Goal: Task Accomplishment & Management: Manage account settings

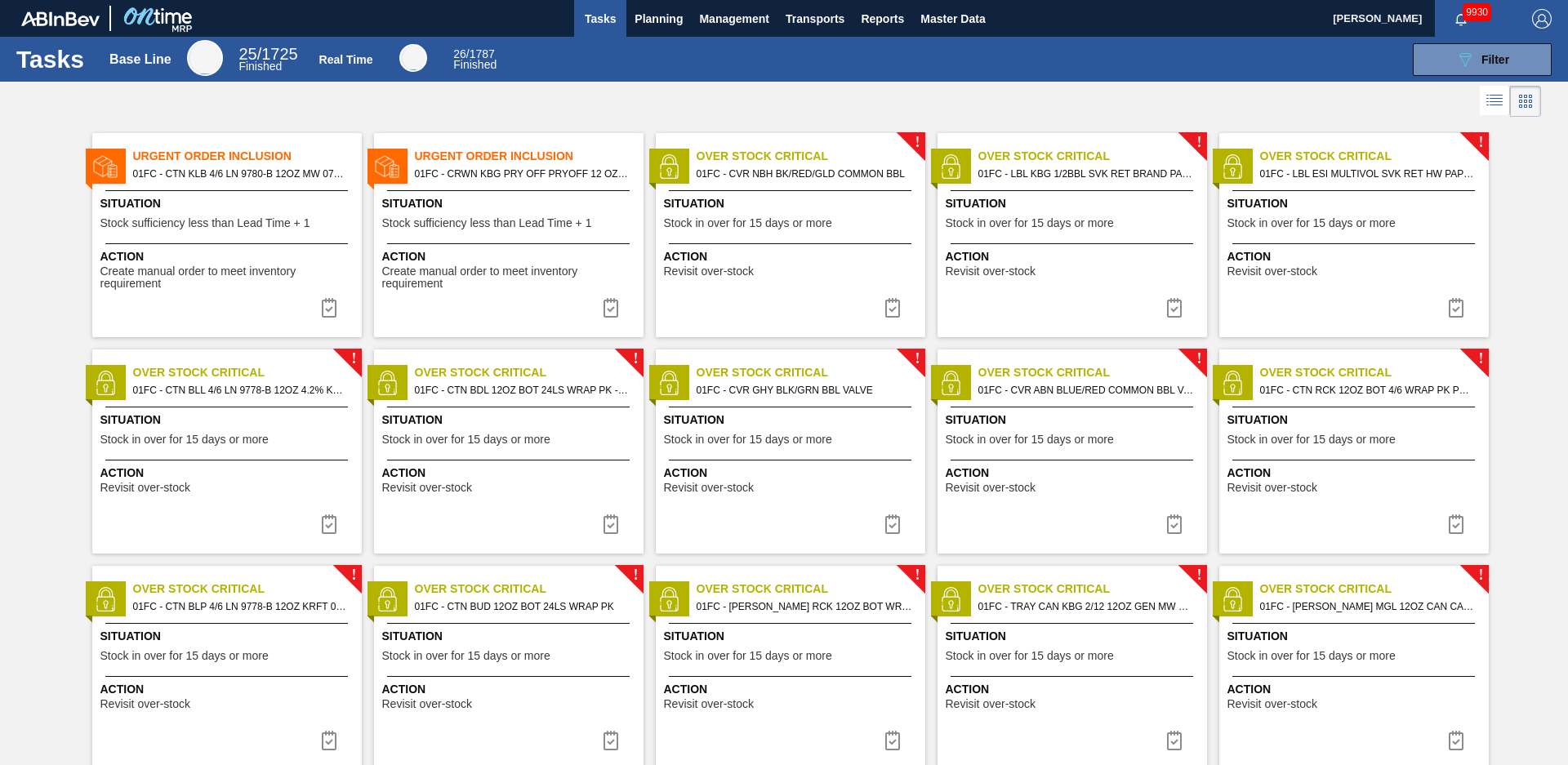
click at [567, 116] on div at bounding box center [784, 101] width 1568 height 39
click at [944, 29] on button "Master Data" at bounding box center [952, 18] width 81 height 37
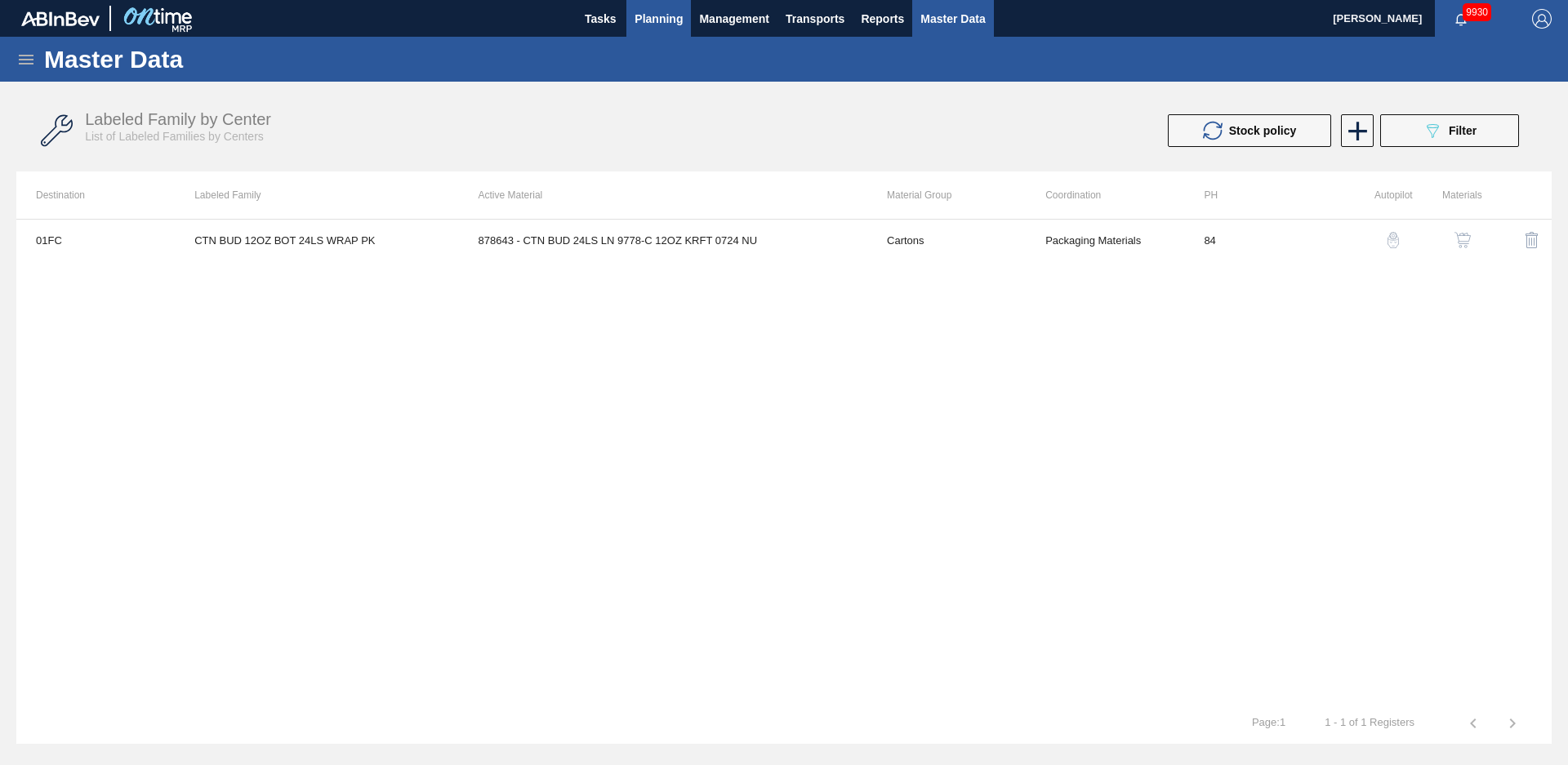
click at [654, 22] on span "Planning" at bounding box center [658, 19] width 48 height 20
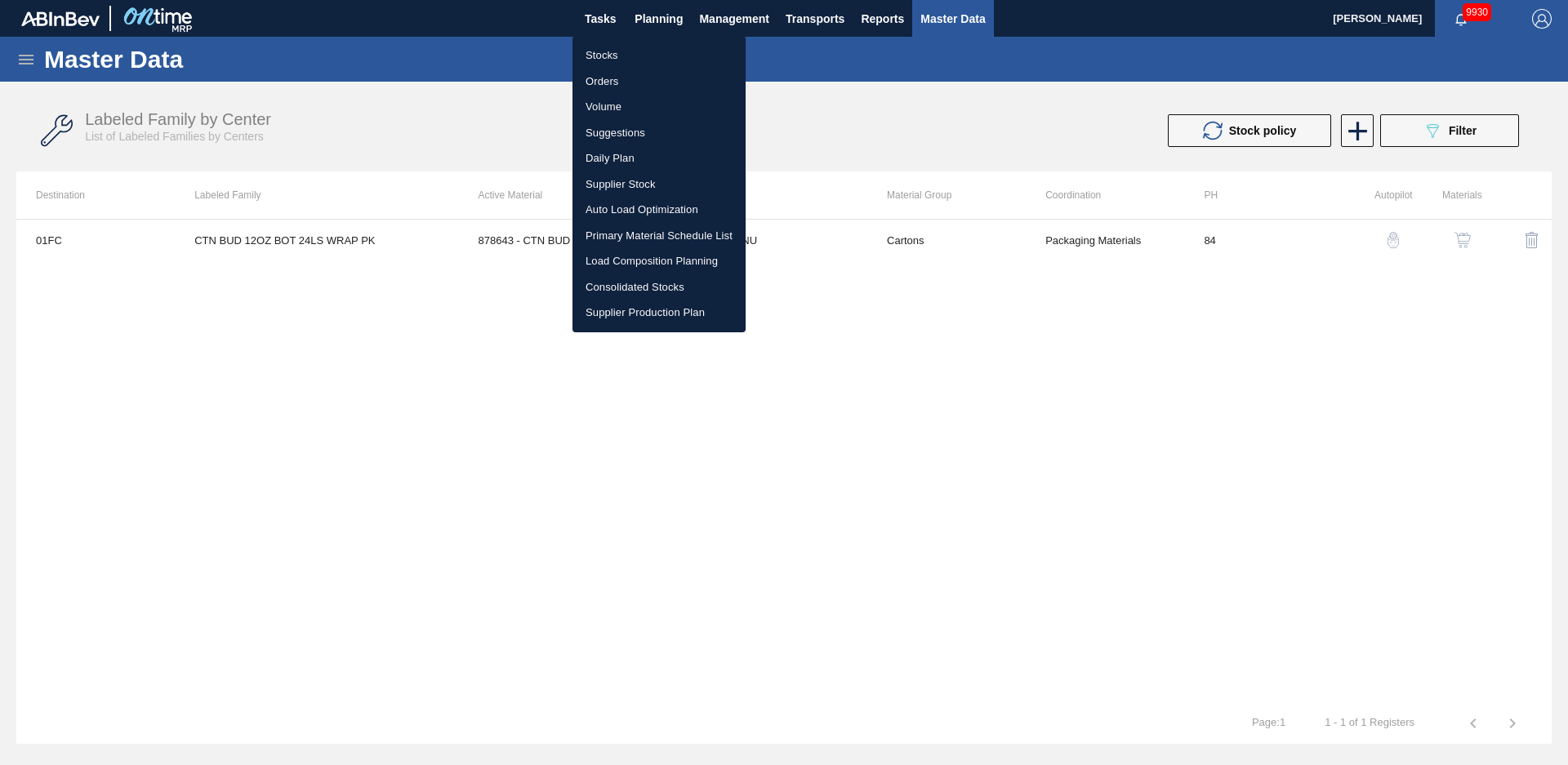
click at [617, 52] on li "Stocks" at bounding box center [659, 55] width 173 height 26
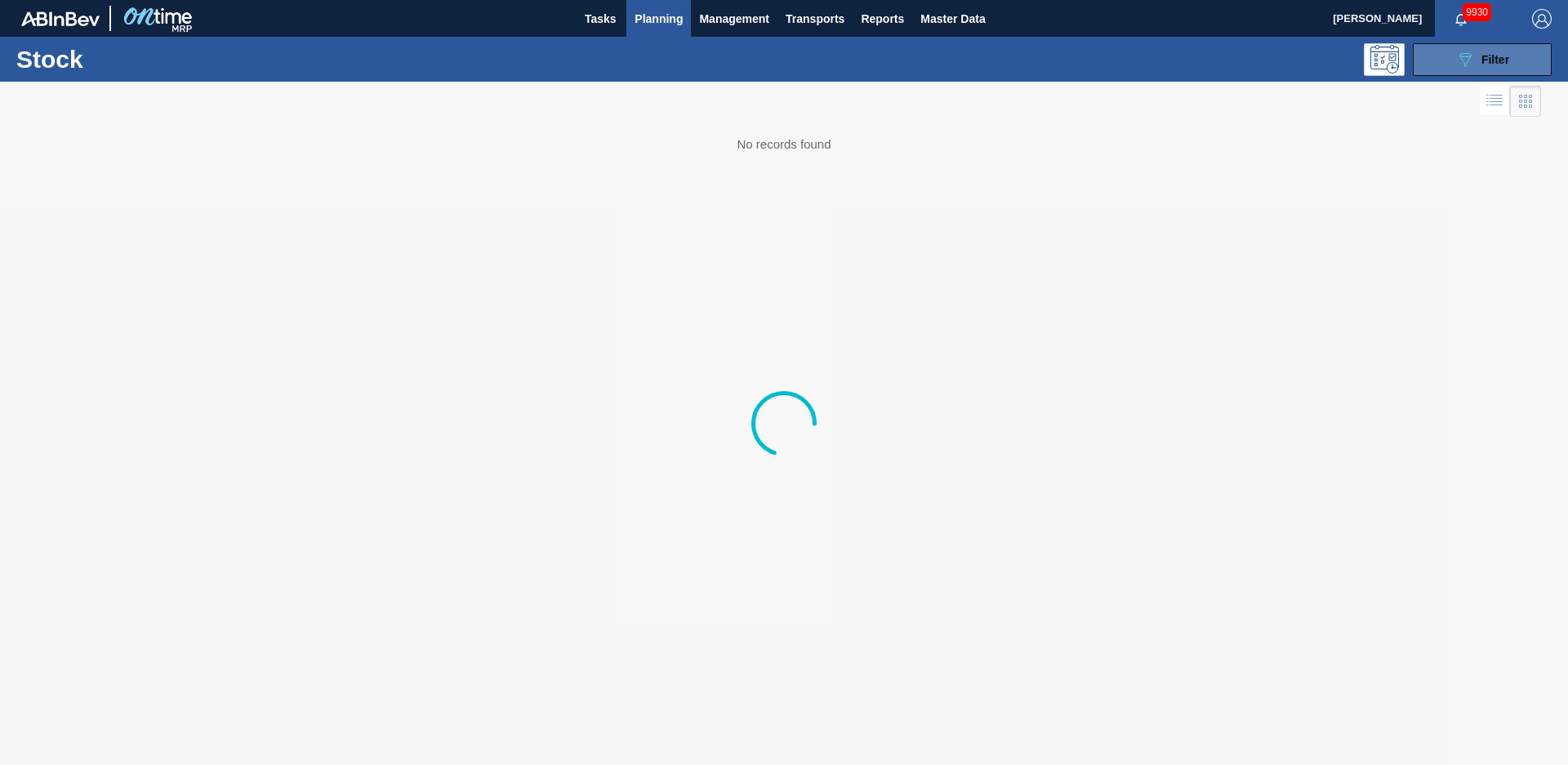
click at [1481, 72] on button "089F7B8B-B2A5-4AFE-B5C0-19BA573D28AC Filter" at bounding box center [1481, 59] width 139 height 32
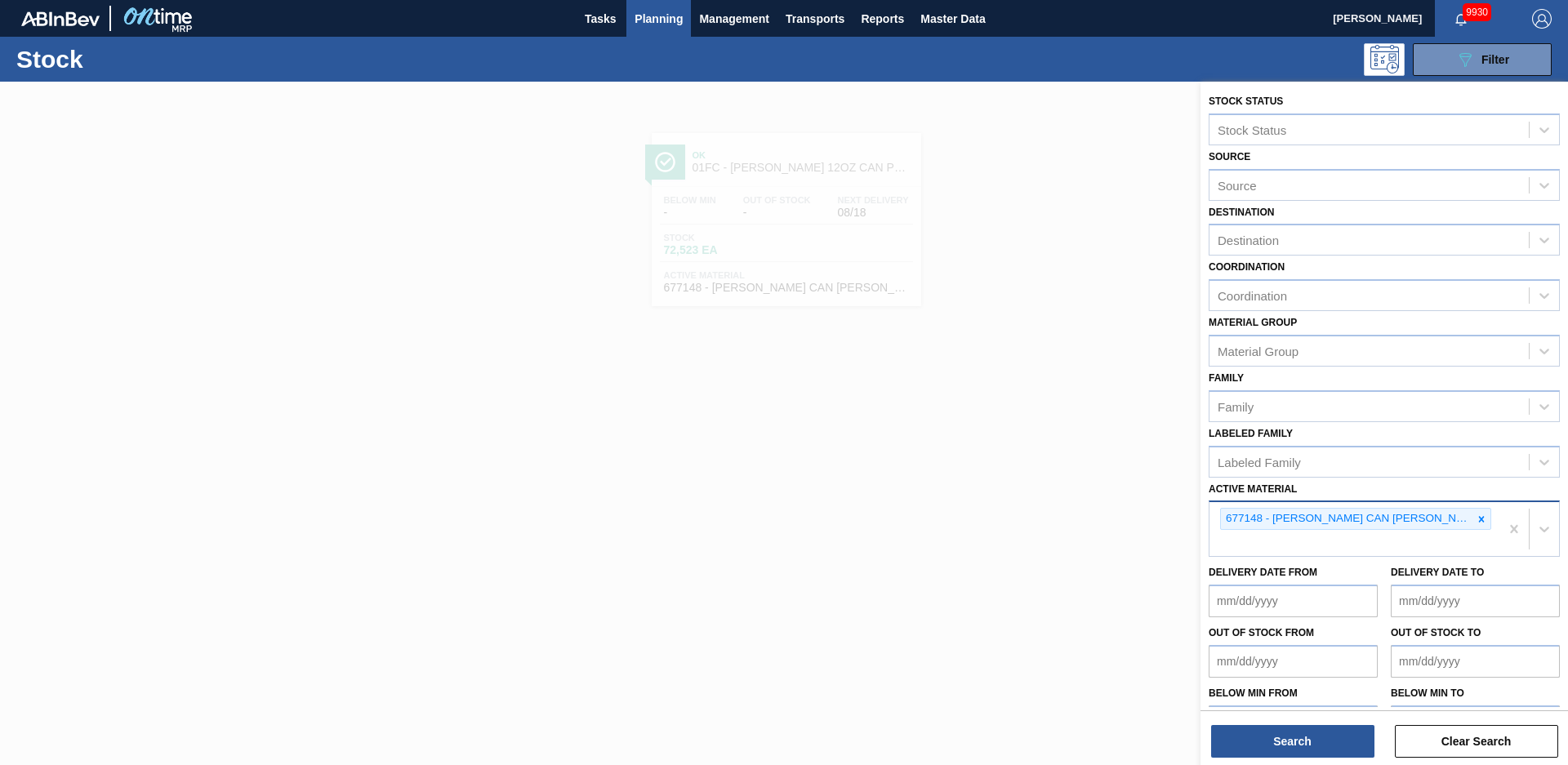
click at [1476, 518] on icon at bounding box center [1481, 519] width 12 height 12
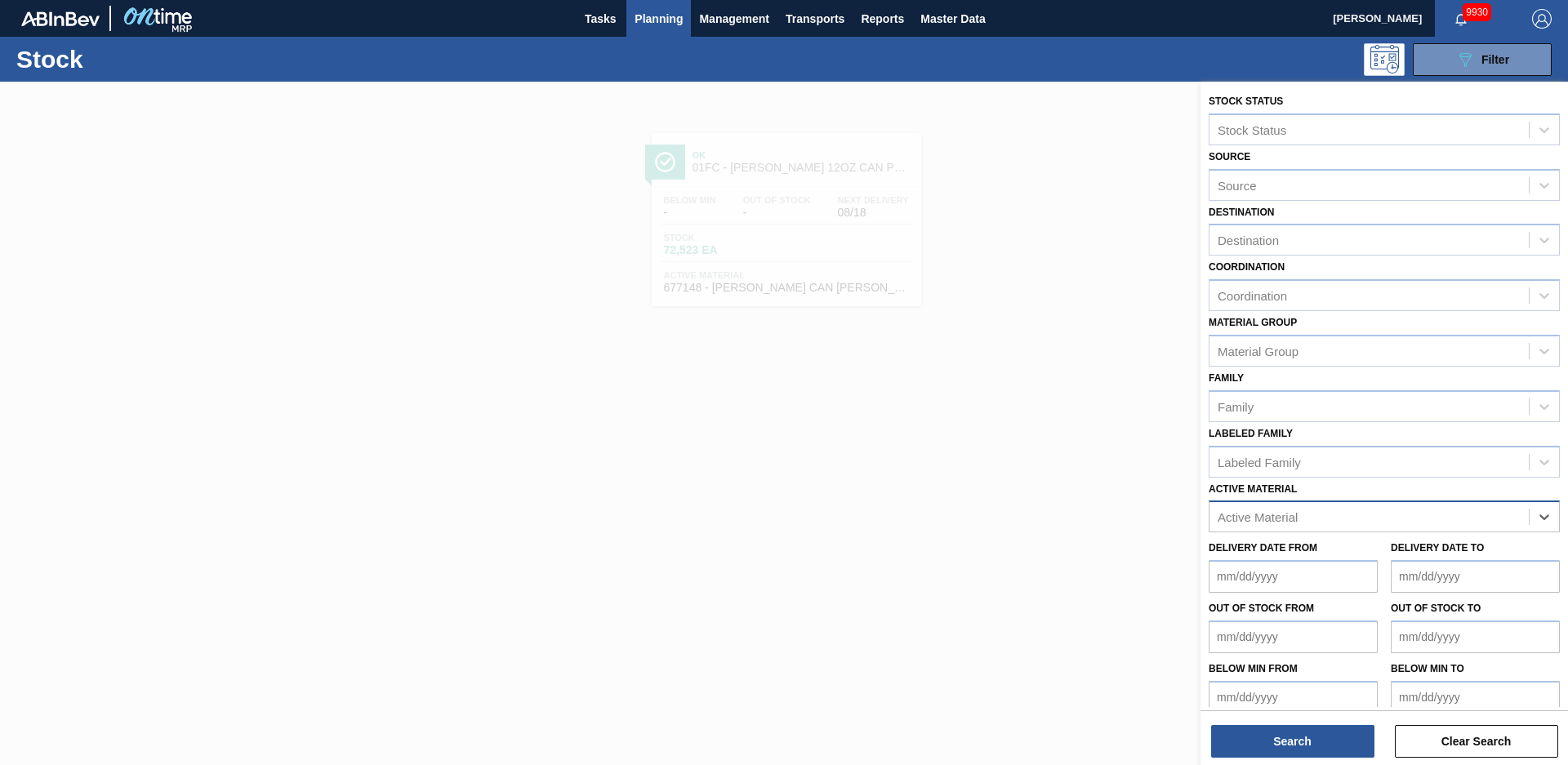
click at [1236, 529] on div "Active Material" at bounding box center [1383, 517] width 351 height 32
type Material "677242"
click at [1286, 561] on div "677242 - [PERSON_NAME] CAN FPT 12OZ CAN PK 15/12 CAN 1224" at bounding box center [1383, 558] width 351 height 30
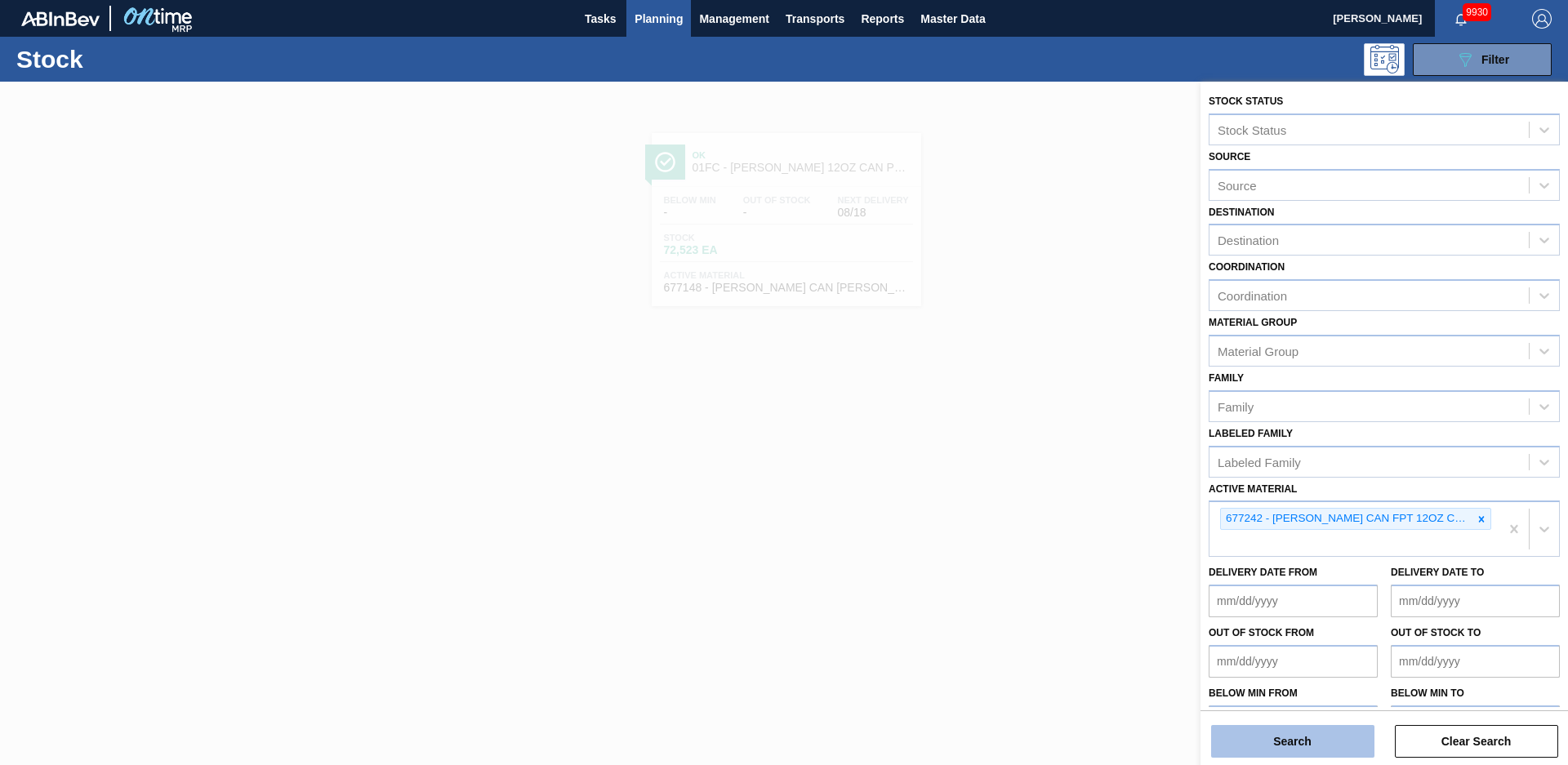
click at [1346, 740] on button "Search" at bounding box center [1292, 741] width 163 height 32
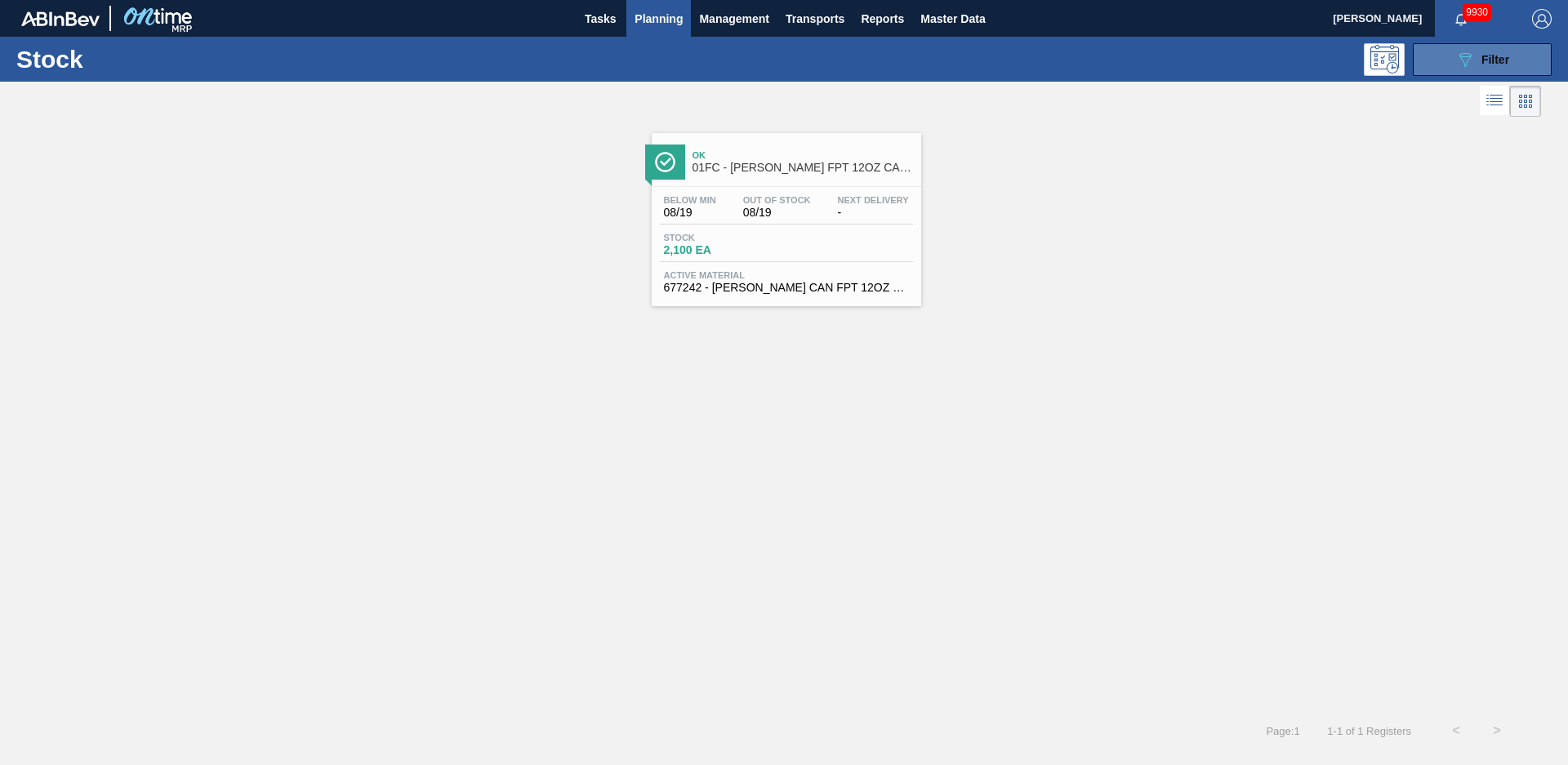
click at [1527, 51] on button "089F7B8B-B2A5-4AFE-B5C0-19BA573D28AC Filter" at bounding box center [1481, 59] width 139 height 32
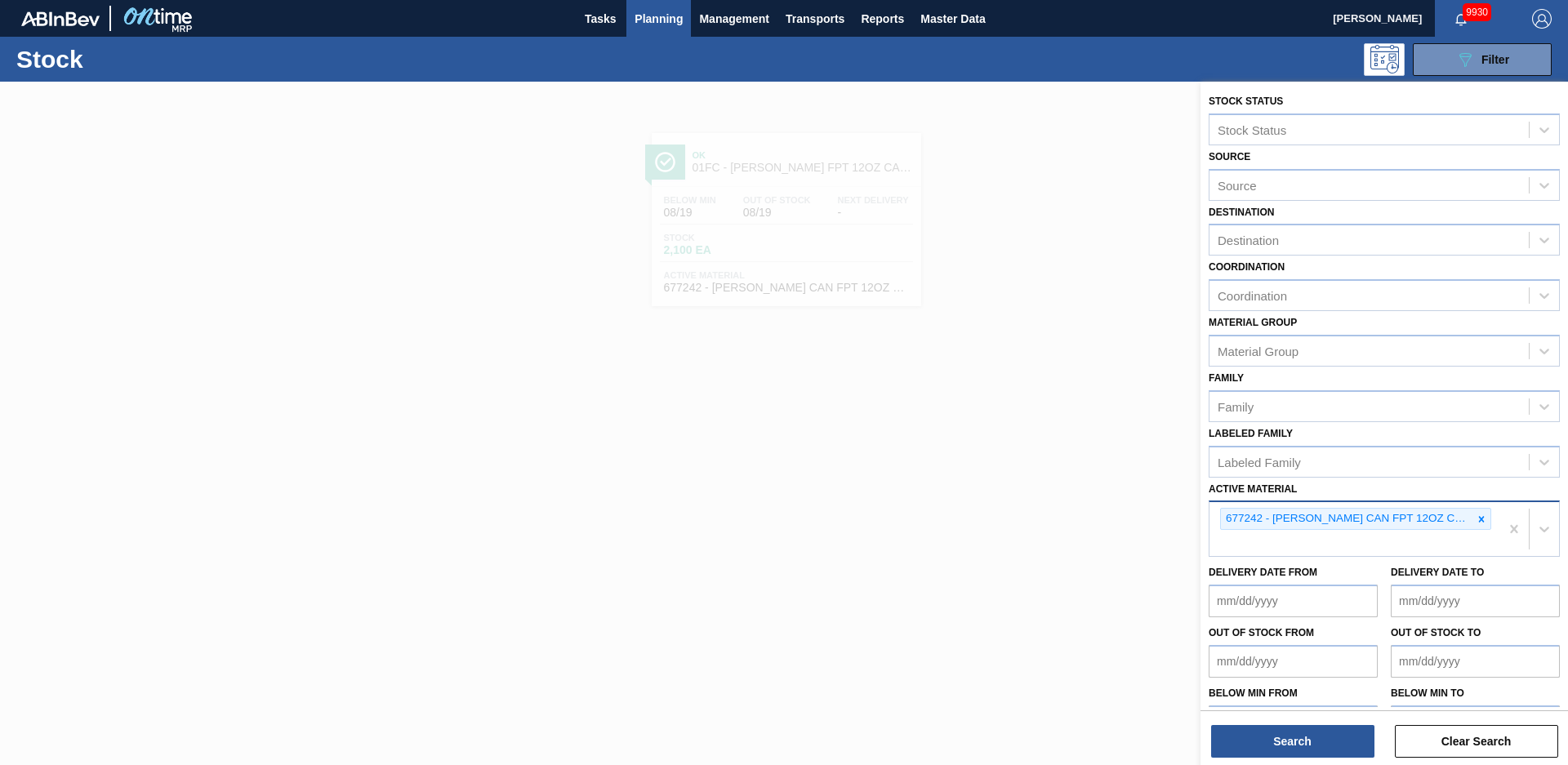
click at [1480, 516] on icon at bounding box center [1481, 519] width 12 height 12
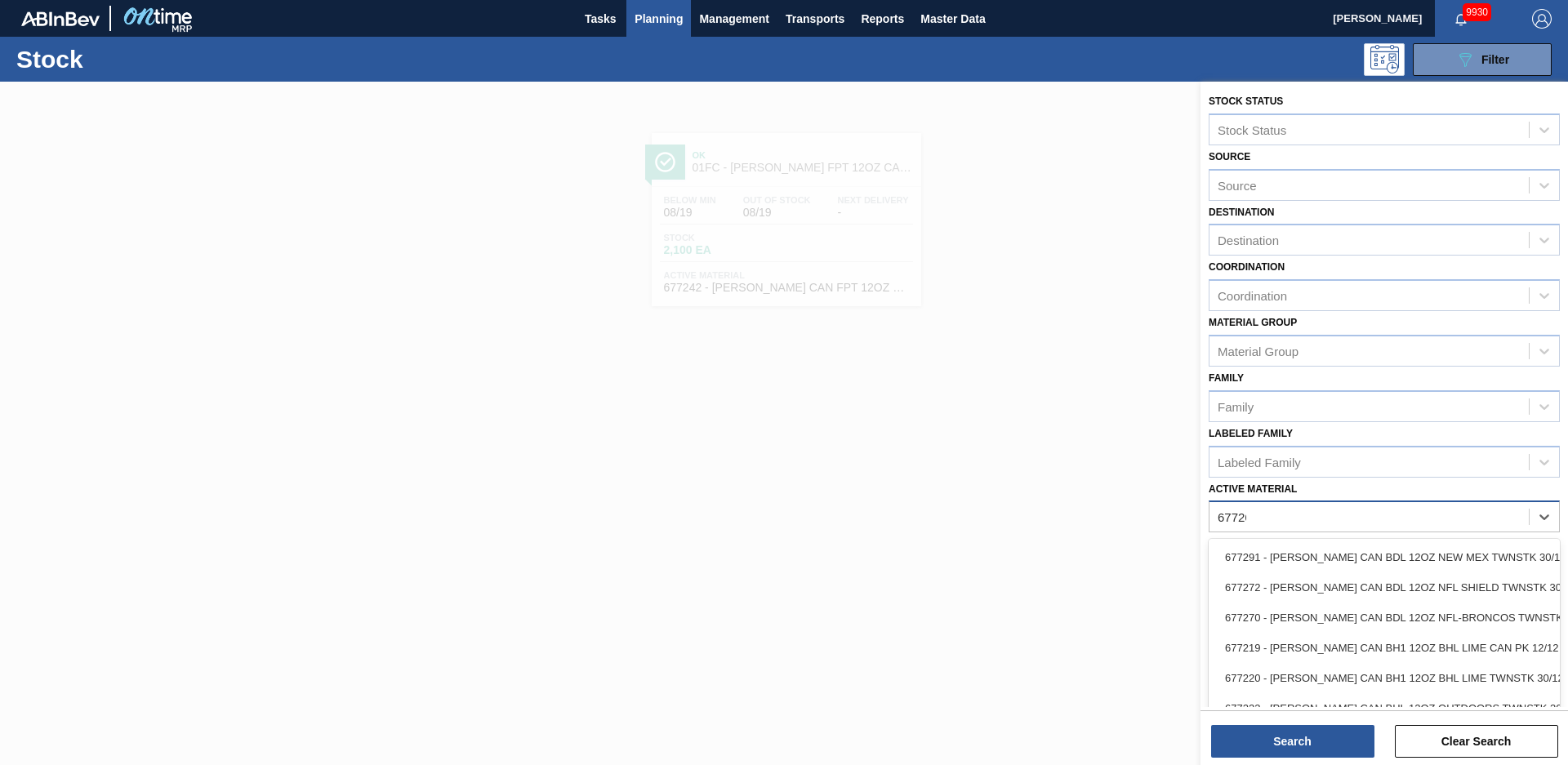
type Material "677265"
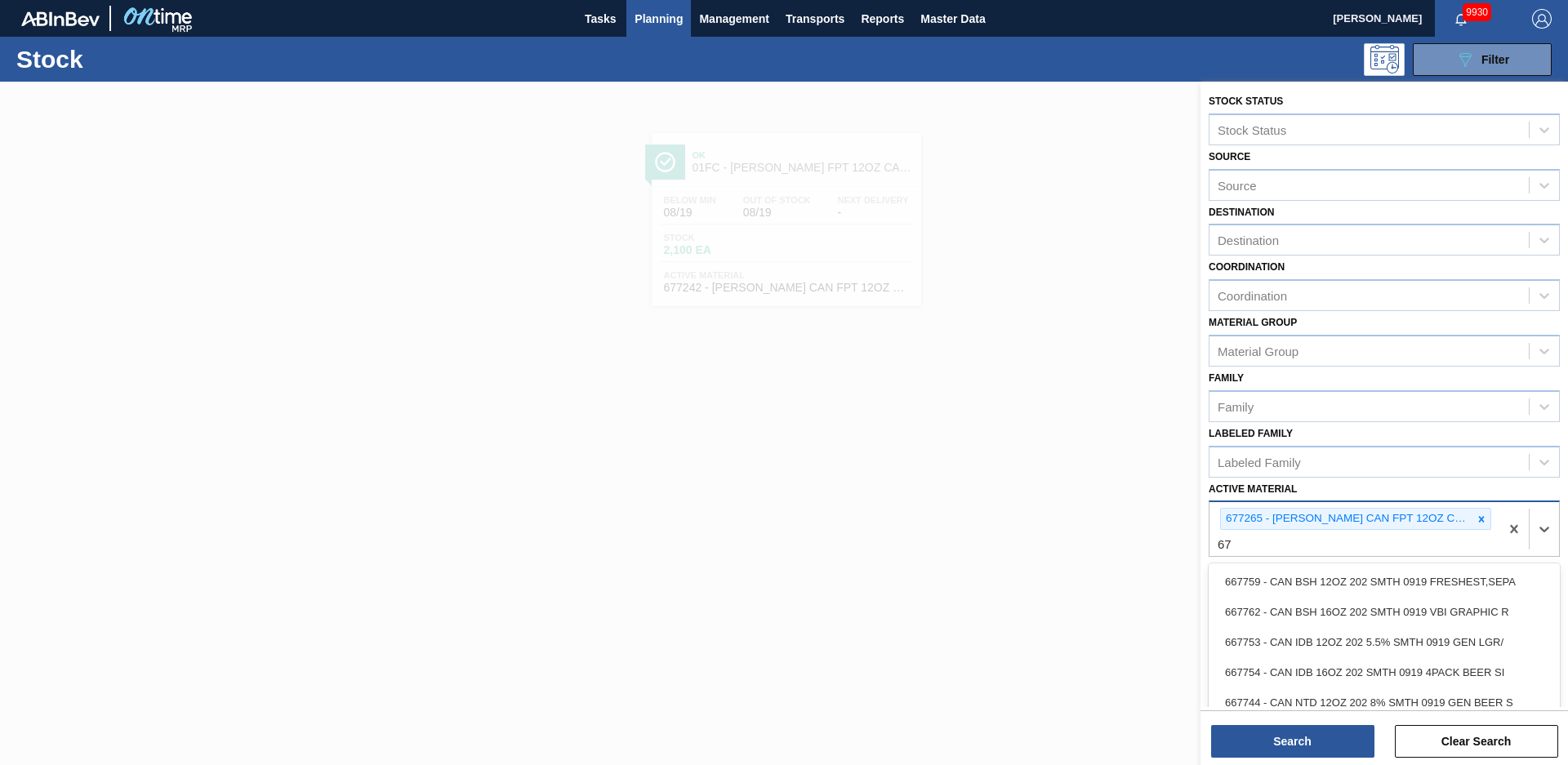
type Material "6"
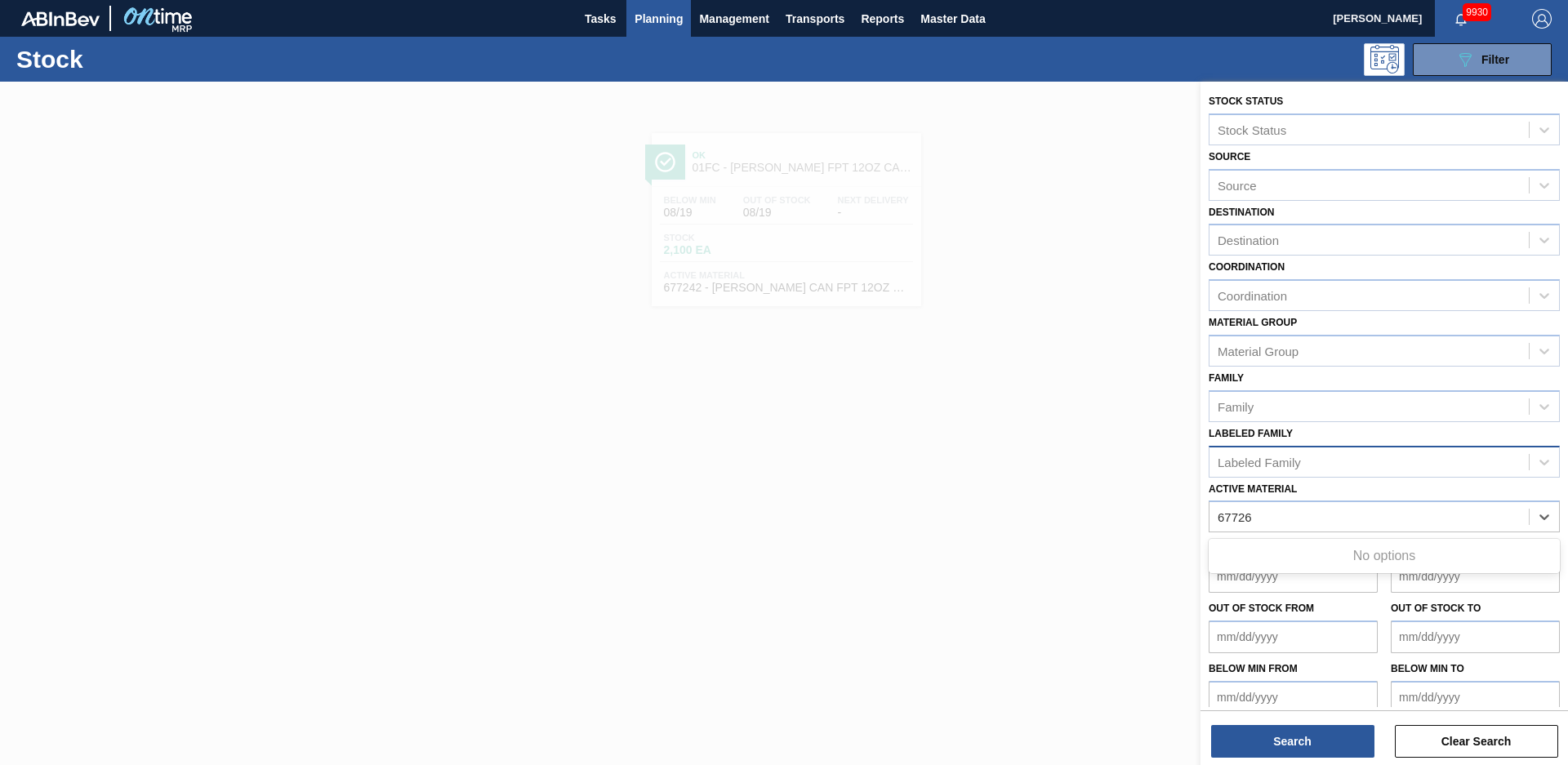
type Material "677265"
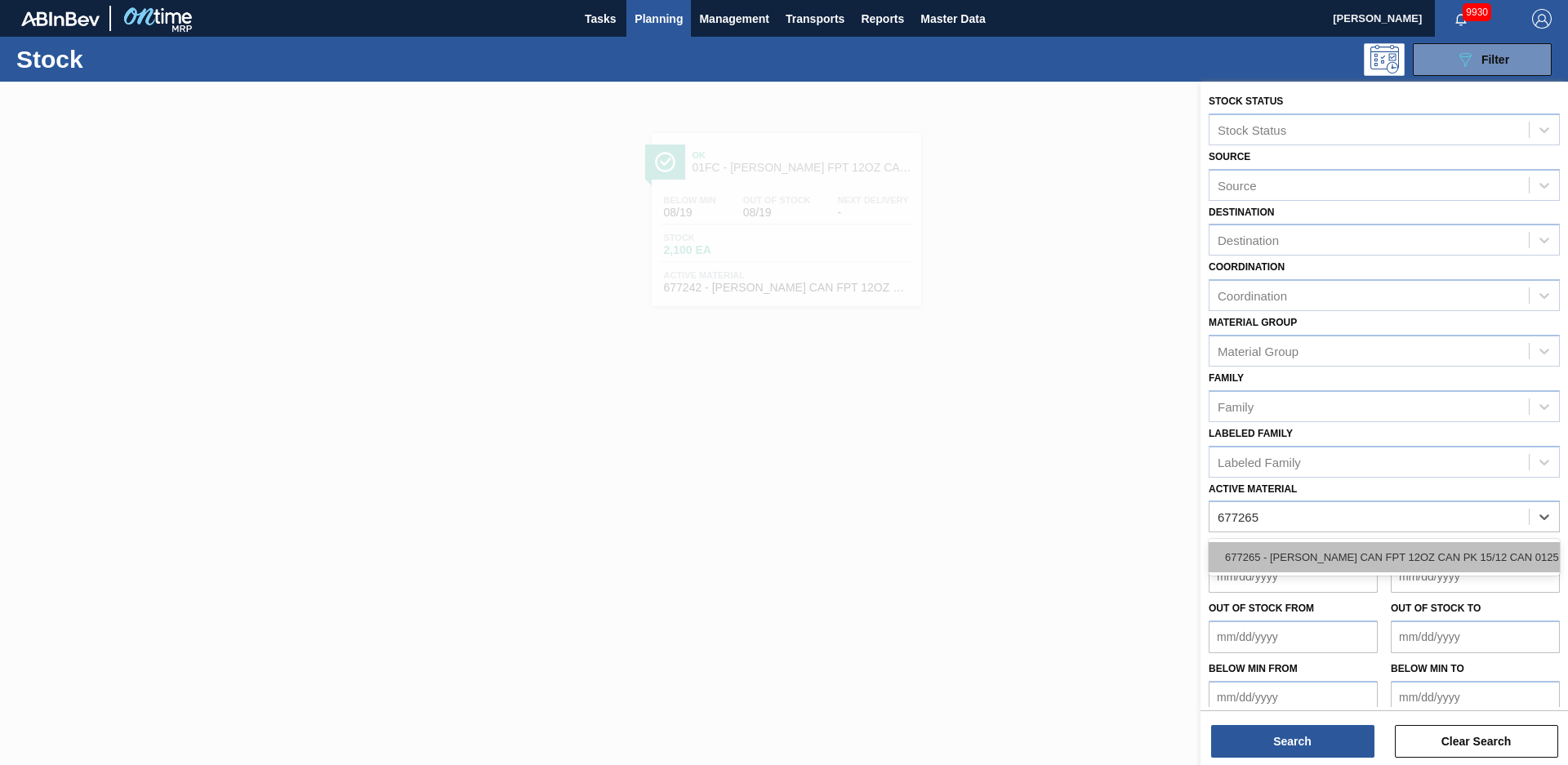
click at [1413, 552] on div "677265 - [PERSON_NAME] CAN FPT 12OZ CAN PK 15/12 CAN 0125" at bounding box center [1383, 558] width 351 height 30
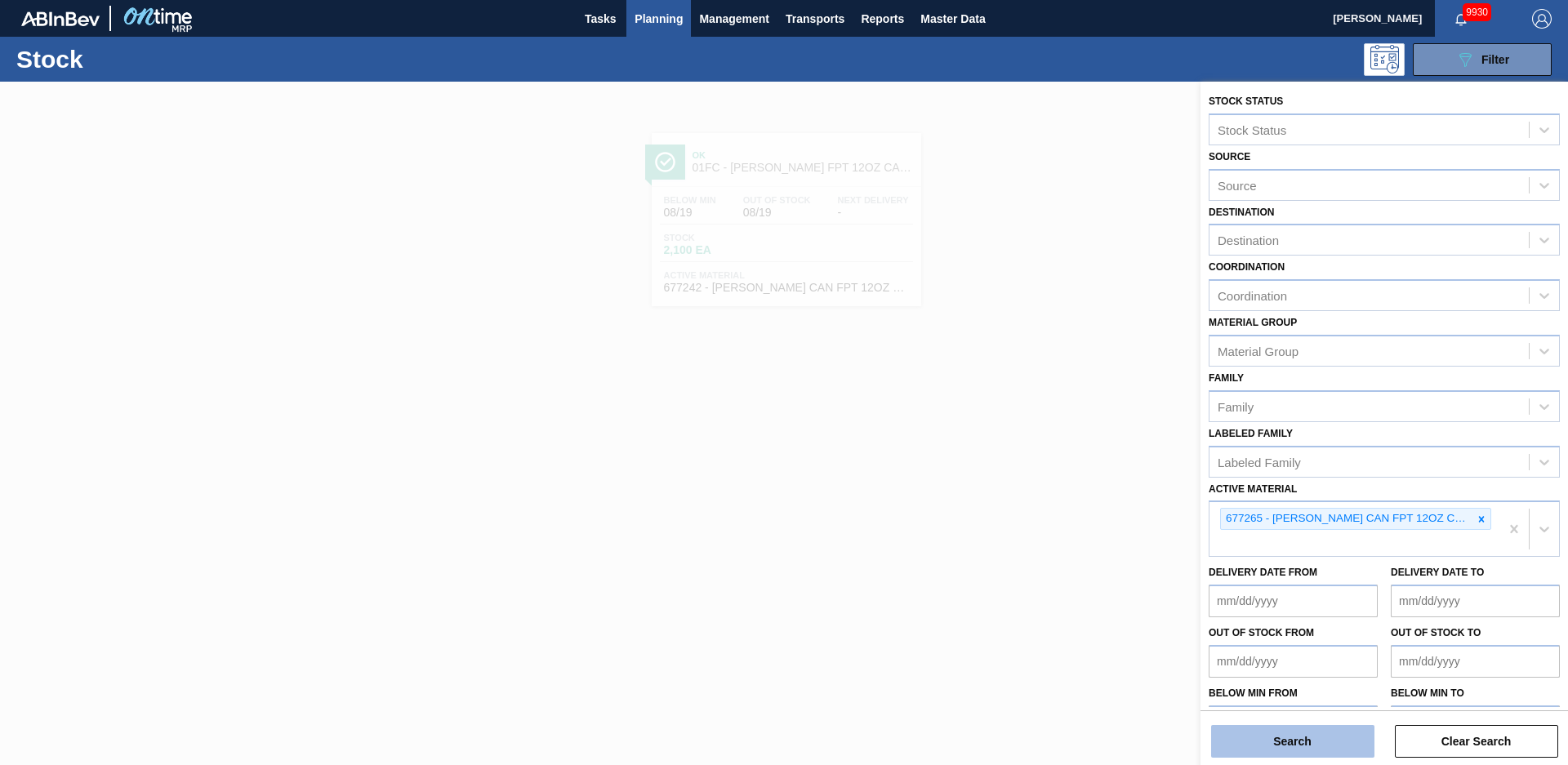
click at [1276, 731] on button "Search" at bounding box center [1292, 741] width 163 height 32
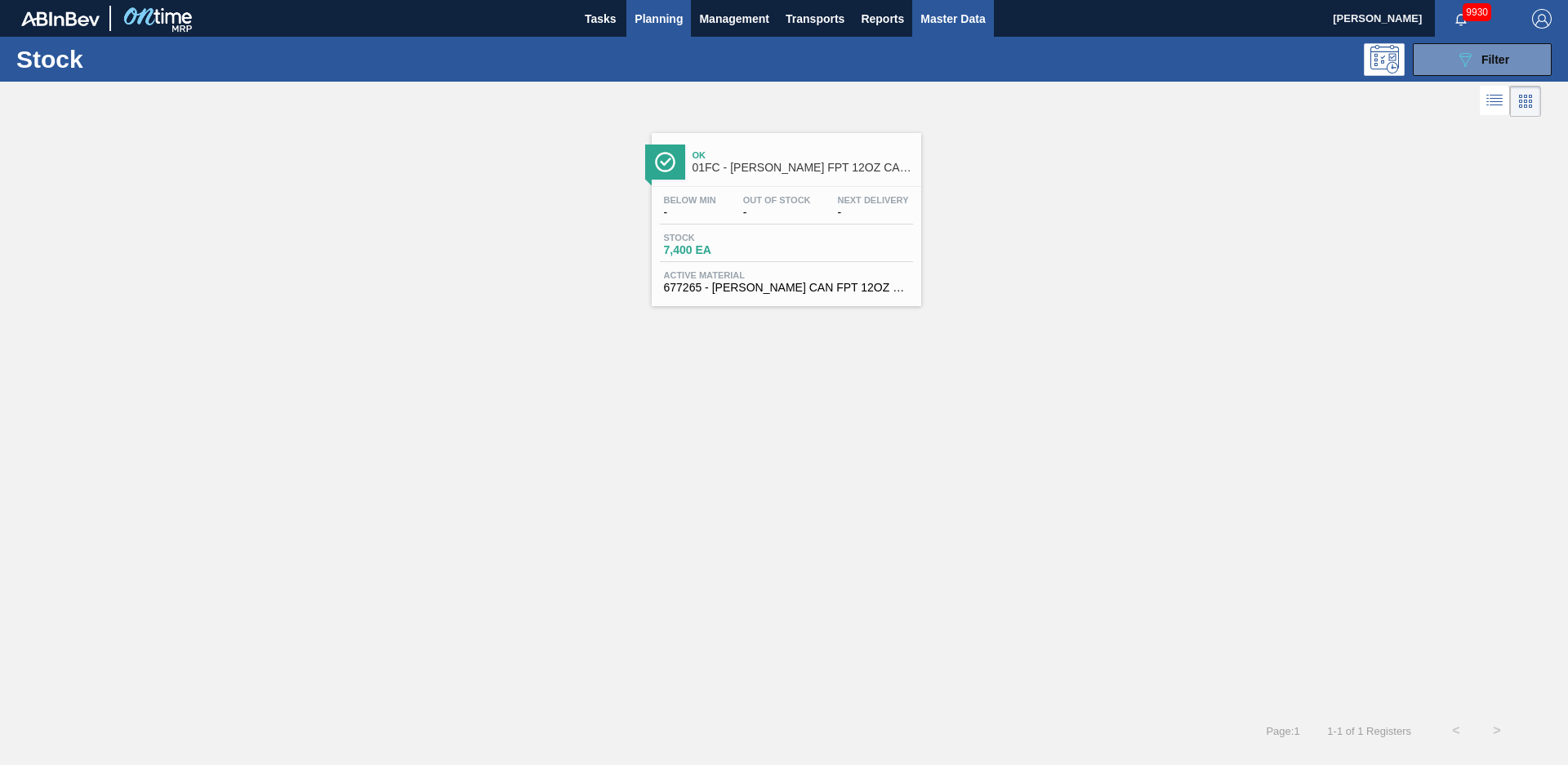
click at [975, 3] on button "Master Data" at bounding box center [952, 18] width 81 height 37
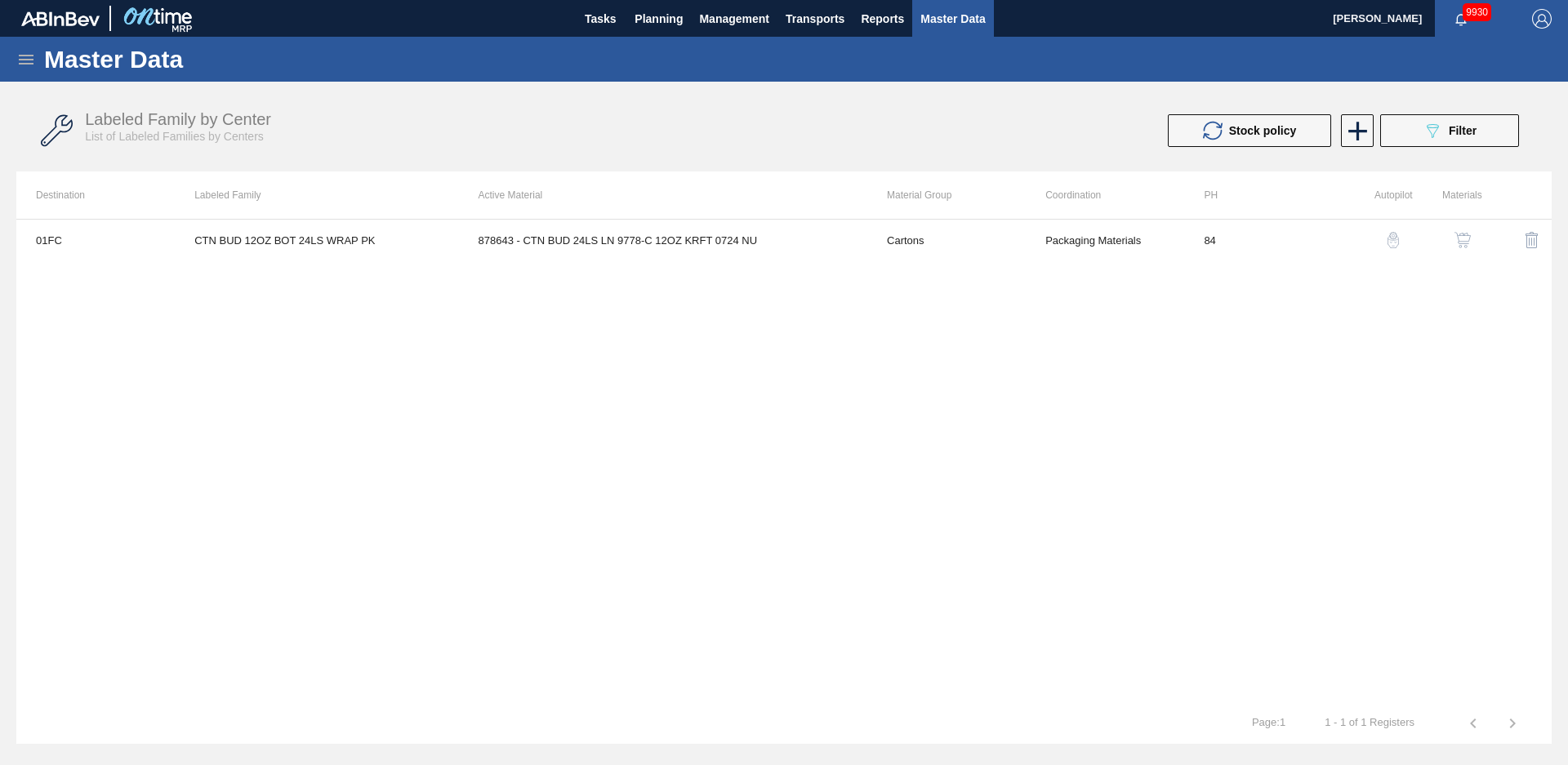
click at [27, 65] on icon at bounding box center [27, 60] width 20 height 20
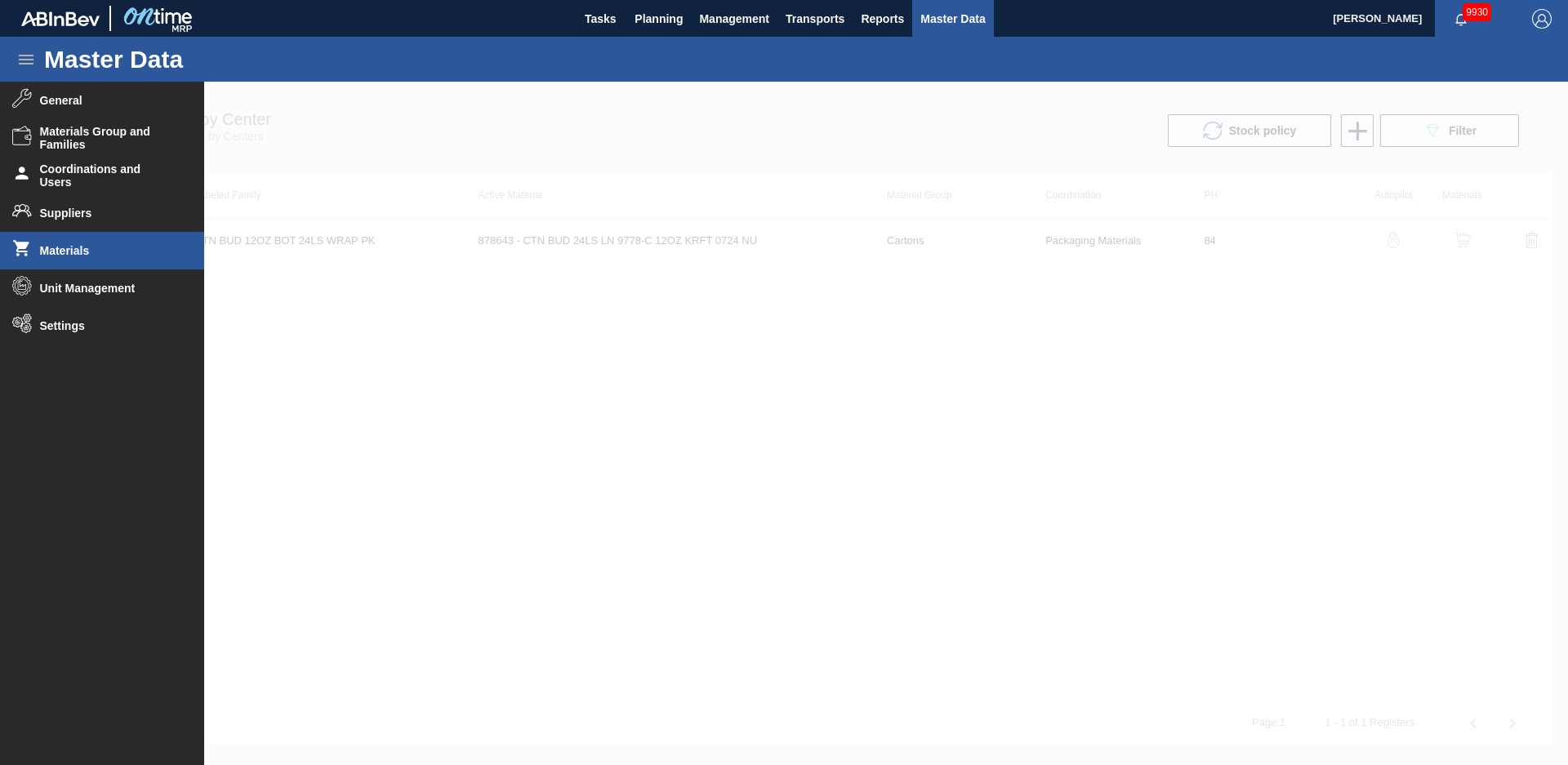
click at [126, 247] on span "Materials" at bounding box center [107, 251] width 135 height 13
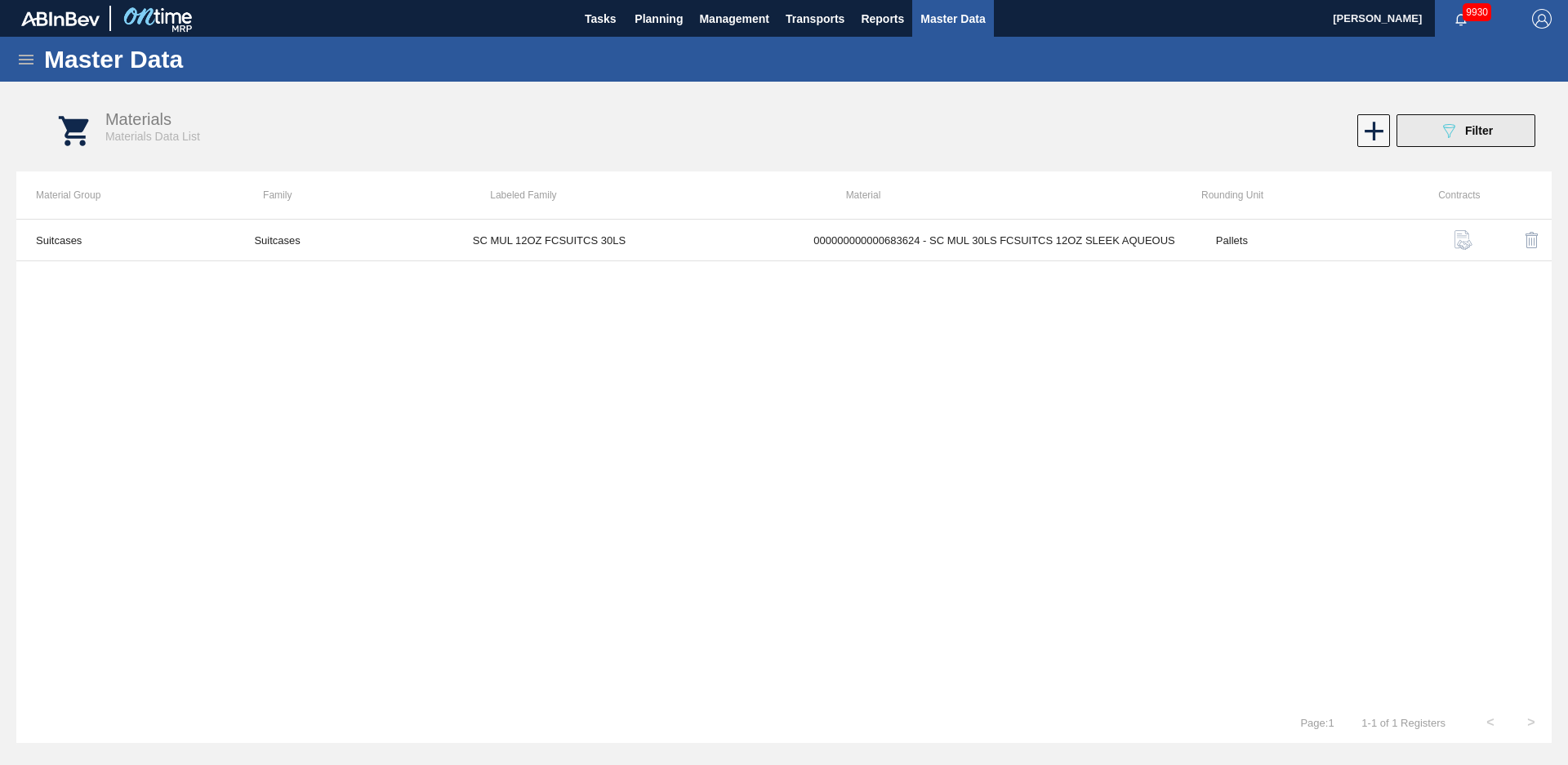
click at [1486, 135] on span "Filter" at bounding box center [1478, 131] width 27 height 13
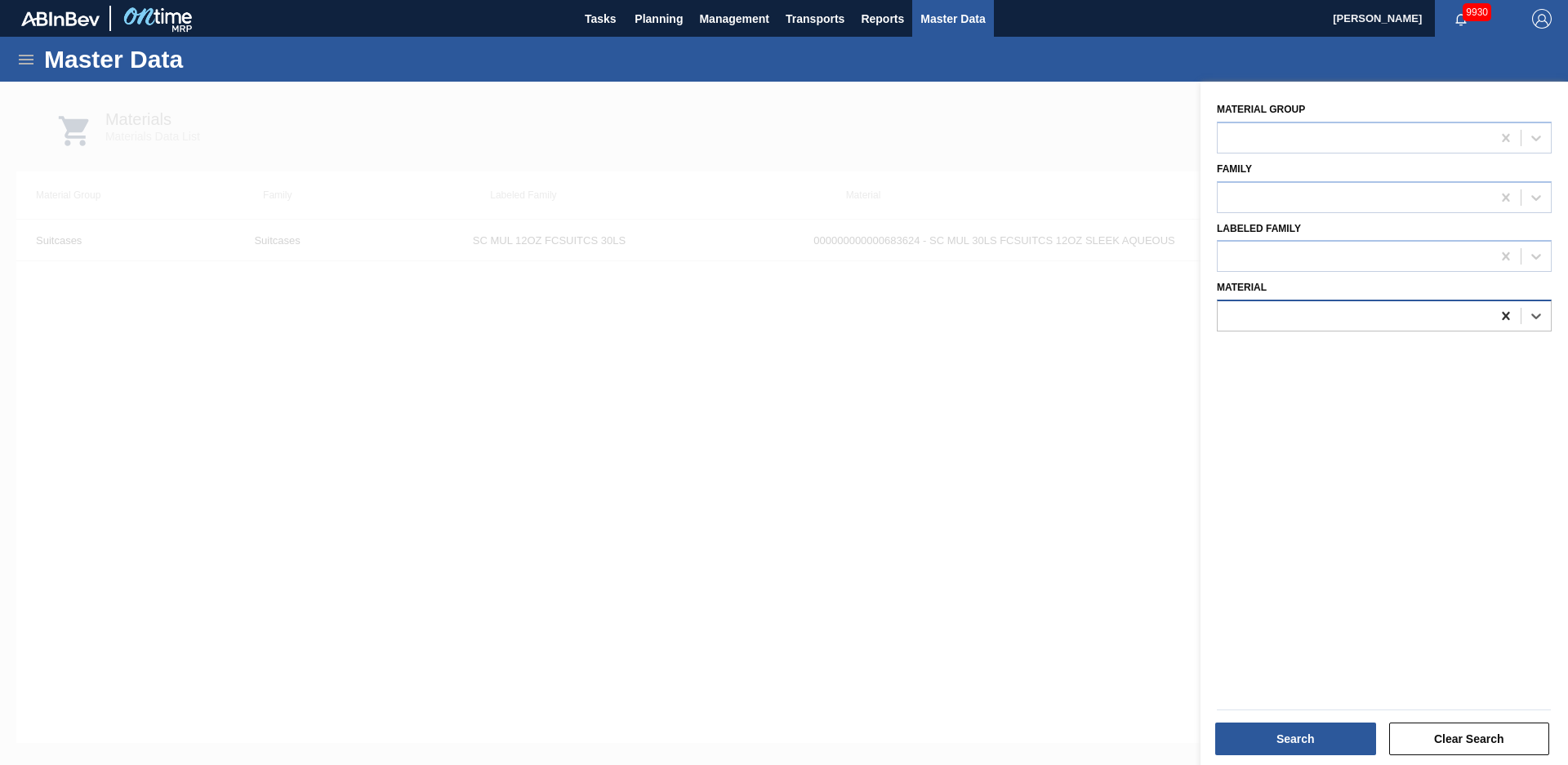
click at [1499, 317] on icon at bounding box center [1506, 316] width 17 height 17
drag, startPoint x: 696, startPoint y: 602, endPoint x: 747, endPoint y: 598, distance: 51.2
click at [696, 602] on div at bounding box center [784, 464] width 1568 height 765
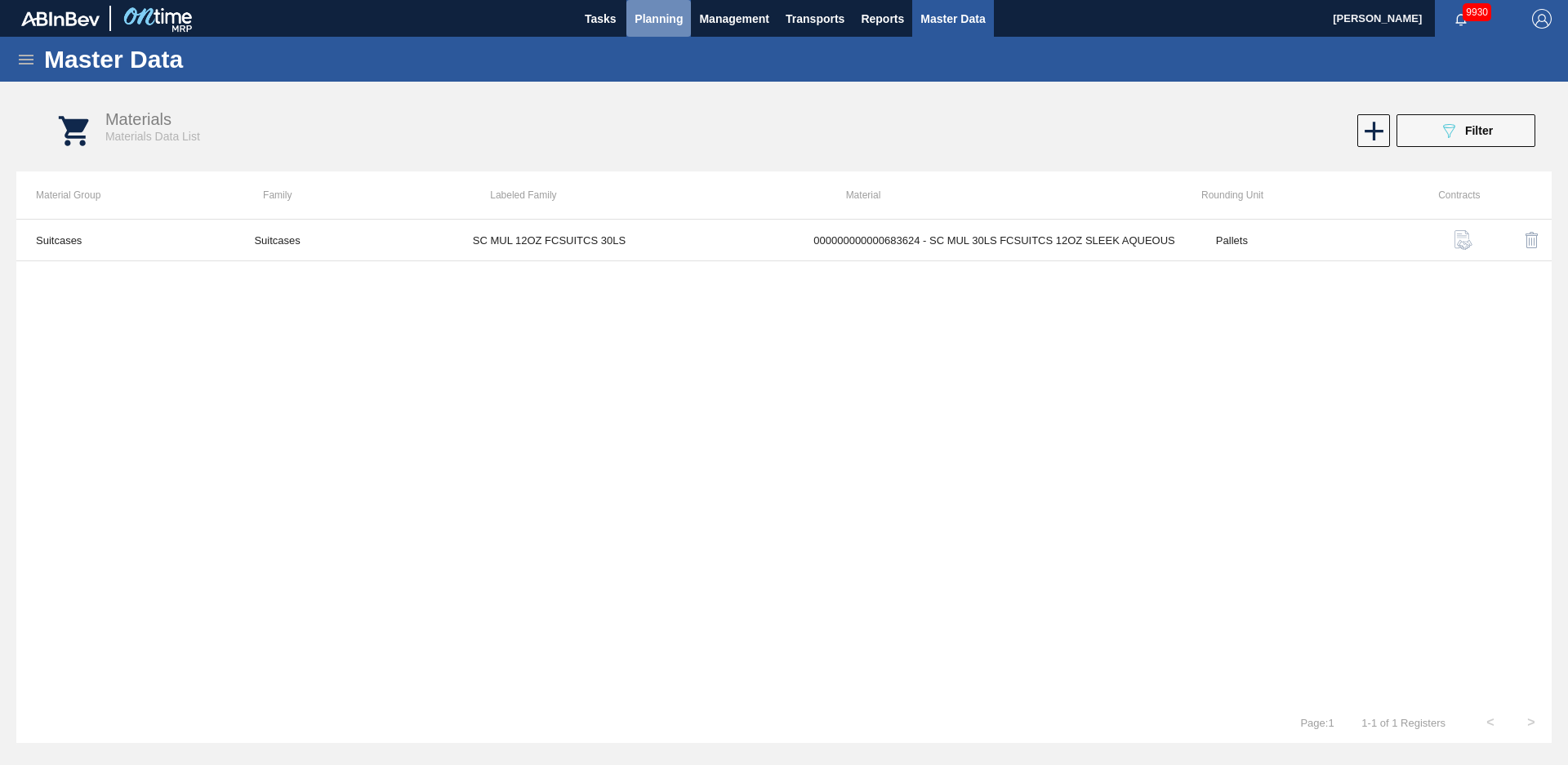
click at [644, 27] on span "Planning" at bounding box center [658, 19] width 48 height 20
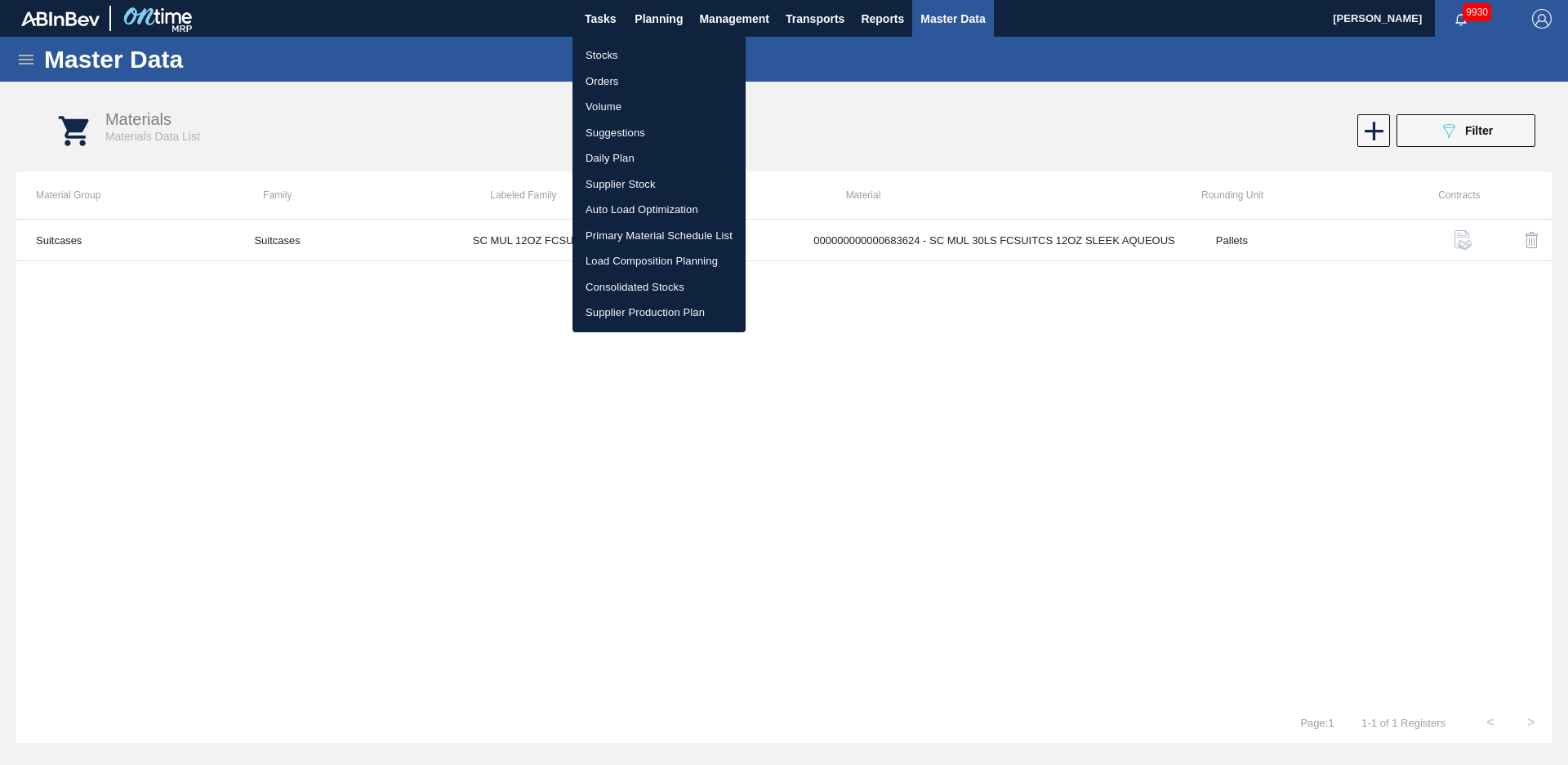
click at [628, 47] on li "Stocks" at bounding box center [659, 55] width 173 height 26
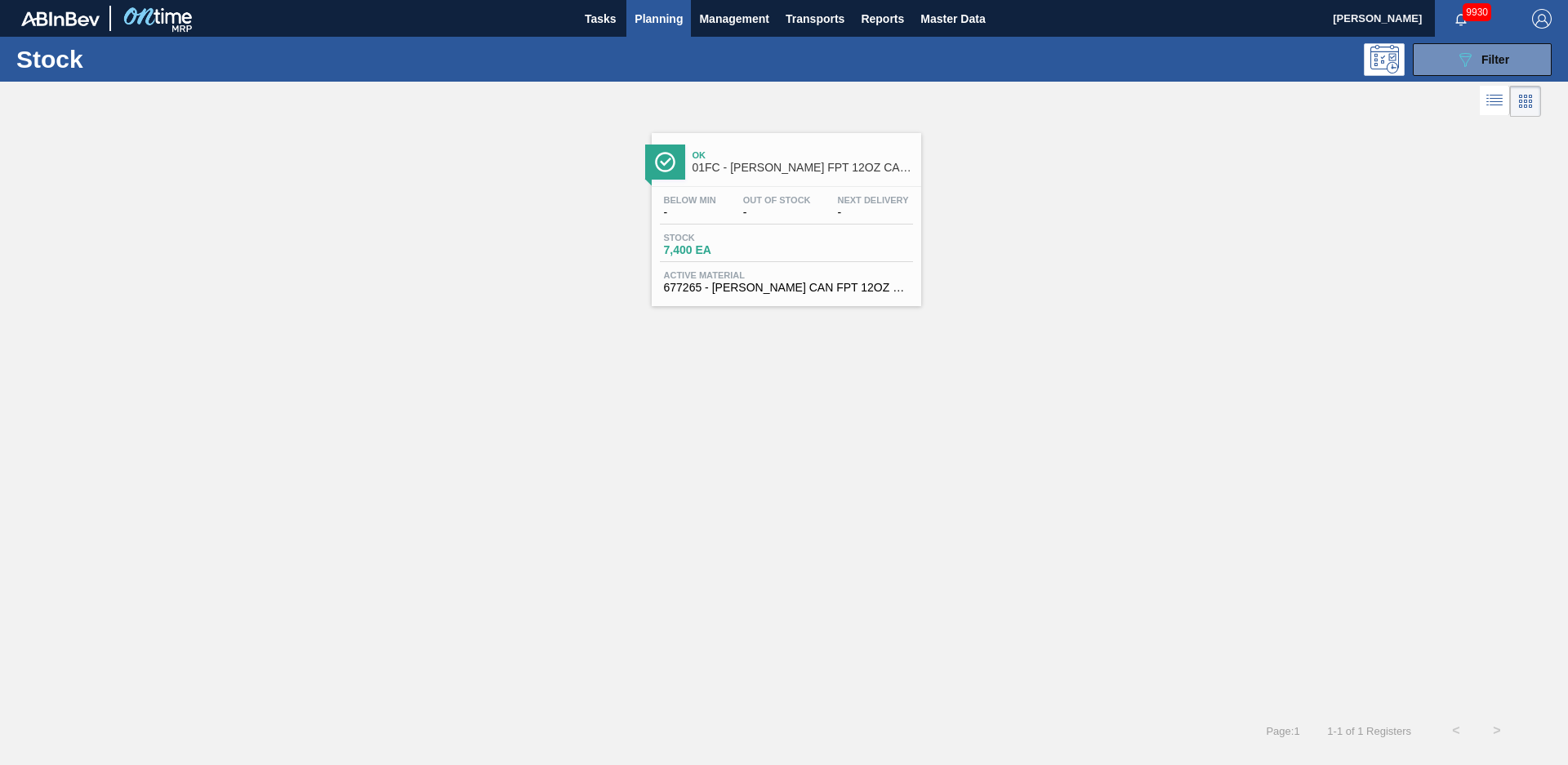
click at [733, 158] on span "Ok" at bounding box center [802, 155] width 221 height 10
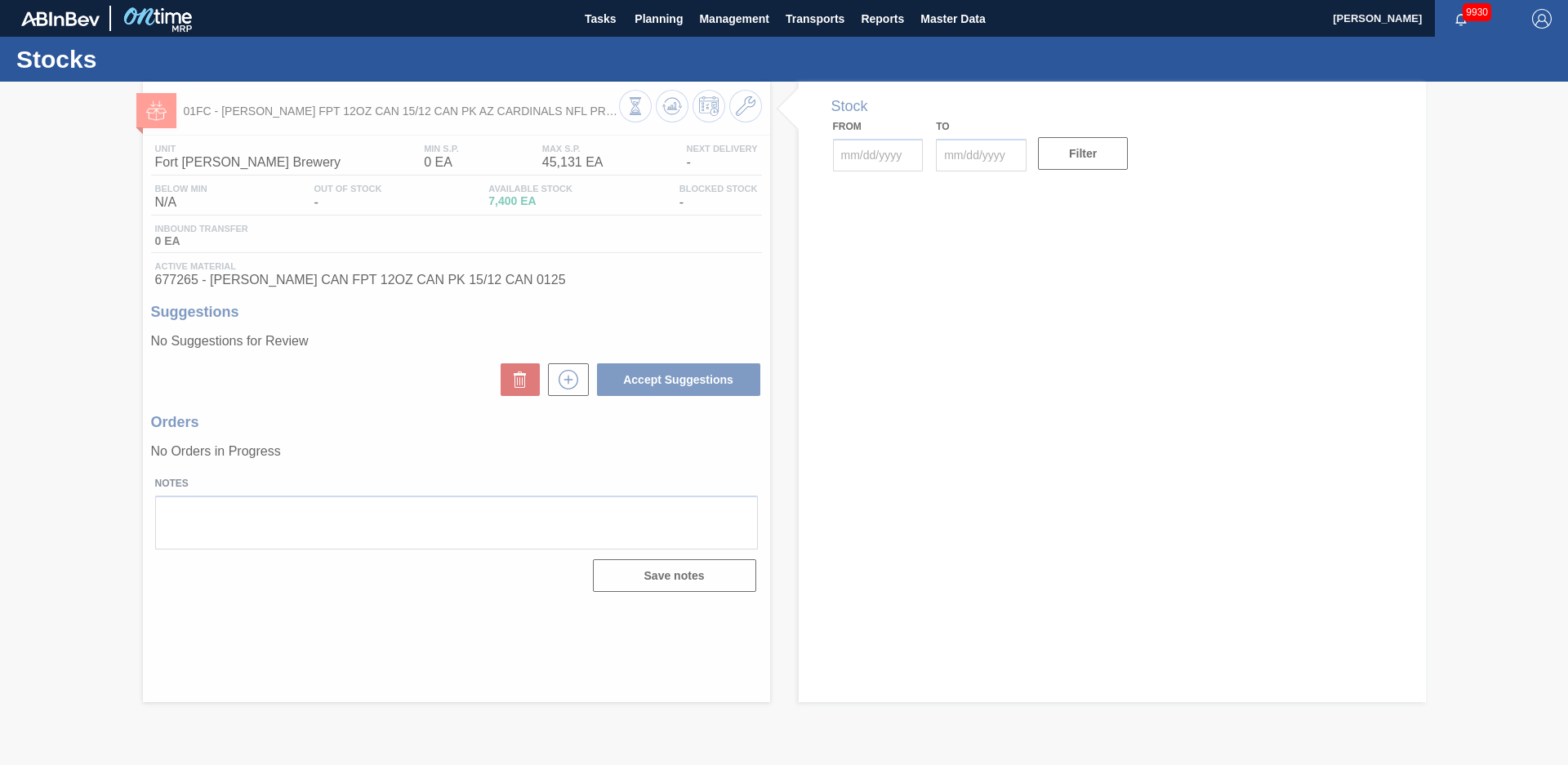
type input "[DATE]"
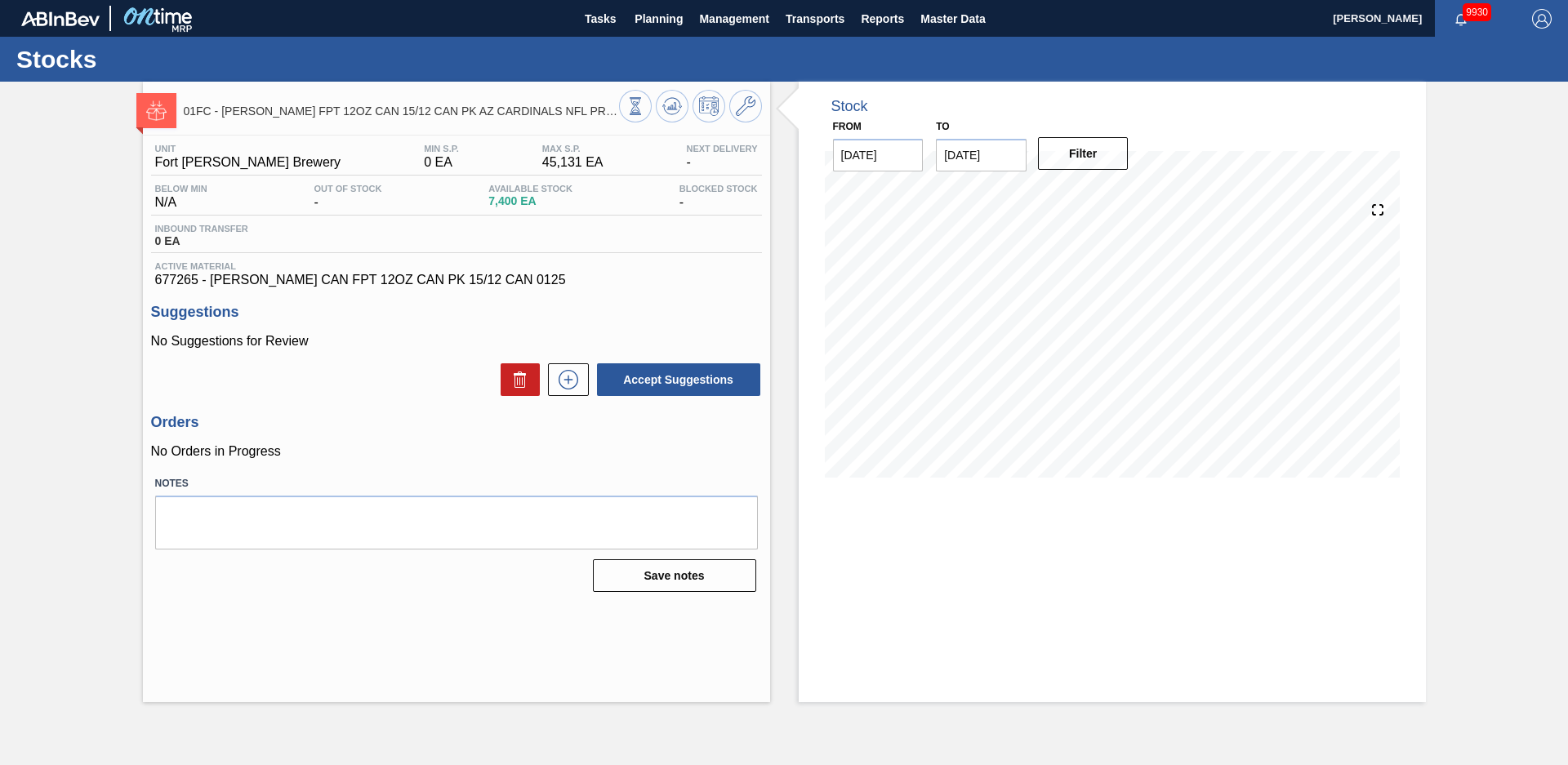
click at [780, 373] on div "Stock From [DATE] to [DATE] Filter" at bounding box center [1097, 392] width 656 height 621
click at [784, 209] on div "Stock From [DATE] to [DATE] Filter" at bounding box center [1097, 392] width 656 height 621
click at [606, 20] on span "Tasks" at bounding box center [600, 19] width 36 height 20
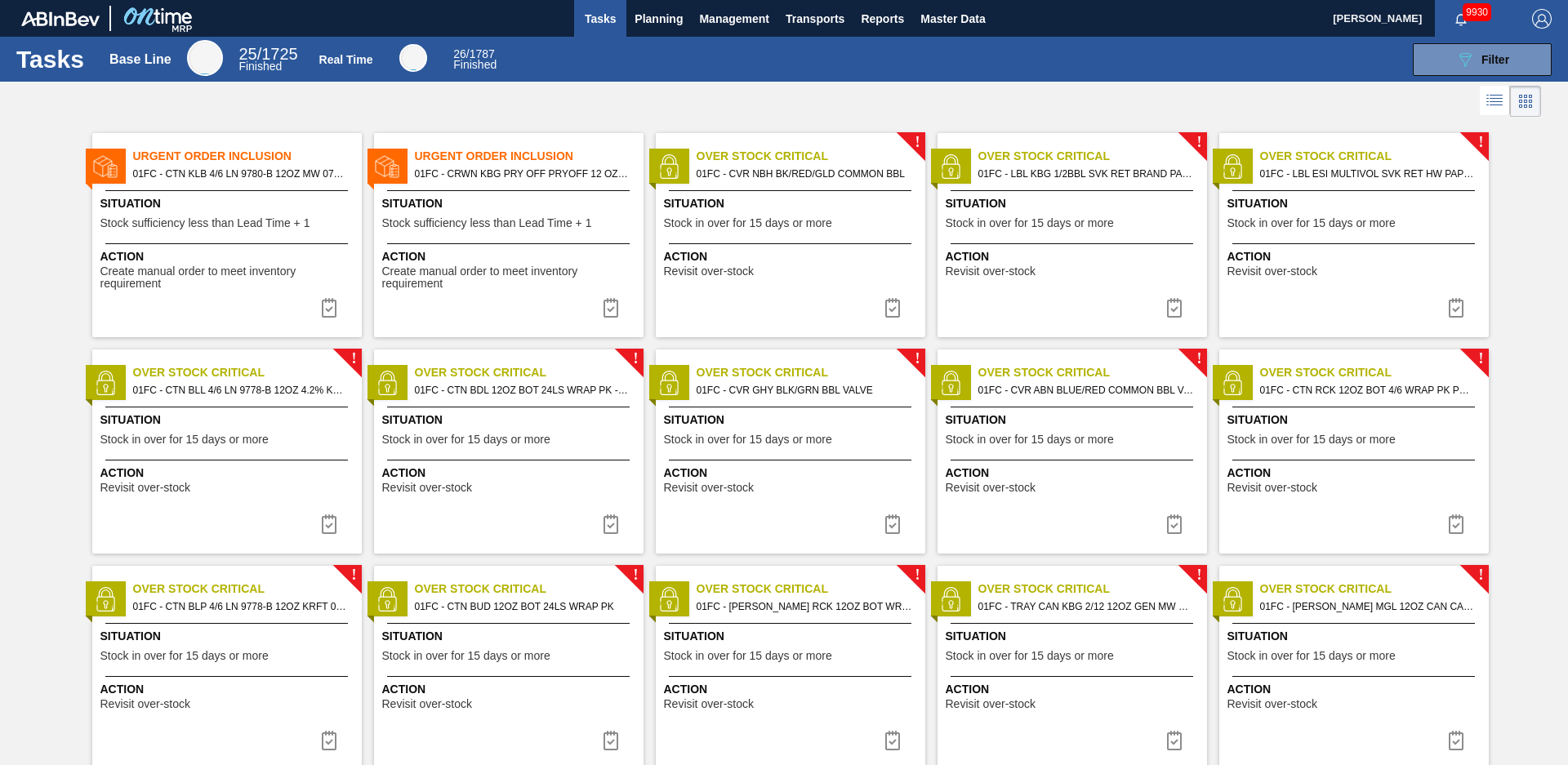
click at [517, 178] on span "01FC - CRWN KBG PRY OFF PRYOFF 12 OZ GLASS BOTTLE" at bounding box center [522, 174] width 216 height 18
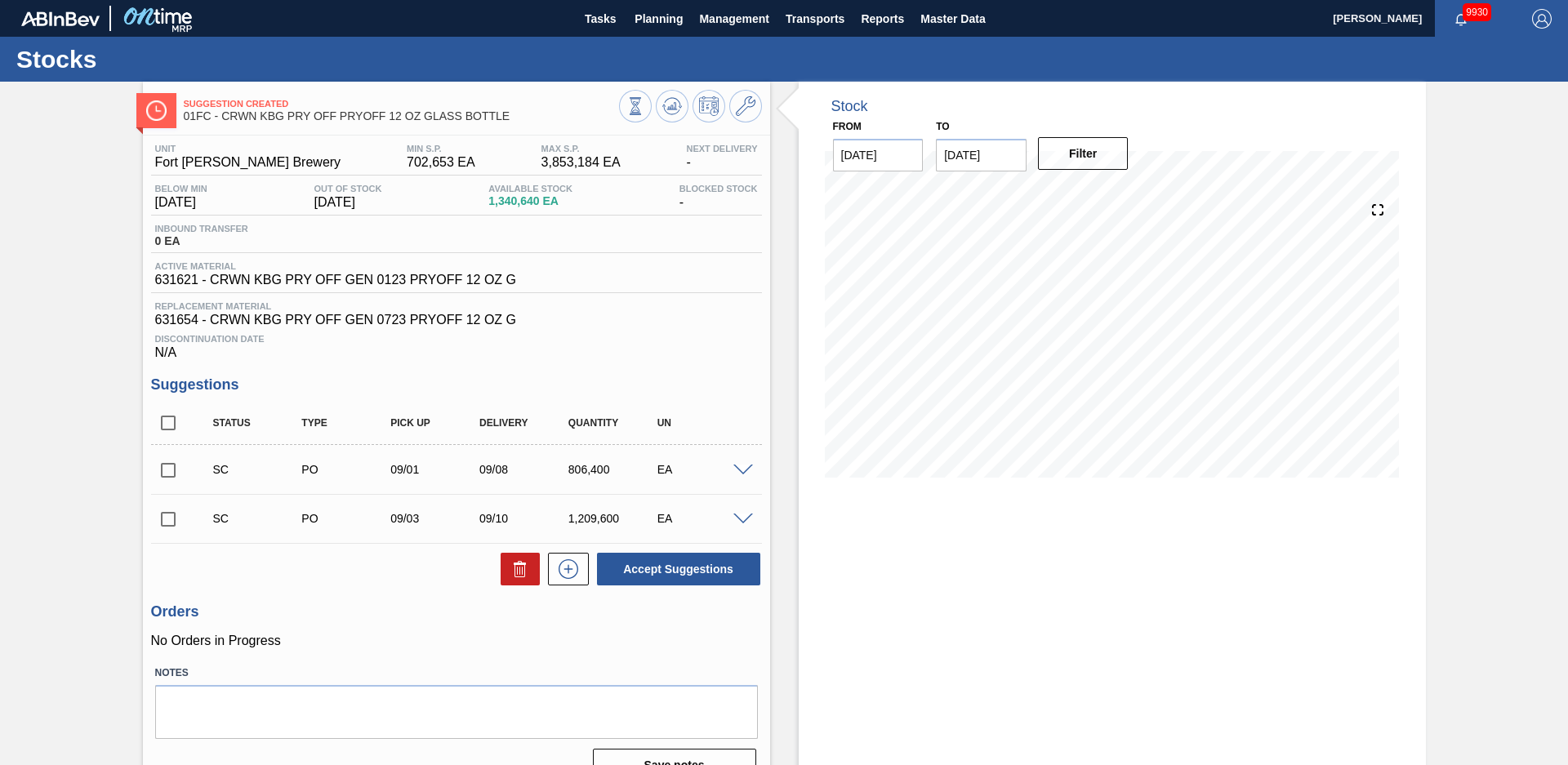
click at [780, 360] on div "Stock From [DATE] to [DATE] Filter" at bounding box center [1097, 438] width 656 height 714
click at [663, 106] on icon at bounding box center [672, 110] width 17 height 8
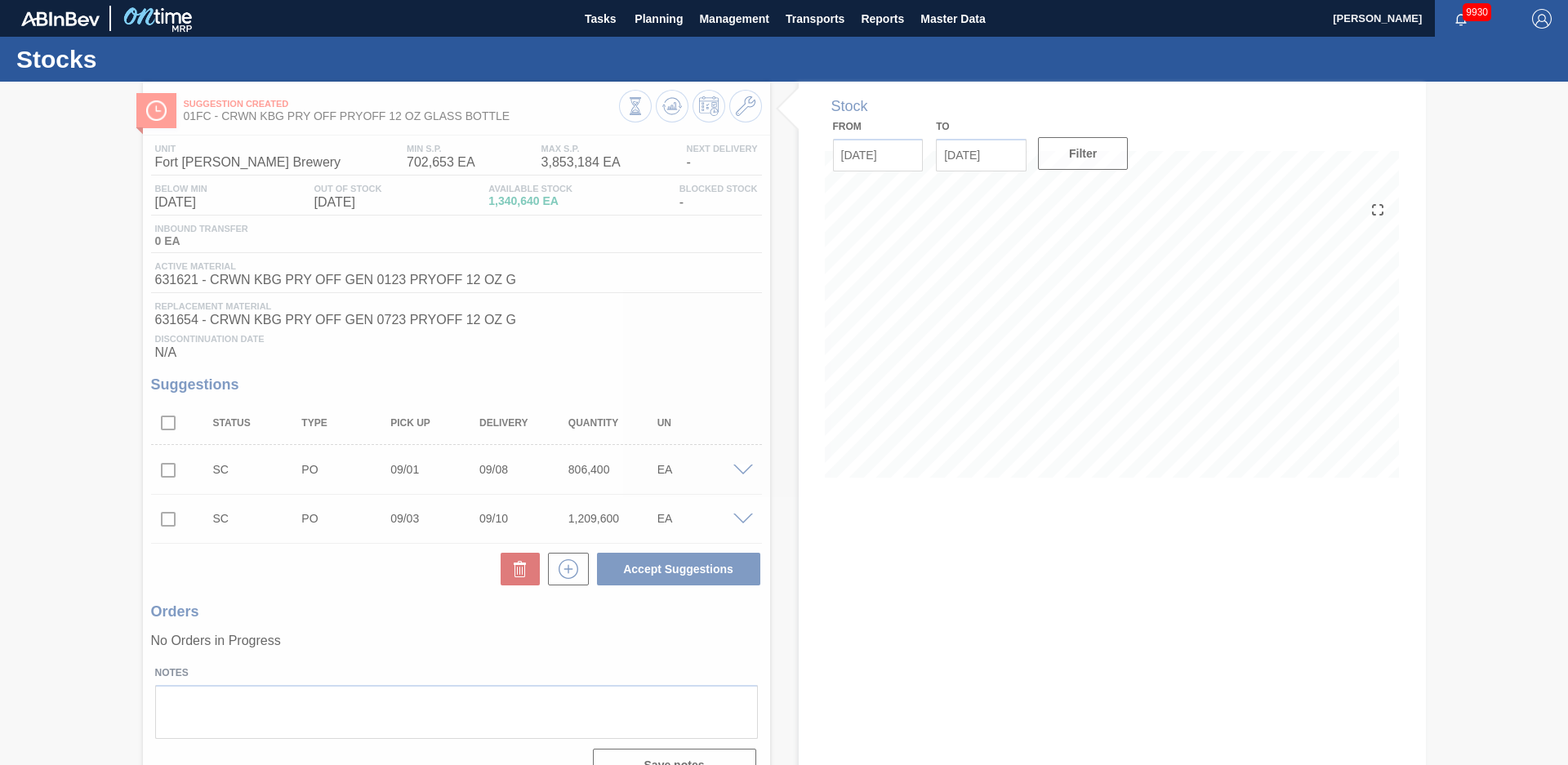
click at [88, 278] on div at bounding box center [784, 423] width 1568 height 683
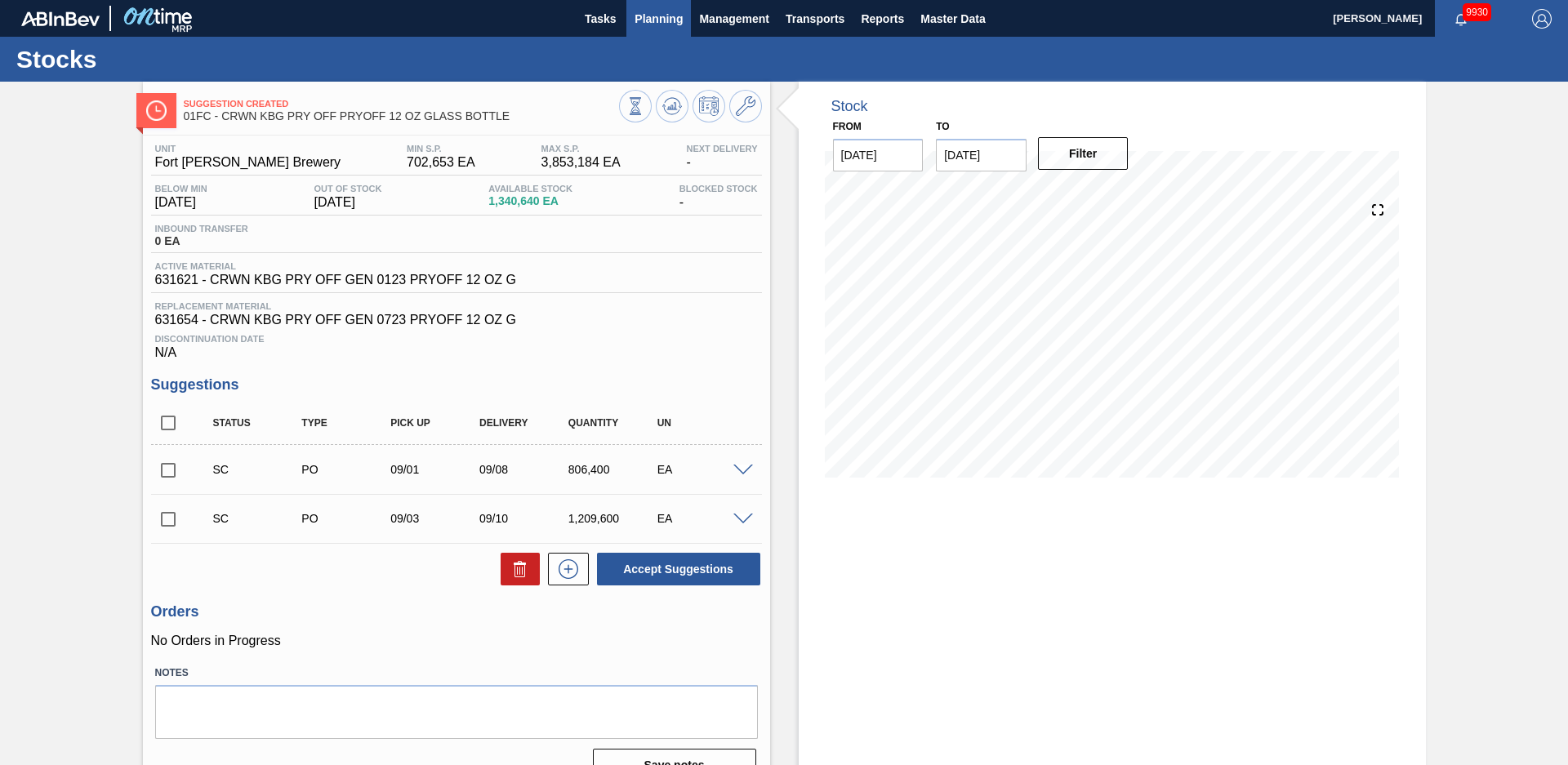
click at [644, 20] on span "Planning" at bounding box center [658, 19] width 48 height 20
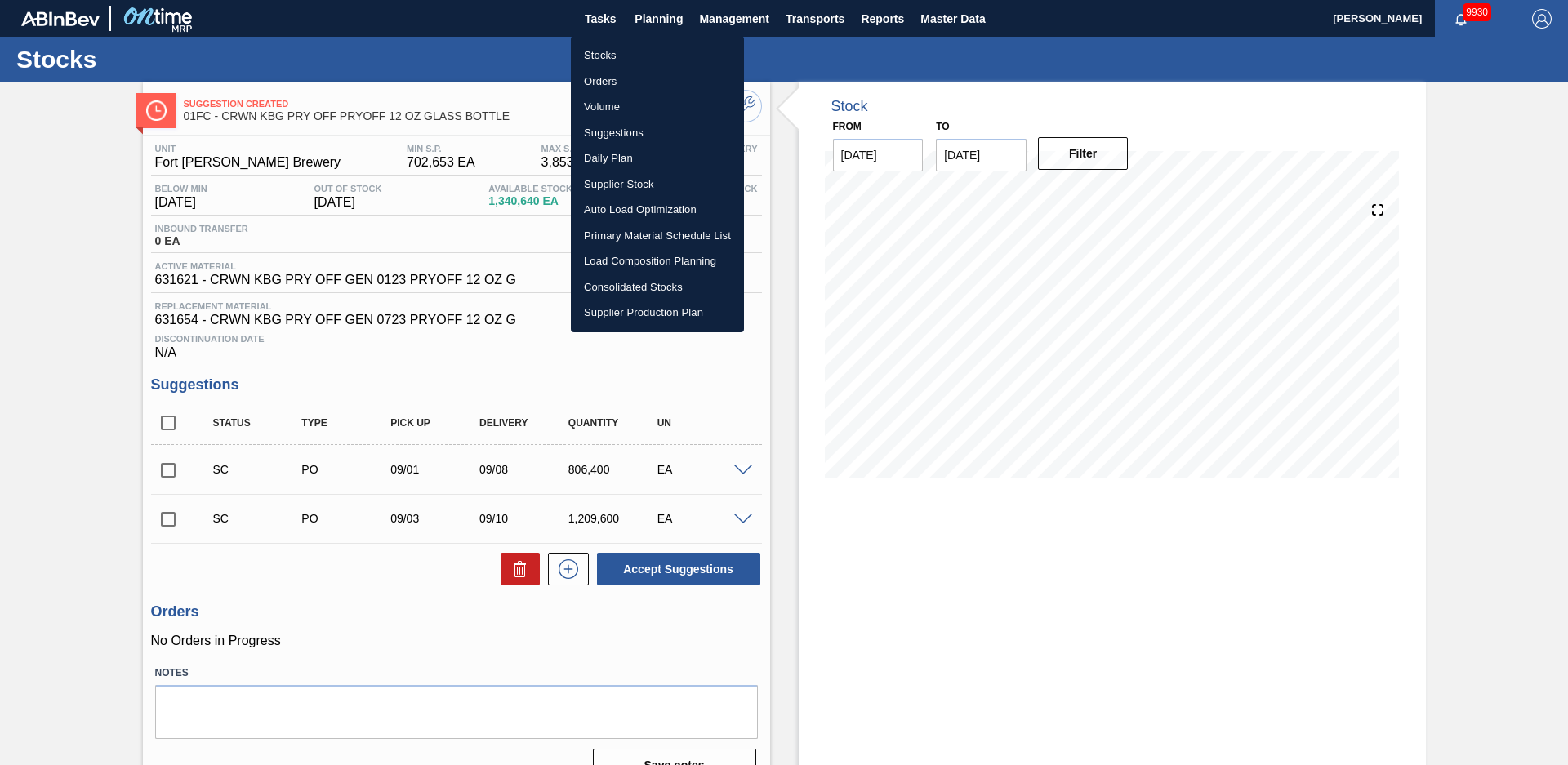
click at [642, 25] on div at bounding box center [784, 382] width 1568 height 765
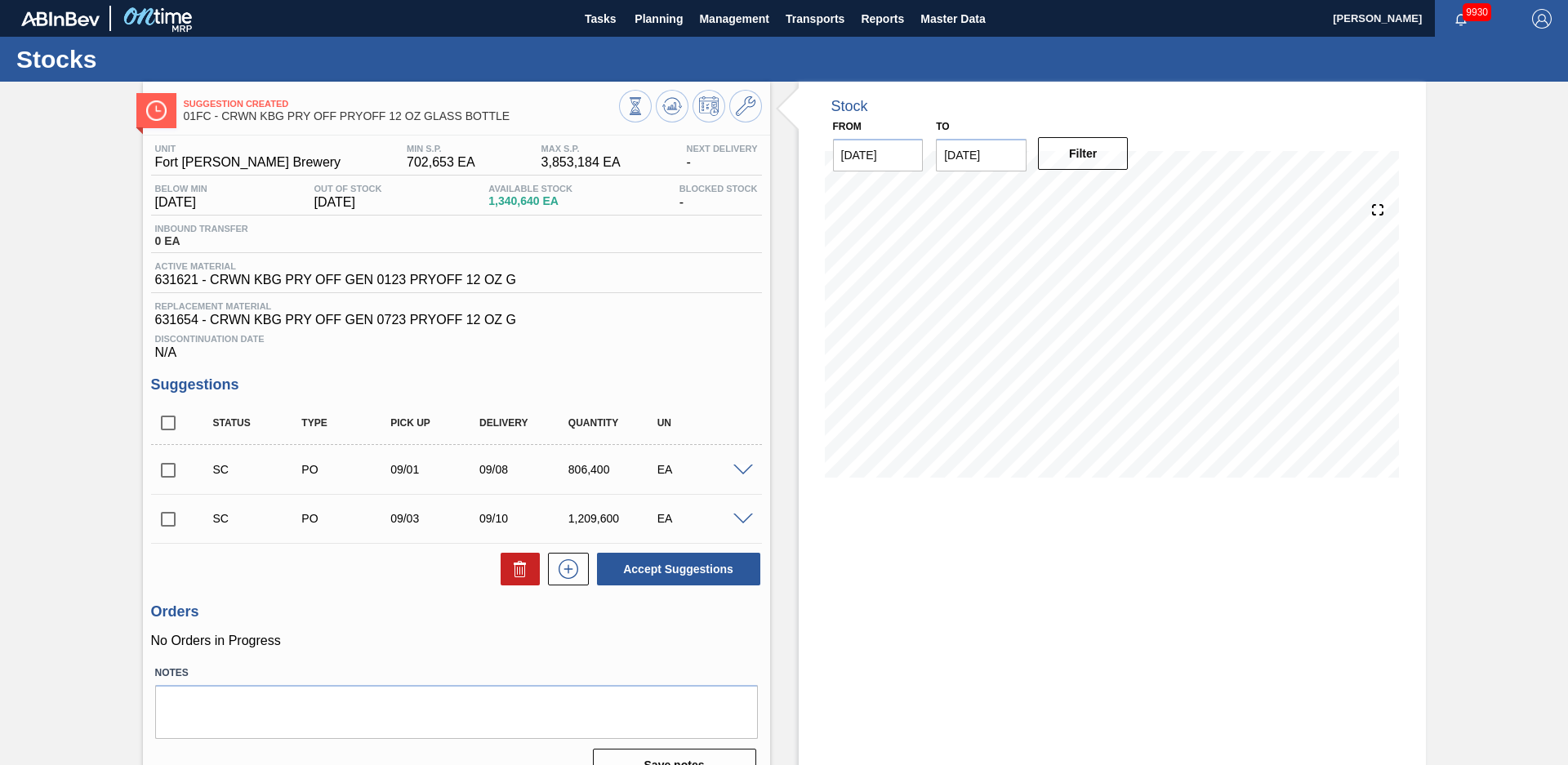
drag, startPoint x: 1006, startPoint y: 148, endPoint x: 1032, endPoint y: 171, distance: 34.7
click at [1006, 148] on input "[DATE]" at bounding box center [981, 155] width 91 height 32
click at [1116, 192] on button "Next Month" at bounding box center [1119, 194] width 12 height 12
click at [1113, 192] on button "Next Month" at bounding box center [1119, 194] width 12 height 12
click at [1111, 193] on div "[DATE]" at bounding box center [1034, 193] width 196 height 14
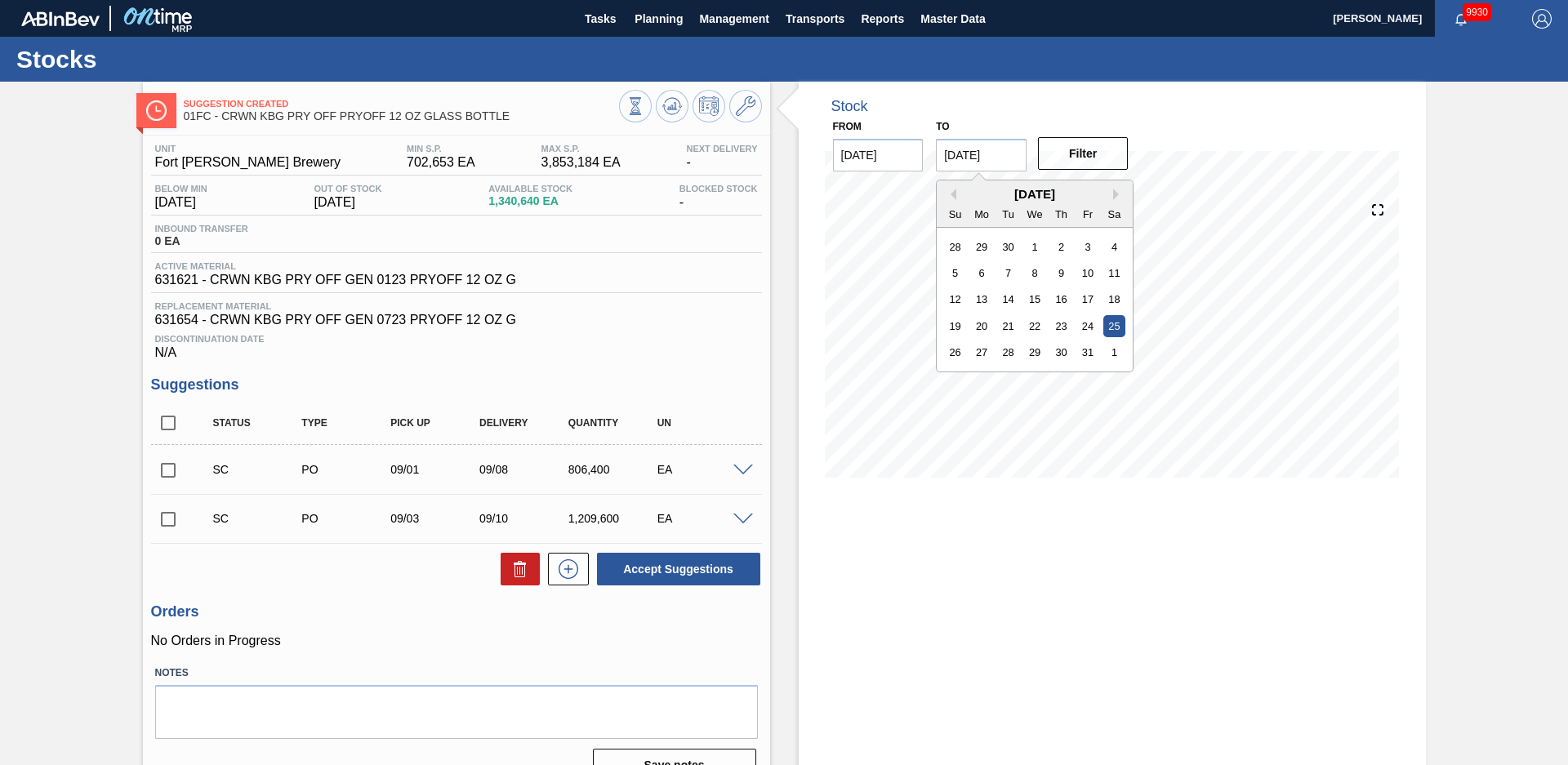
click at [1109, 193] on div "[DATE]" at bounding box center [1034, 193] width 196 height 14
click at [1107, 193] on div "[DATE]" at bounding box center [1034, 193] width 196 height 14
click at [1113, 194] on button "Next Month" at bounding box center [1119, 194] width 12 height 12
click at [1114, 193] on button "Next Month" at bounding box center [1119, 194] width 12 height 12
click at [1031, 348] on div "31" at bounding box center [1035, 352] width 22 height 22
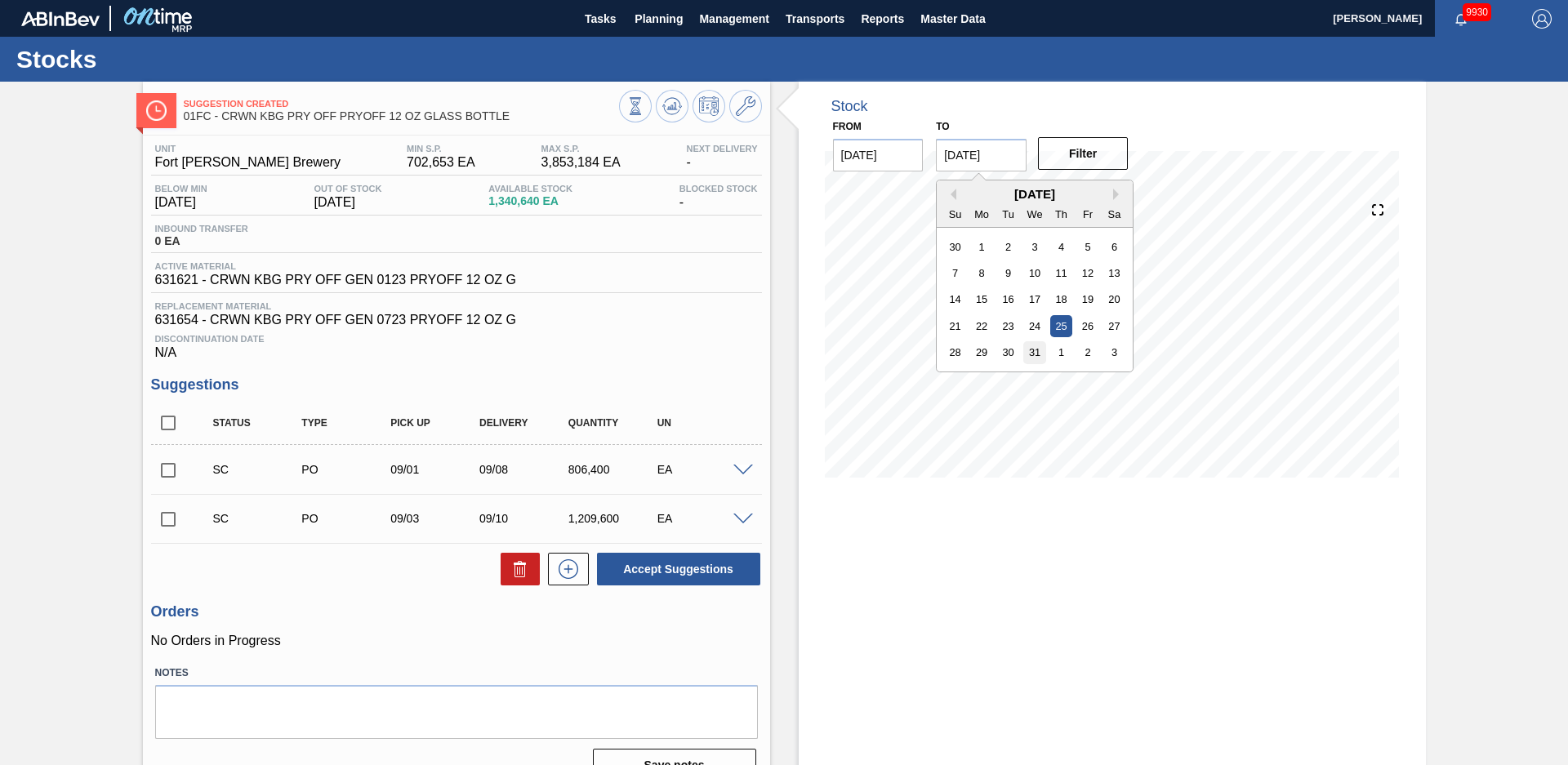
type input "[DATE]"
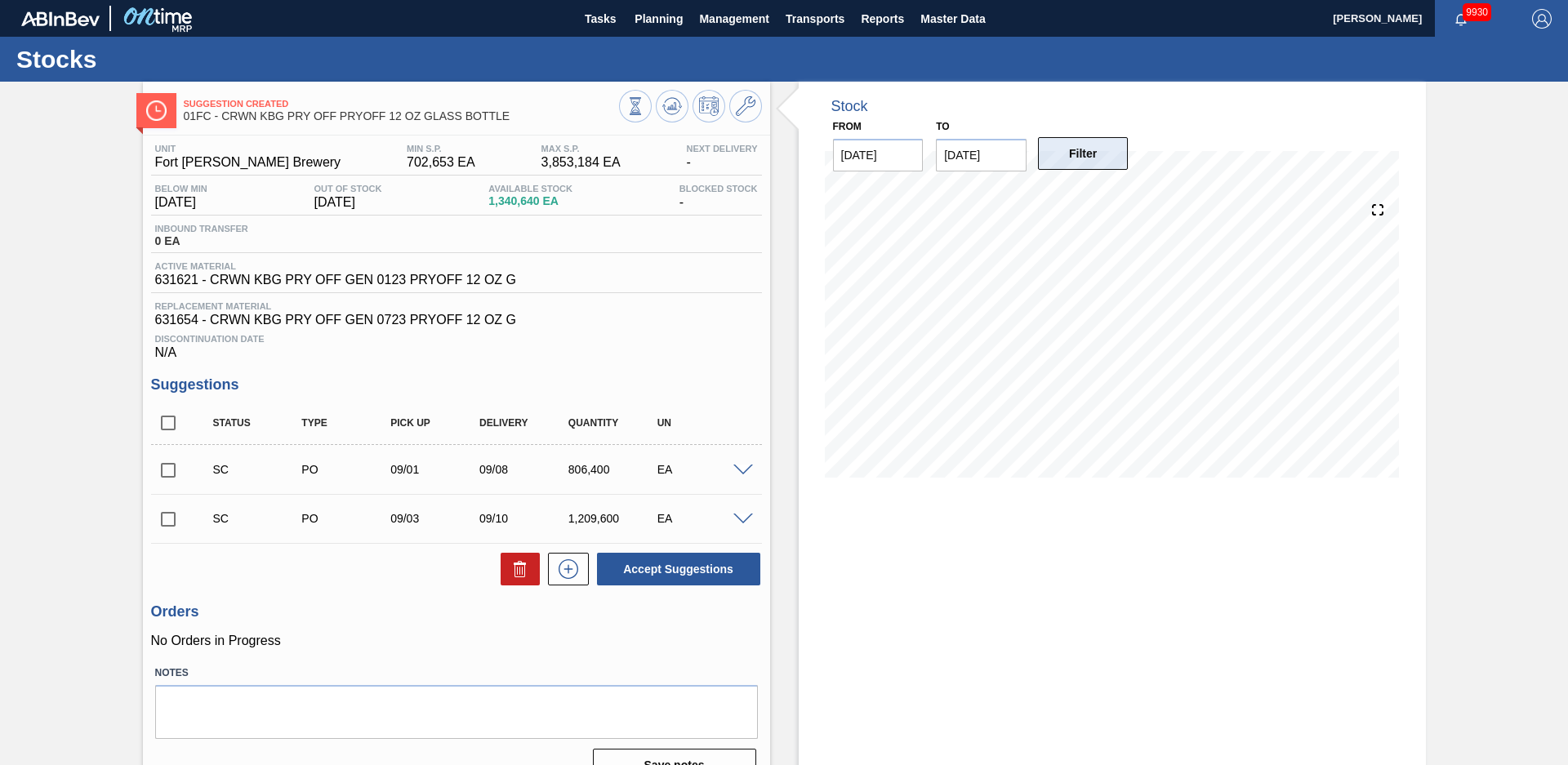
click at [1054, 148] on button "Filter" at bounding box center [1083, 153] width 91 height 32
click at [1446, 458] on div "Suggestion Created 01FC - CRWN KBG PRY OFF PRYOFF 12 OZ GLASS BOTTLE Unit Fort …" at bounding box center [784, 438] width 1568 height 714
click at [680, 19] on span "Planning" at bounding box center [658, 19] width 48 height 20
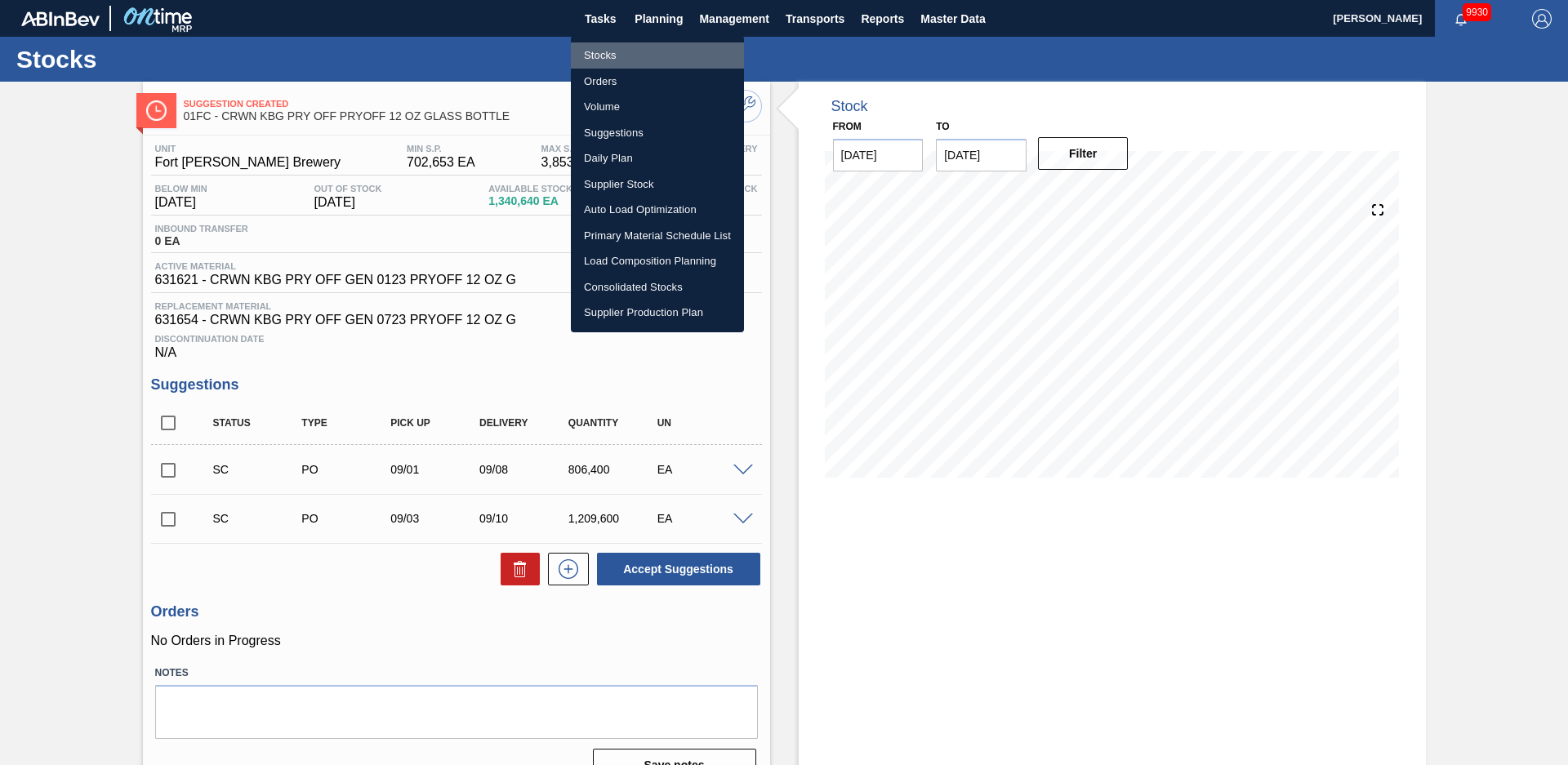
click at [627, 48] on li "Stocks" at bounding box center [657, 55] width 173 height 26
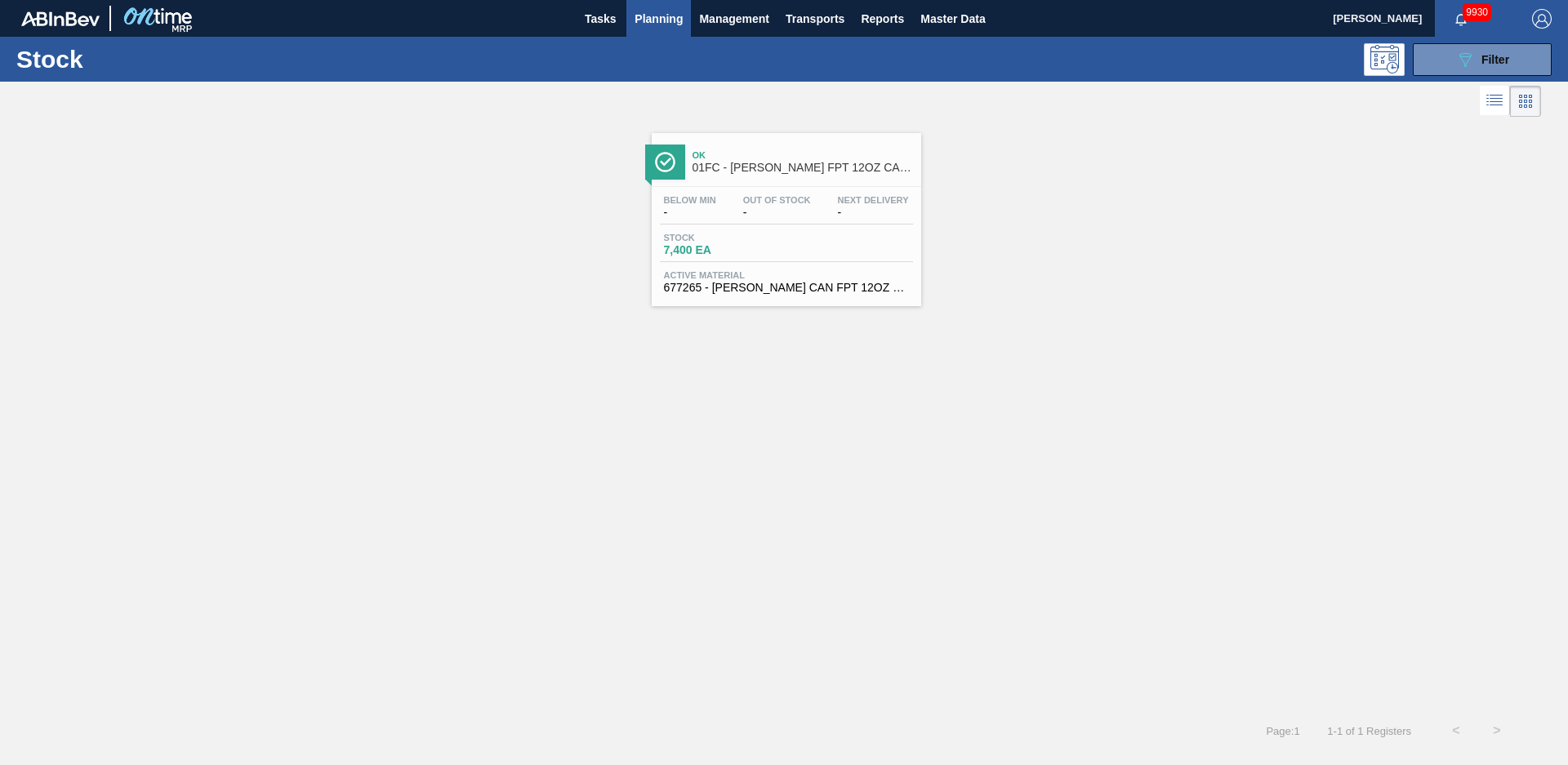
click at [722, 342] on div "Ok 01FC - [PERSON_NAME] FPT 12OZ CAN 15/12 CAN PK AZ CARDINALS NFL PROMO Below …" at bounding box center [784, 416] width 1568 height 590
click at [601, 14] on span "Tasks" at bounding box center [600, 19] width 36 height 20
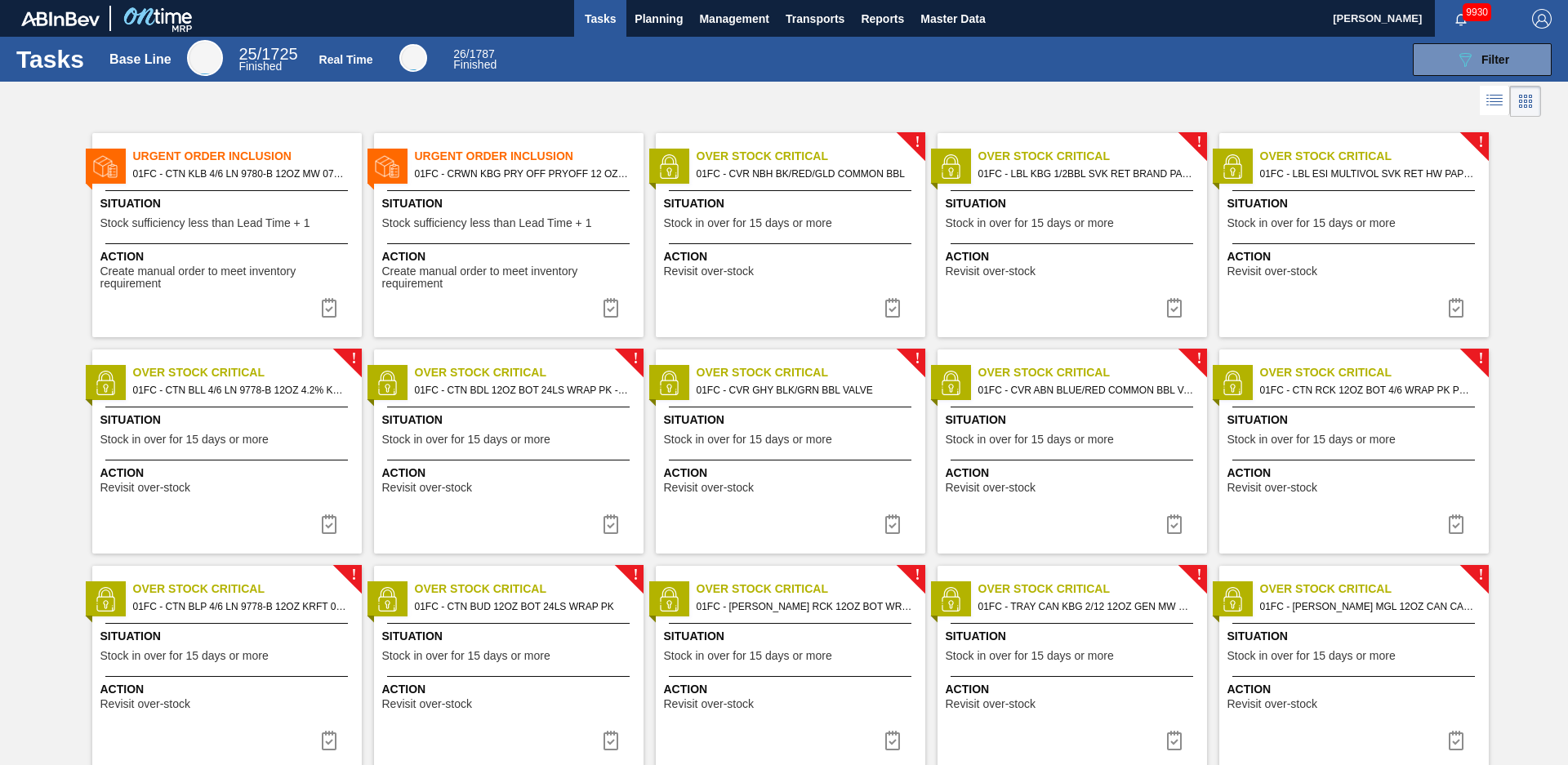
drag, startPoint x: 433, startPoint y: 185, endPoint x: 390, endPoint y: 164, distance: 47.9
click at [434, 185] on div "Urgent Order Inclusion 01FC - CRWN KBG PRY OFF PRYOFF 12 OZ GLASS BOTTLE Situat…" at bounding box center [508, 235] width 269 height 204
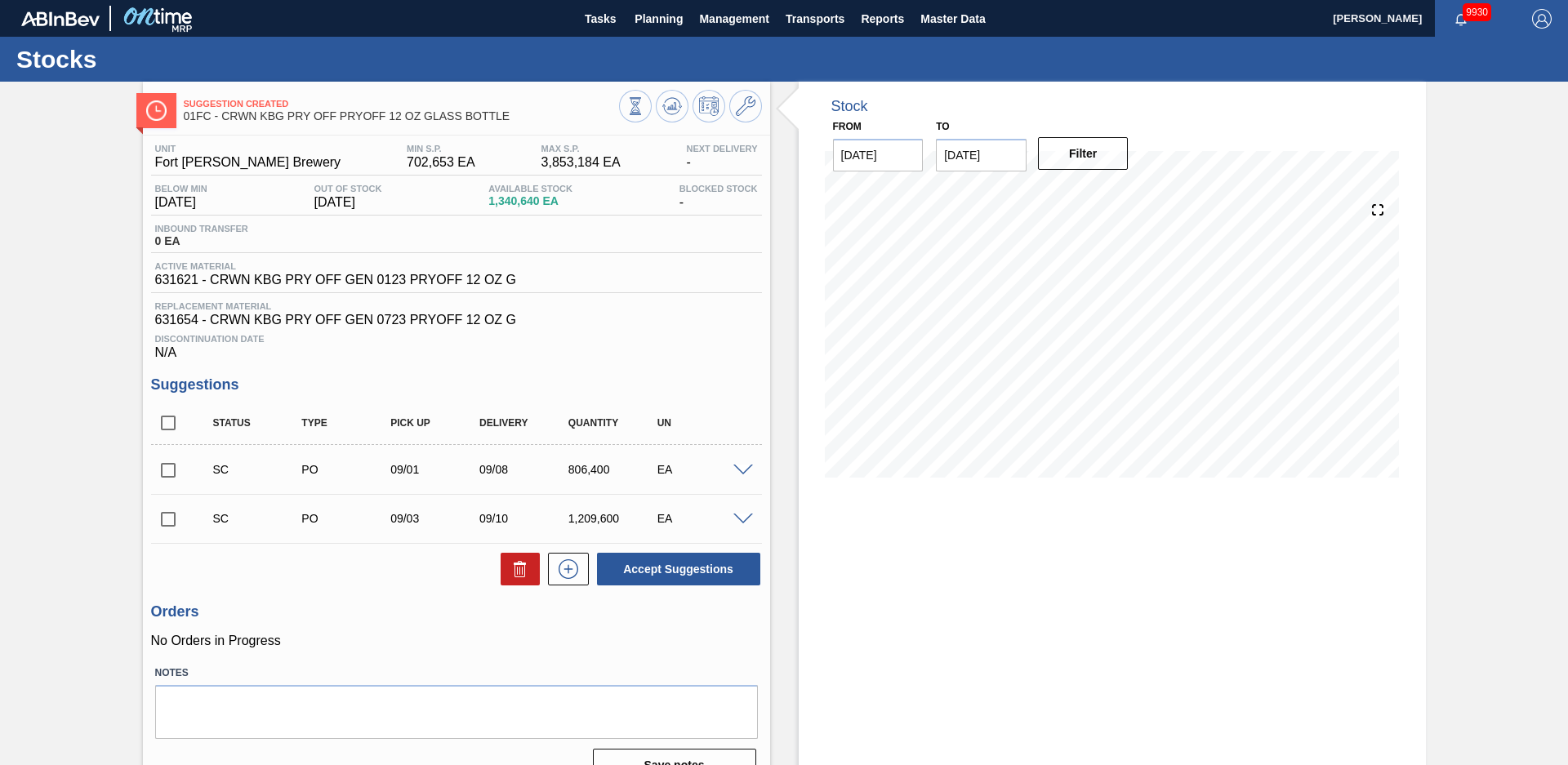
click at [107, 314] on div "Suggestion Created 01FC - CRWN KBG PRY OFF PRYOFF 12 OZ GLASS BOTTLE Unit Fort …" at bounding box center [784, 438] width 1568 height 714
click at [742, 476] on div "SC PO 09/01 09/08 806,400 EA" at bounding box center [456, 469] width 611 height 41
click at [742, 474] on span at bounding box center [743, 471] width 20 height 12
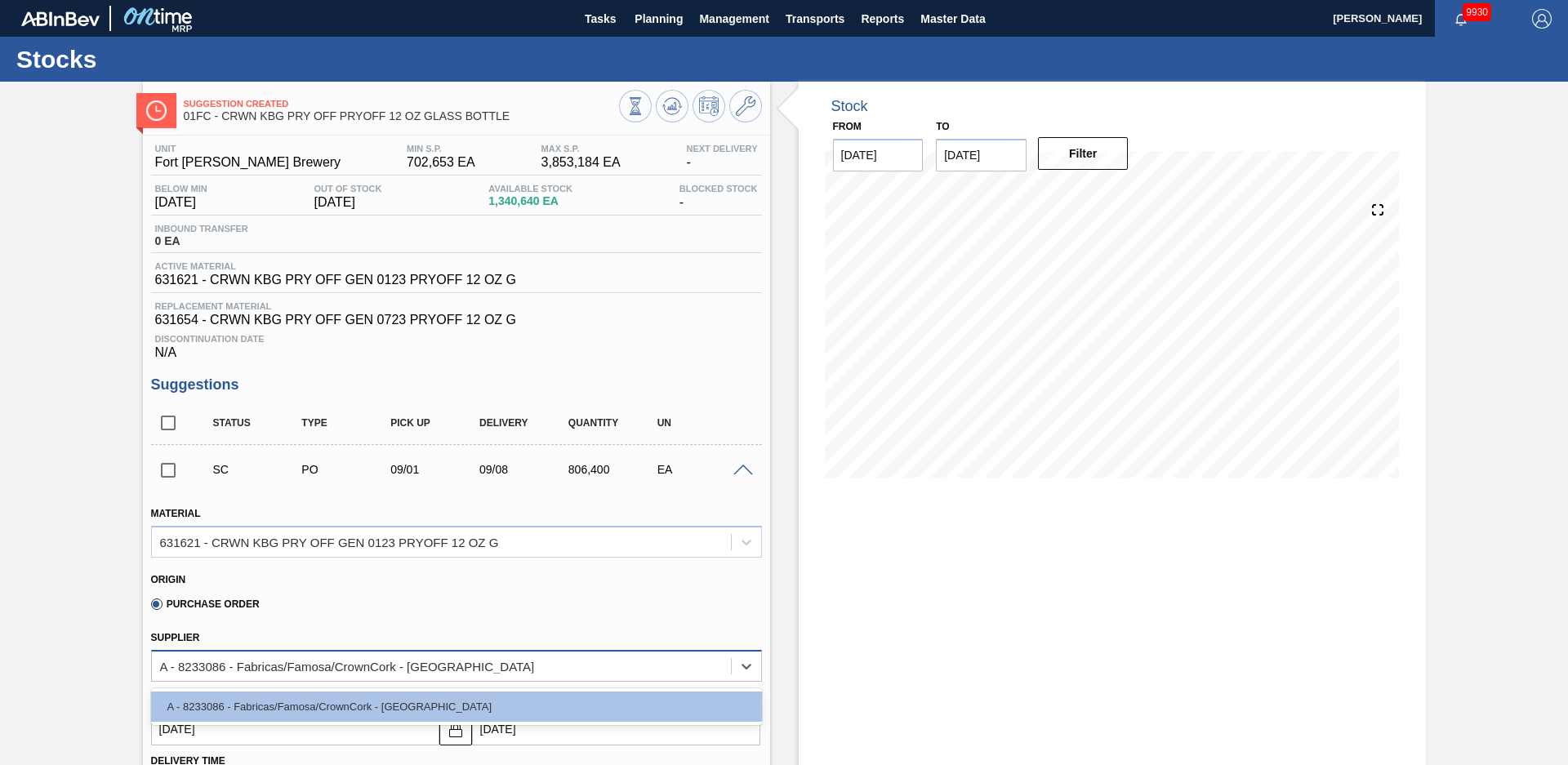
drag, startPoint x: 226, startPoint y: 668, endPoint x: 191, endPoint y: 672, distance: 35.2
click at [188, 672] on div "A - 8233086 - Fabricas/Famosa/CrownCork - [GEOGRAPHIC_DATA]" at bounding box center [347, 666] width 375 height 14
drag, startPoint x: 224, startPoint y: 708, endPoint x: 196, endPoint y: 678, distance: 41.0
click at [196, 678] on div "option A - 8233086 - Fabricas/Famosa/CrownCork - [GEOGRAPHIC_DATA] focused, 1 o…" at bounding box center [456, 666] width 611 height 32
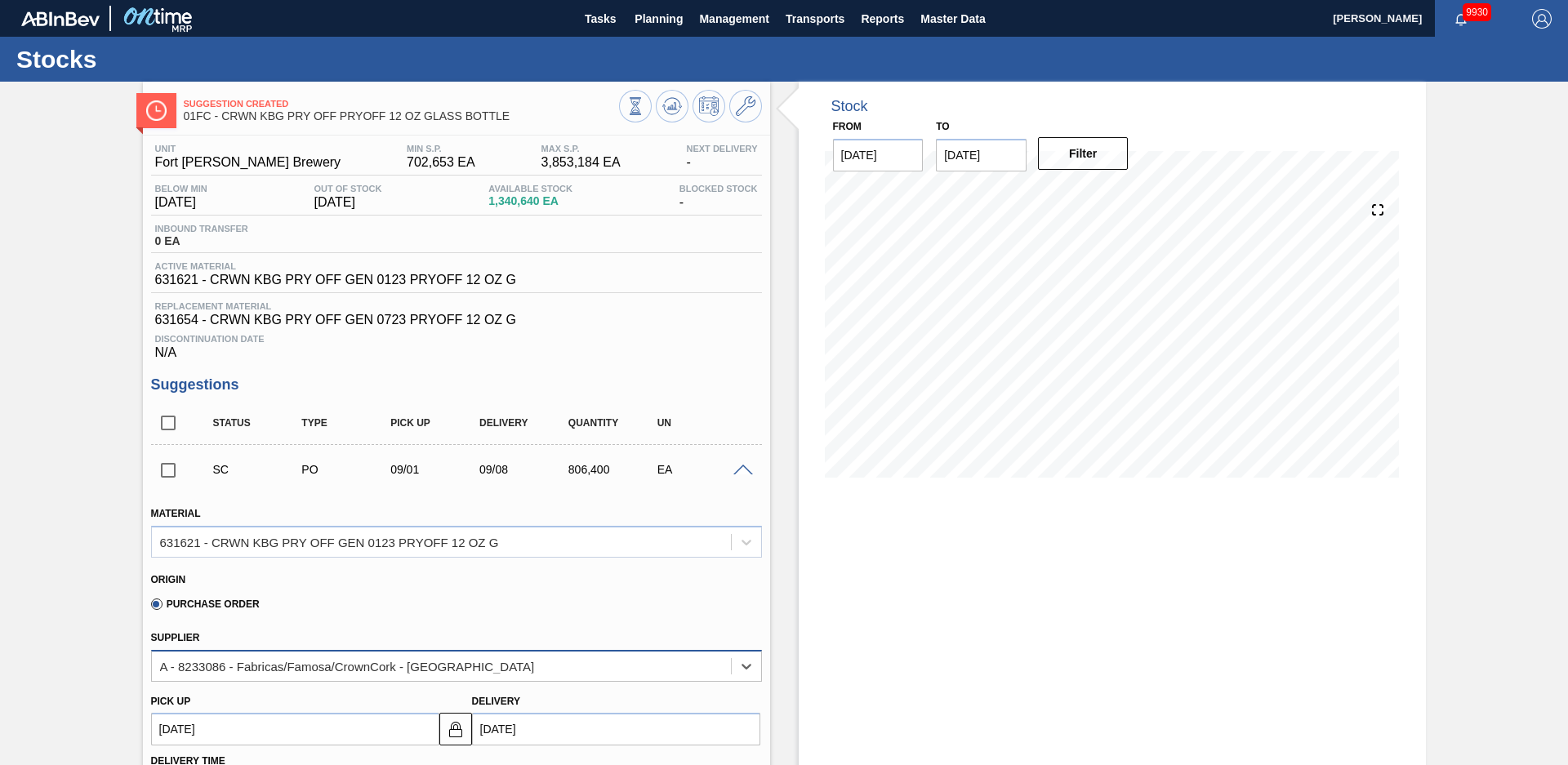
drag, startPoint x: 222, startPoint y: 666, endPoint x: 185, endPoint y: 666, distance: 37.0
click at [185, 666] on div "A - 8233086 - Fabricas/Famosa/CrownCork - [GEOGRAPHIC_DATA]" at bounding box center [347, 666] width 375 height 14
click at [82, 233] on div "Suggestion Created 01FC - CRWN KBG PRY OFF PRYOFF 12 OZ GLASS BOTTLE Unit Fort …" at bounding box center [784, 743] width 1568 height 1324
click at [642, 19] on span "Planning" at bounding box center [658, 19] width 48 height 20
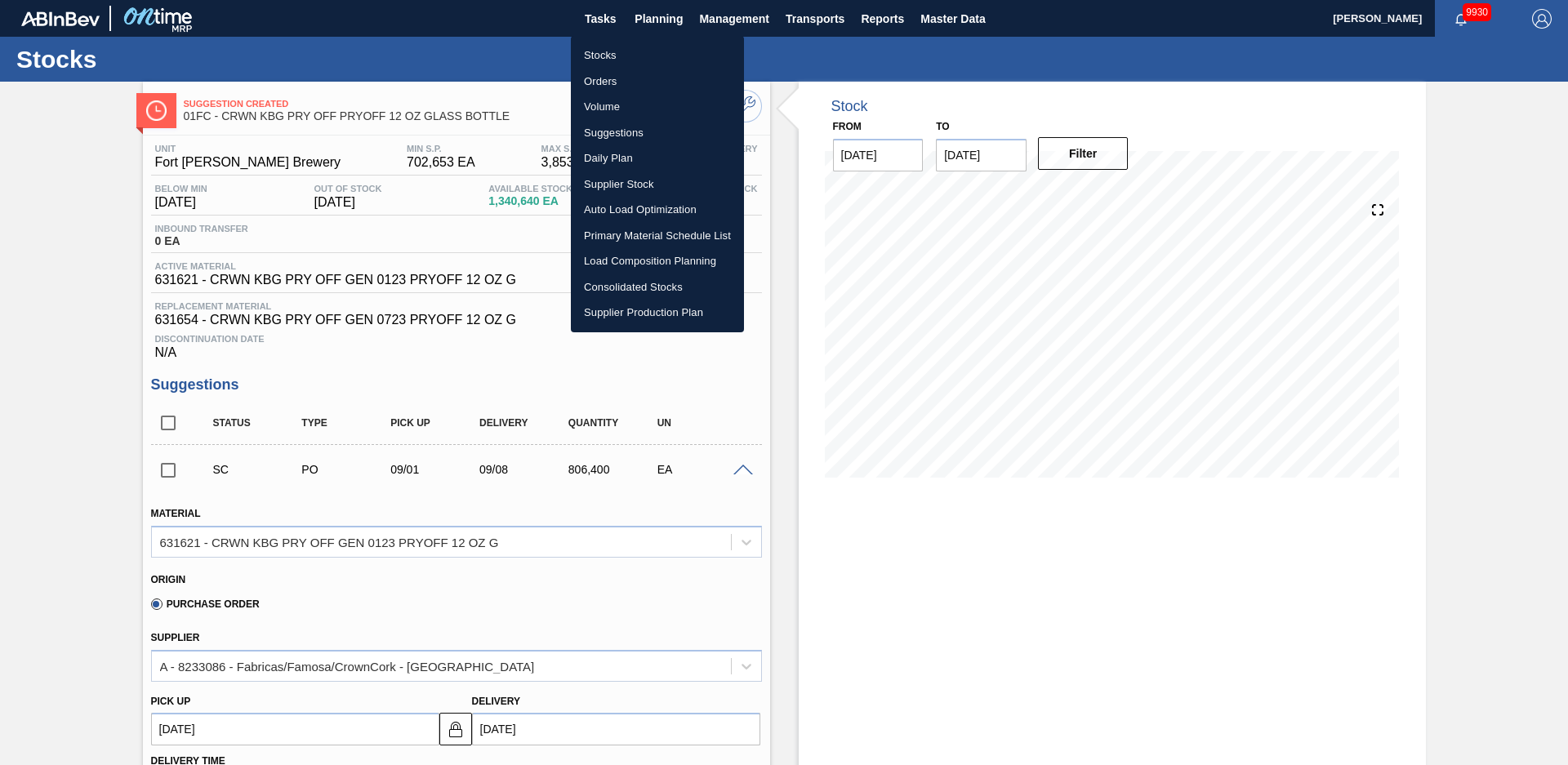
click at [613, 128] on li "Suggestions" at bounding box center [657, 132] width 173 height 26
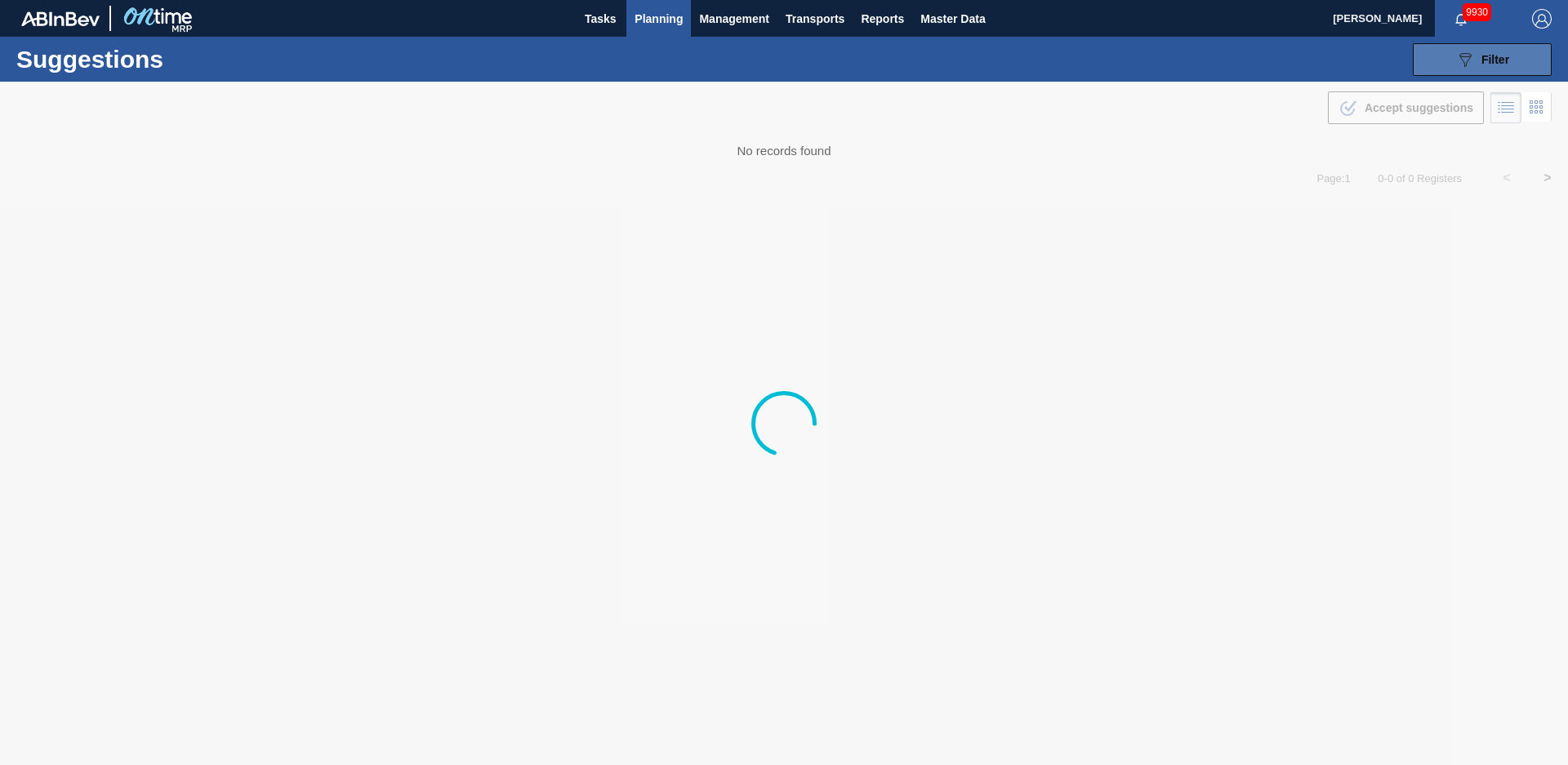
click at [1513, 60] on button "089F7B8B-B2A5-4AFE-B5C0-19BA573D28AC Filter" at bounding box center [1481, 59] width 139 height 32
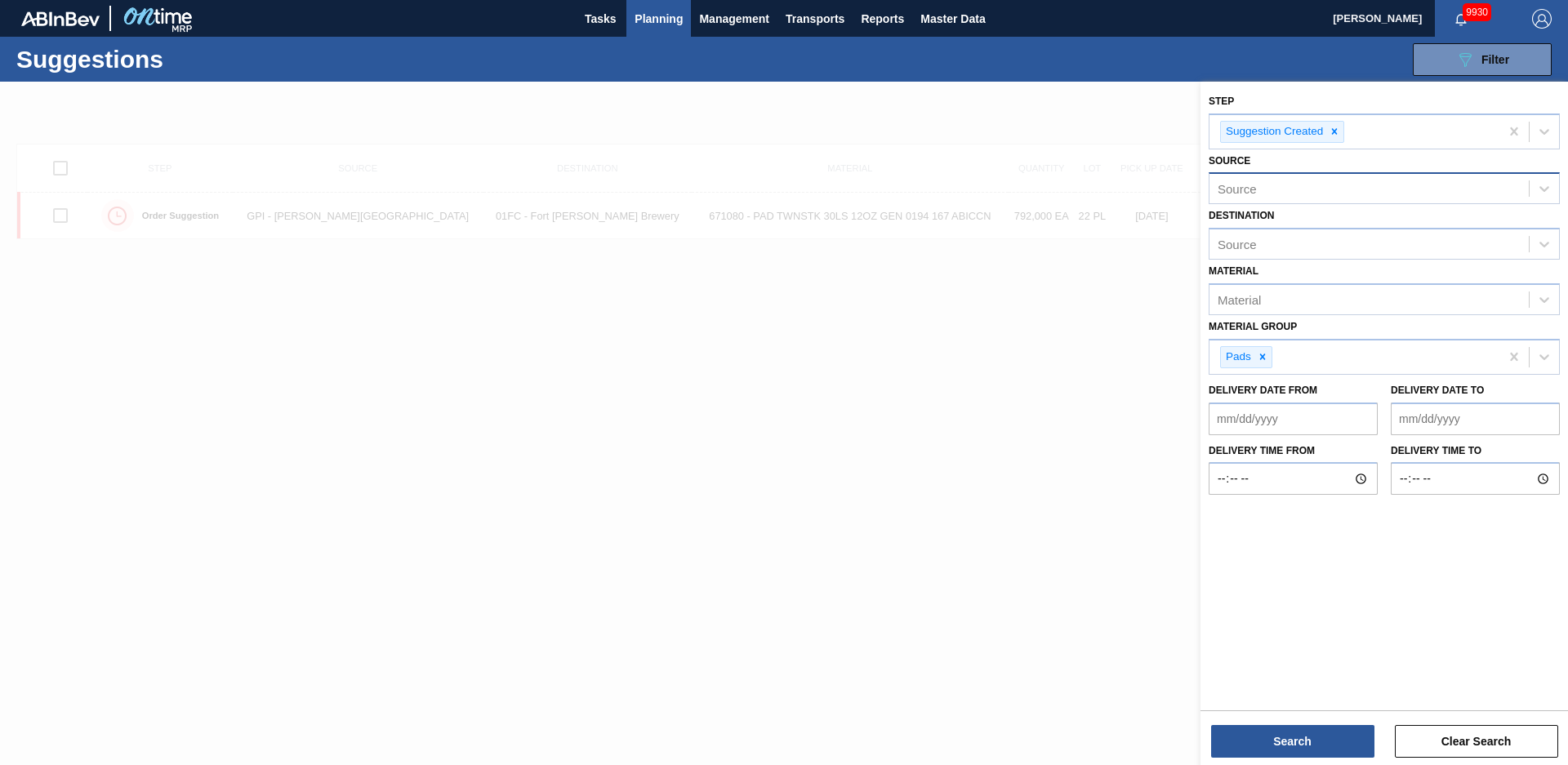
click at [1392, 201] on div "Source" at bounding box center [1383, 188] width 351 height 32
type input "8233"
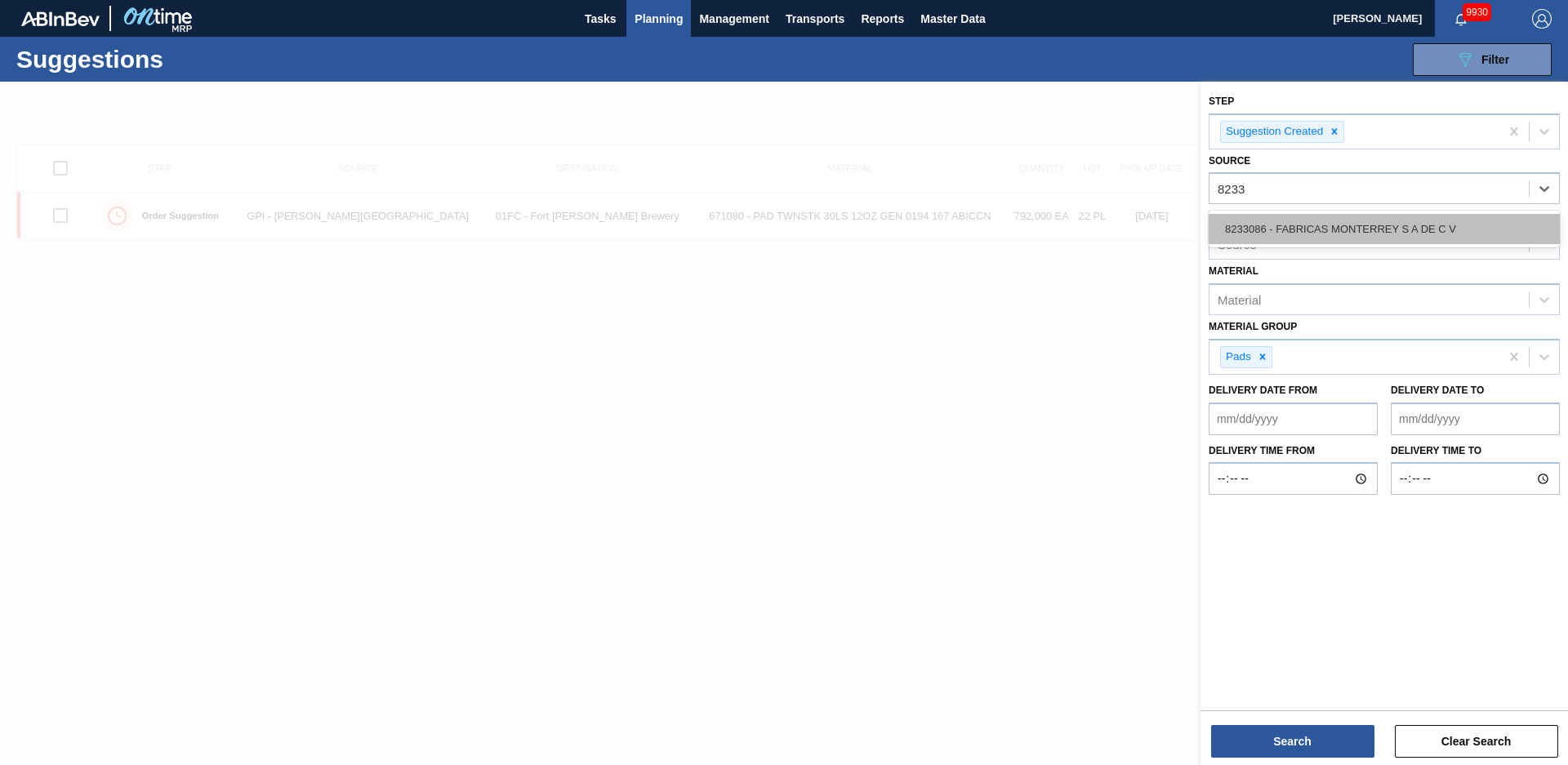
click at [1412, 218] on div "8233086 - FABRICAS MONTERREY S A DE C V" at bounding box center [1383, 229] width 351 height 30
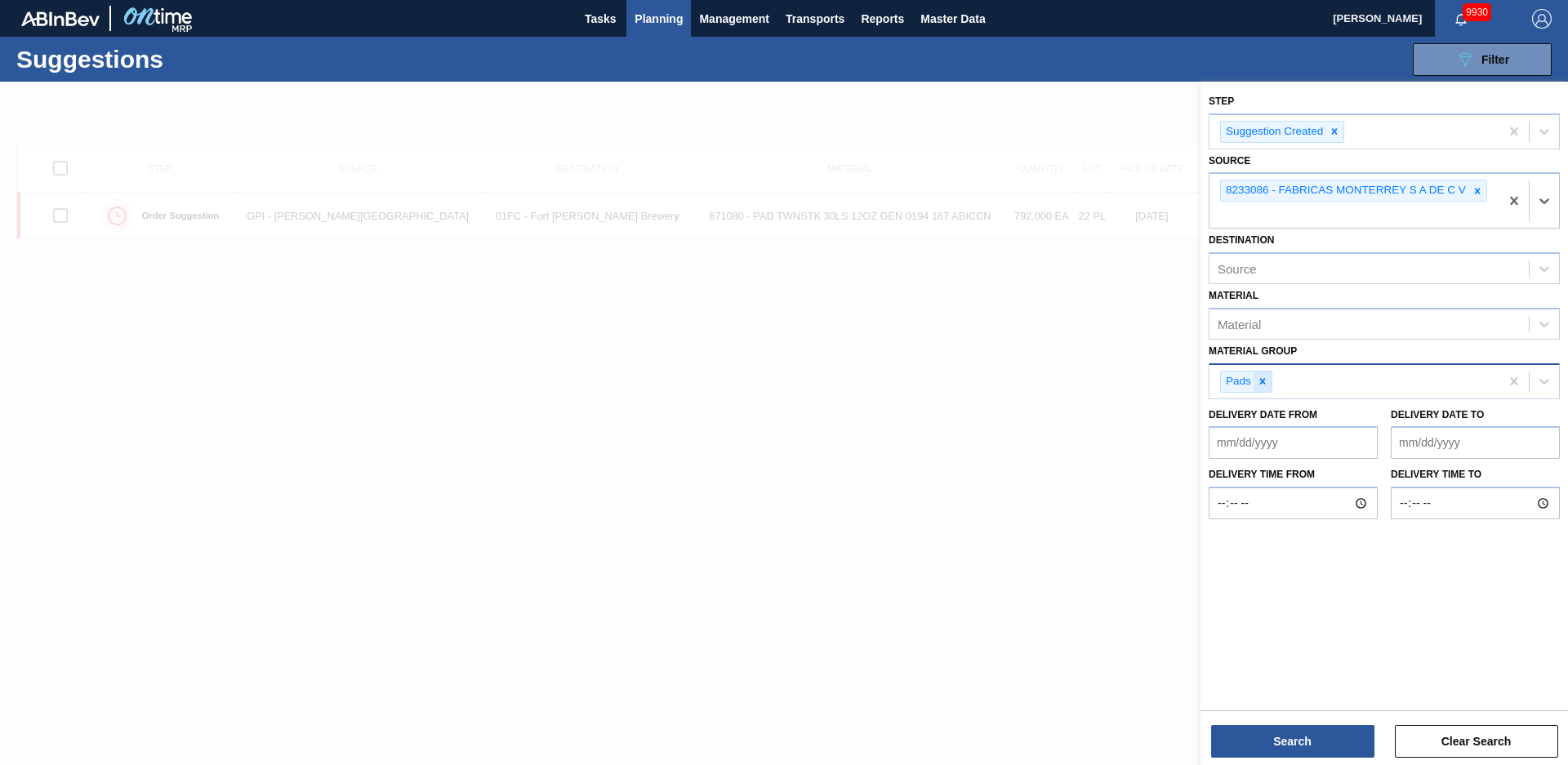
click at [1260, 387] on icon at bounding box center [1262, 382] width 12 height 12
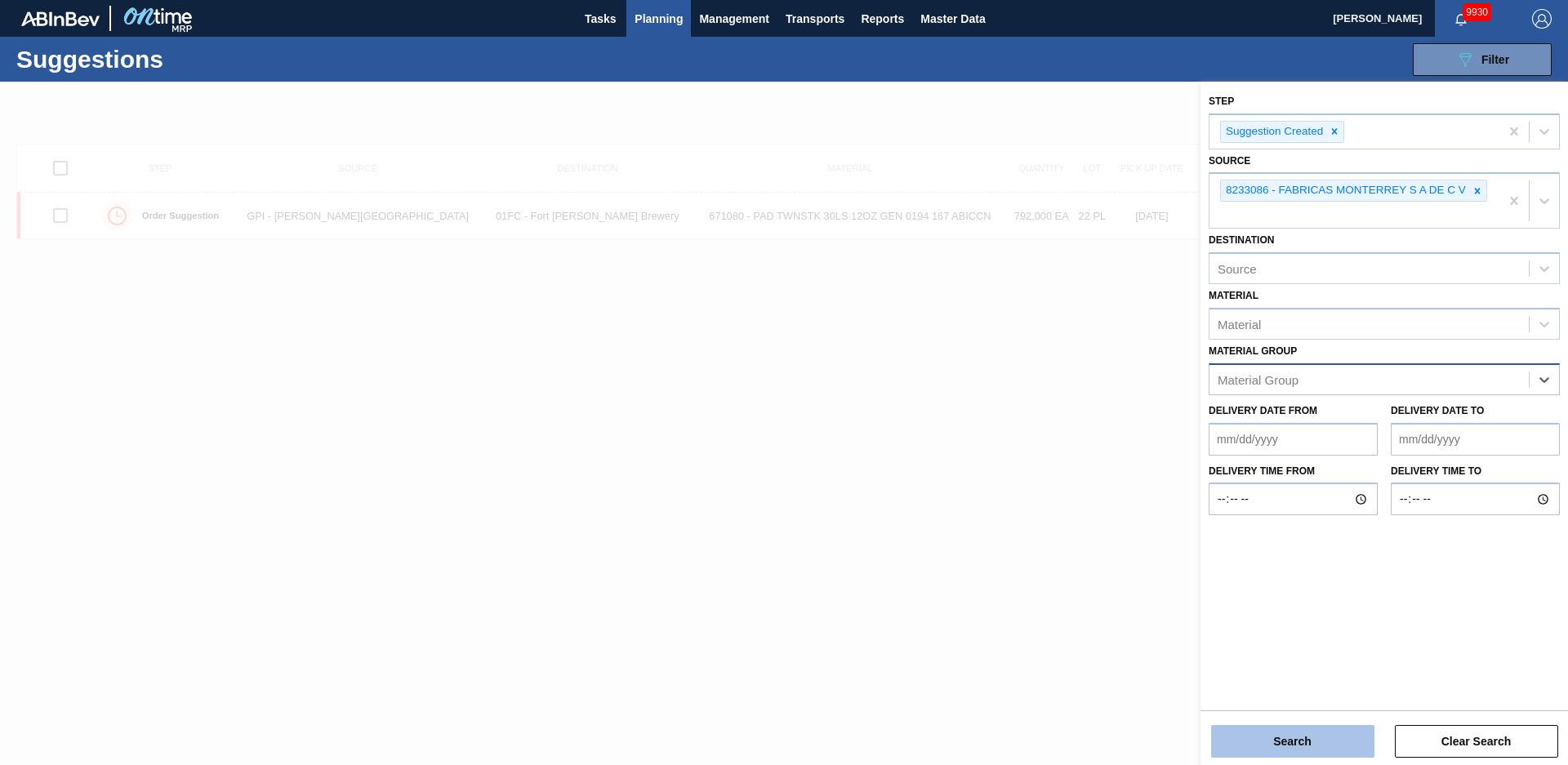
click at [1309, 731] on button "Search" at bounding box center [1292, 741] width 163 height 32
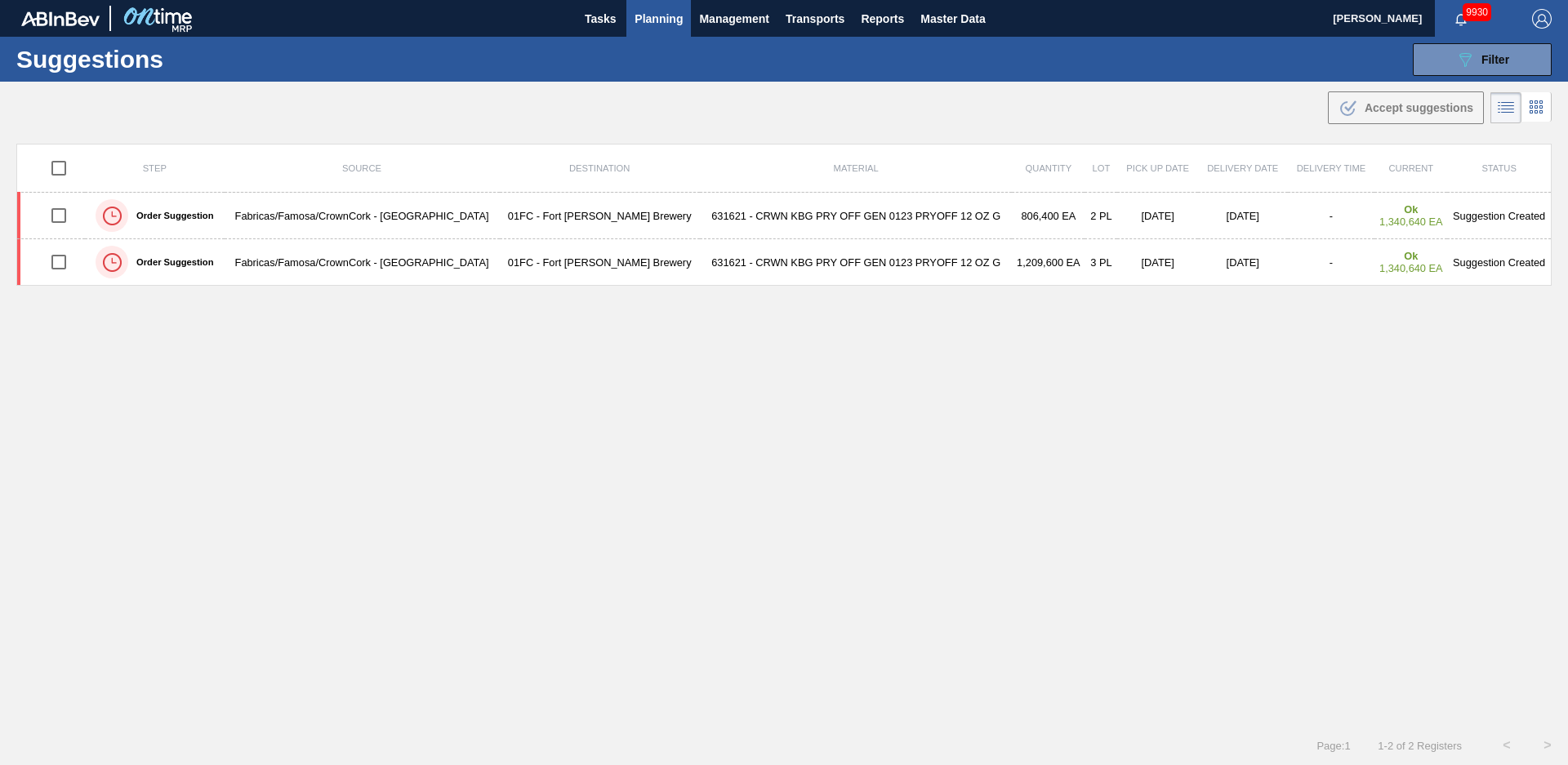
click at [681, 394] on div "Step Source Destination Material Quantity Lot Pick up Date Delivery Date Delive…" at bounding box center [784, 419] width 1535 height 552
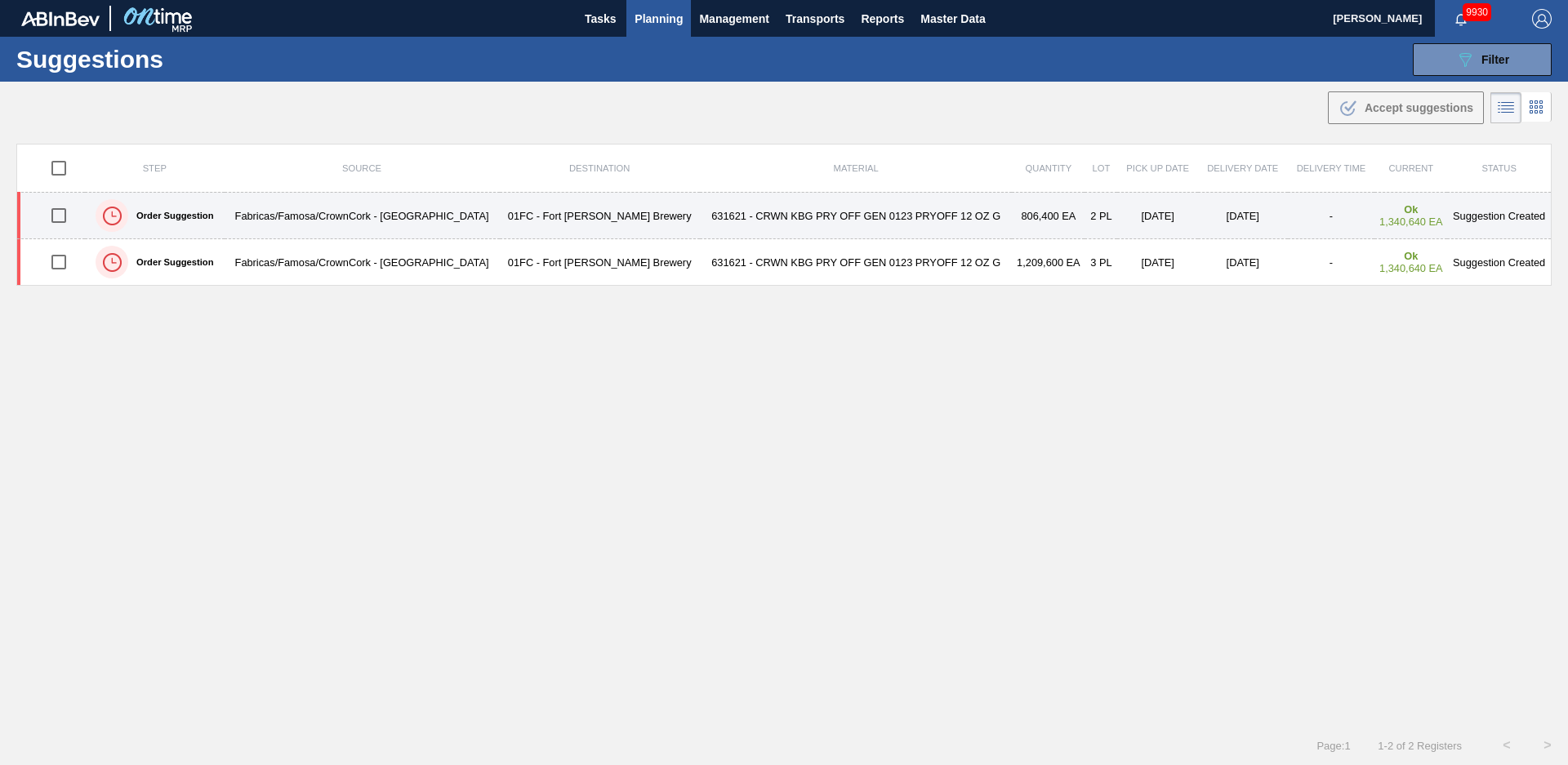
click at [700, 213] on td "631621 - CRWN KBG PRY OFF GEN 0123 PRYOFF 12 OZ G" at bounding box center [856, 216] width 312 height 47
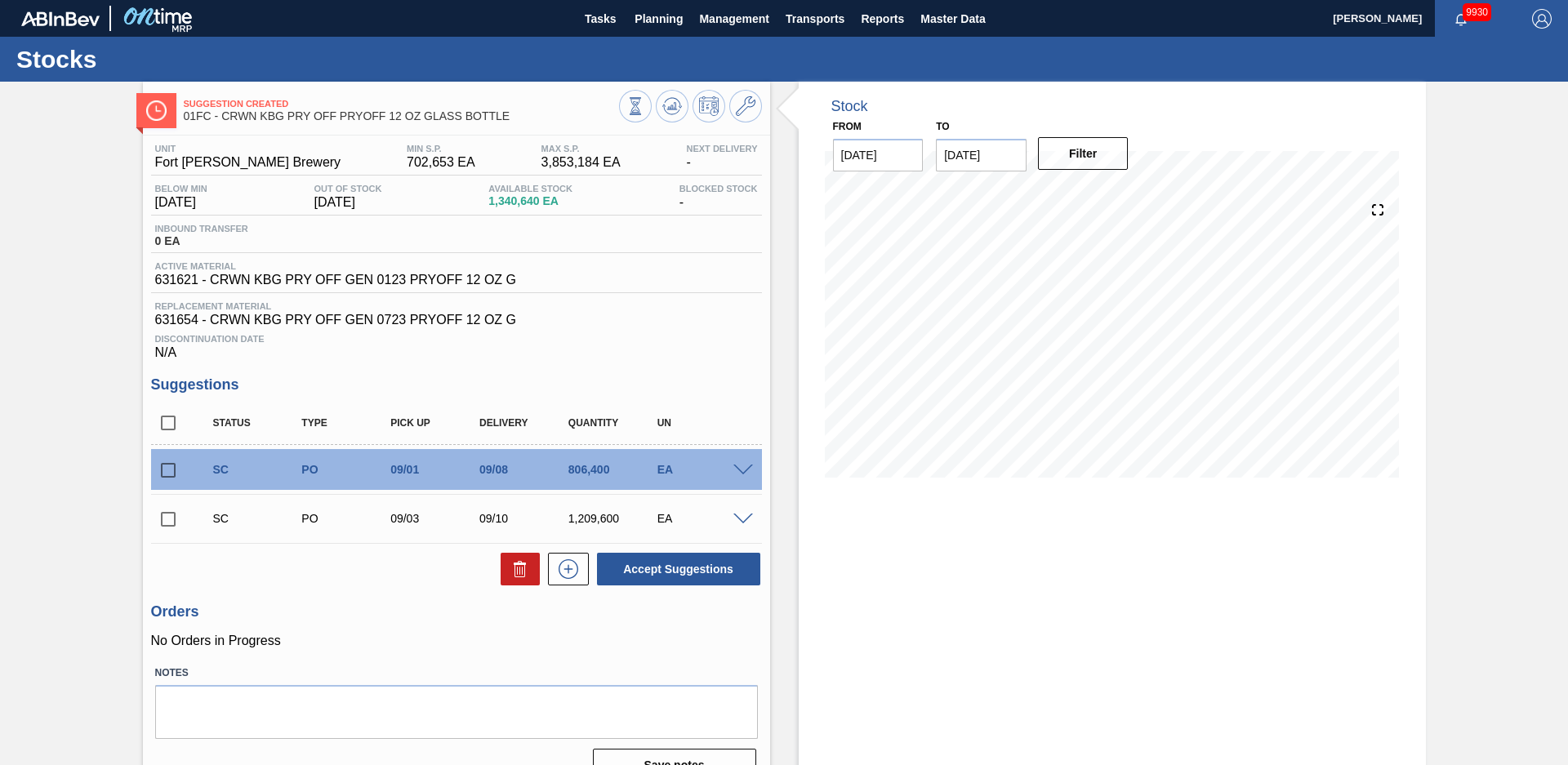
click at [776, 325] on div "Stock From [DATE] to [DATE] Filter" at bounding box center [1097, 438] width 656 height 714
click at [735, 468] on span at bounding box center [743, 471] width 20 height 12
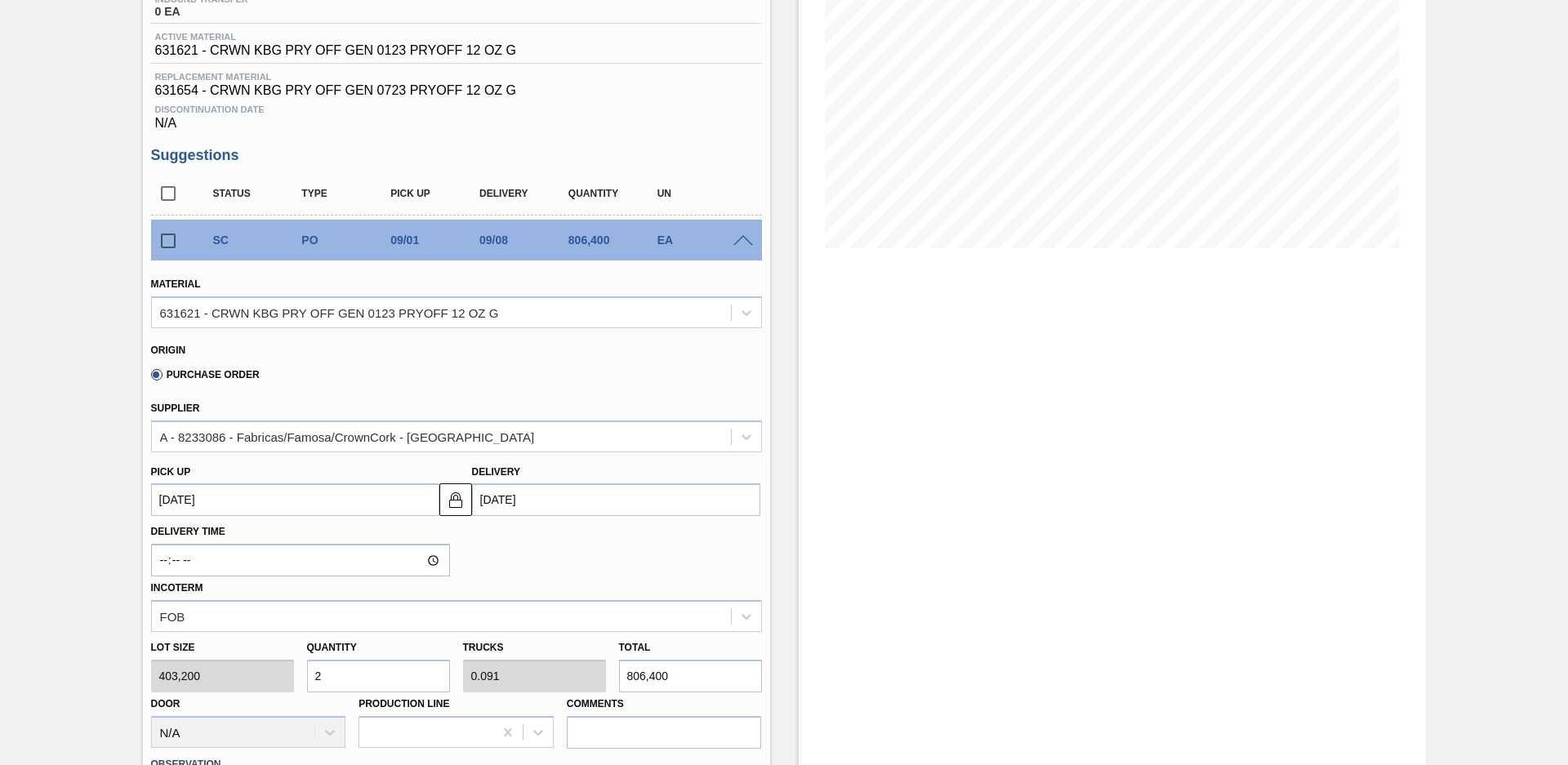
scroll to position [344, 0]
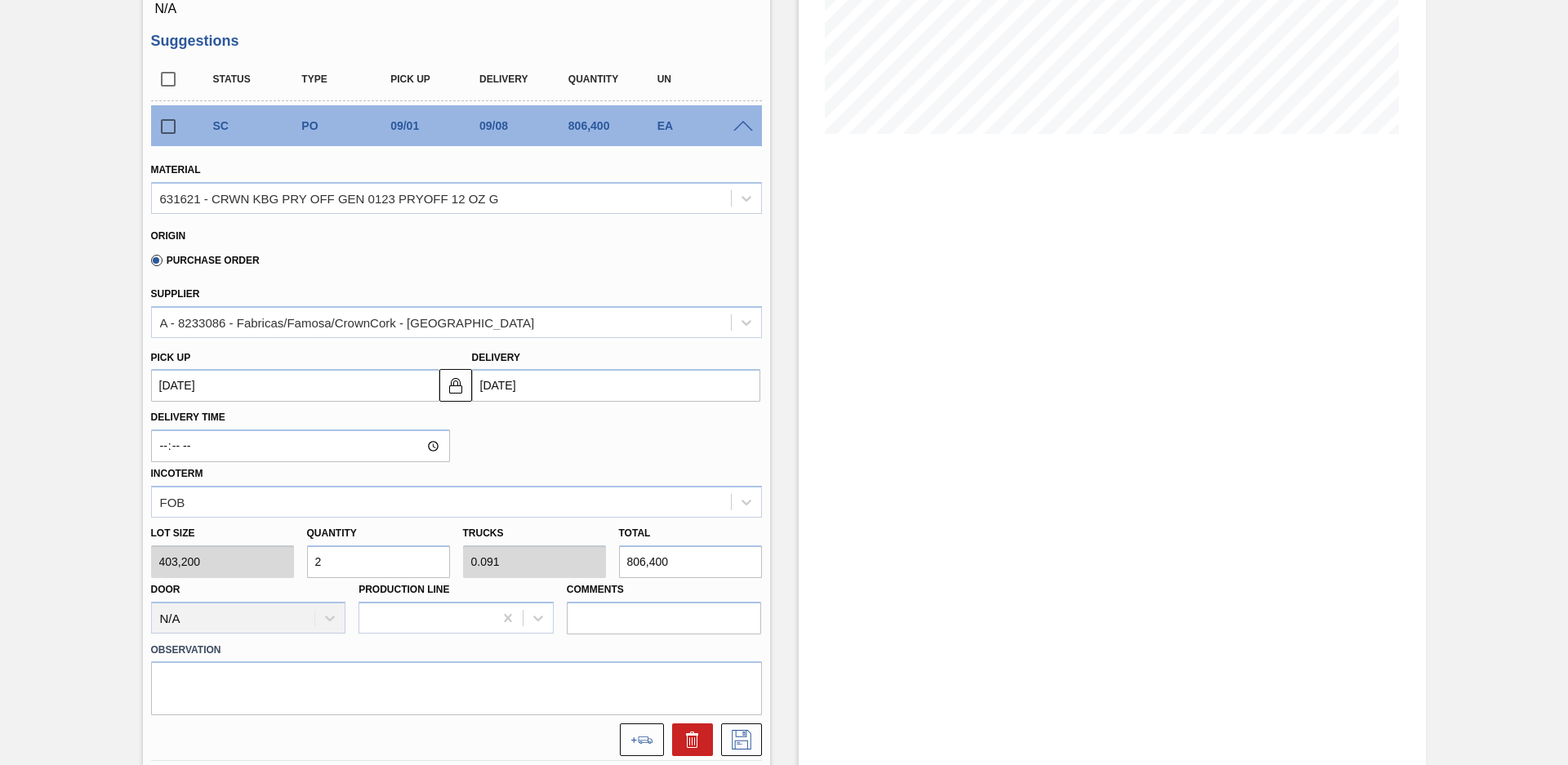
click at [747, 125] on span at bounding box center [743, 127] width 20 height 12
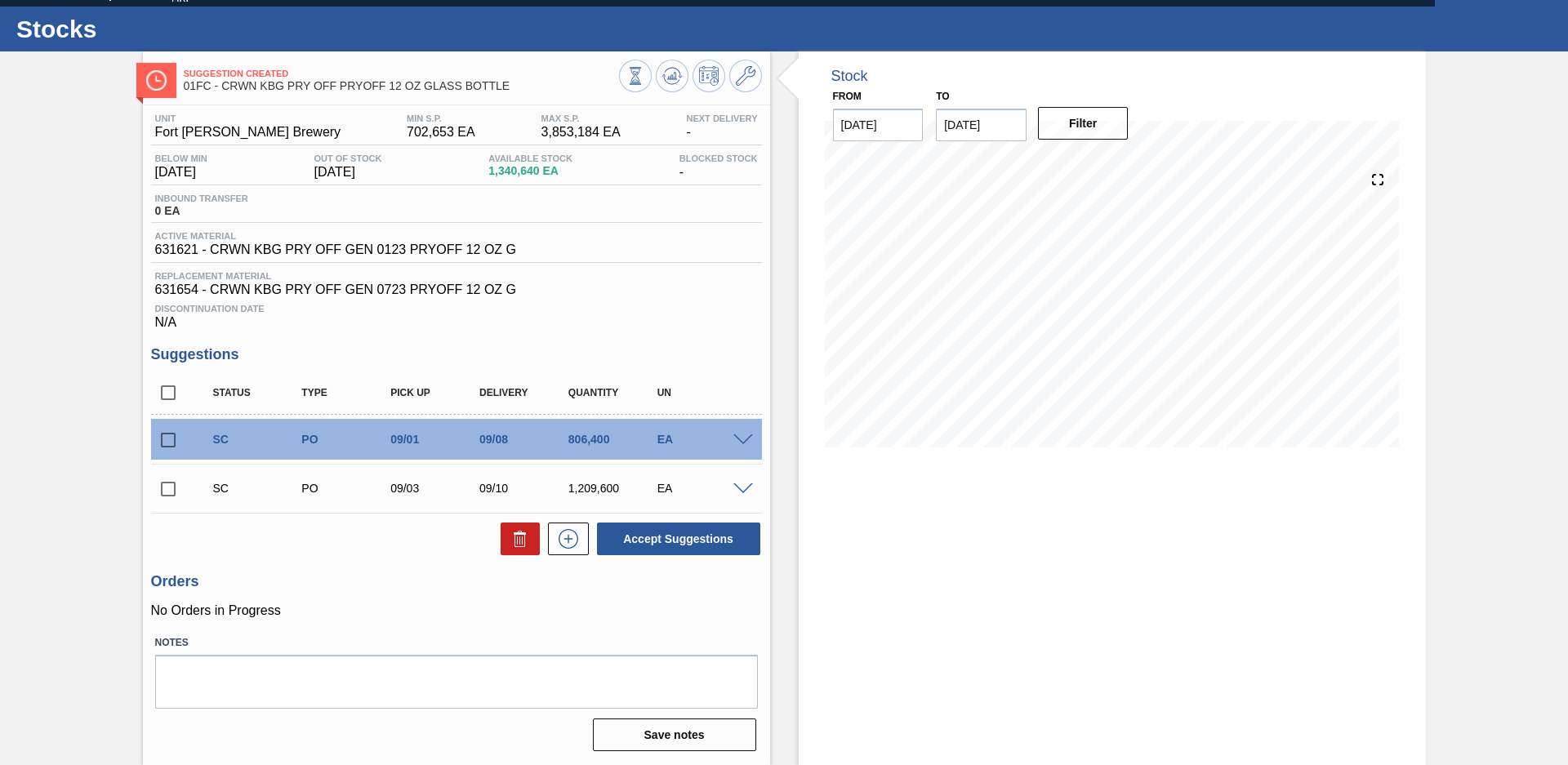
scroll to position [30, 0]
click at [743, 491] on span at bounding box center [743, 489] width 20 height 12
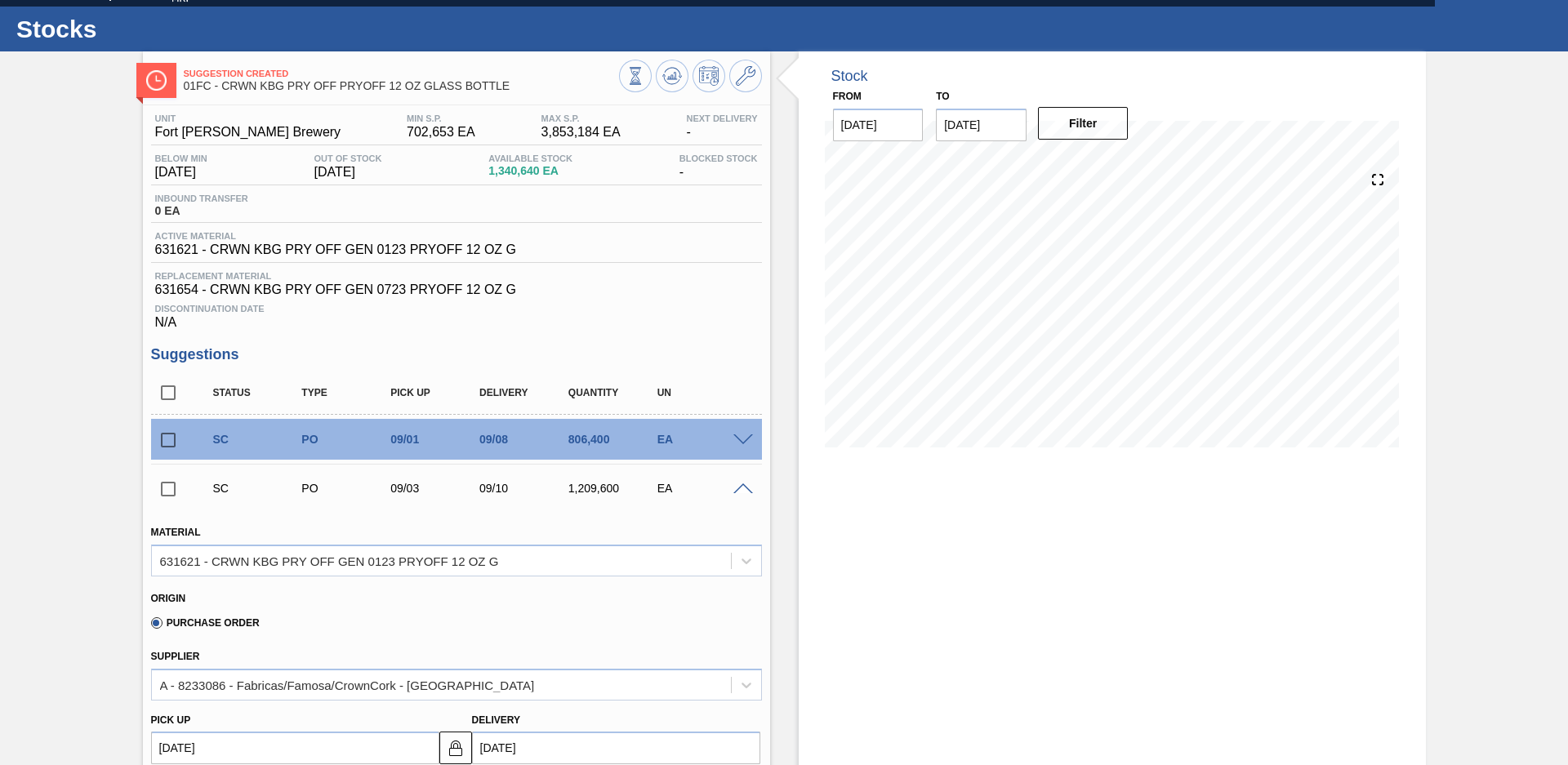
scroll to position [345, 0]
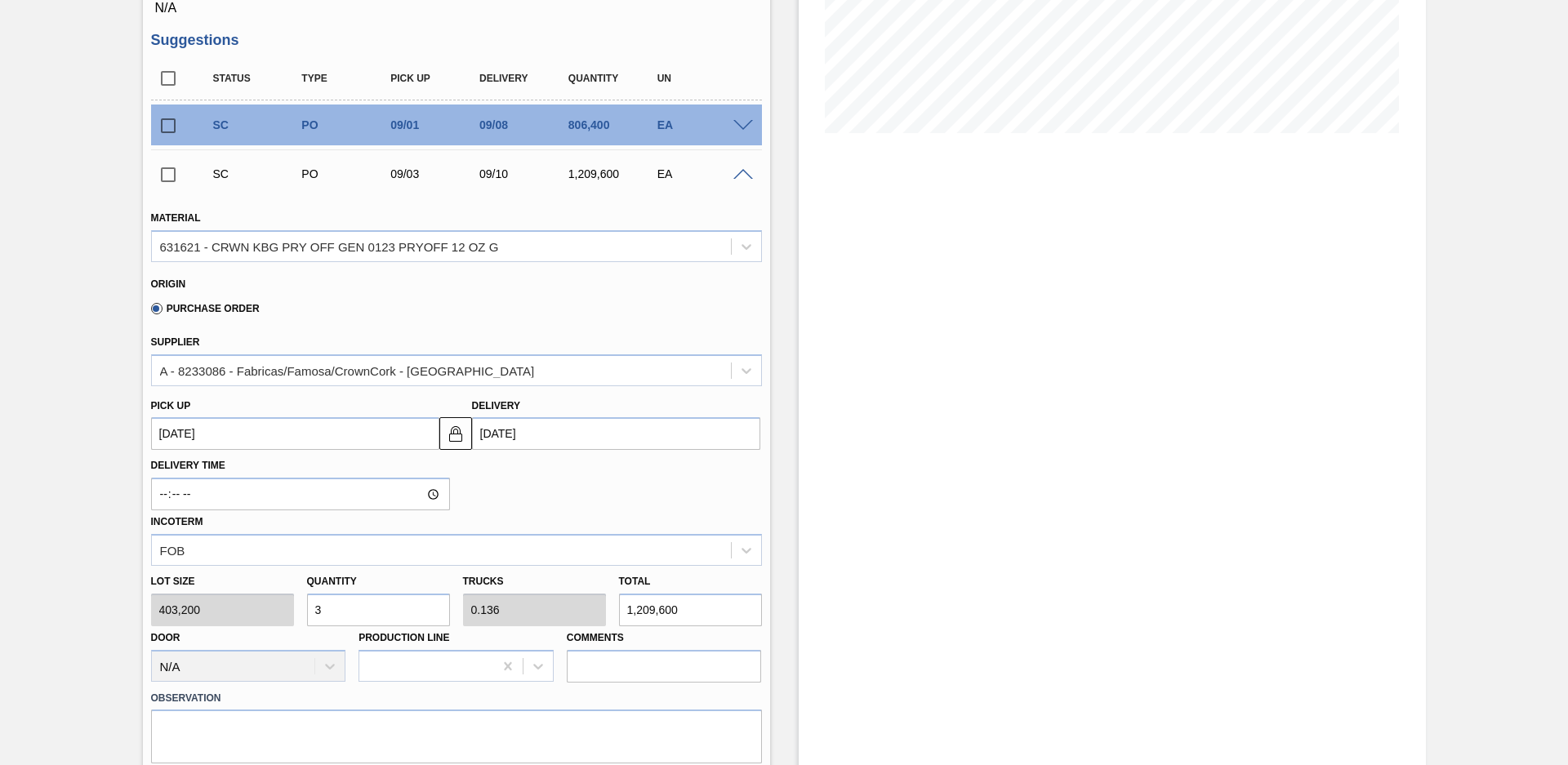
click at [737, 180] on span at bounding box center [743, 175] width 20 height 12
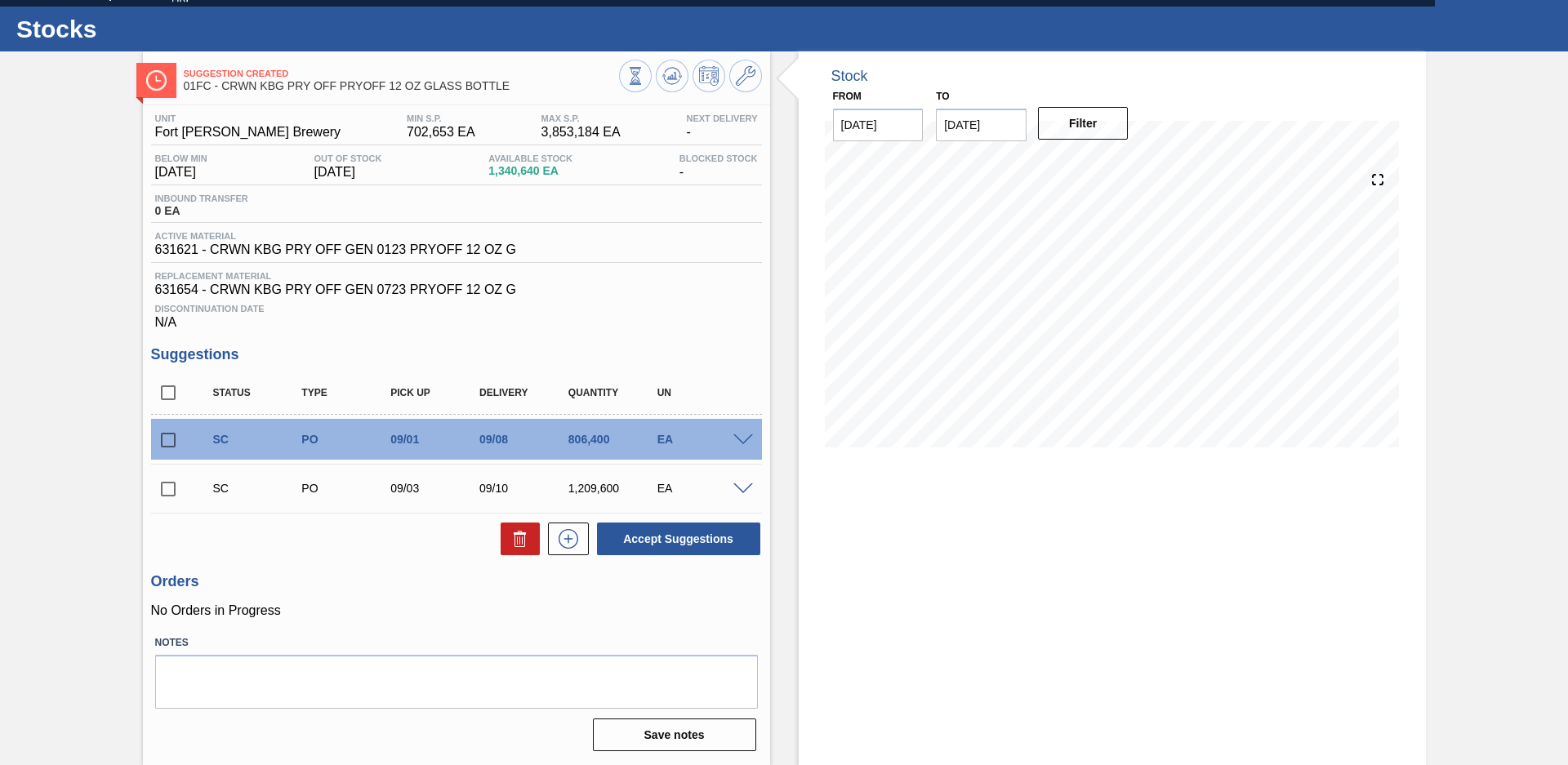
click at [739, 438] on span at bounding box center [743, 440] width 20 height 12
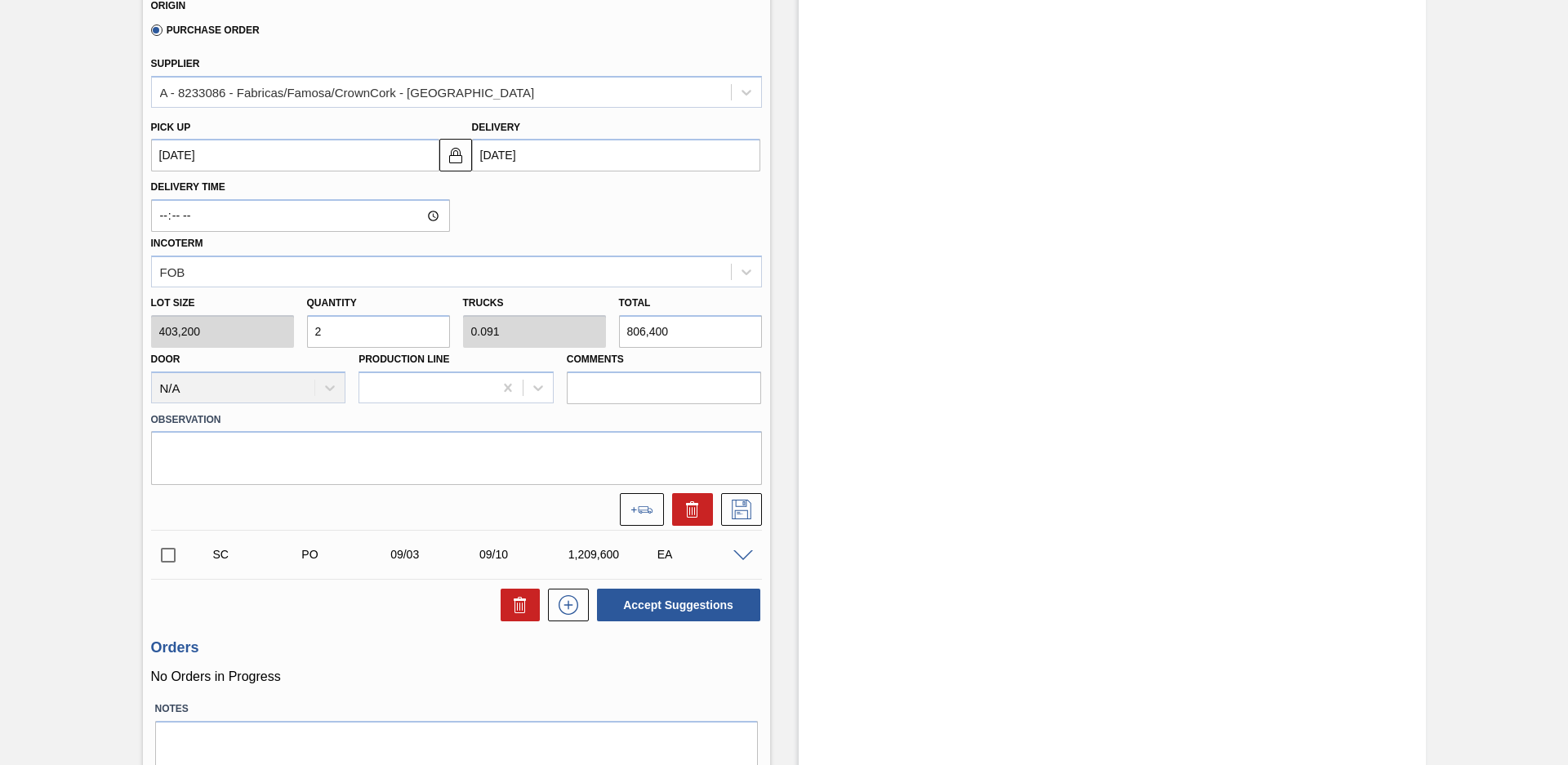
scroll to position [640, 0]
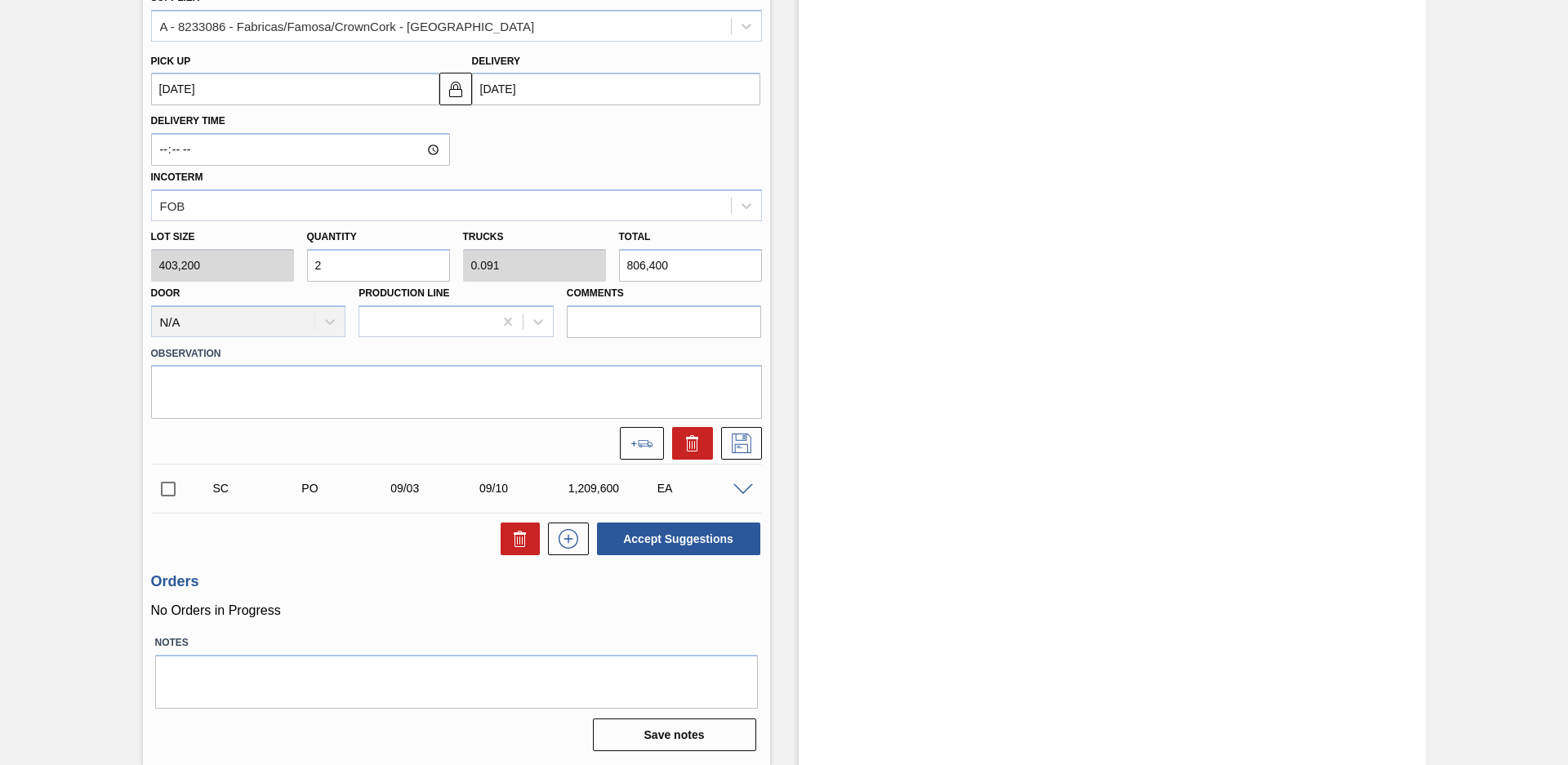
drag, startPoint x: 338, startPoint y: 272, endPoint x: 203, endPoint y: 272, distance: 135.0
click at [207, 273] on div "Lot size 403,200 Quantity 2 Trucks 0.091 Total 806,400 Door N/A Production Line…" at bounding box center [456, 280] width 624 height 117
type input "5"
type input "0.227"
type input "2,016,000"
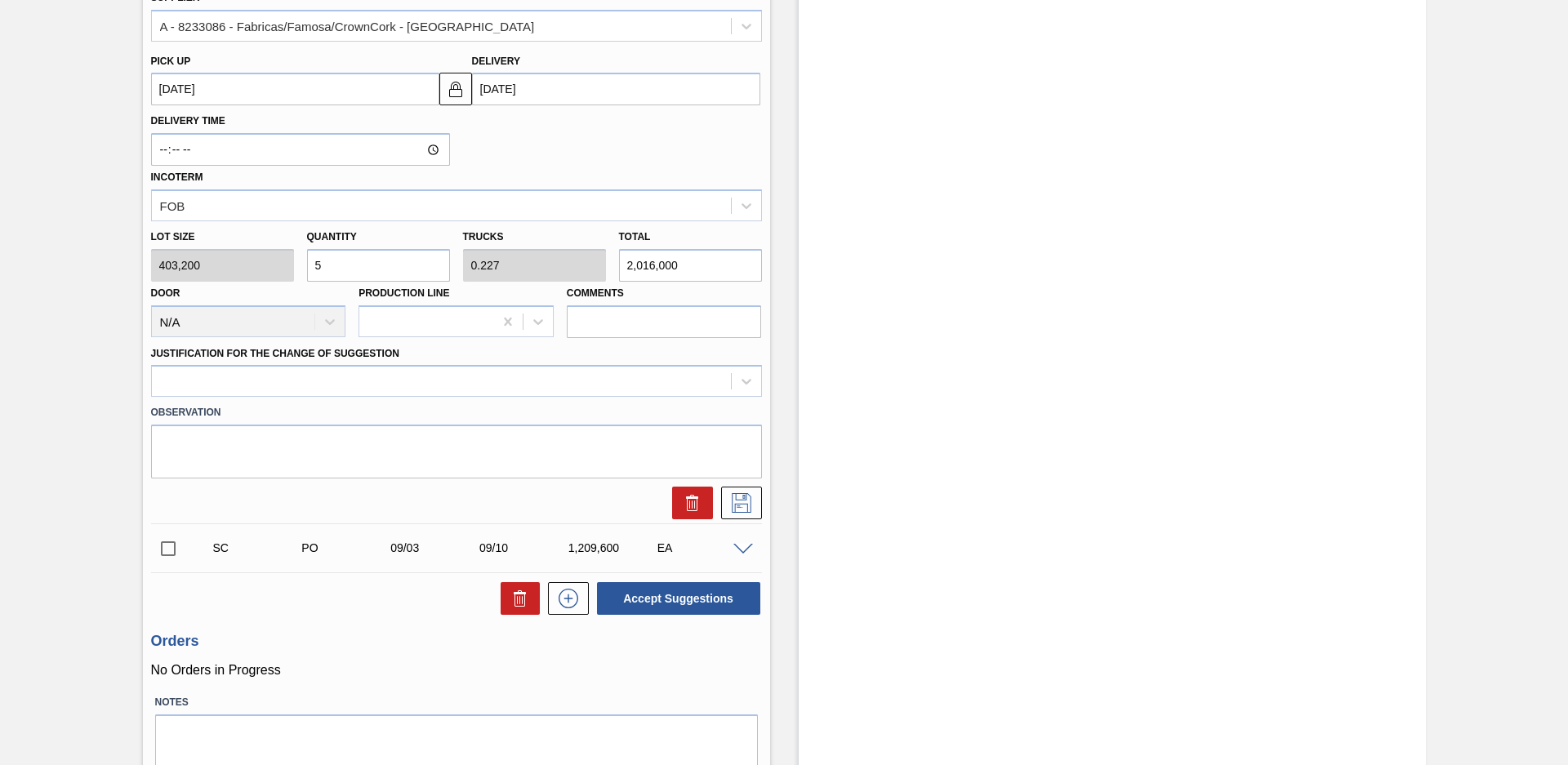
type input "5"
click at [321, 298] on div "Door N/A" at bounding box center [248, 309] width 195 height 56
click at [324, 372] on div at bounding box center [441, 382] width 579 height 23
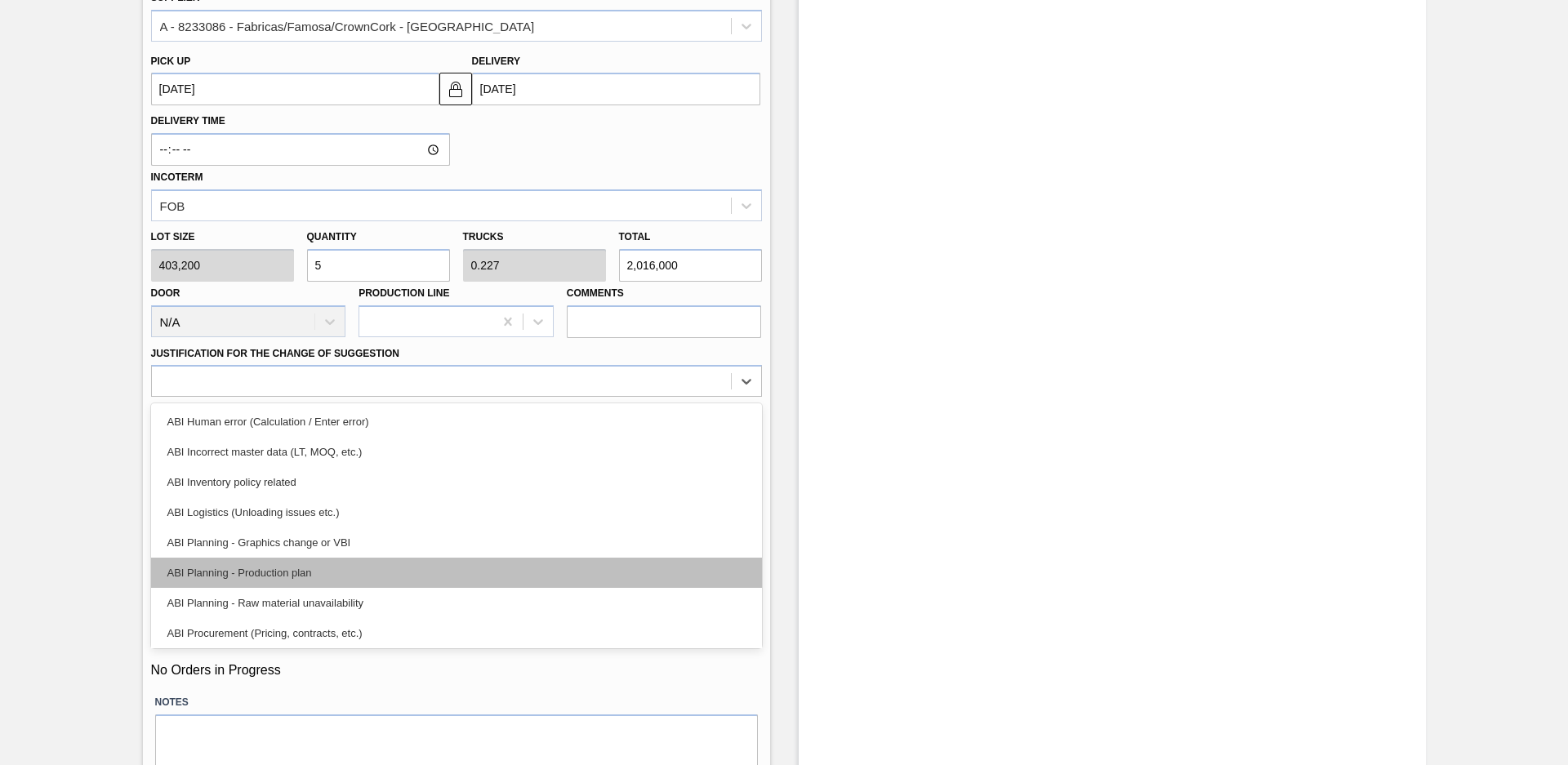
click at [331, 568] on div "ABI Planning - Production plan" at bounding box center [456, 572] width 611 height 30
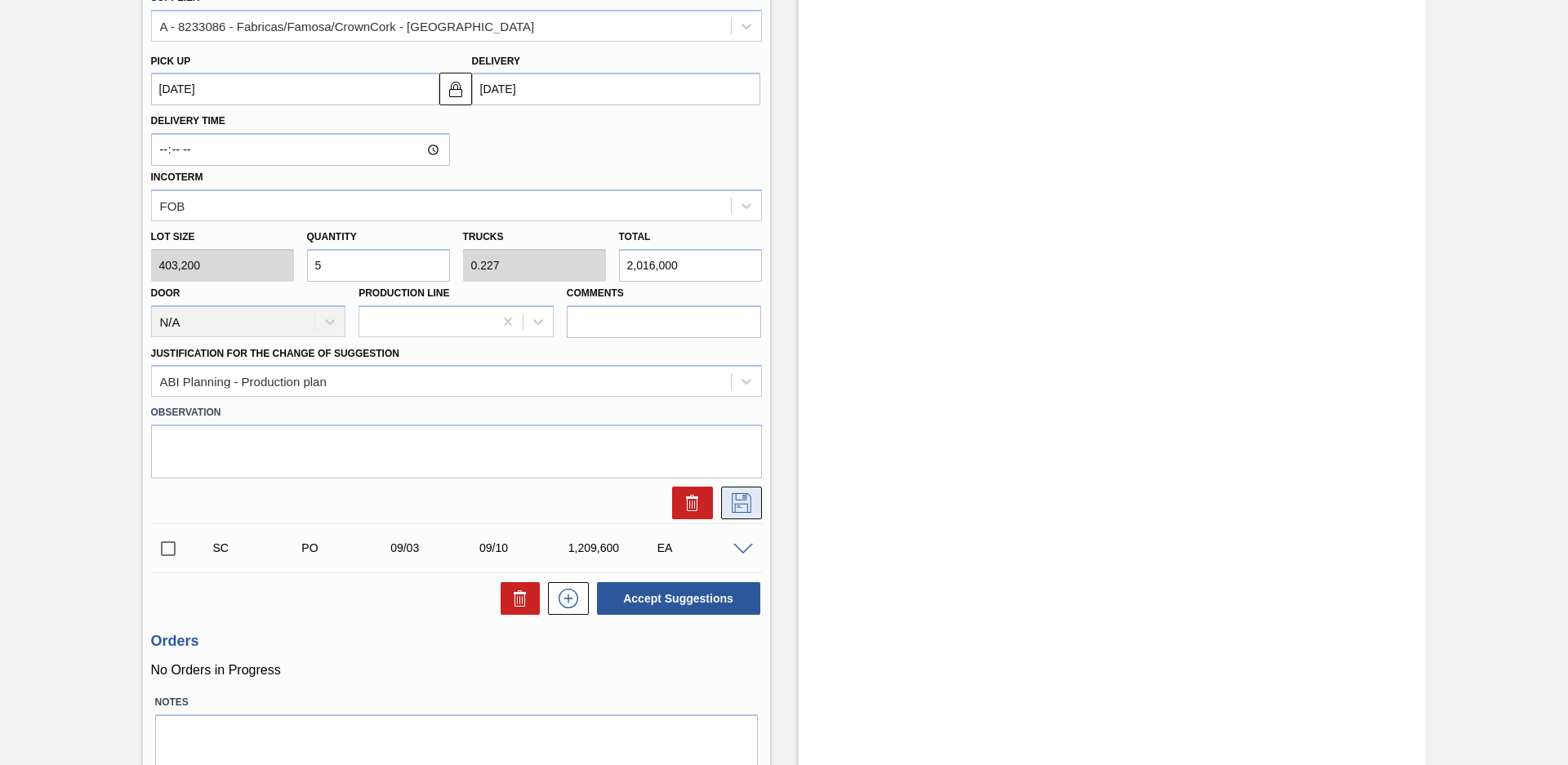
click at [735, 500] on icon at bounding box center [742, 503] width 20 height 20
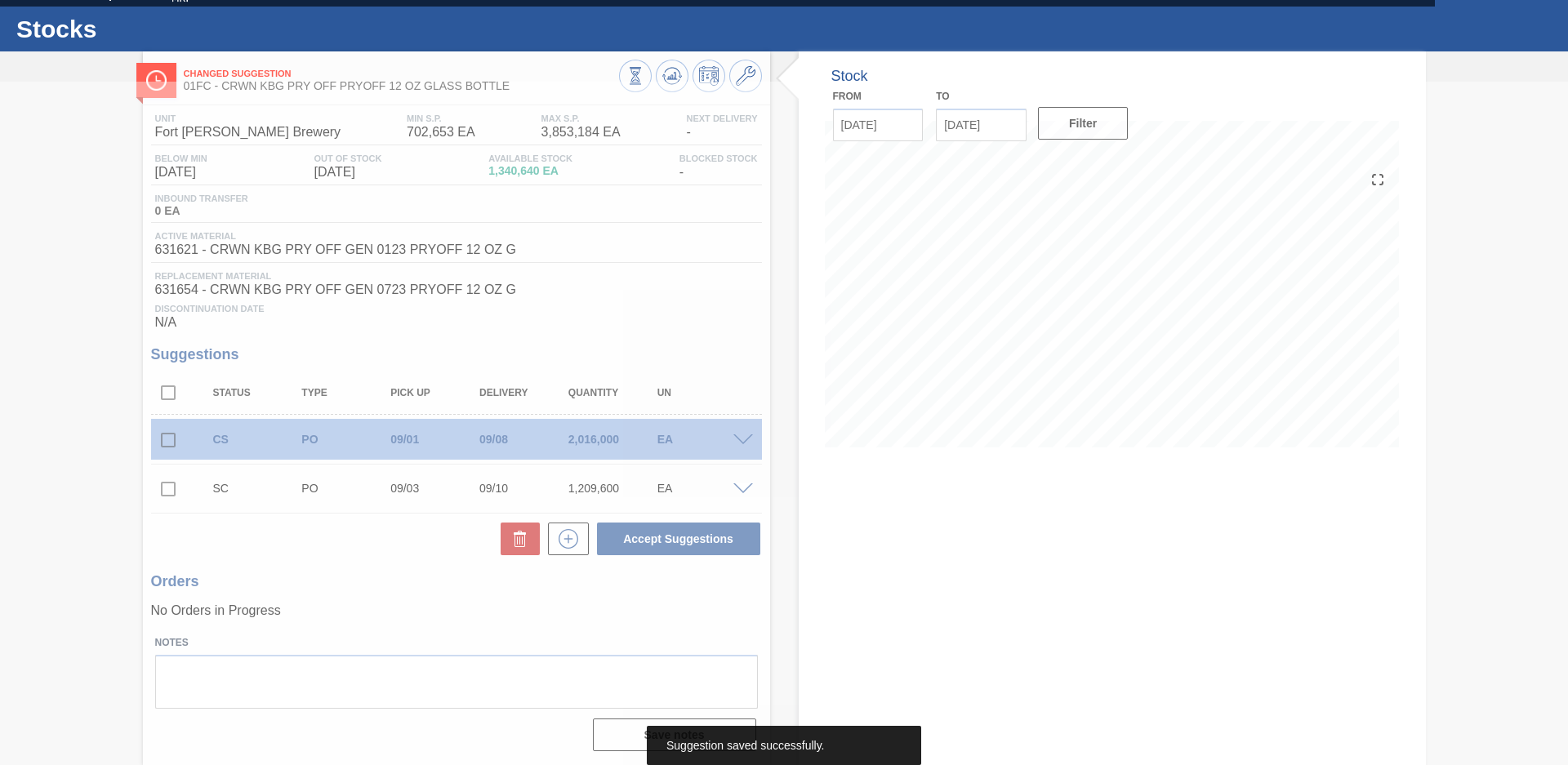
scroll to position [30, 0]
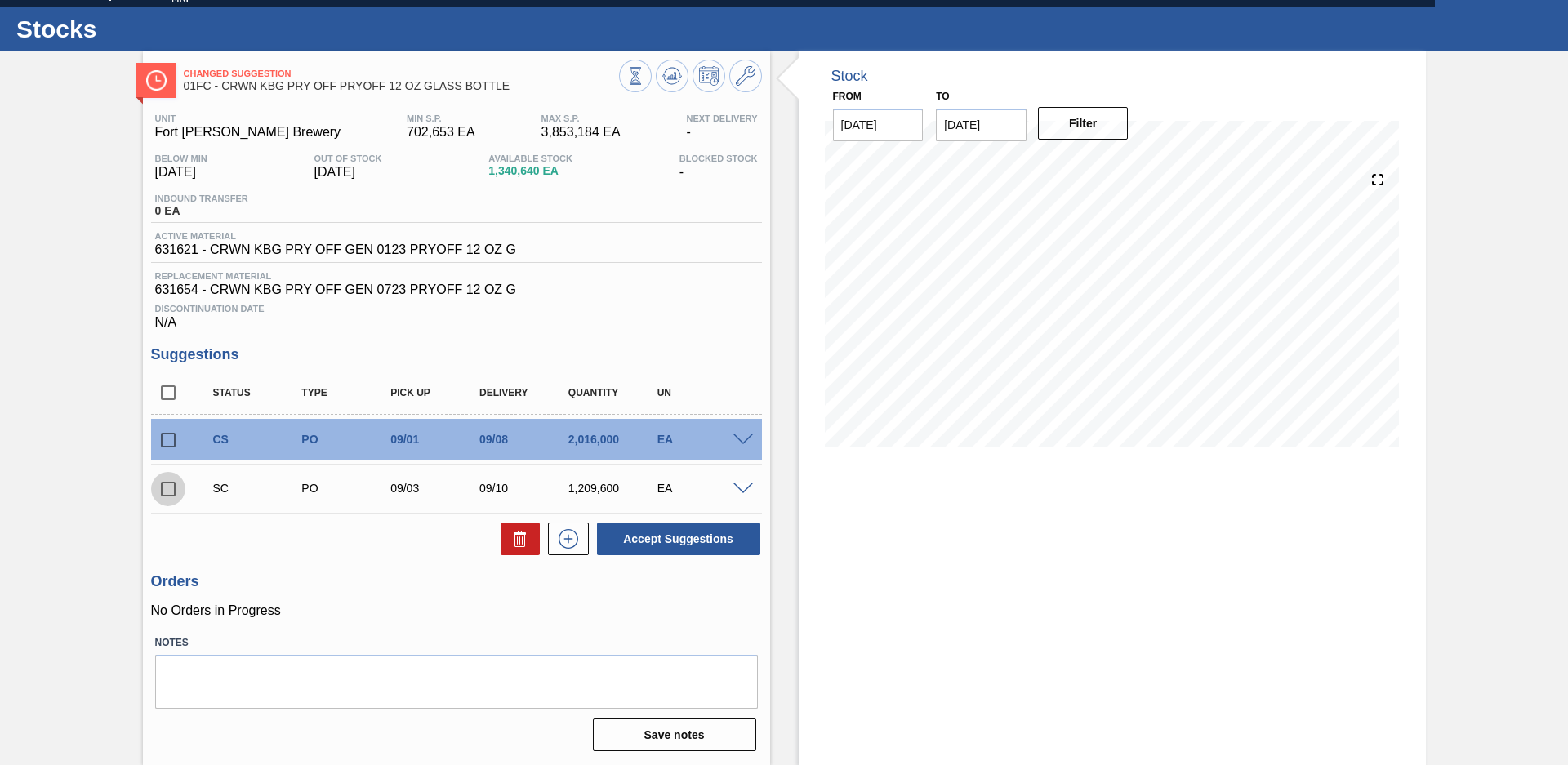
drag, startPoint x: 158, startPoint y: 492, endPoint x: 231, endPoint y: 499, distance: 73.3
click at [159, 492] on input "checkbox" at bounding box center [167, 488] width 34 height 34
checkbox input "true"
click at [164, 438] on input "checkbox" at bounding box center [167, 440] width 34 height 34
checkbox input "true"
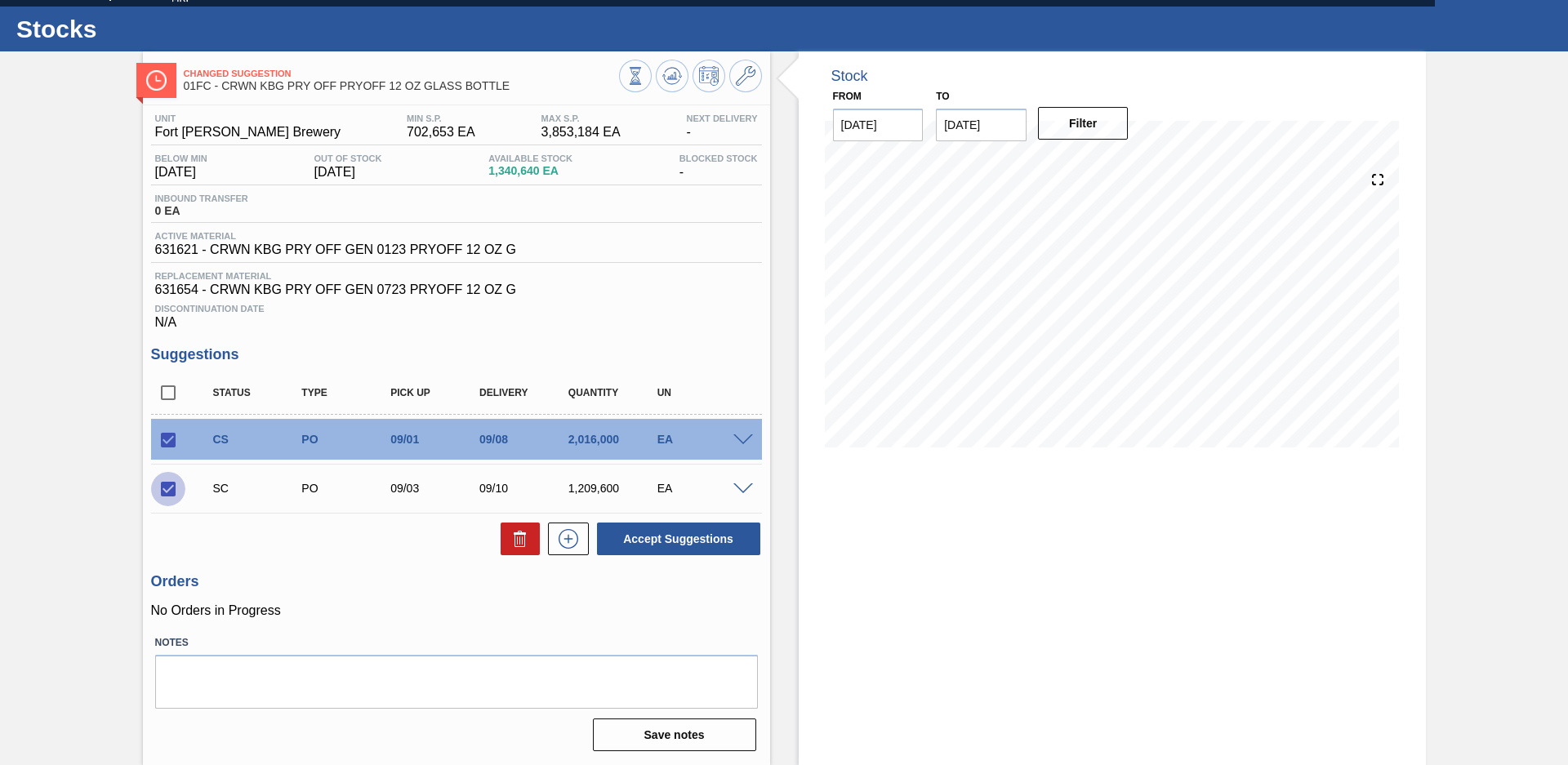
click at [171, 492] on input "checkbox" at bounding box center [167, 488] width 34 height 34
checkbox input "false"
click at [743, 547] on button "Accept Suggestions" at bounding box center [678, 538] width 163 height 32
checkbox input "false"
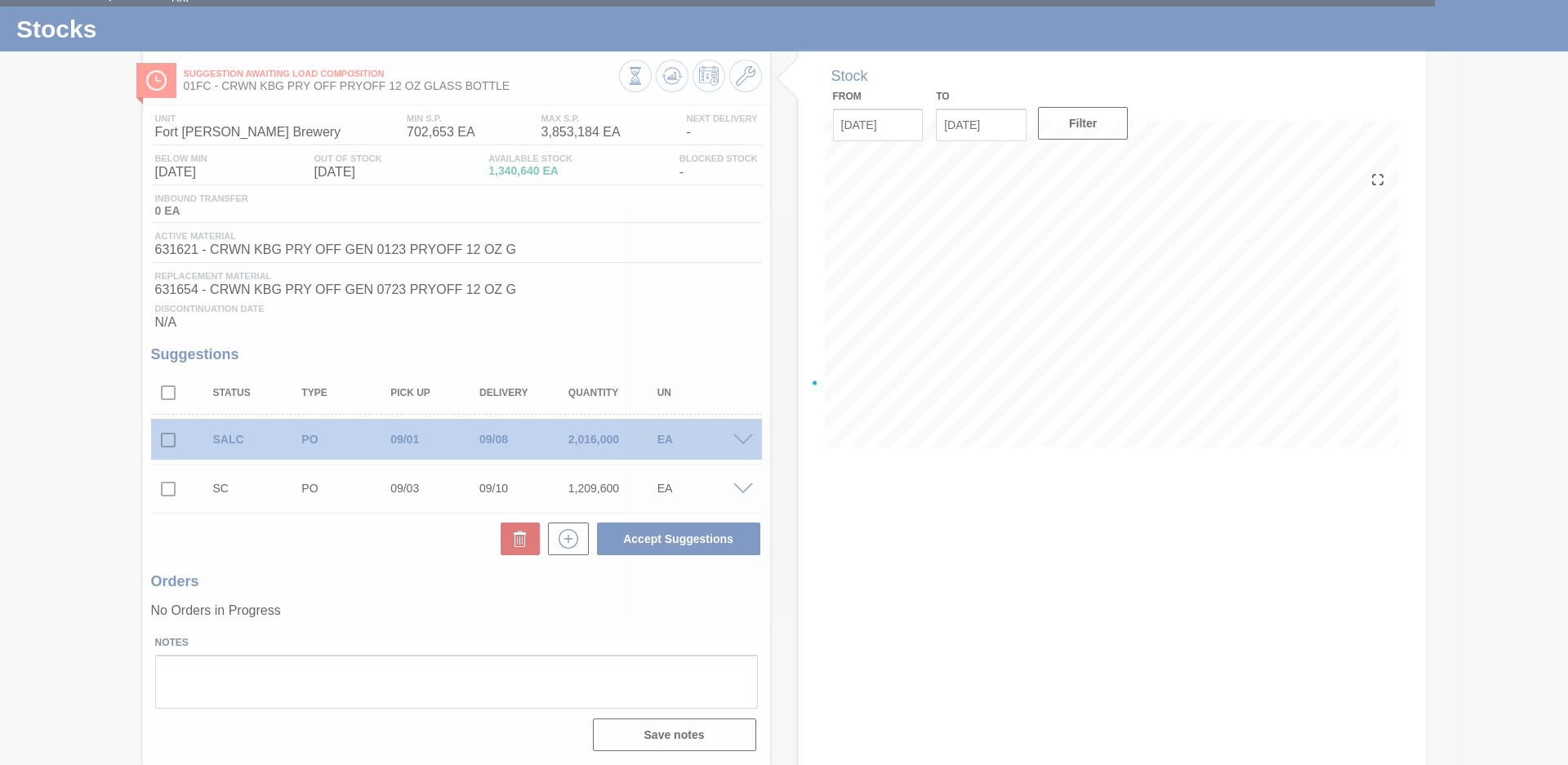
click at [165, 487] on div at bounding box center [784, 382] width 1568 height 765
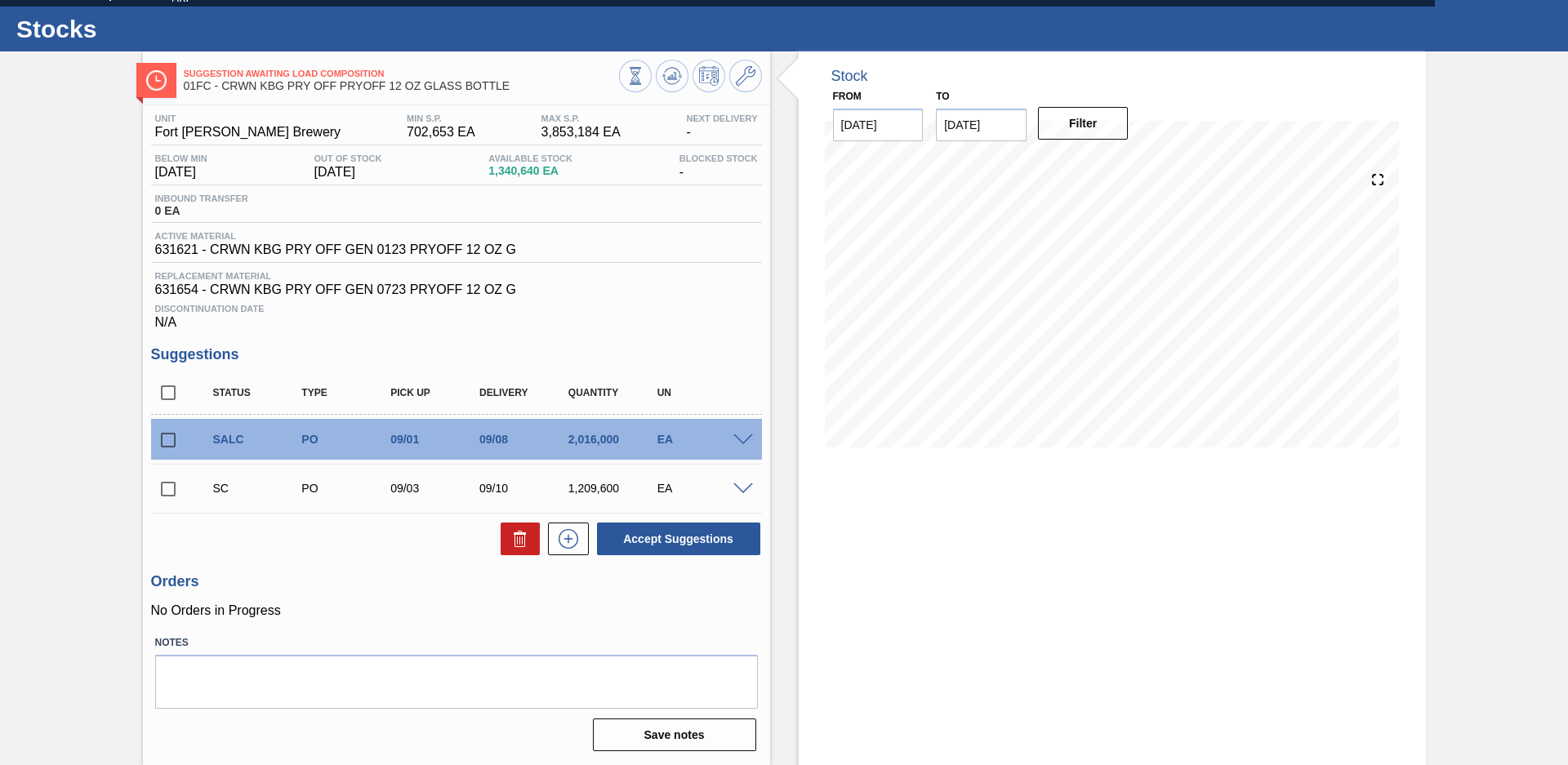
click at [167, 489] on input "checkbox" at bounding box center [167, 488] width 34 height 34
click at [523, 531] on icon at bounding box center [520, 539] width 20 height 20
checkbox input "false"
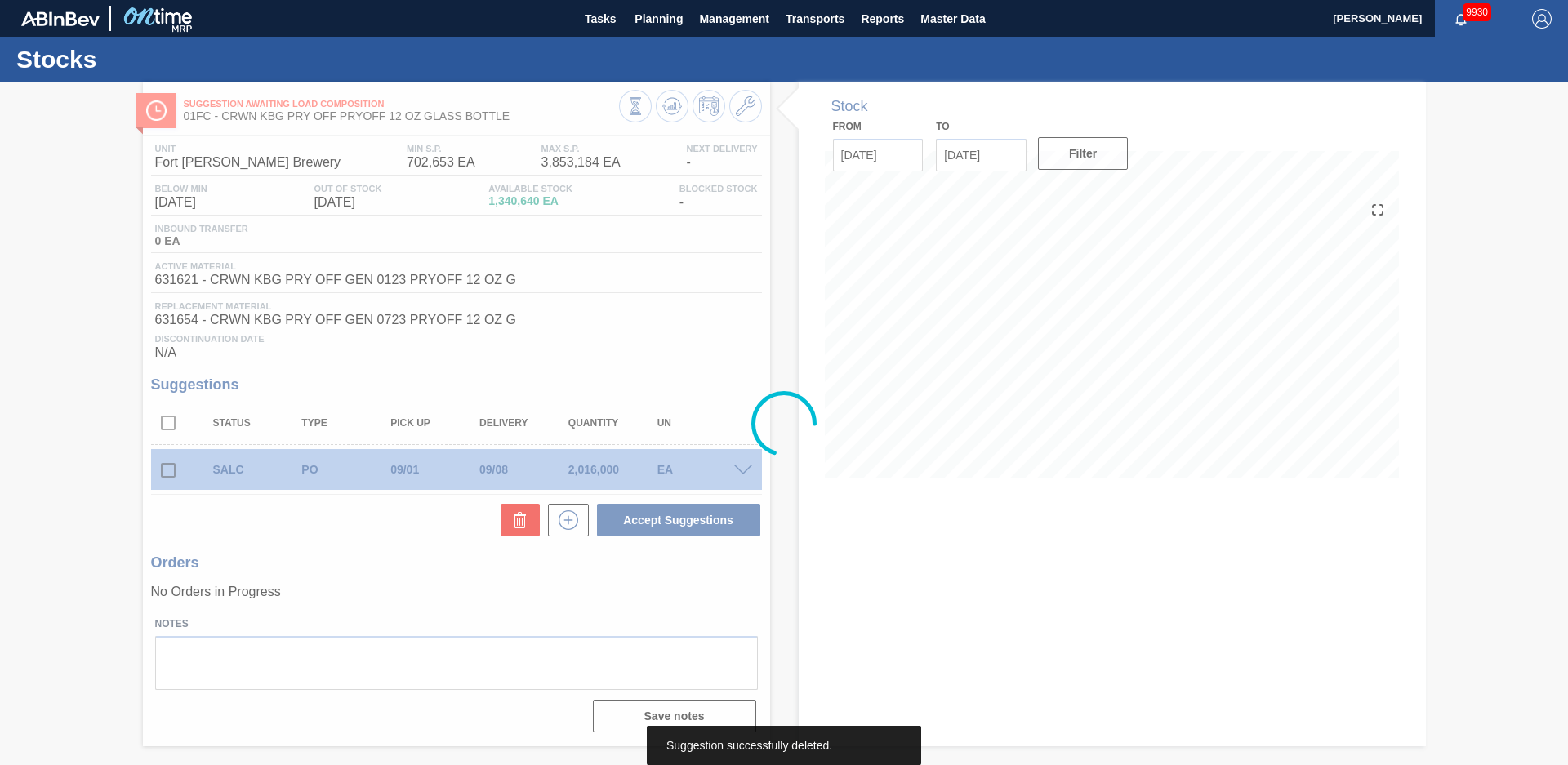
scroll to position [0, 0]
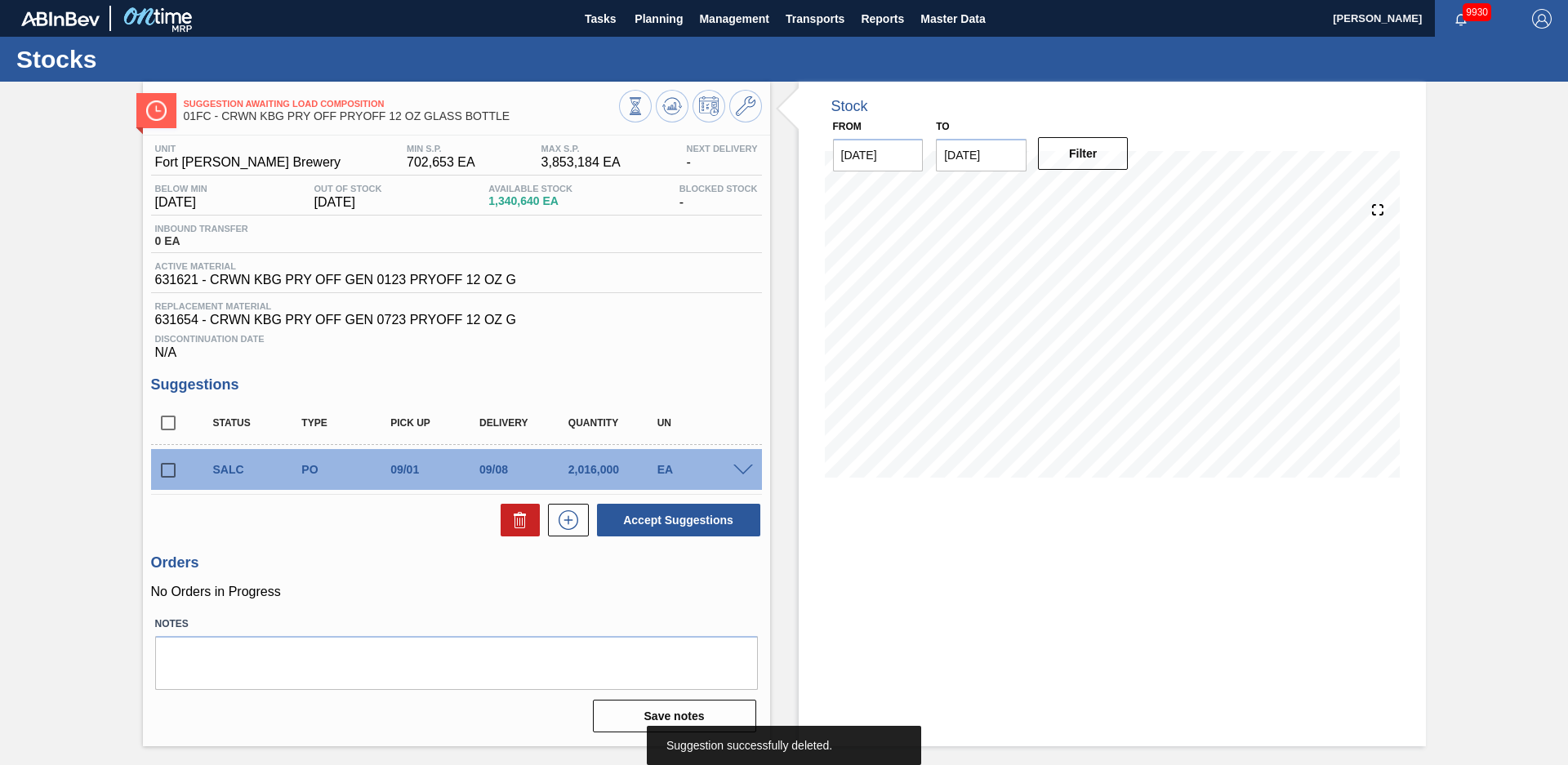
click at [739, 470] on span at bounding box center [743, 471] width 20 height 12
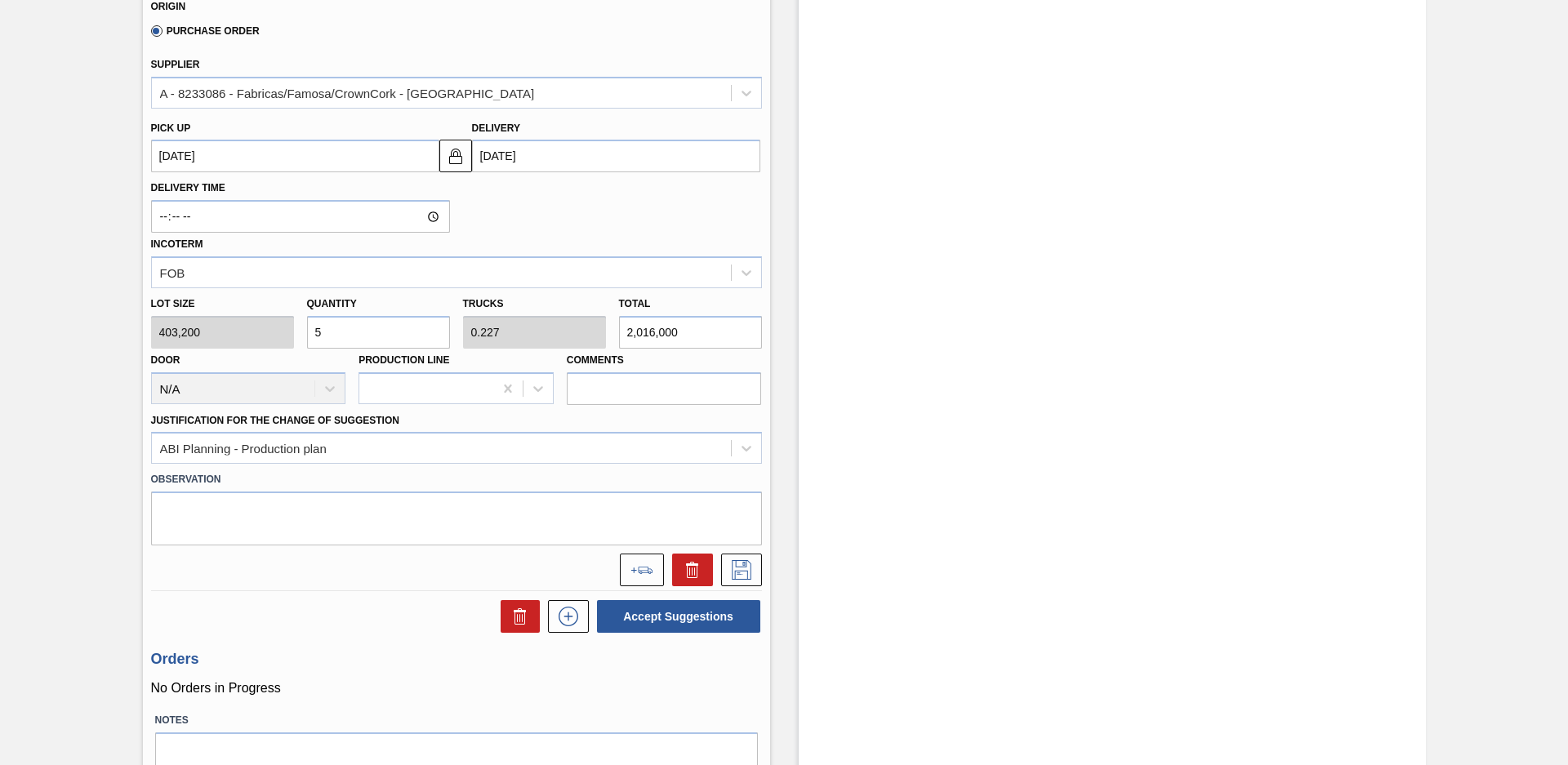
scroll to position [651, 0]
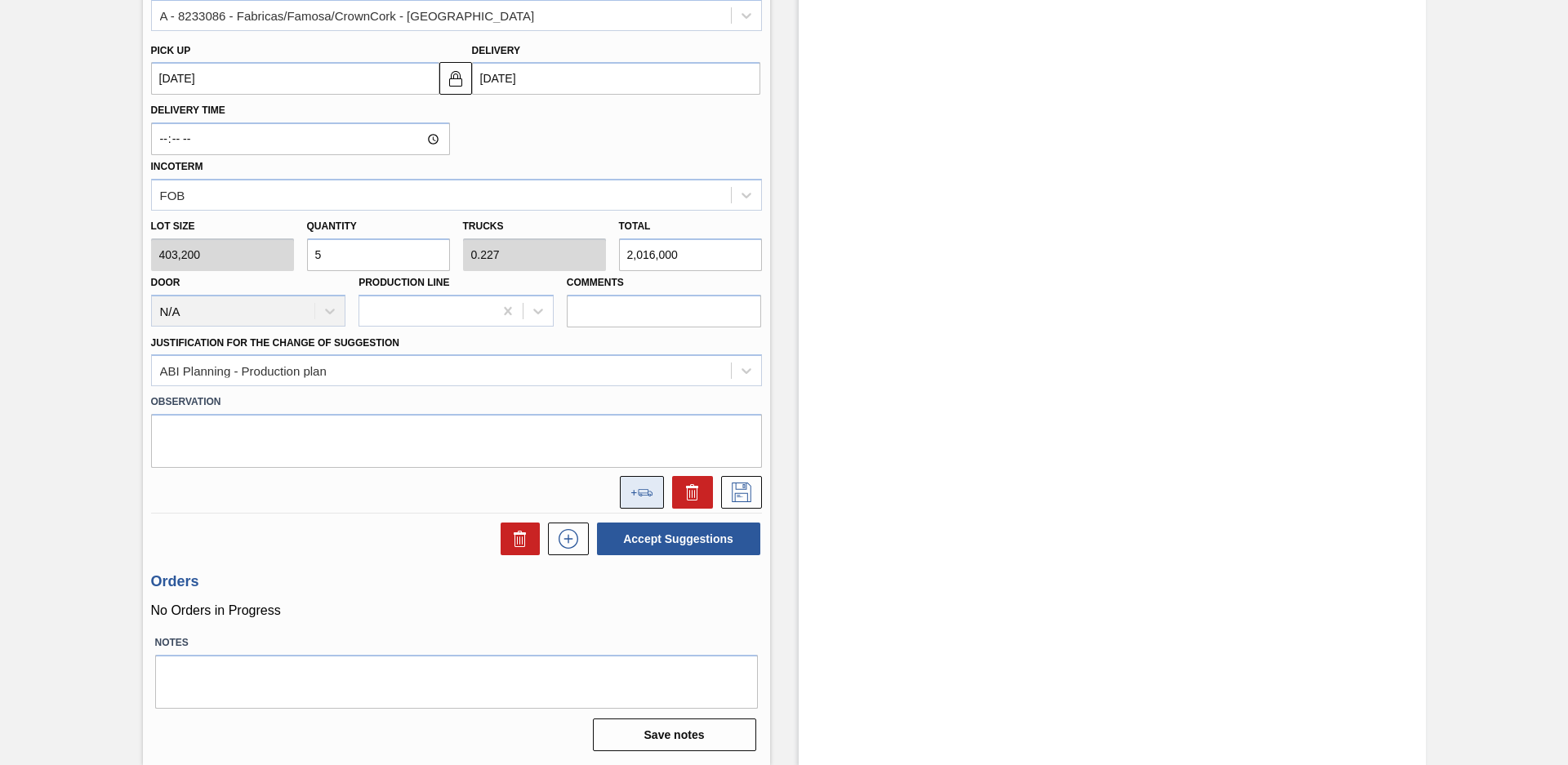
click at [629, 491] on button at bounding box center [642, 492] width 44 height 32
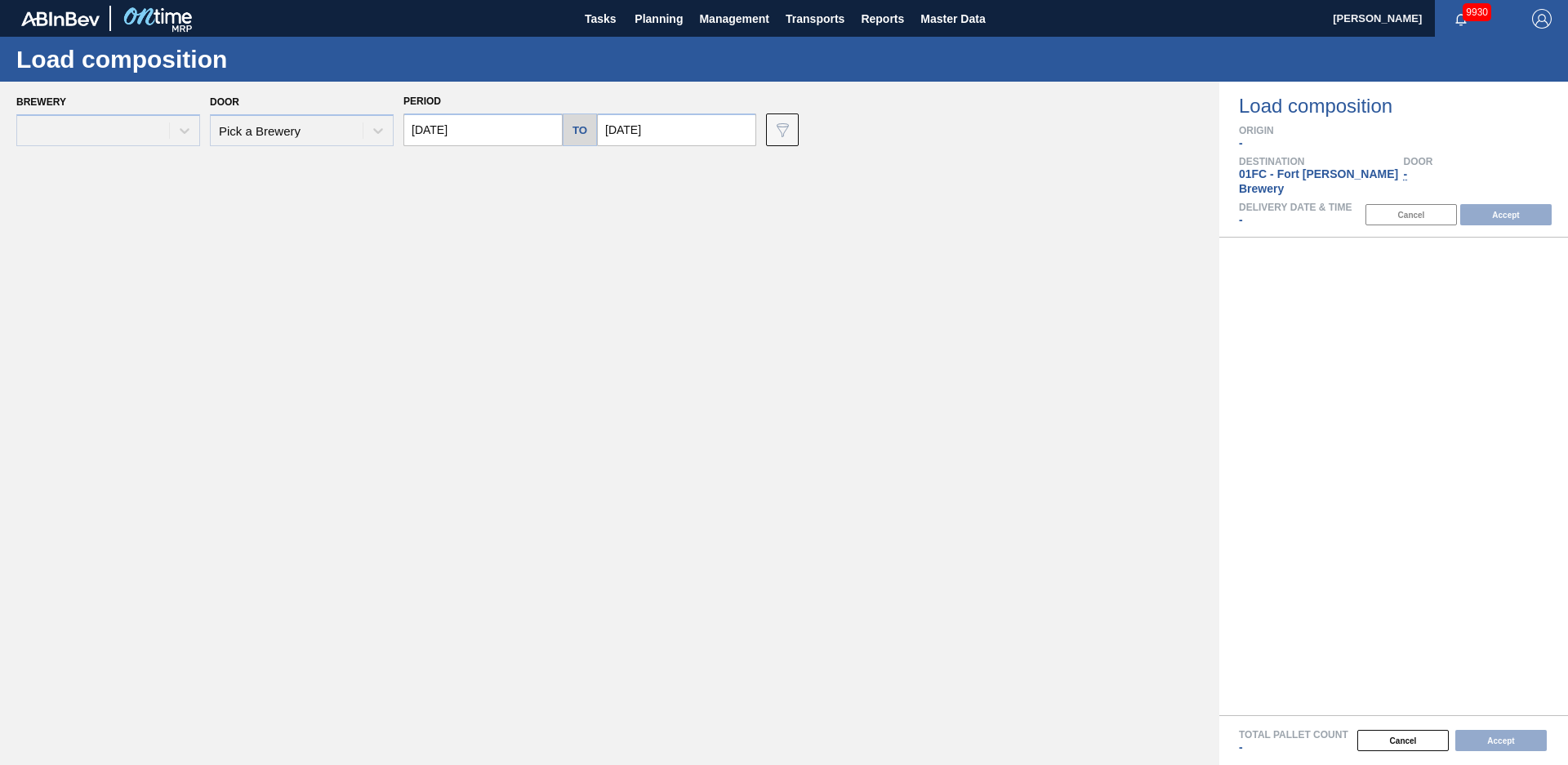
type input "[DATE]"
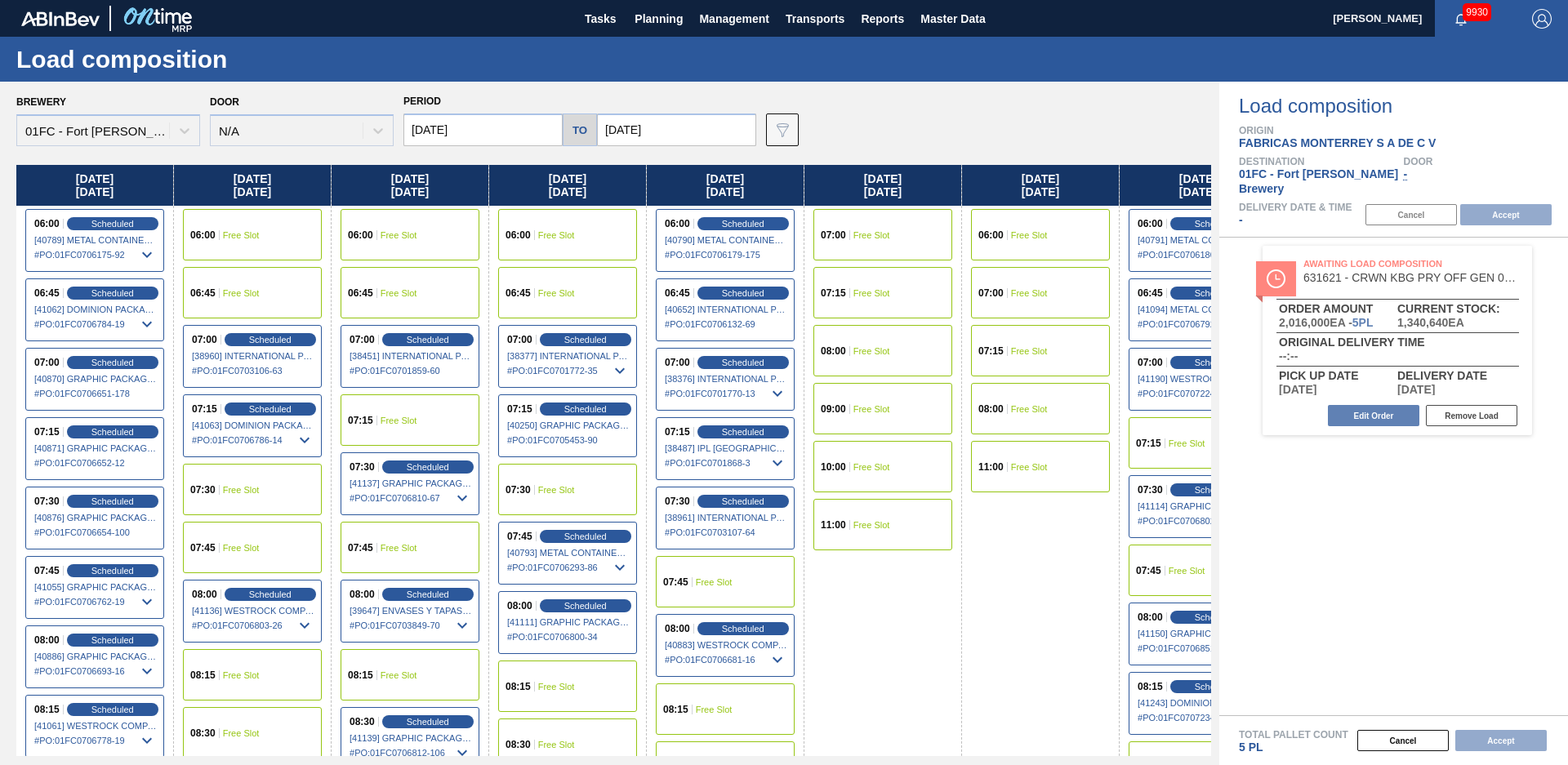
scroll to position [0, 66]
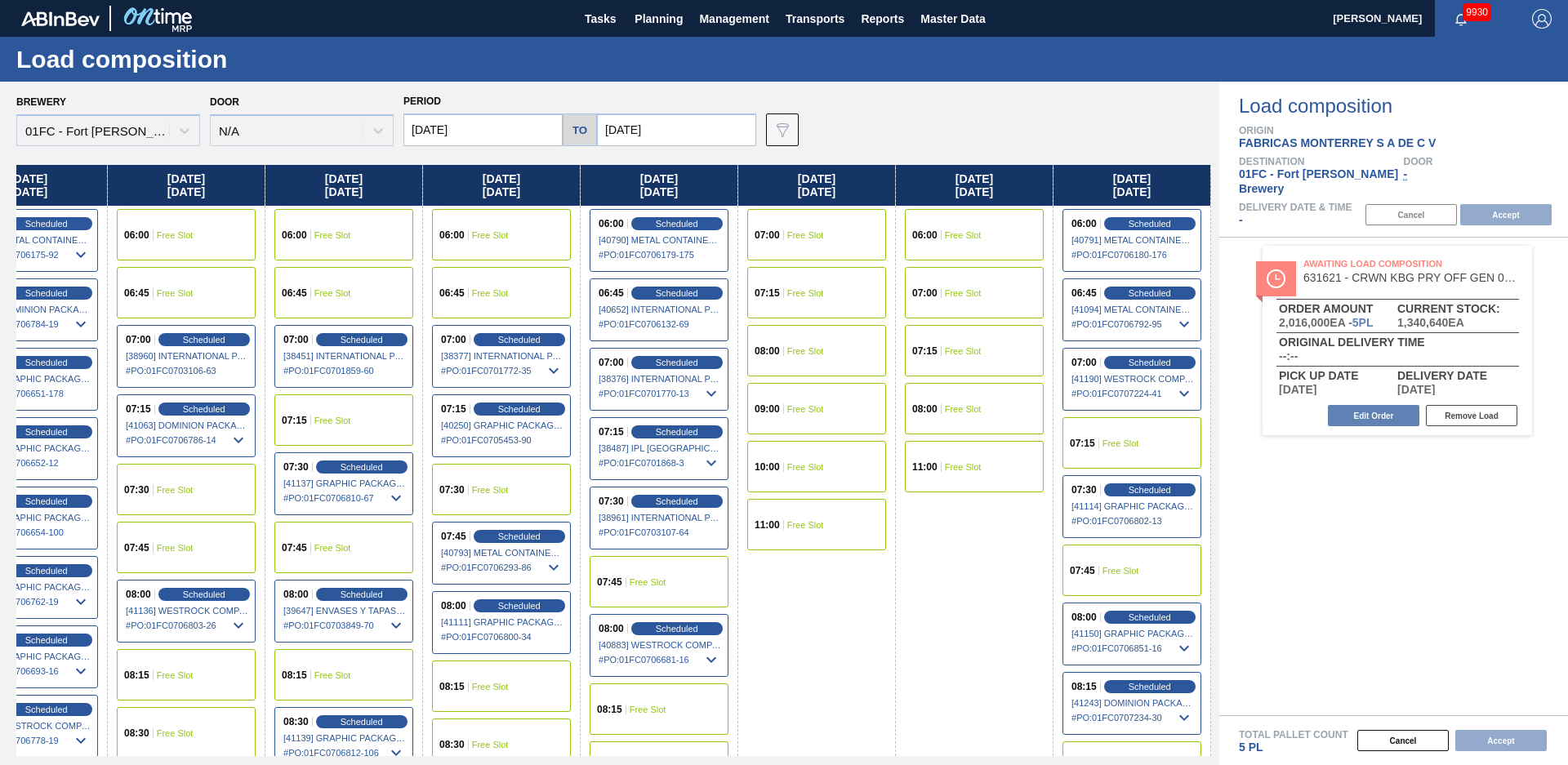
drag, startPoint x: 867, startPoint y: 592, endPoint x: 1219, endPoint y: 563, distance: 353.2
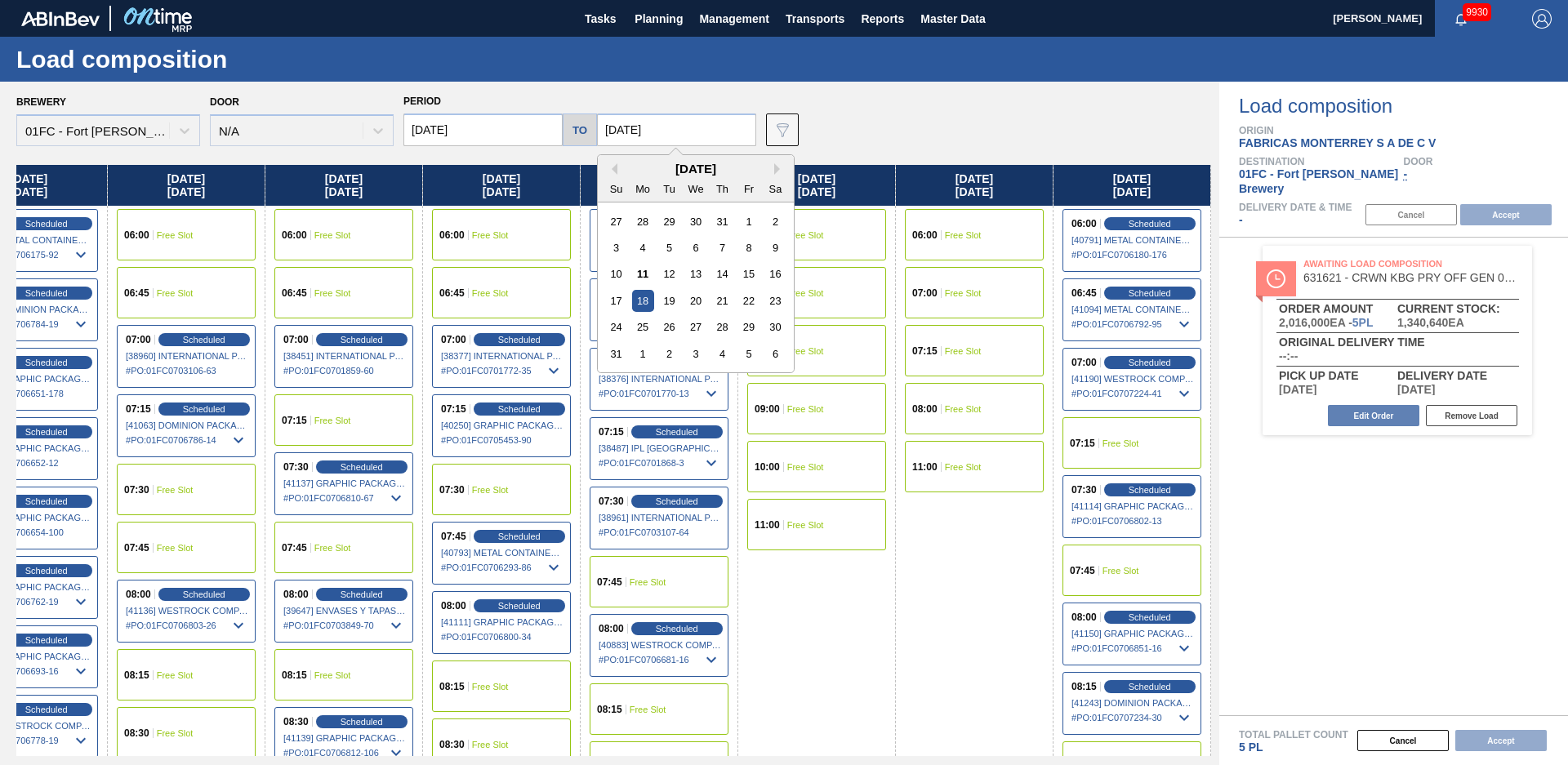
click at [709, 122] on input "[DATE]" at bounding box center [676, 129] width 159 height 32
click at [769, 166] on div "[DATE]" at bounding box center [695, 168] width 196 height 14
click at [774, 166] on button "Next Month" at bounding box center [780, 169] width 12 height 12
click at [641, 242] on div "8" at bounding box center [643, 248] width 22 height 22
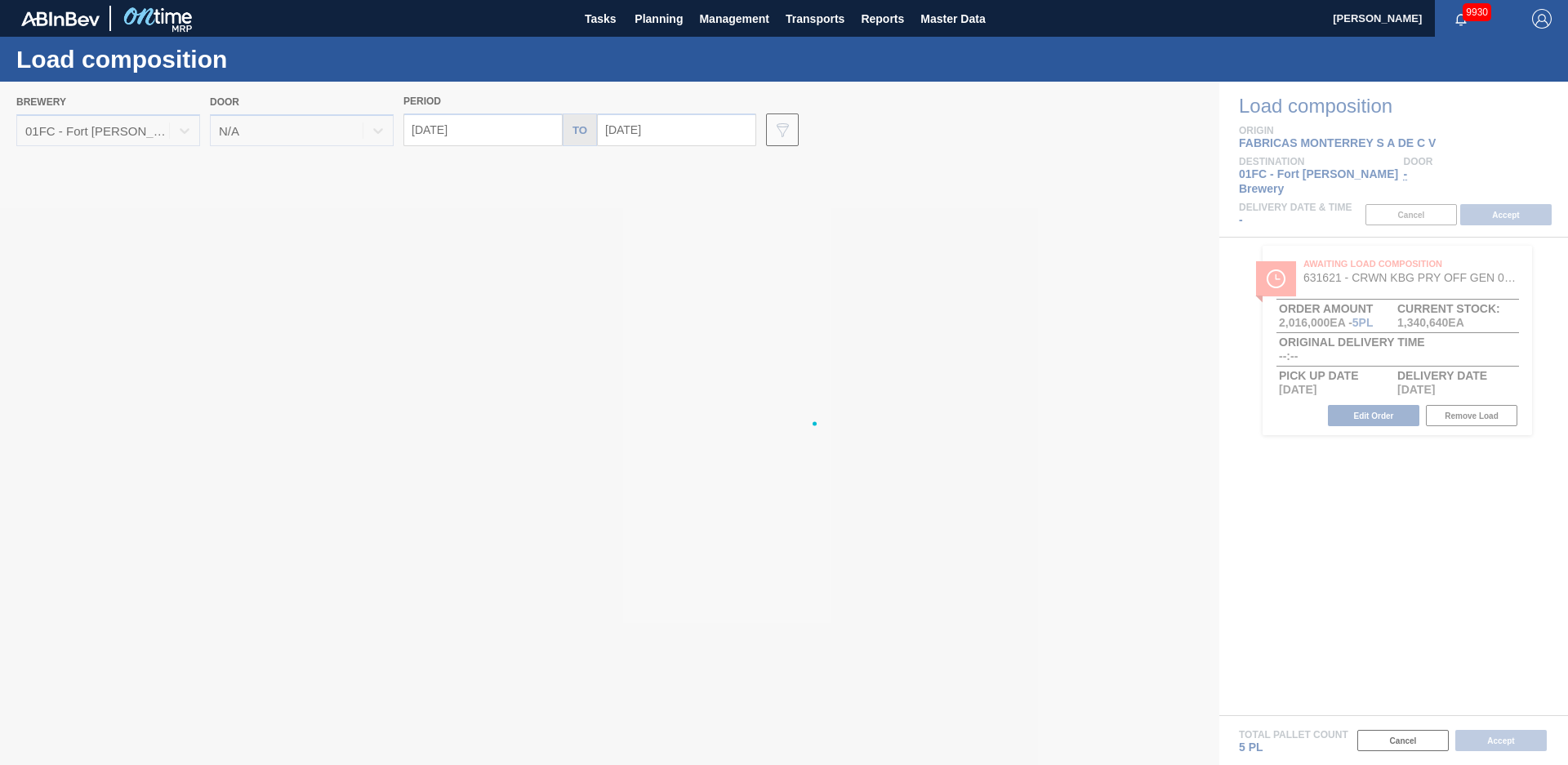
type input "[DATE]"
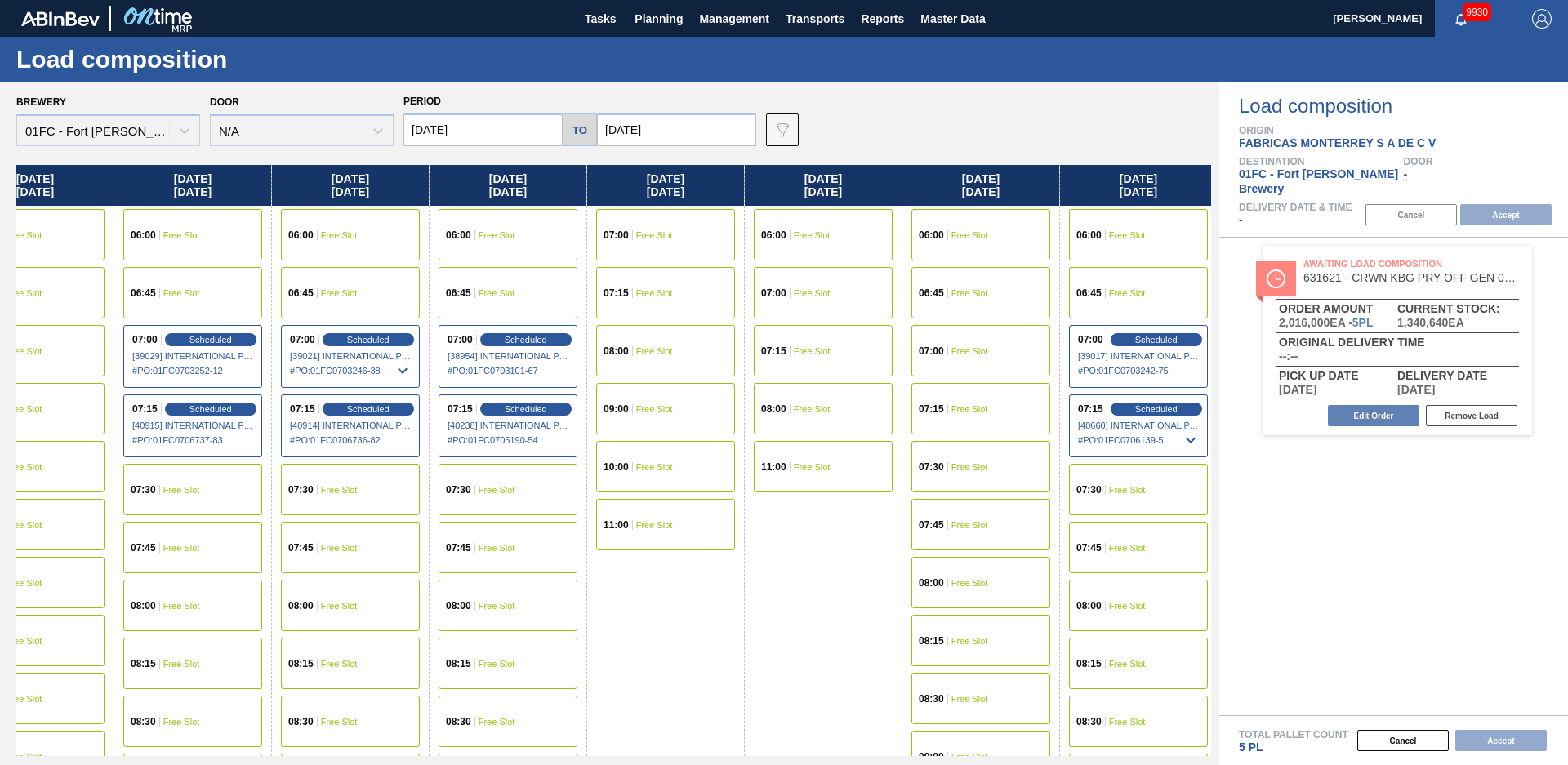
scroll to position [0, 3375]
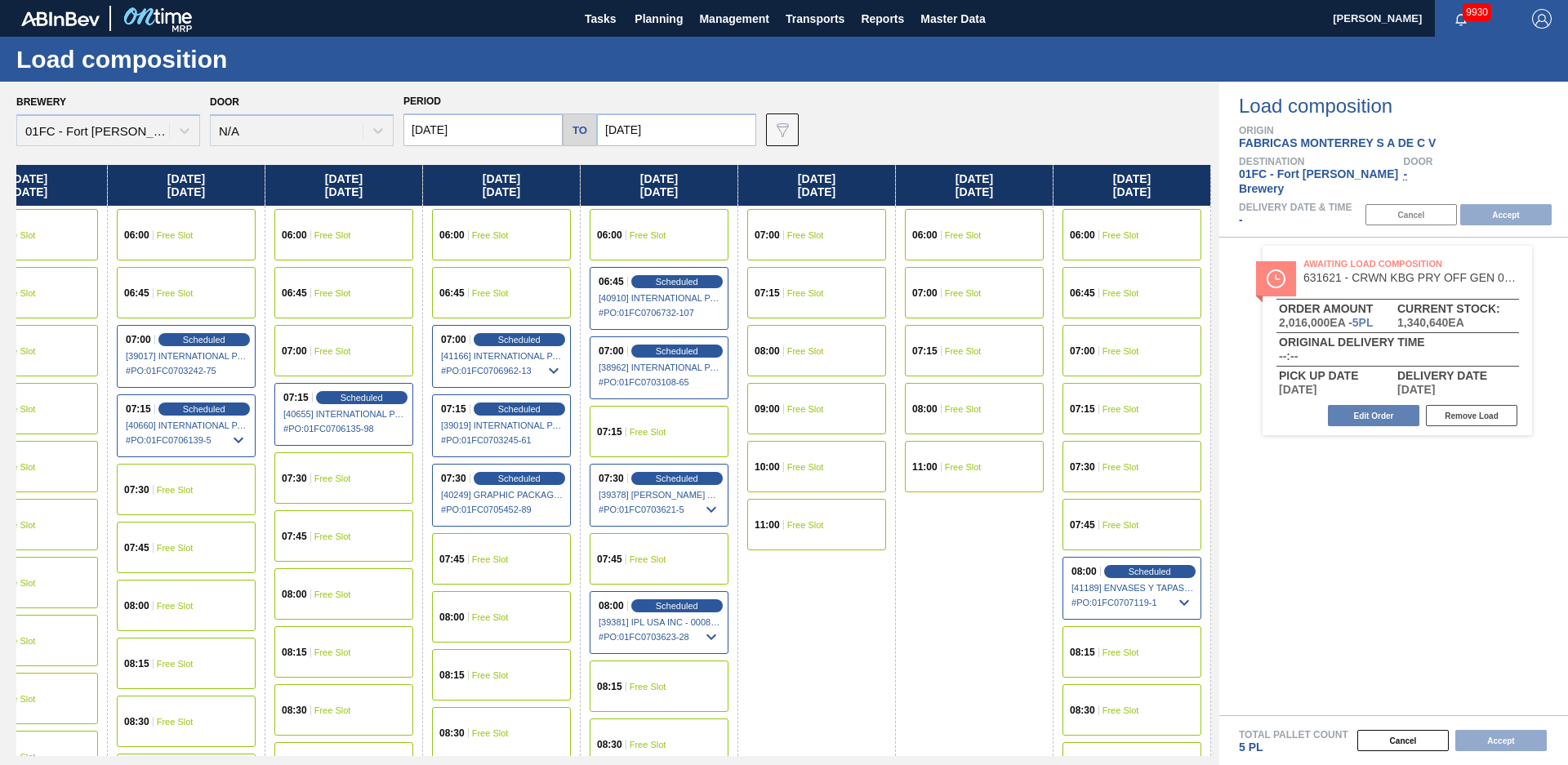
drag, startPoint x: 848, startPoint y: 626, endPoint x: 1451, endPoint y: 516, distance: 613.0
click at [1131, 347] on span "Free Slot" at bounding box center [1121, 352] width 37 height 10
click at [1508, 204] on button "Accept" at bounding box center [1506, 214] width 92 height 21
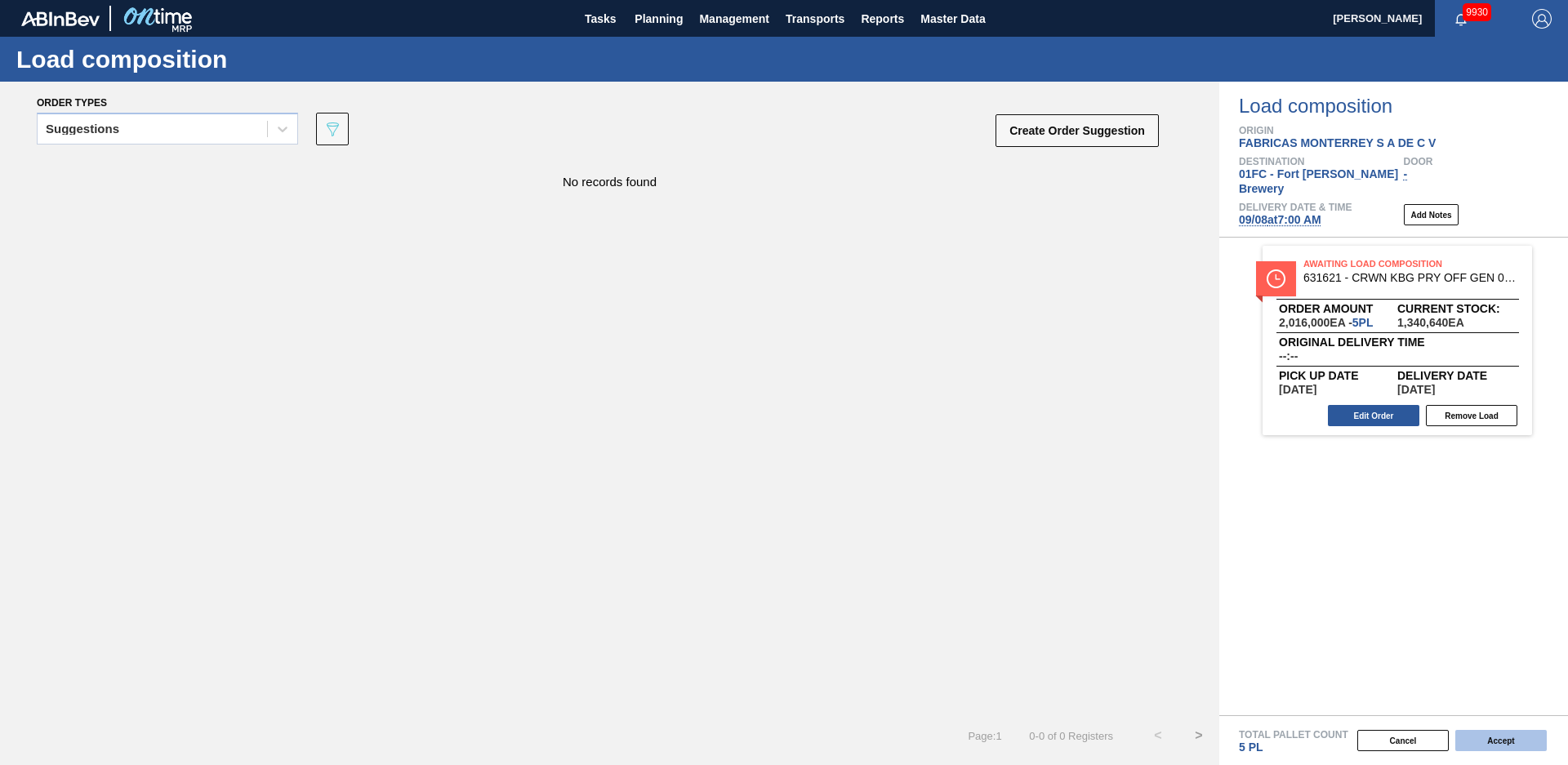
click at [1473, 737] on button "Accept" at bounding box center [1501, 740] width 92 height 21
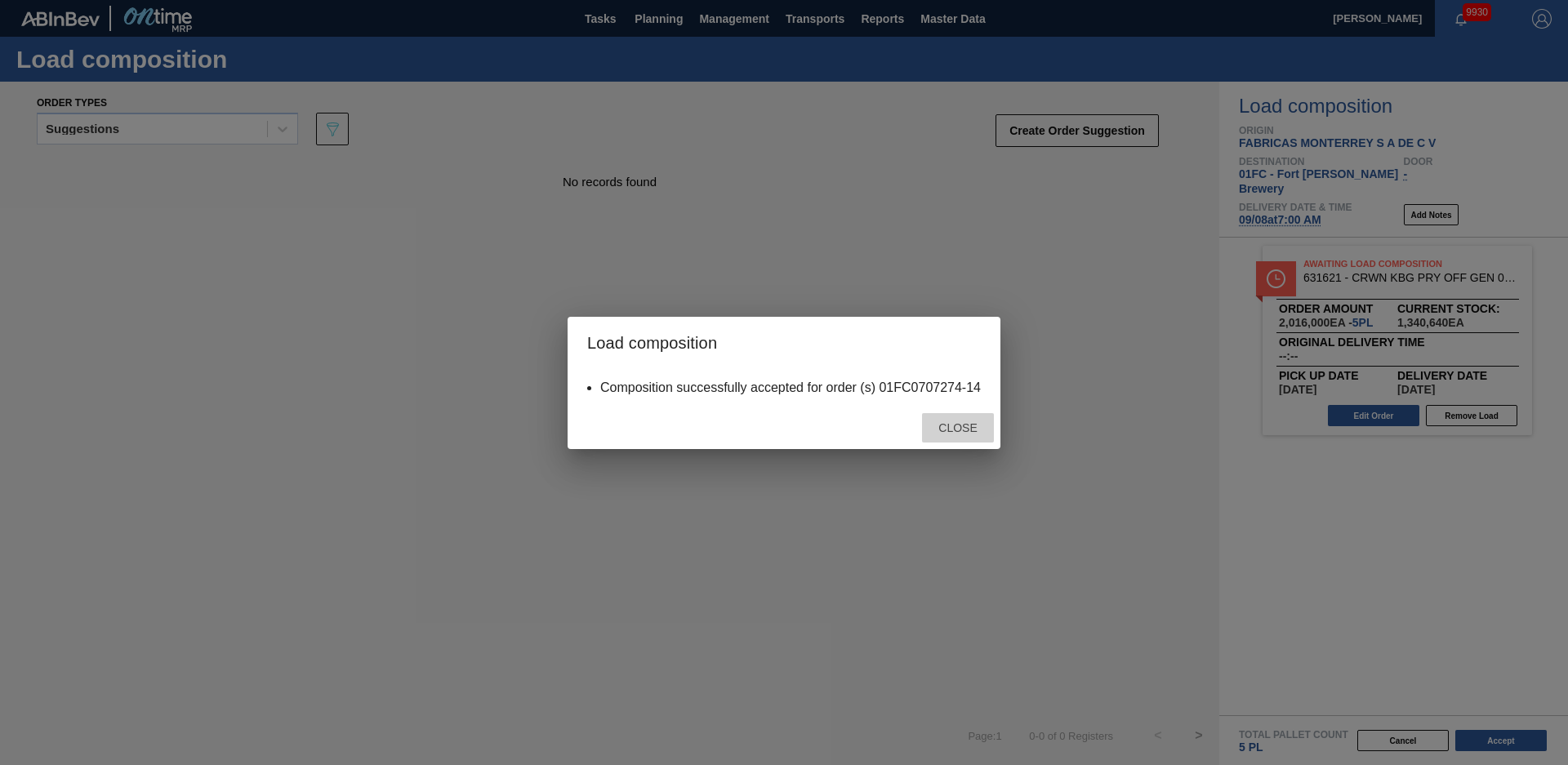
click at [942, 428] on span "Close" at bounding box center [956, 428] width 64 height 13
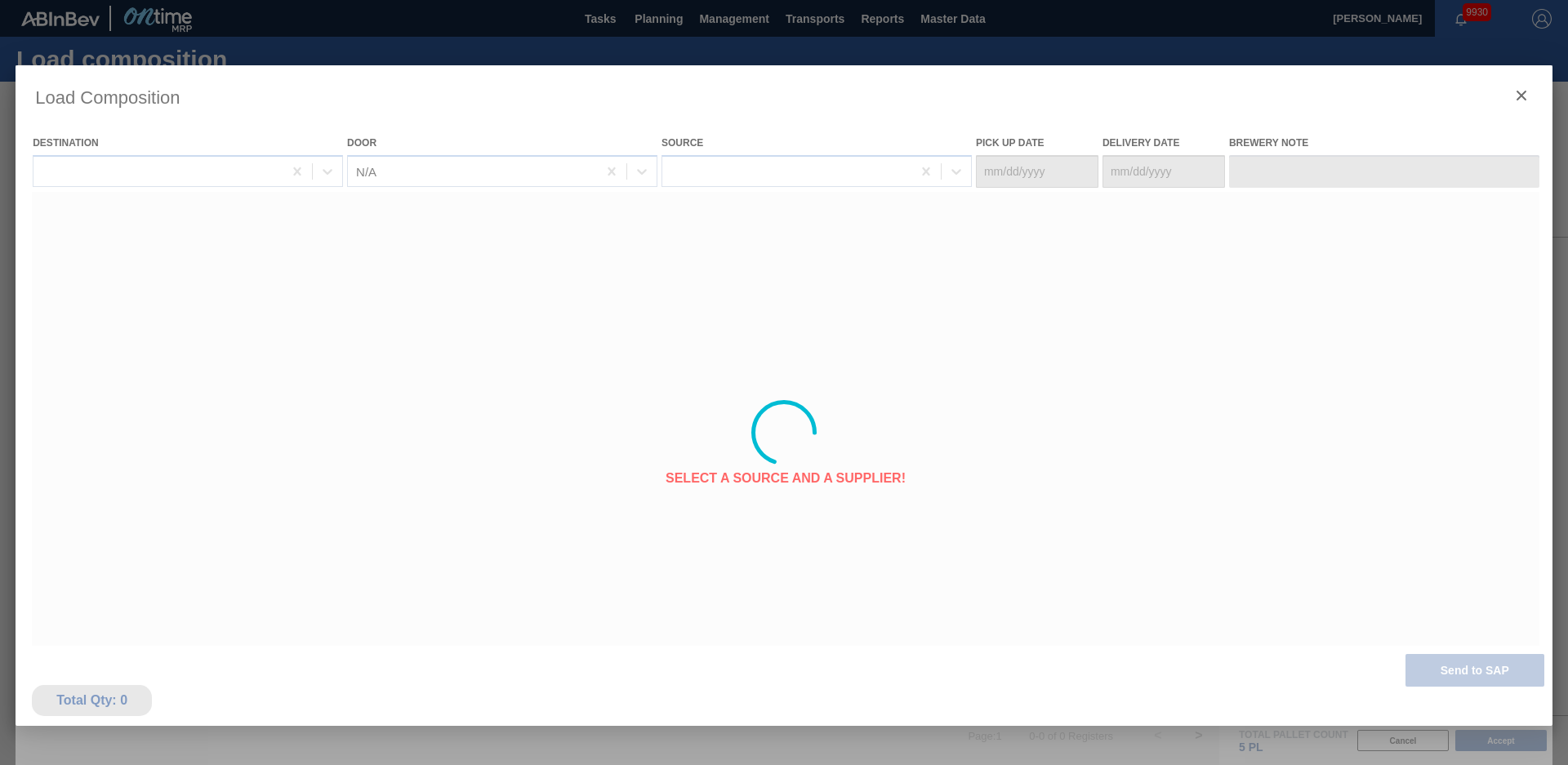
type Date "[DATE]"
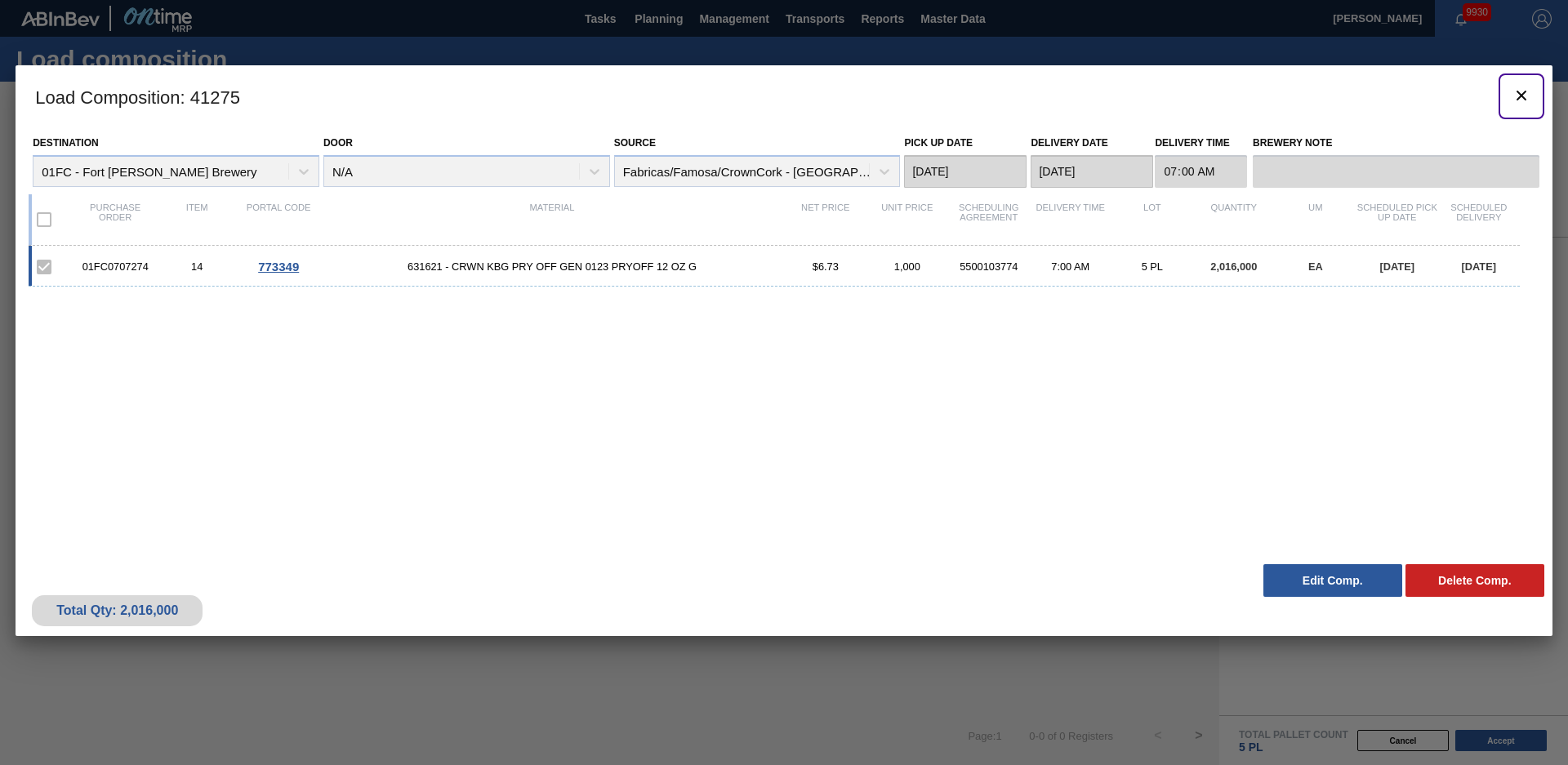
click at [1518, 100] on icon "botão de ícone" at bounding box center [1521, 96] width 20 height 20
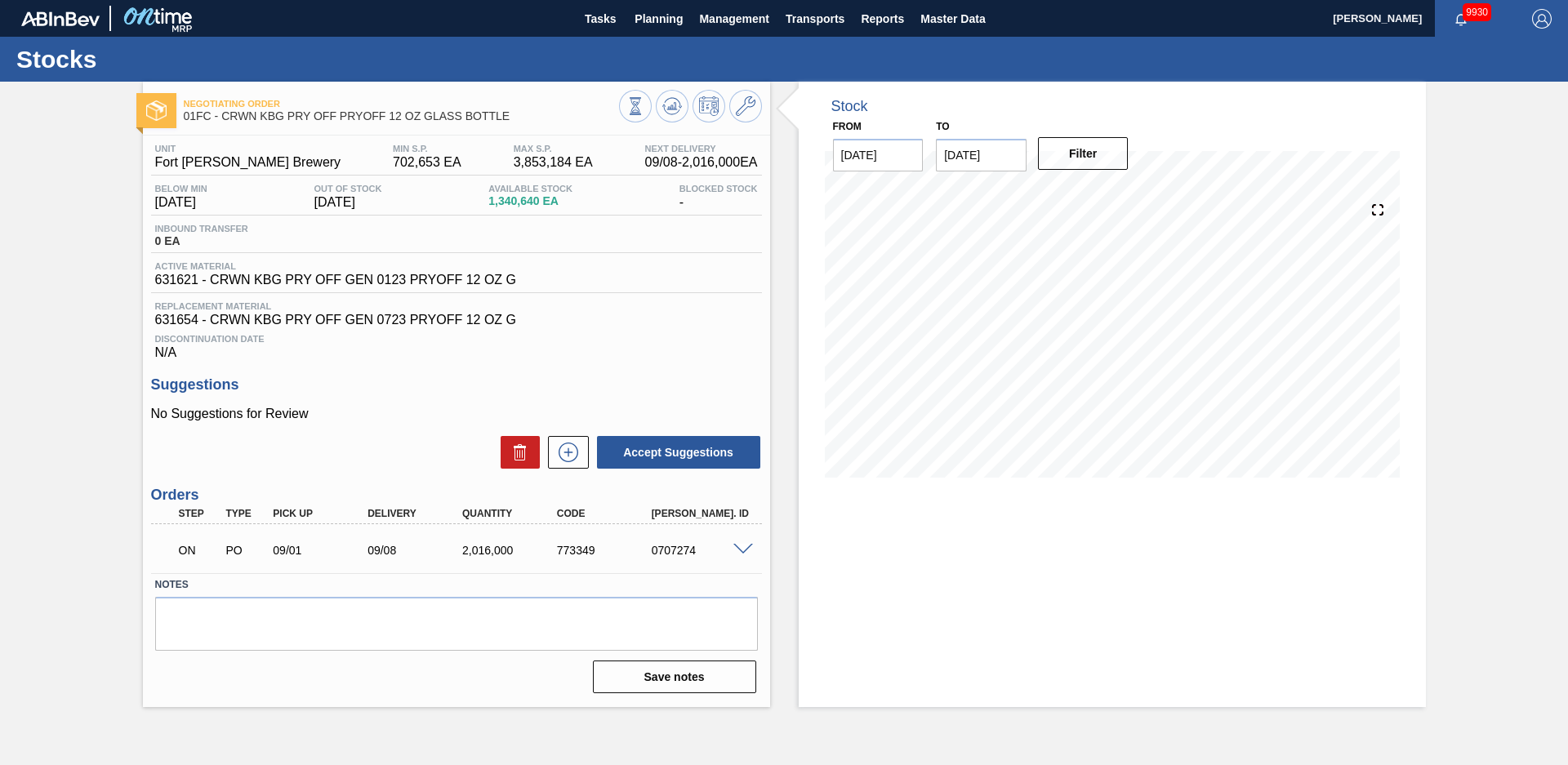
click at [37, 276] on div "Negotiating Order 01FC - CRWN KBG PRY OFF PRYOFF 12 OZ GLASS BOTTLE Unit Fort […" at bounding box center [784, 394] width 1568 height 626
click at [67, 252] on div "Negotiating Order 01FC - CRWN KBG PRY OFF PRYOFF 12 OZ GLASS BOTTLE Unit Fort […" at bounding box center [784, 394] width 1568 height 626
click at [77, 250] on div "Negotiating Order 01FC - CRWN KBG PRY OFF PRYOFF 12 OZ GLASS BOTTLE Unit Fort […" at bounding box center [784, 394] width 1568 height 626
click at [68, 434] on div "Negotiating Order 01FC - CRWN KBG PRY OFF PRYOFF 12 OZ GLASS BOTTLE Unit Fort […" at bounding box center [784, 394] width 1568 height 626
click at [789, 286] on div "Stock From [DATE] to [DATE] Filter 08/12 Stock Projection 1,340,640 SAP Plannin…" at bounding box center [1097, 394] width 656 height 626
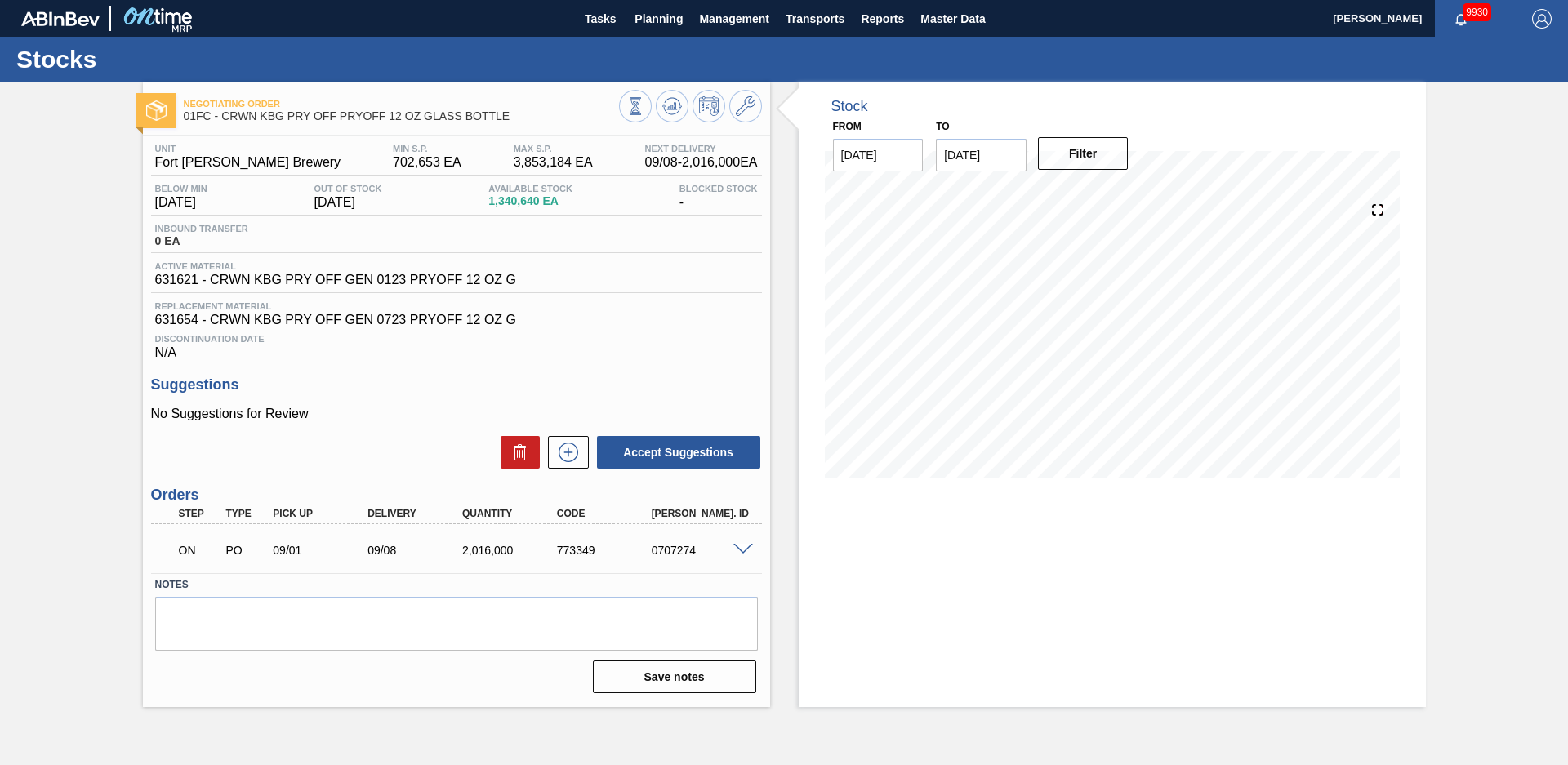
click at [796, 282] on div "Stock From [DATE] to [DATE] Filter 08/12 Stock Projection 1,340,640 SAP Plannin…" at bounding box center [1097, 394] width 656 height 626
click at [786, 274] on div "Stock From [DATE] to [DATE] Filter 08/12 Stock Projection 1,340,640 SAP Plannin…" at bounding box center [1097, 394] width 656 height 626
click at [785, 273] on div "Stock From [DATE] to [DATE] Filter 08/12 Stock Projection 1,340,640 SAP Plannin…" at bounding box center [1097, 394] width 656 height 626
click at [782, 188] on div "Stock From [DATE] to [DATE] Filter 08/12 Stock Projection 1,340,640 SAP Plannin…" at bounding box center [1097, 394] width 656 height 626
click at [70, 210] on div "Negotiating Order 01FC - CRWN KBG PRY OFF PRYOFF 12 OZ GLASS BOTTLE Unit Fort […" at bounding box center [784, 394] width 1568 height 626
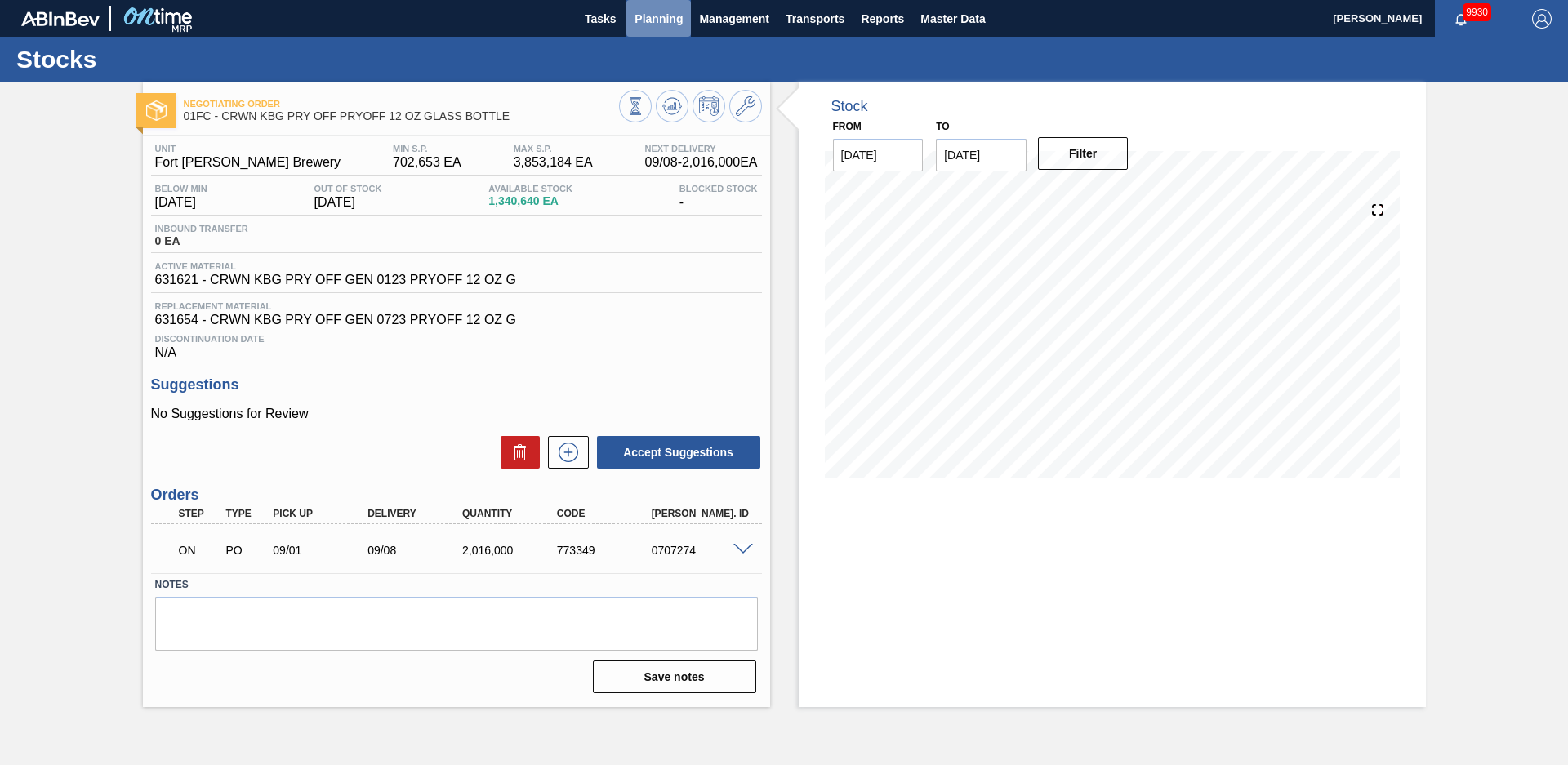
click at [668, 21] on span "Planning" at bounding box center [658, 19] width 48 height 20
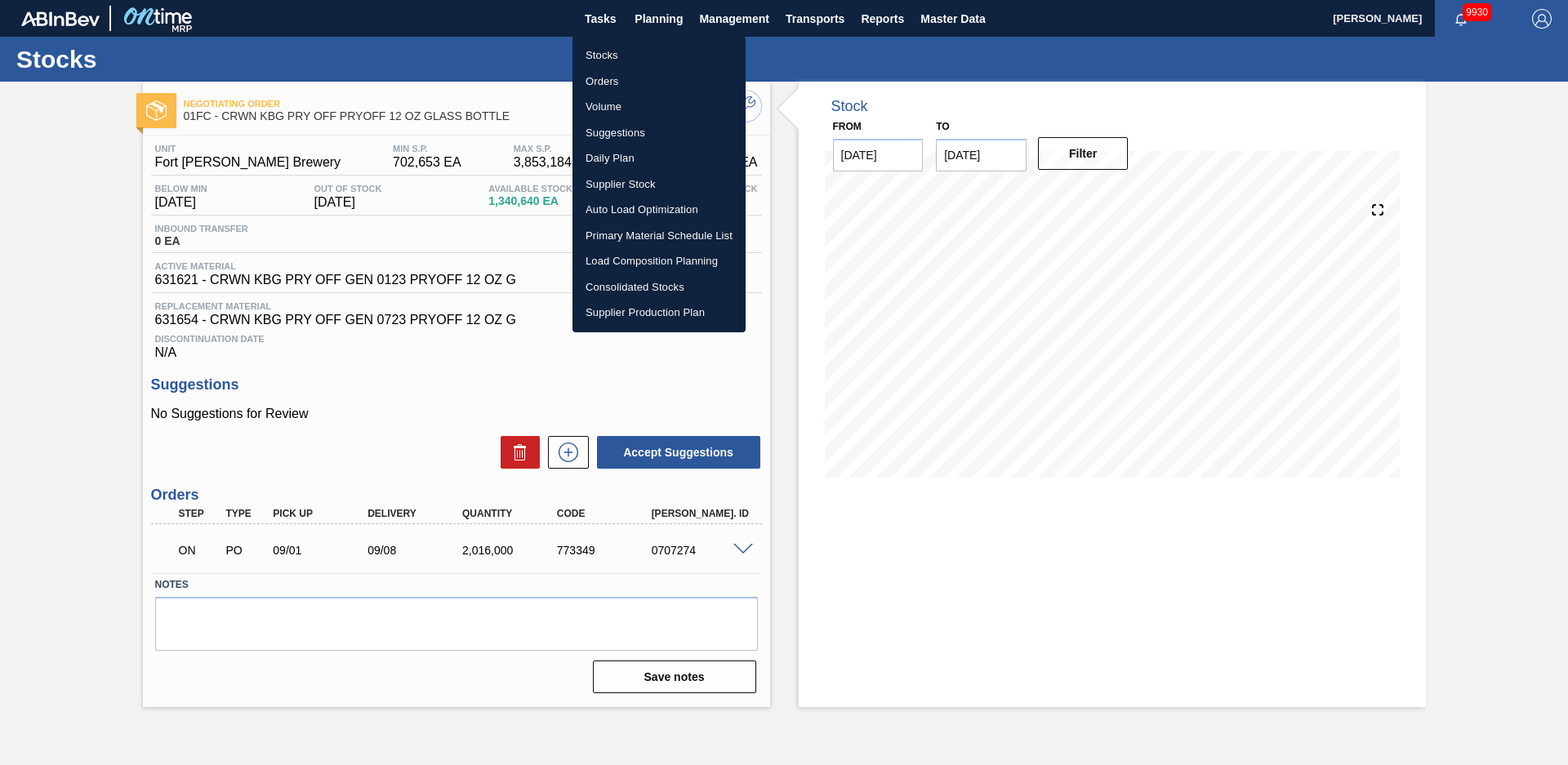
drag, startPoint x: 622, startPoint y: 47, endPoint x: 1506, endPoint y: 78, distance: 884.5
click at [622, 47] on li "Stocks" at bounding box center [659, 55] width 173 height 26
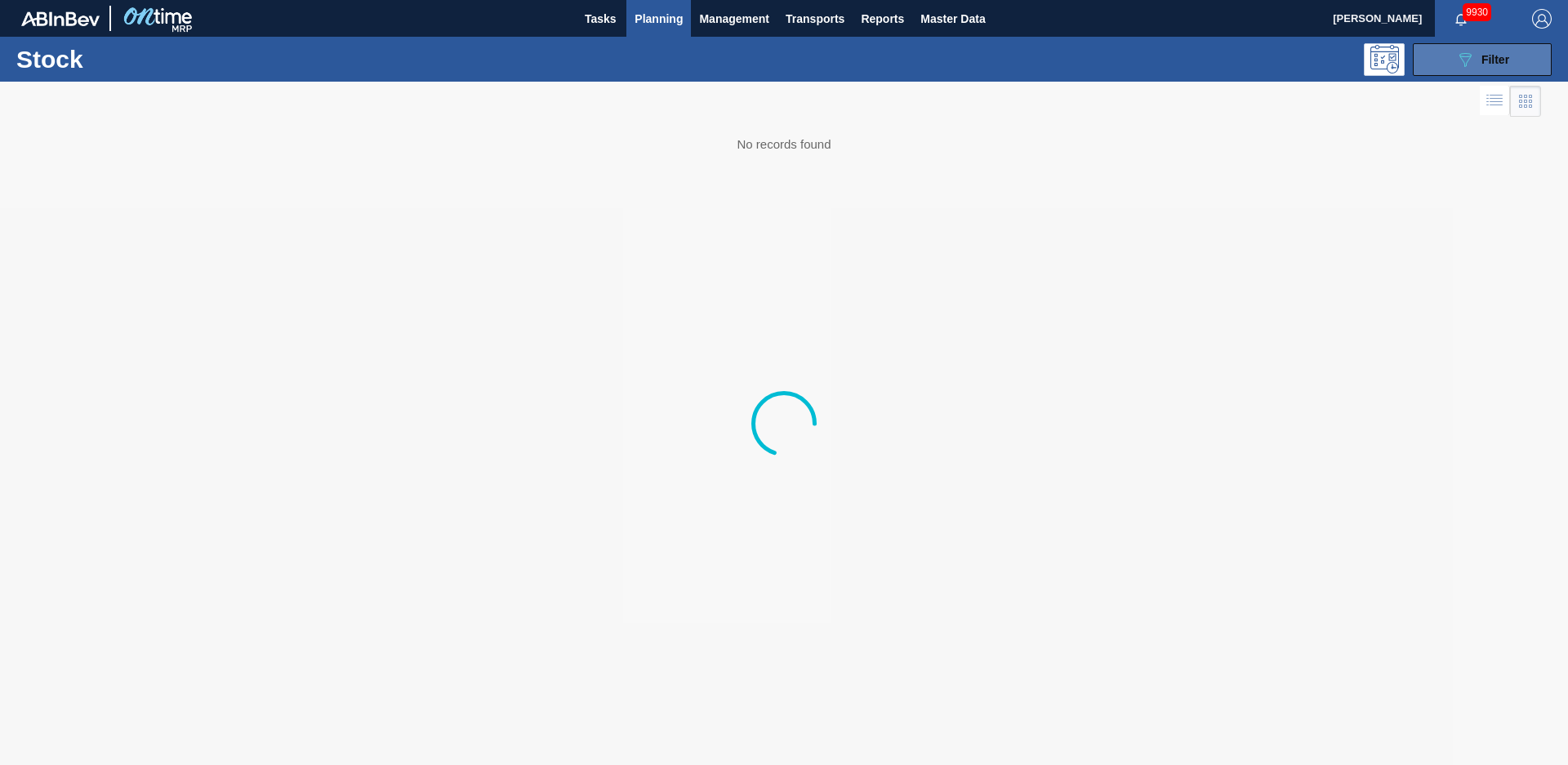
click at [1502, 59] on span "Filter" at bounding box center [1495, 60] width 27 height 13
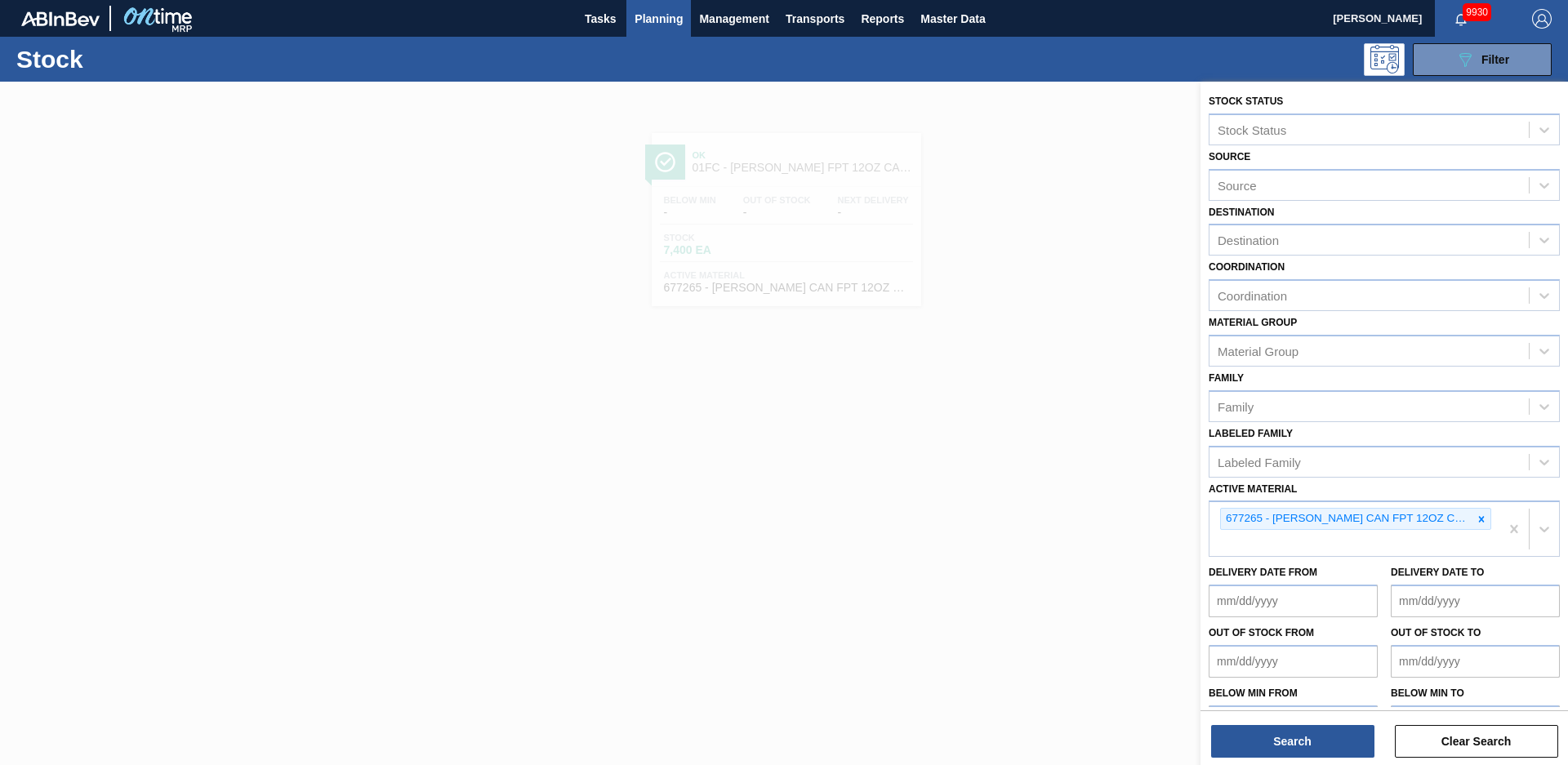
click at [1481, 517] on icon at bounding box center [1481, 518] width 6 height 6
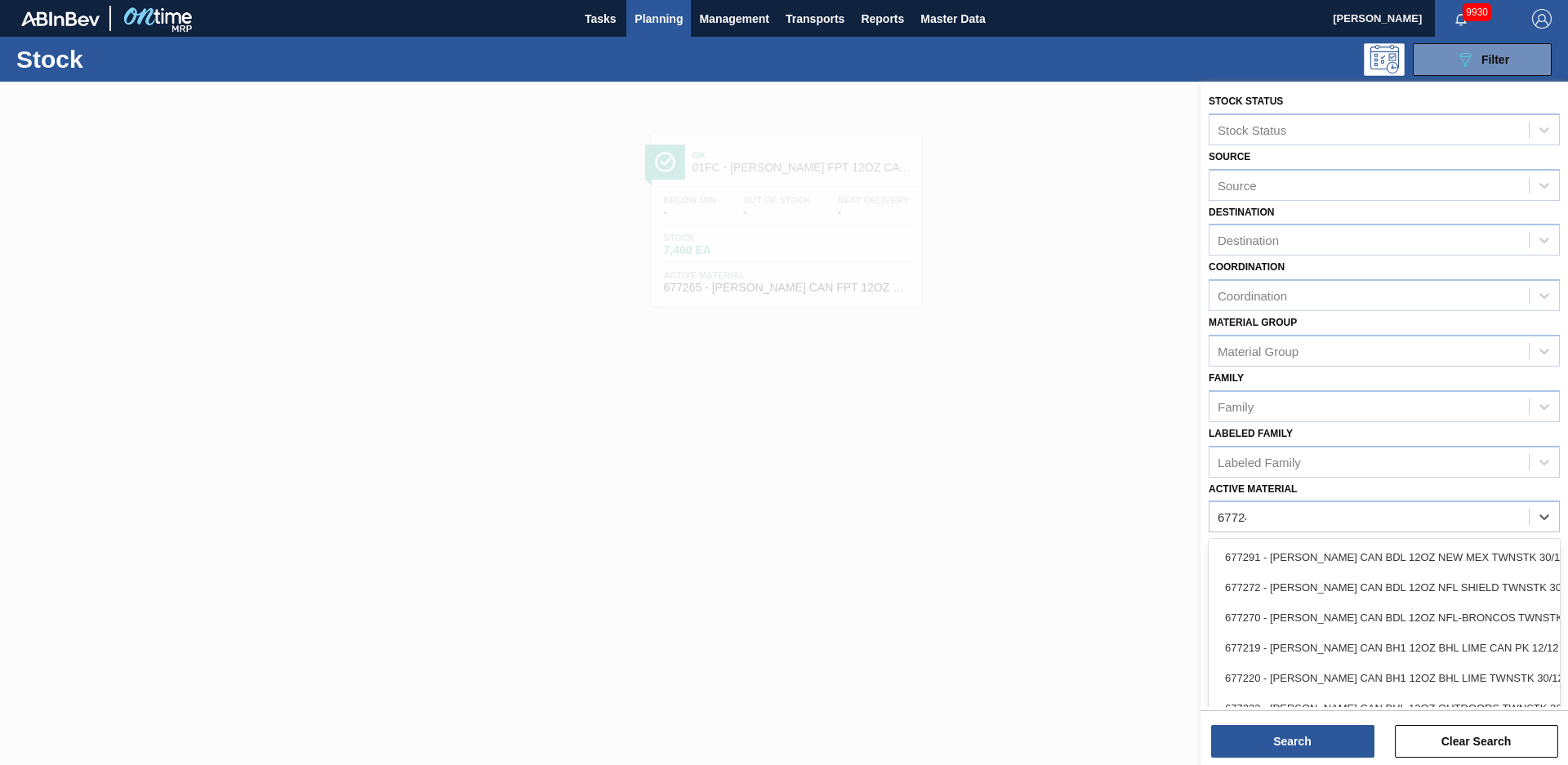
type Material "677242"
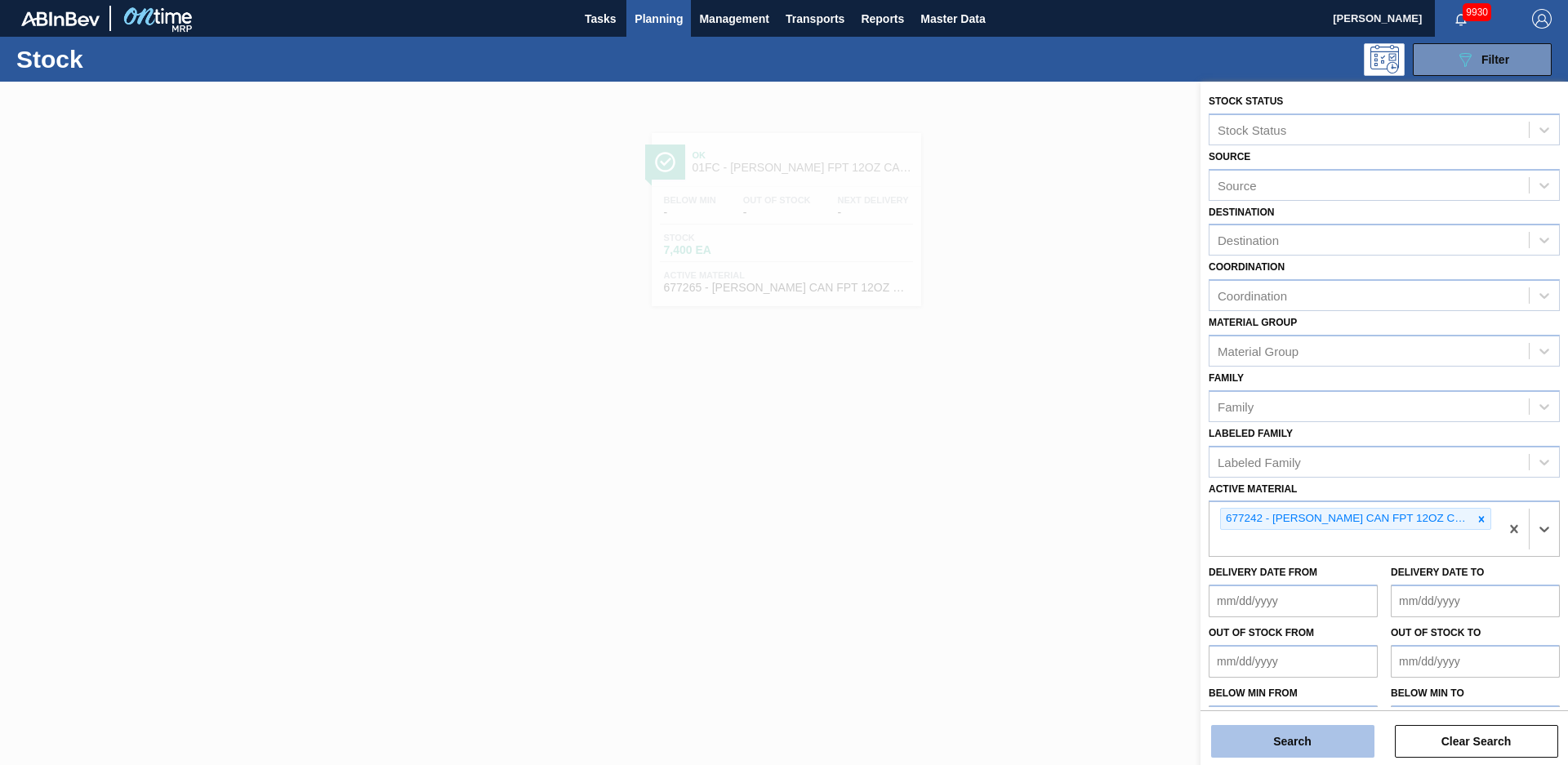
click at [1352, 725] on button "Search" at bounding box center [1292, 741] width 163 height 32
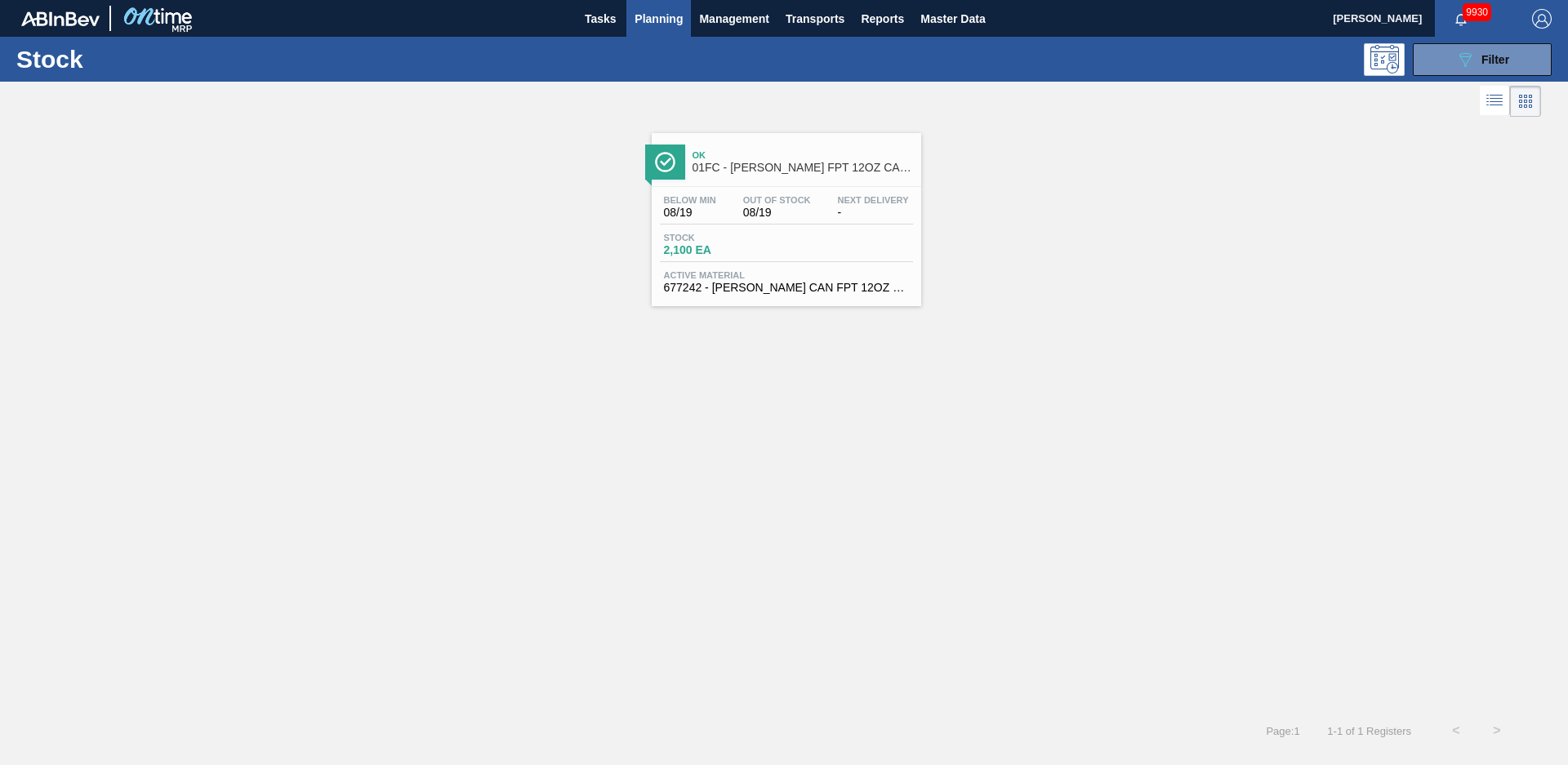
click at [822, 160] on span "Ok" at bounding box center [802, 155] width 221 height 10
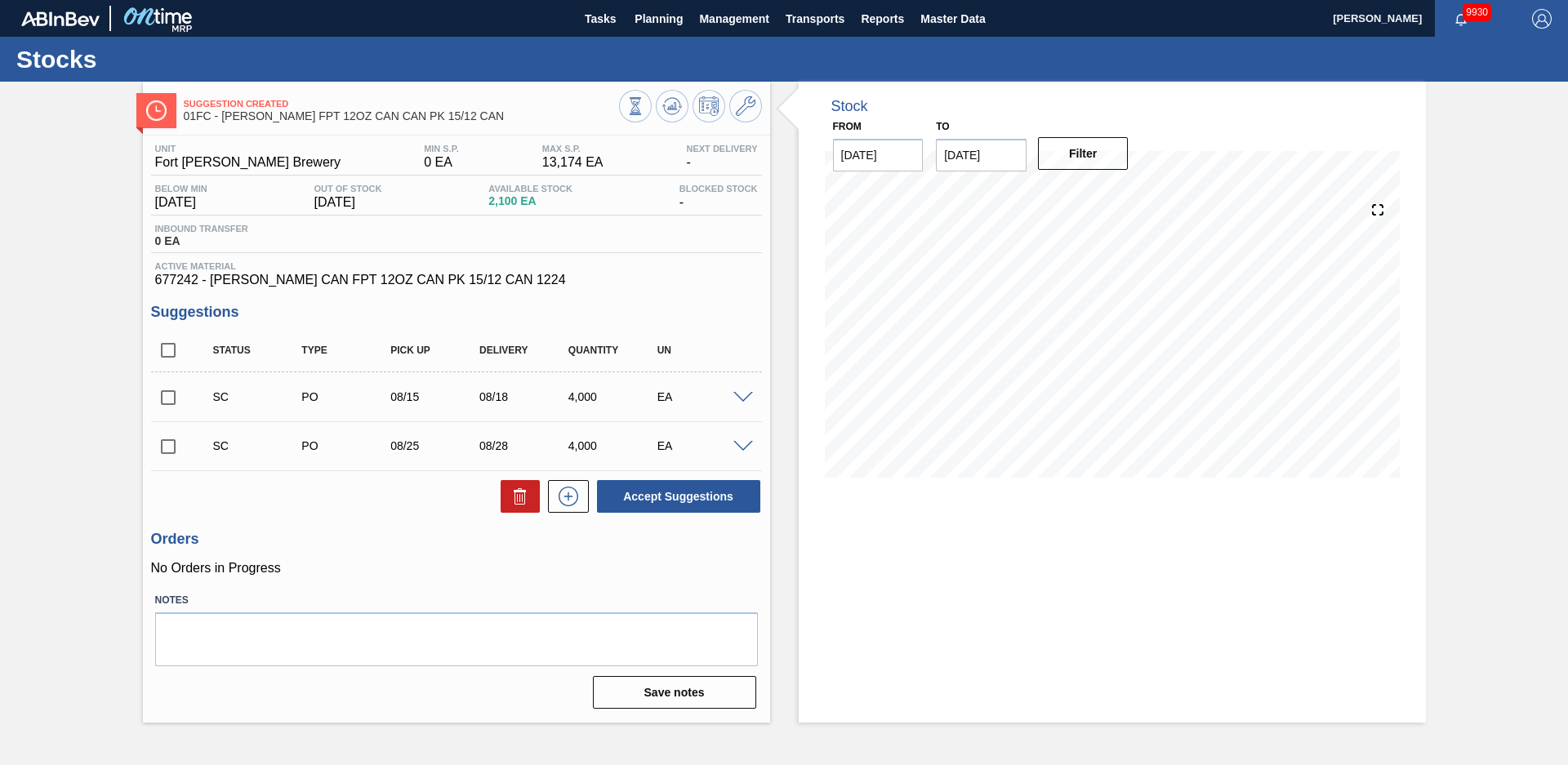
click at [790, 229] on div "Stock From [DATE] to [DATE] Filter" at bounding box center [1097, 402] width 656 height 641
click at [1471, 408] on div "Suggestion Created 01FC - [PERSON_NAME] FPT 12OZ CAN CAN PK 15/12 CAN Unit Fort…" at bounding box center [784, 402] width 1568 height 641
click at [1492, 363] on div "Suggestion Created 01FC - [PERSON_NAME] FPT 12OZ CAN CAN PK 15/12 CAN Unit Fort…" at bounding box center [784, 402] width 1568 height 641
click at [793, 375] on div "Stock From [DATE] to [DATE] Filter 08/11 Stock Projection 2,100 SAP Planning 0 …" at bounding box center [1097, 402] width 656 height 641
click at [557, 498] on icon at bounding box center [567, 497] width 26 height 20
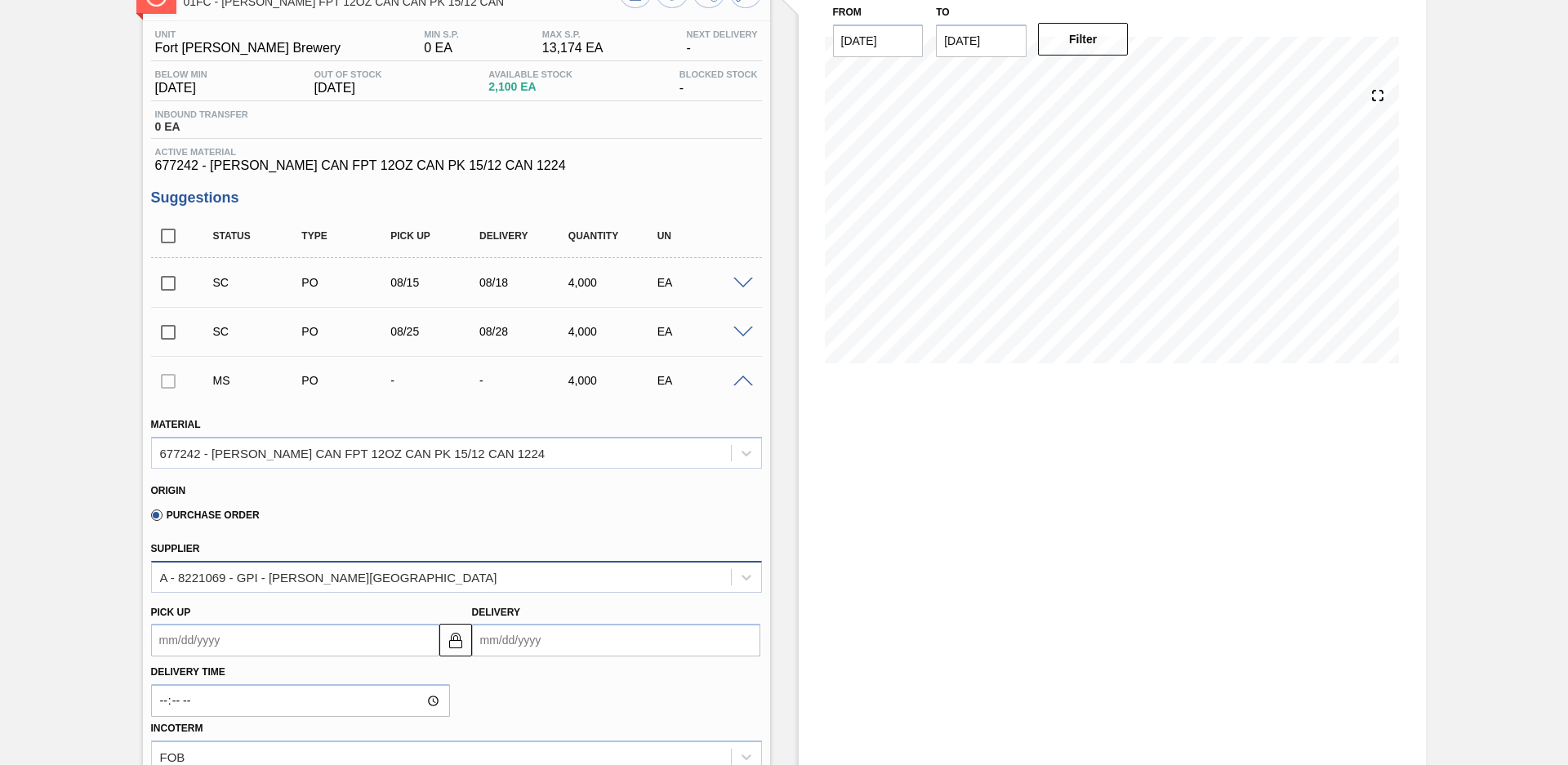
scroll to position [229, 0]
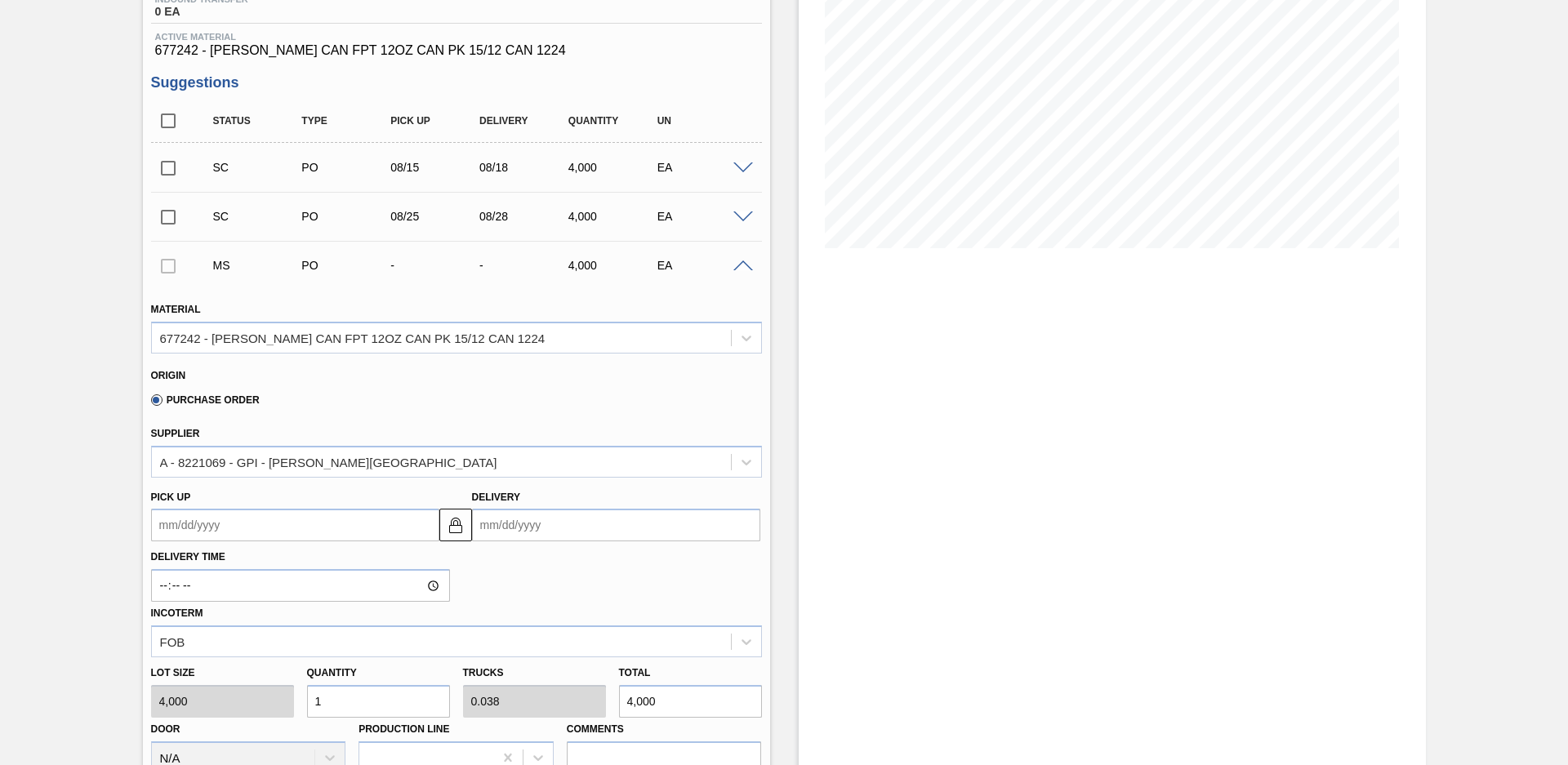
click at [582, 512] on input "Delivery" at bounding box center [616, 525] width 288 height 32
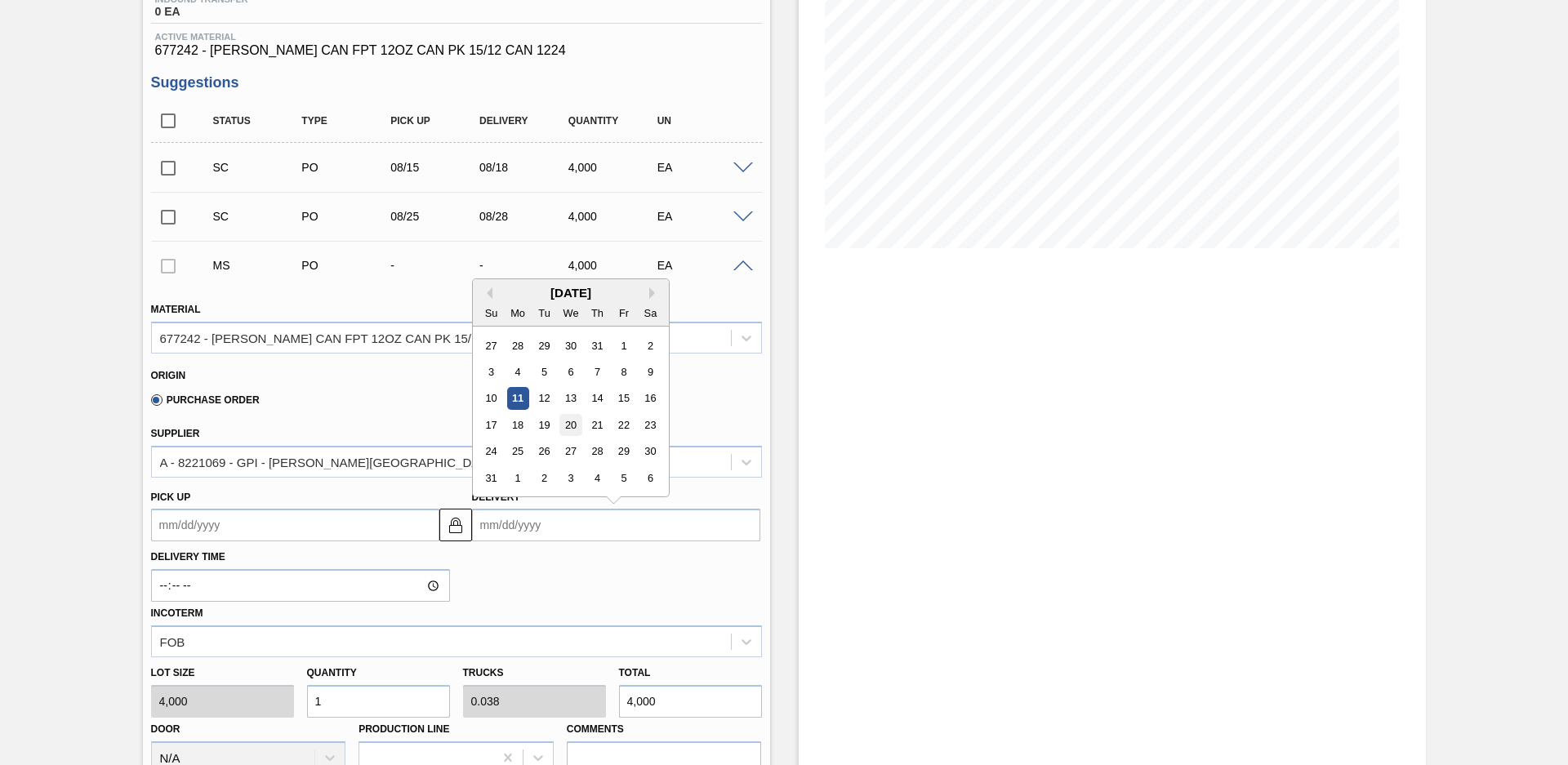
click at [570, 424] on div "20" at bounding box center [570, 425] width 22 height 22
type up "[DATE]"
type input "[DATE]"
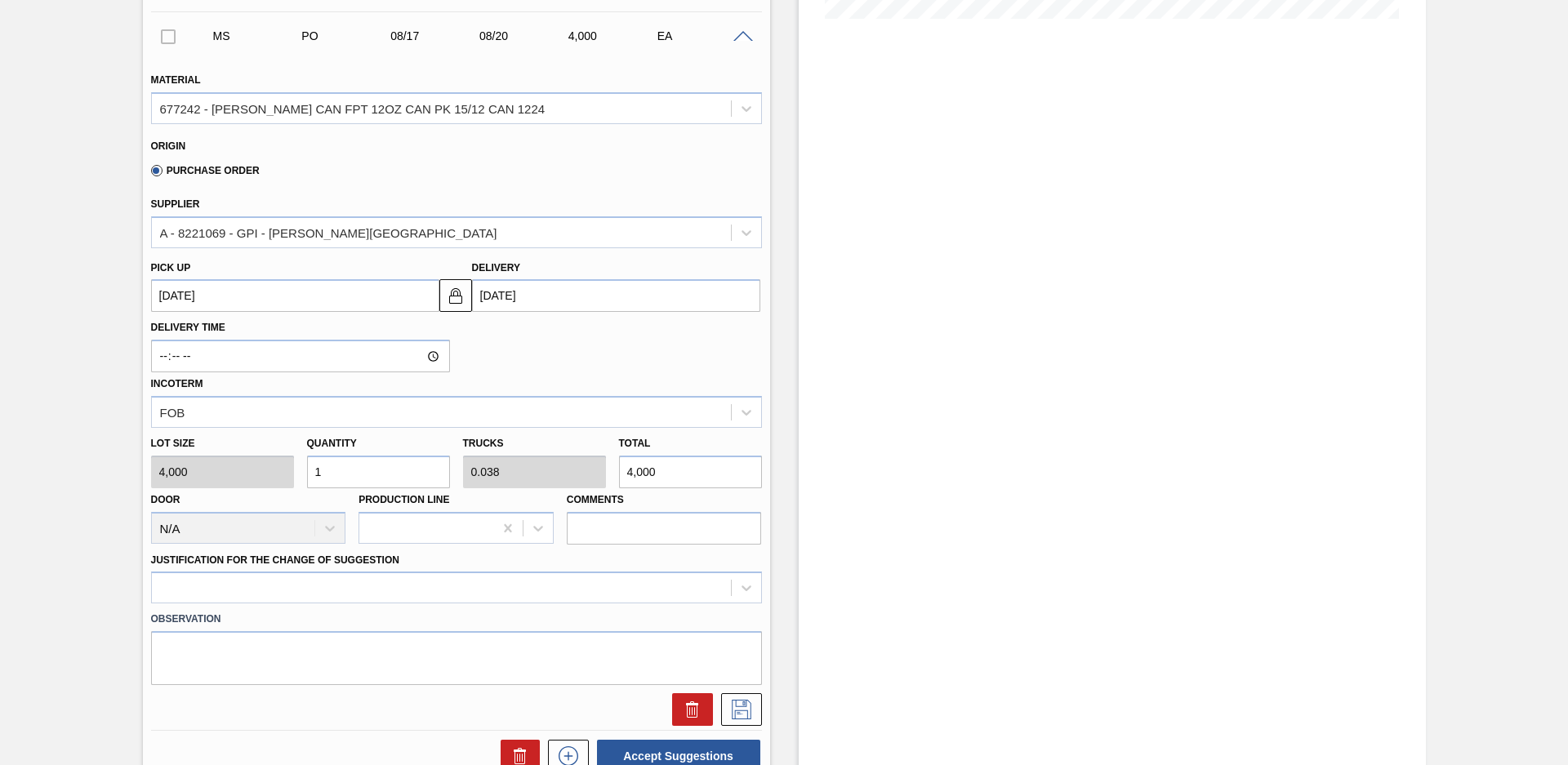
scroll to position [459, 0]
drag, startPoint x: 319, startPoint y: 466, endPoint x: 283, endPoint y: 463, distance: 36.1
click at [283, 463] on div "Lot size 4,000 Quantity 1 Trucks 0.038 Total 4,000 Door N/A Production Line Com…" at bounding box center [456, 487] width 624 height 117
type input "2"
type input "0.077"
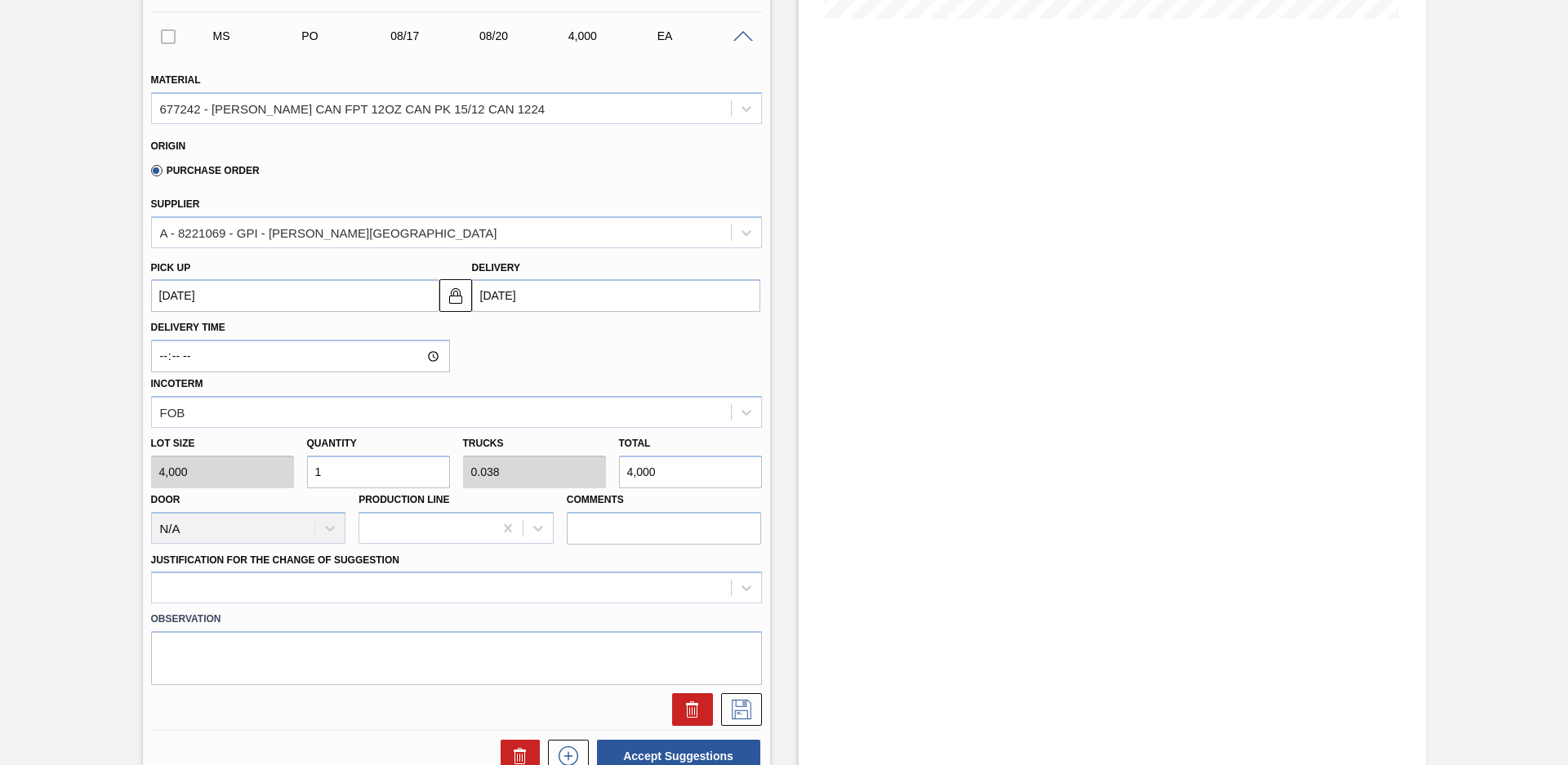
type input "8,000"
type input "2"
click at [503, 354] on div "Delivery Time Incoterm FOB" at bounding box center [456, 369] width 624 height 116
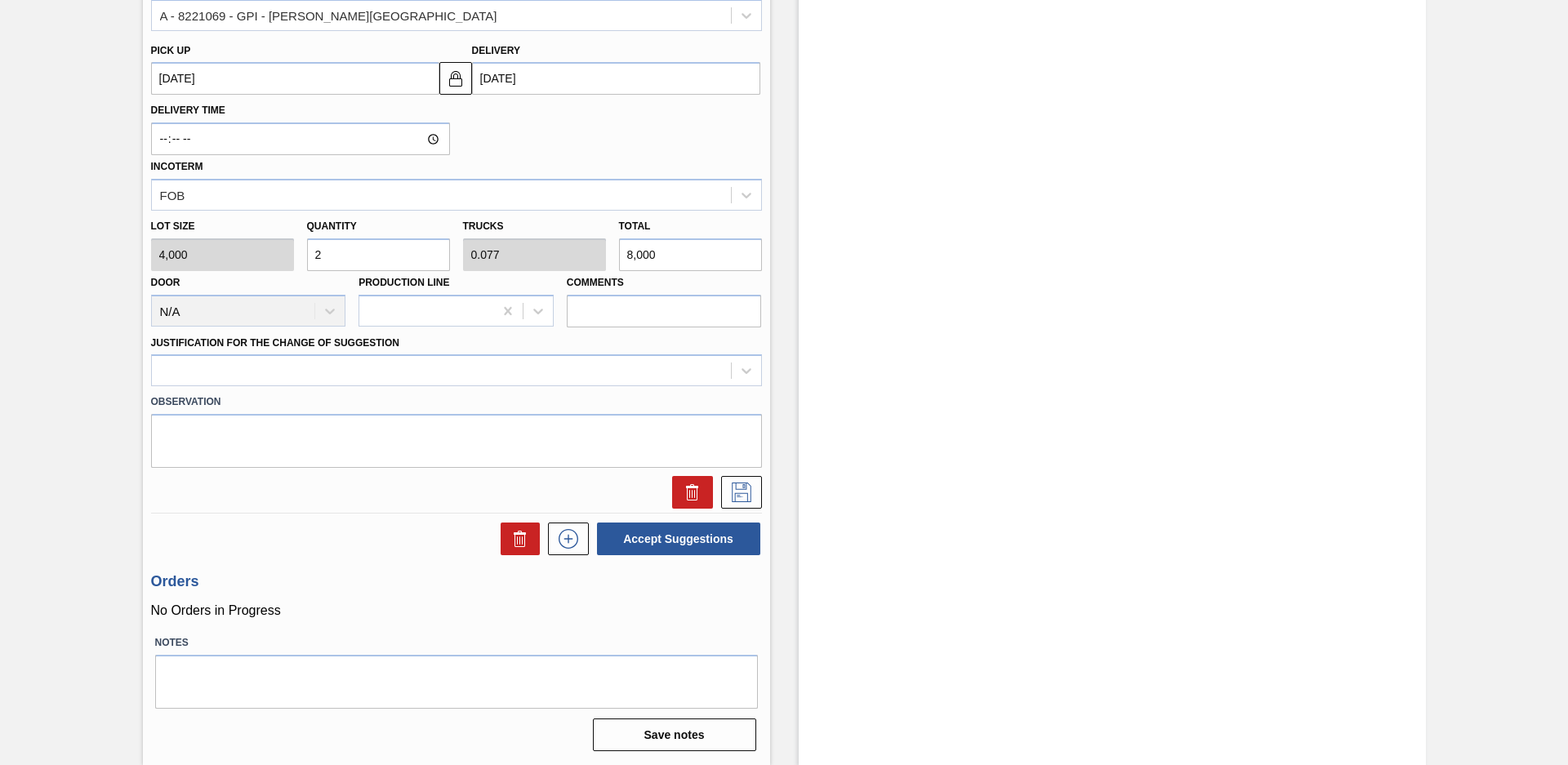
scroll to position [561, 0]
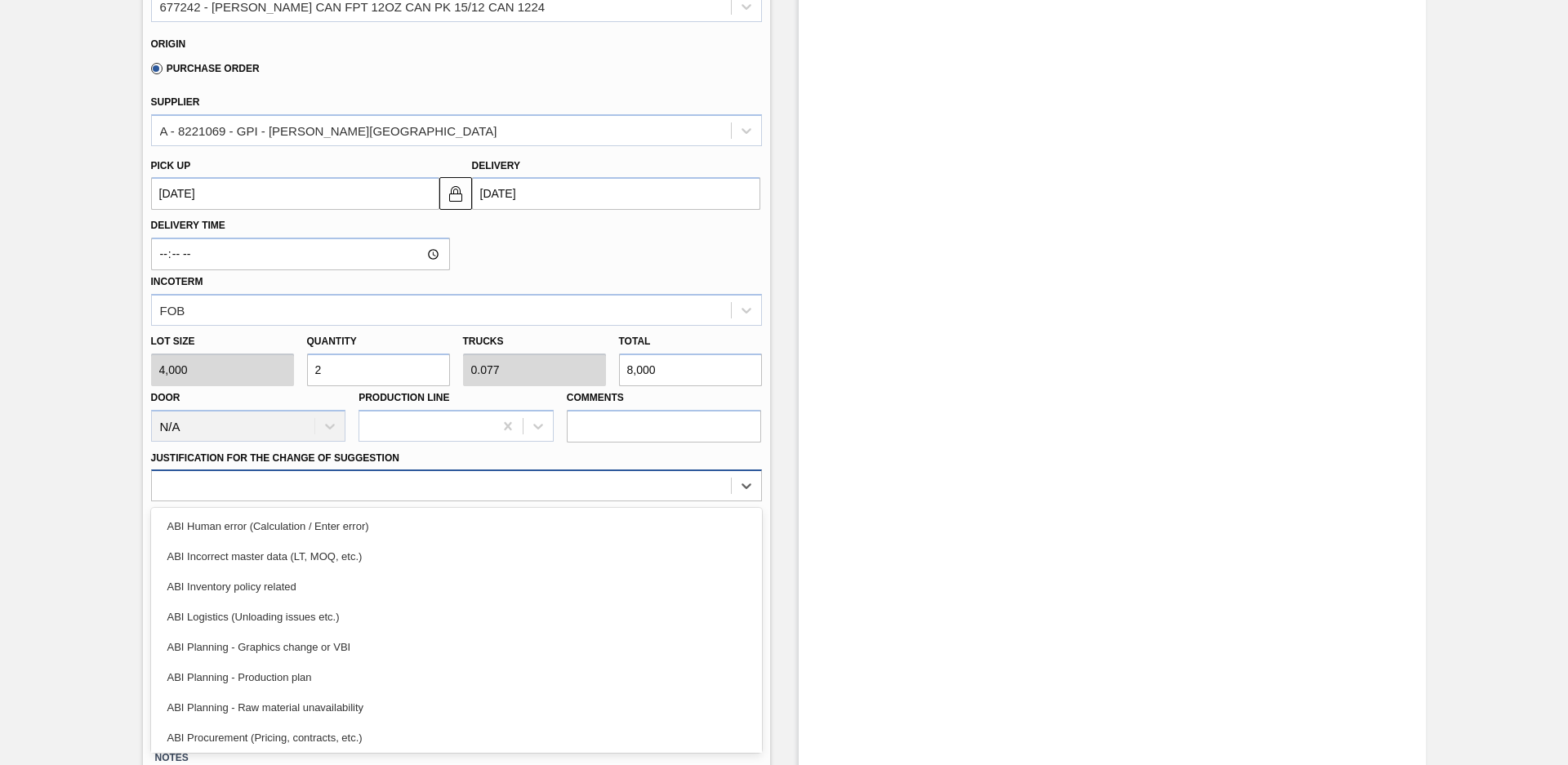
click at [537, 492] on div at bounding box center [441, 486] width 579 height 23
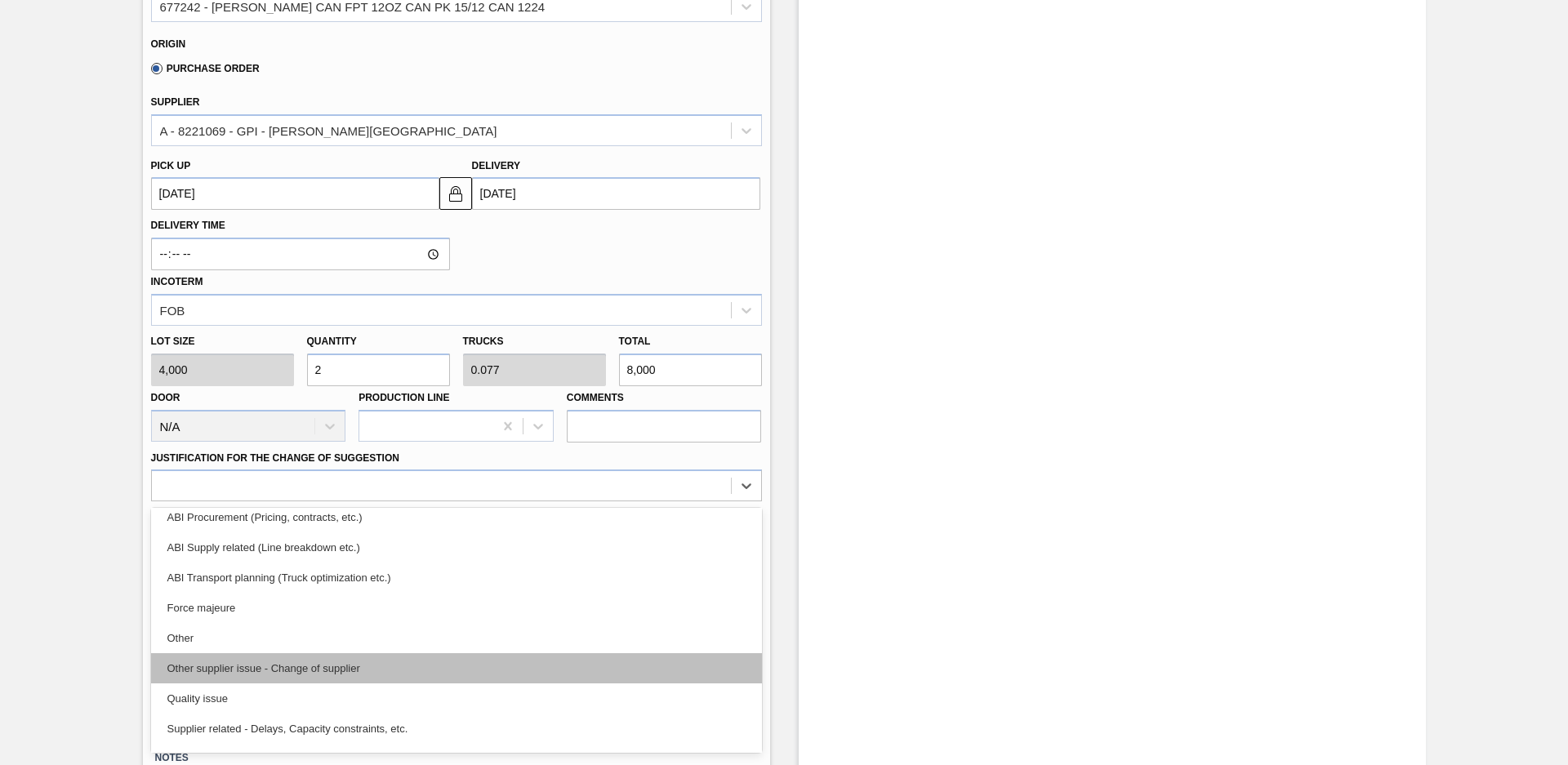
scroll to position [306, 0]
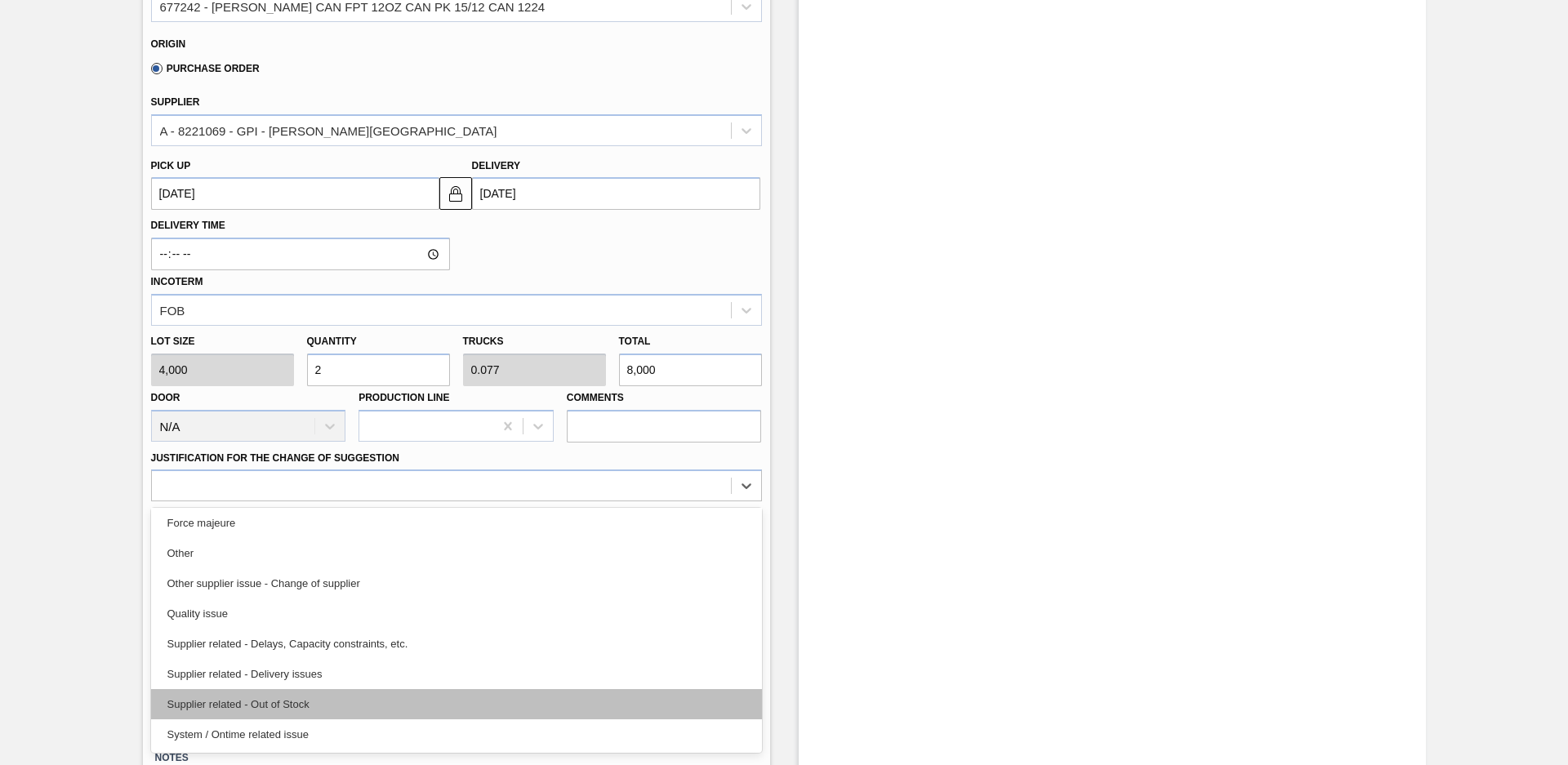
click at [312, 706] on div "Supplier related - Out of Stock" at bounding box center [456, 704] width 611 height 30
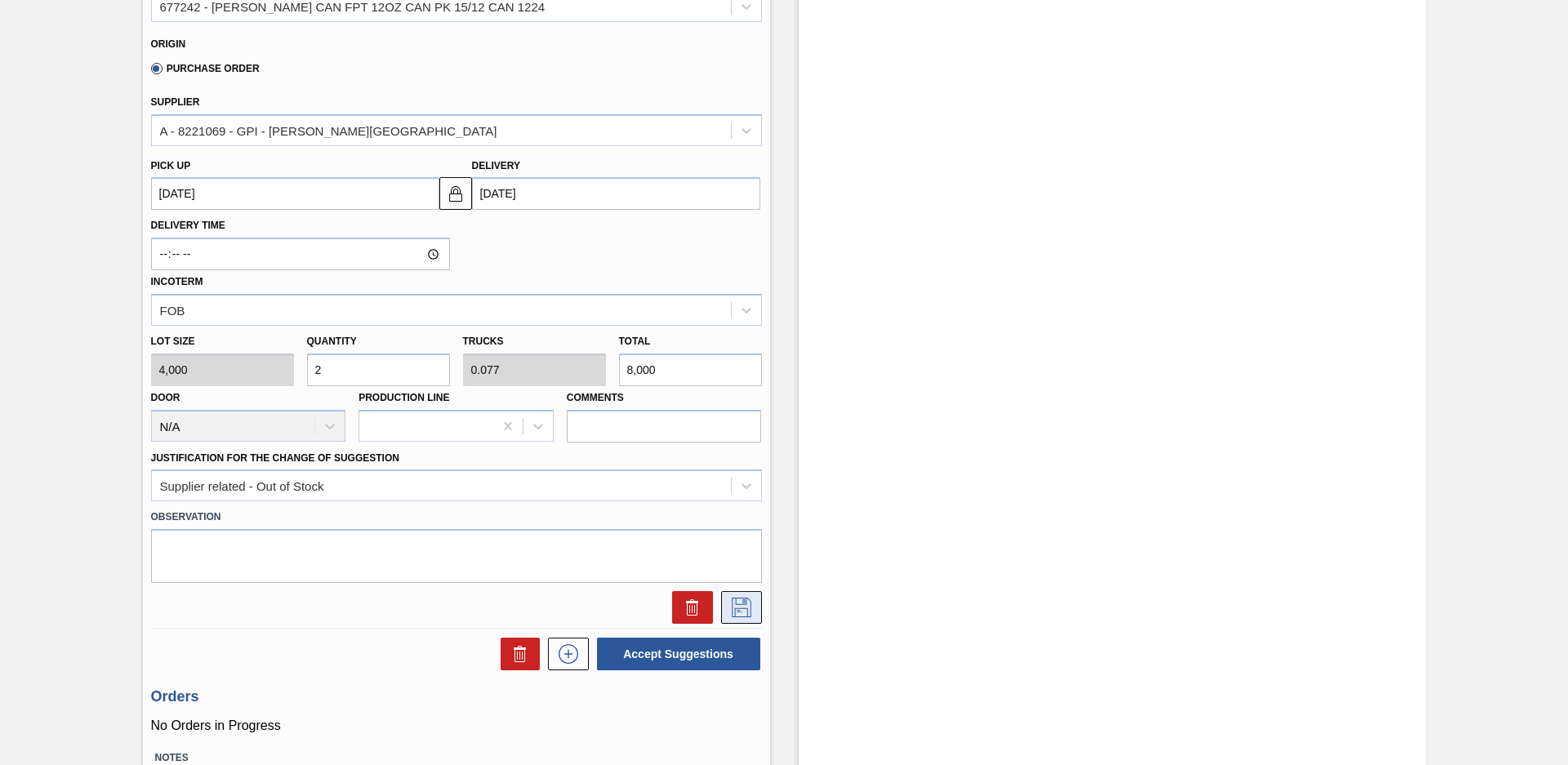
click at [747, 612] on icon at bounding box center [741, 608] width 26 height 20
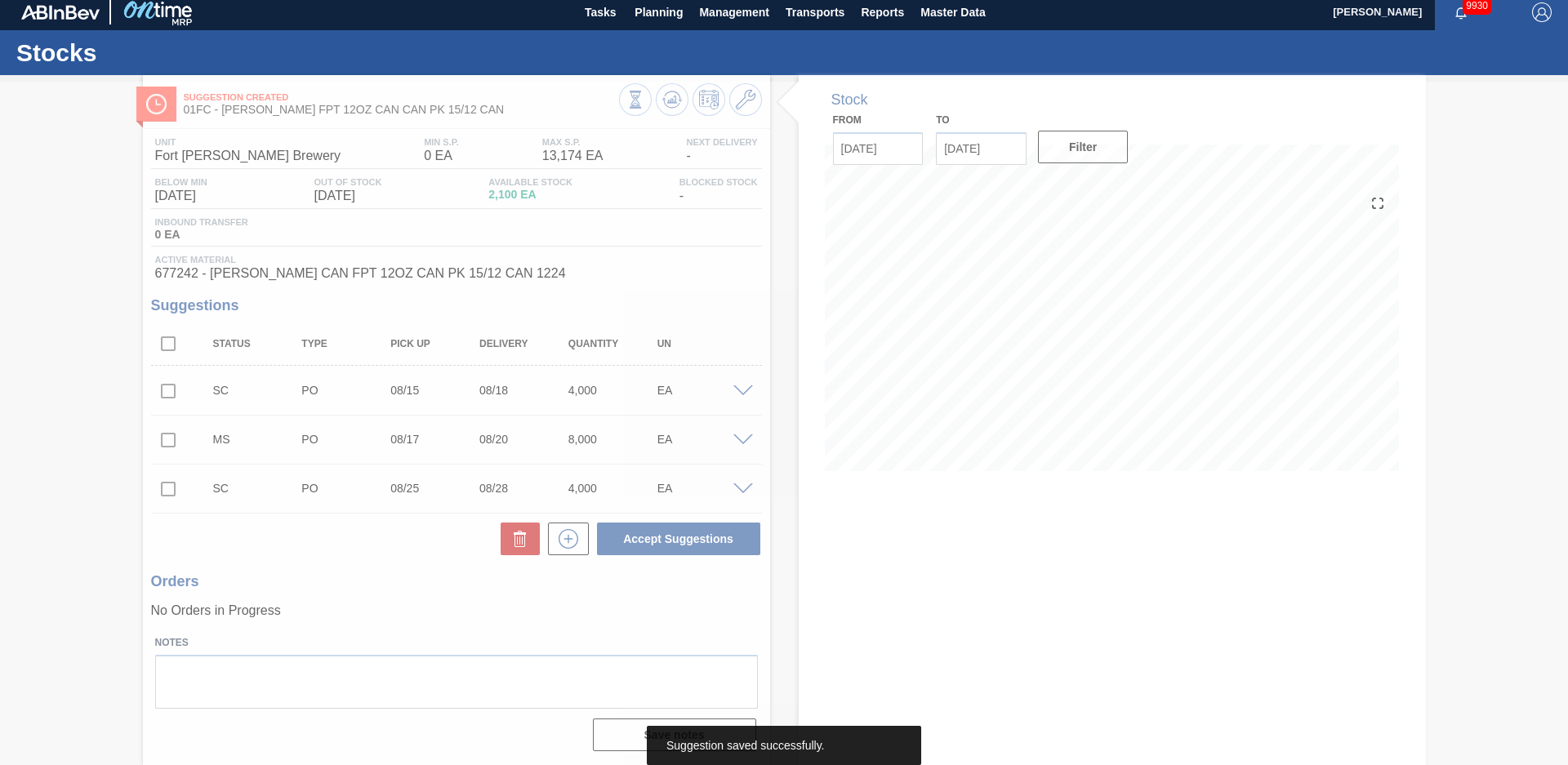
scroll to position [7, 0]
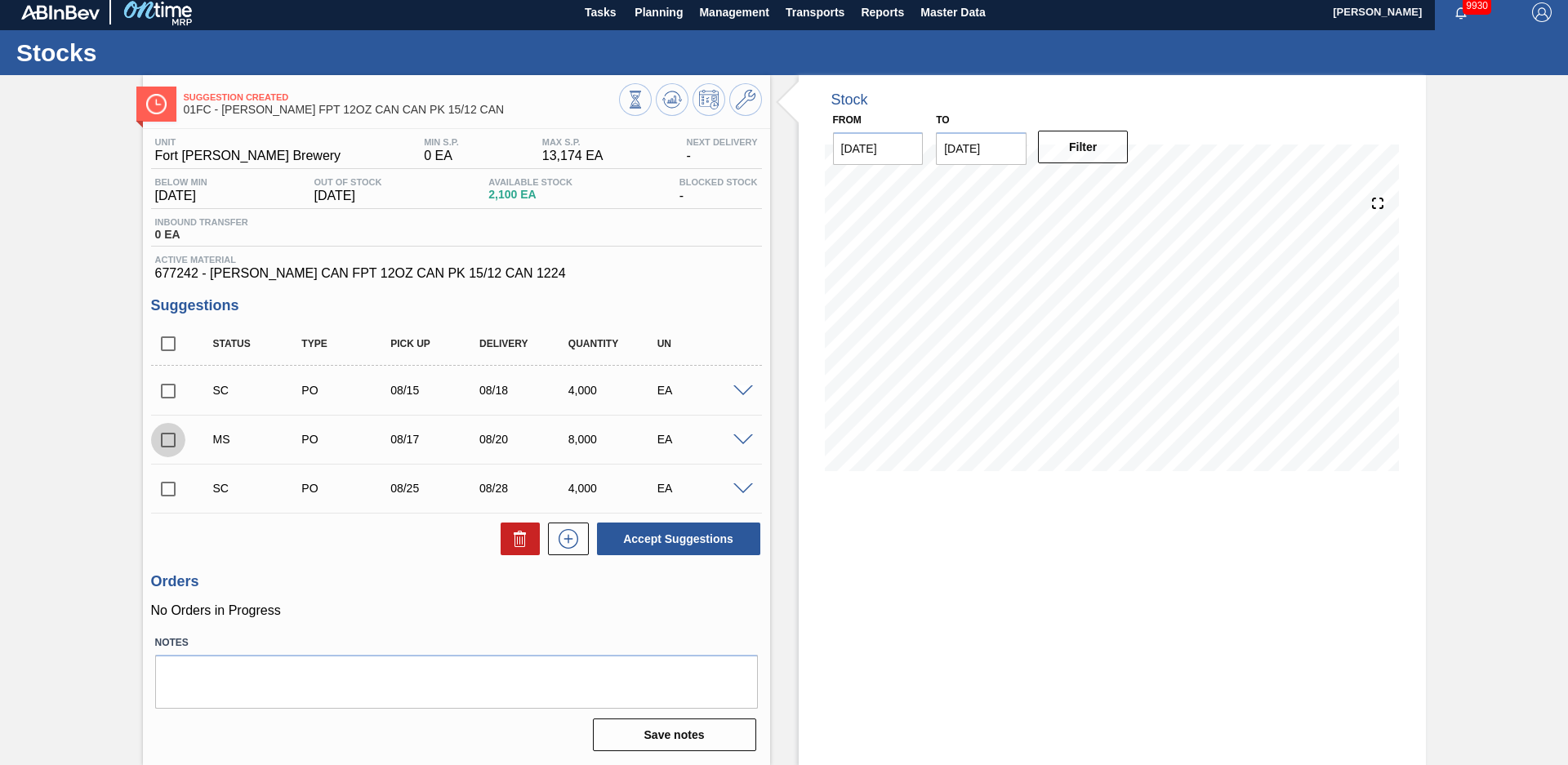
click at [156, 435] on input "checkbox" at bounding box center [167, 440] width 34 height 34
click at [701, 543] on button "Accept Suggestions" at bounding box center [678, 538] width 163 height 32
checkbox input "false"
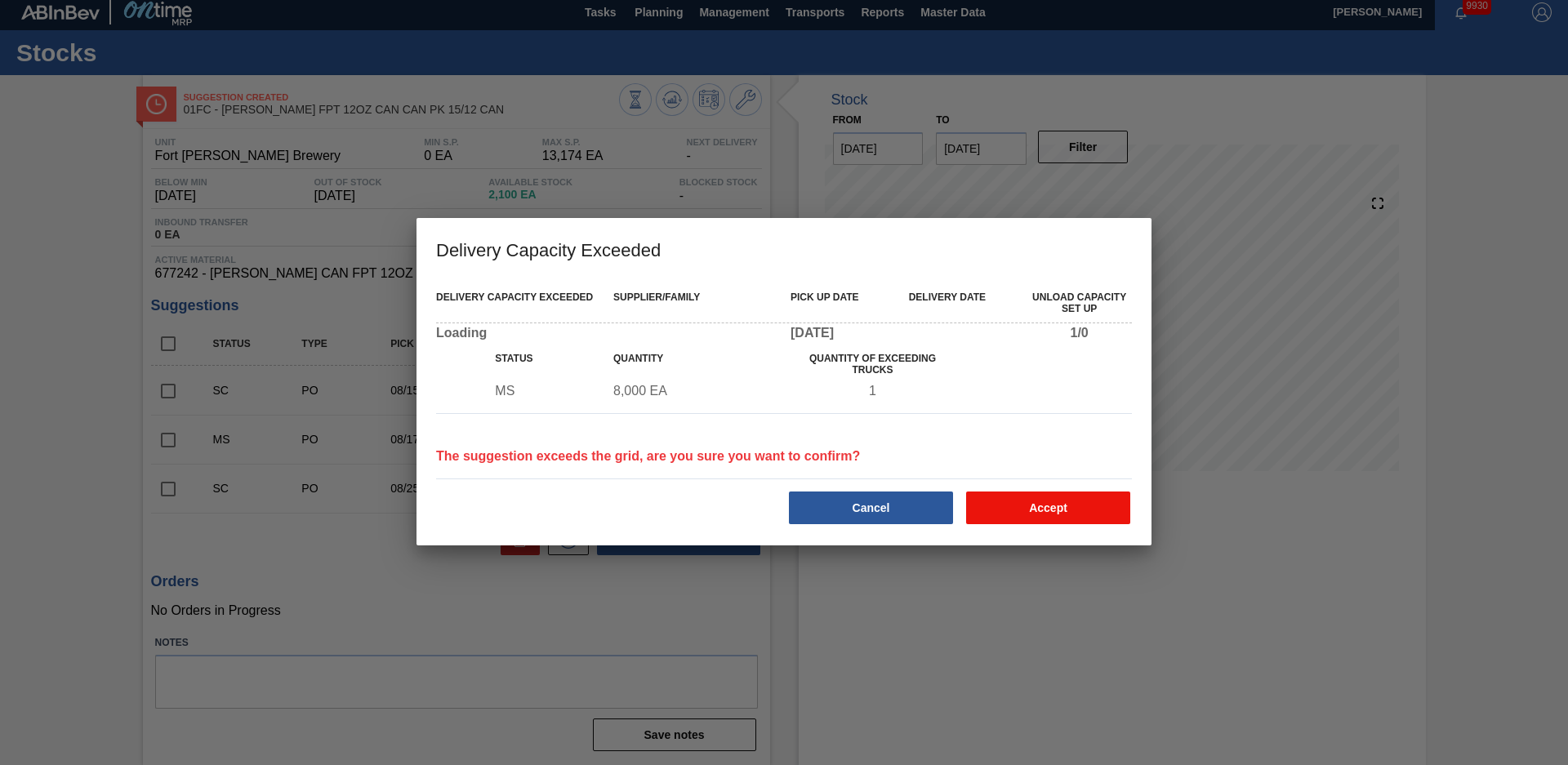
click at [1037, 507] on button "Accept" at bounding box center [1047, 508] width 164 height 32
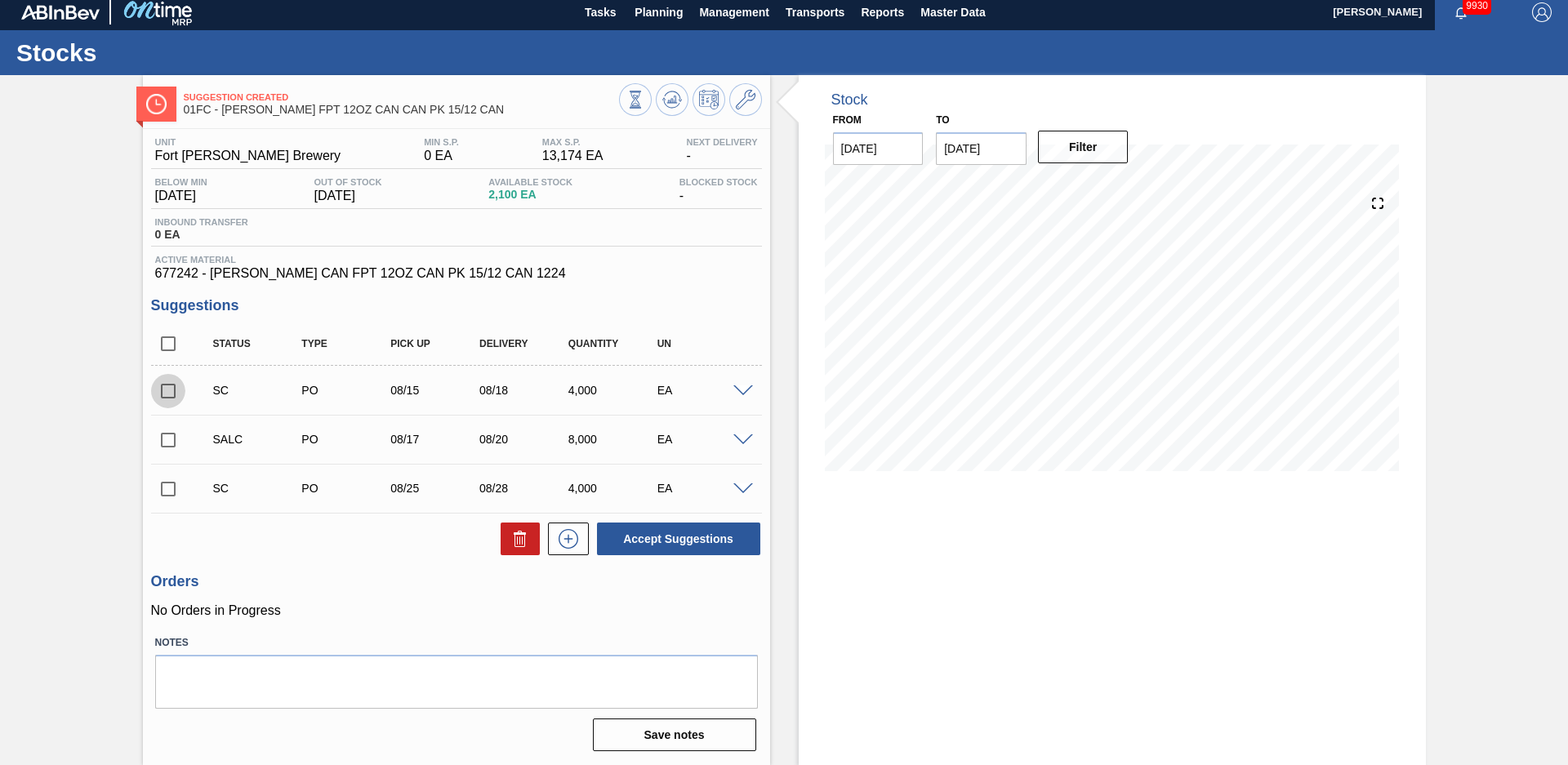
click at [163, 390] on input "checkbox" at bounding box center [167, 391] width 34 height 34
checkbox input "true"
click at [163, 487] on input "checkbox" at bounding box center [167, 488] width 34 height 34
checkbox input "true"
click at [537, 549] on button at bounding box center [520, 538] width 39 height 32
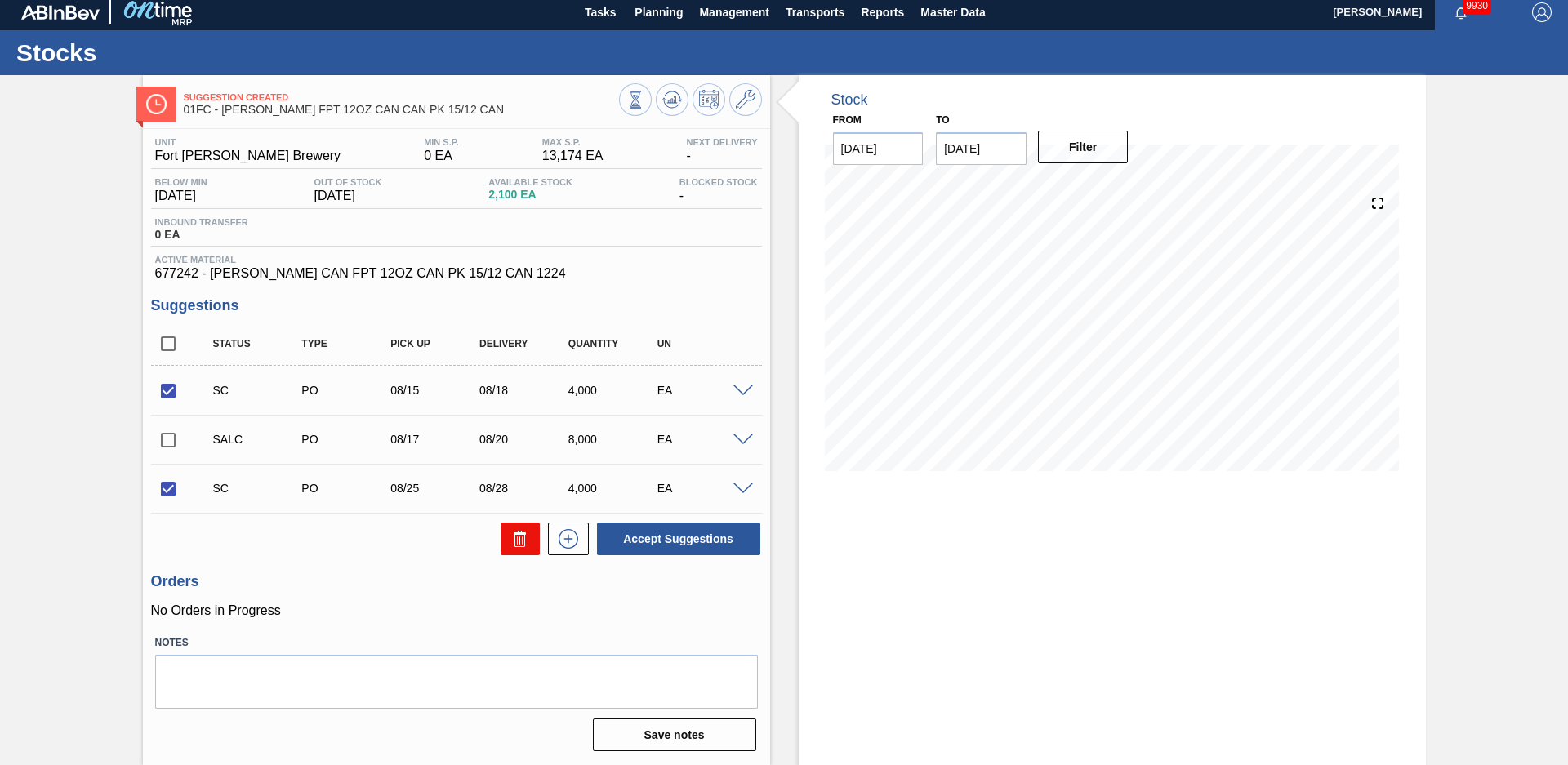
checkbox input "false"
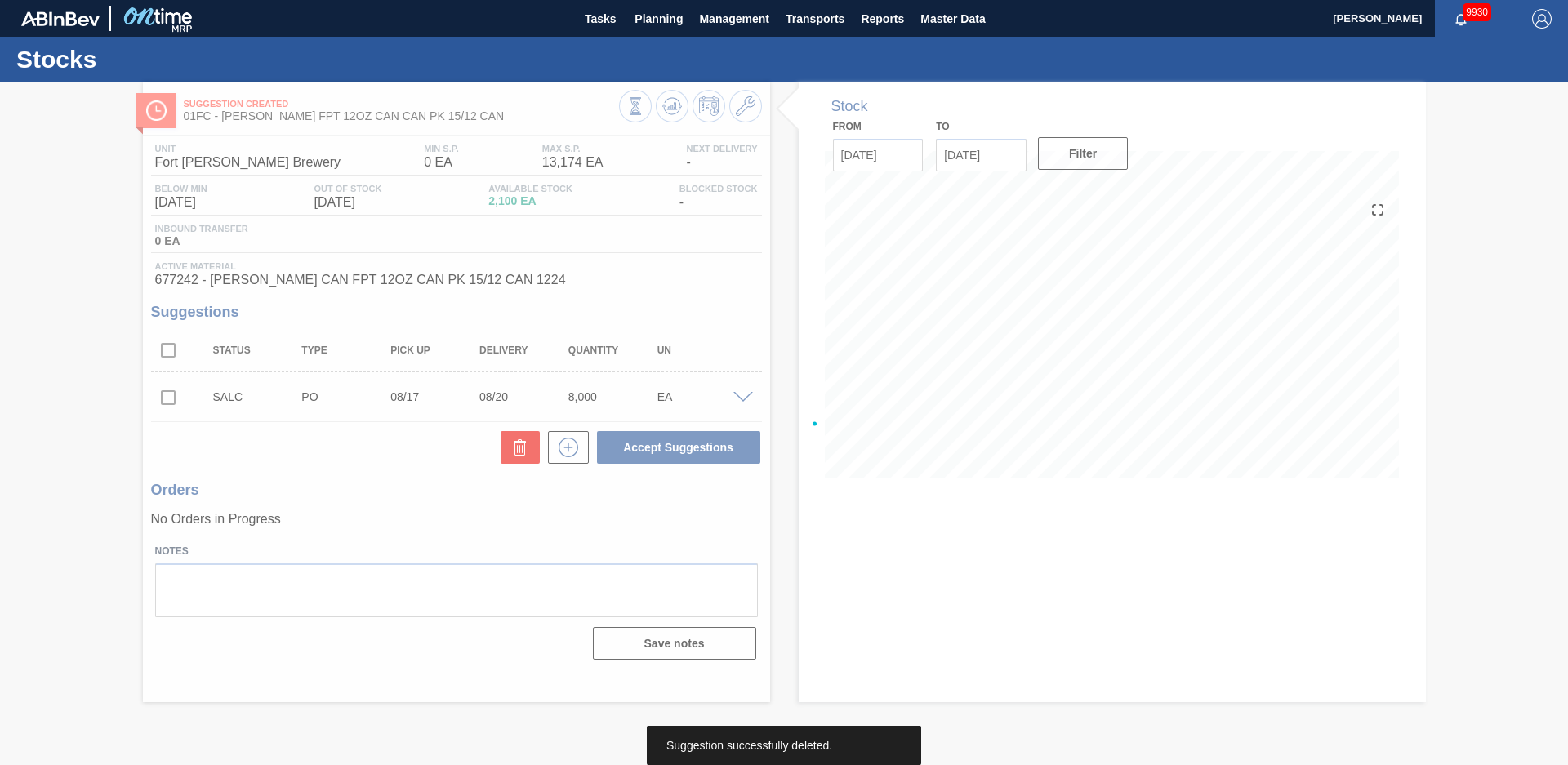
scroll to position [0, 0]
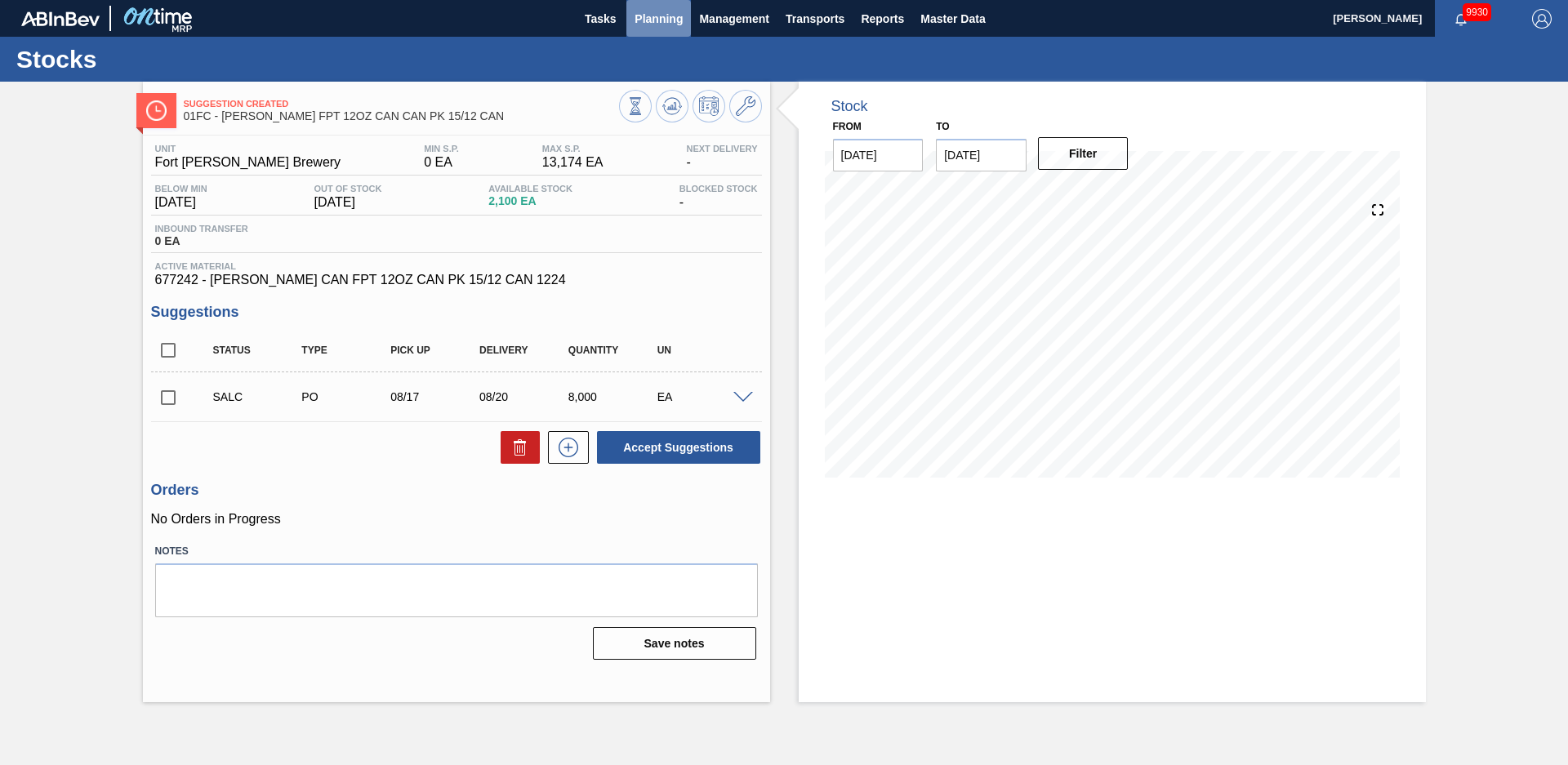
click at [647, 29] on button "Planning" at bounding box center [658, 18] width 64 height 37
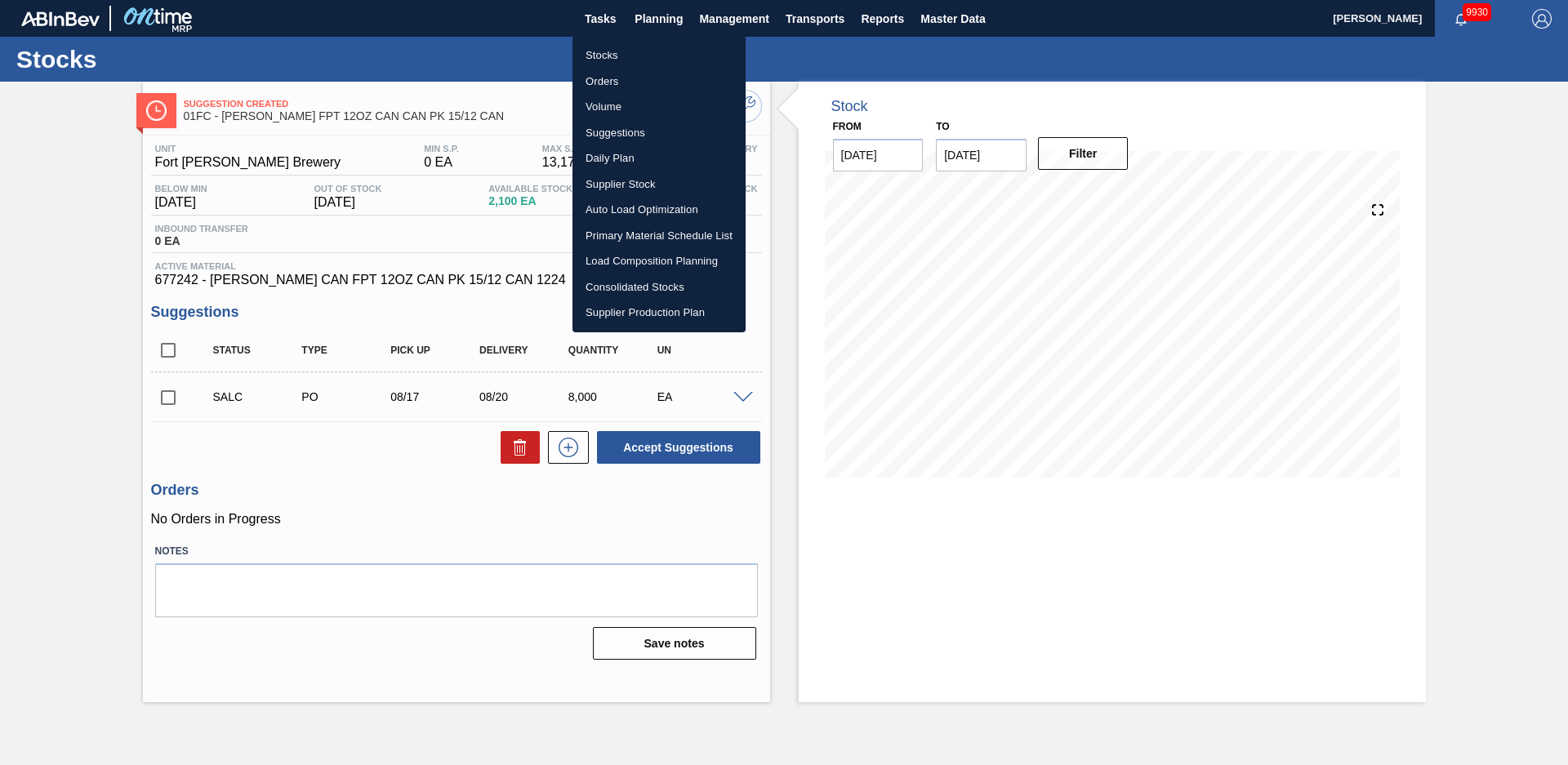
click at [111, 166] on div at bounding box center [784, 382] width 1568 height 765
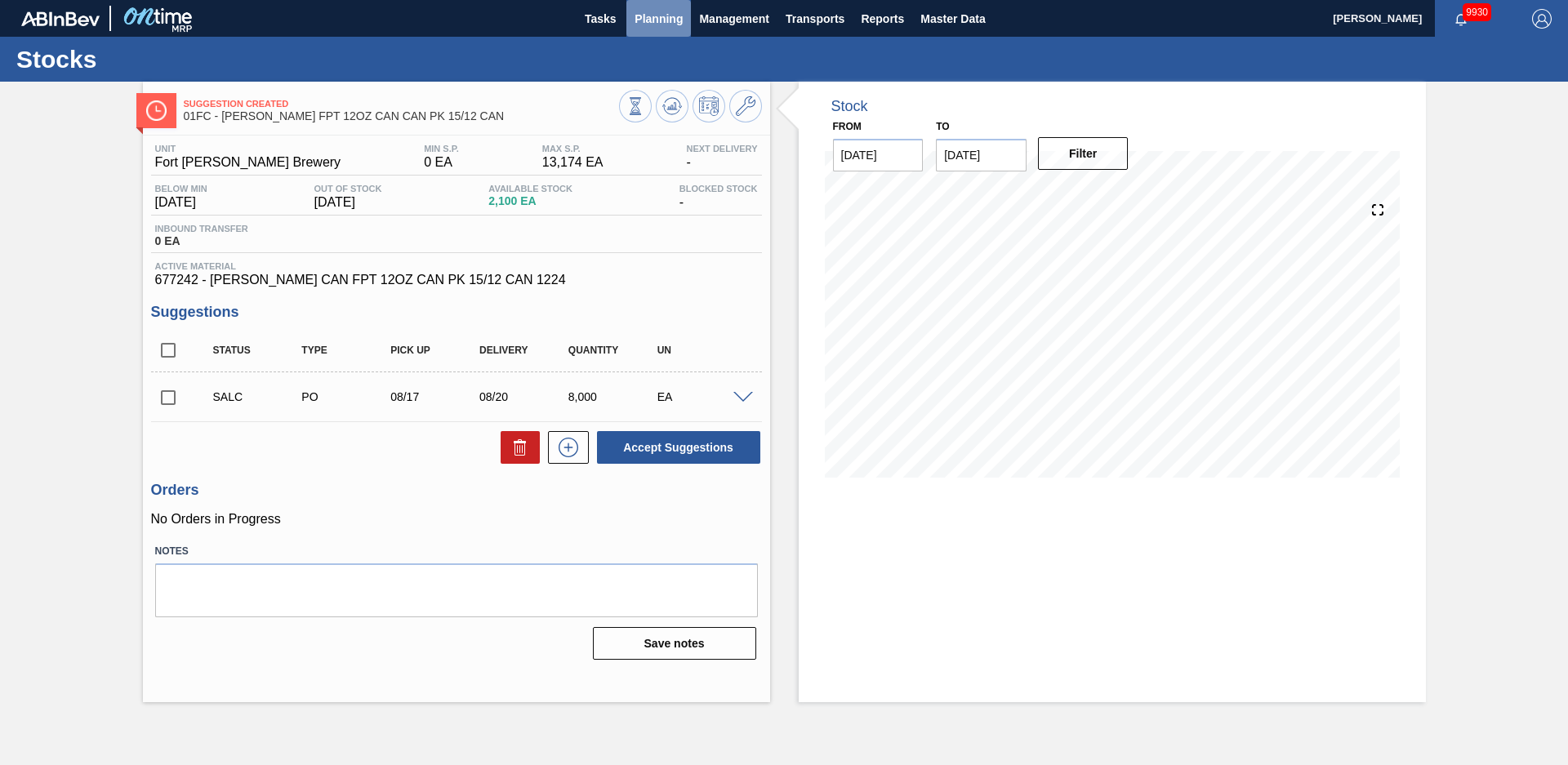
click at [660, 20] on span "Planning" at bounding box center [658, 19] width 48 height 20
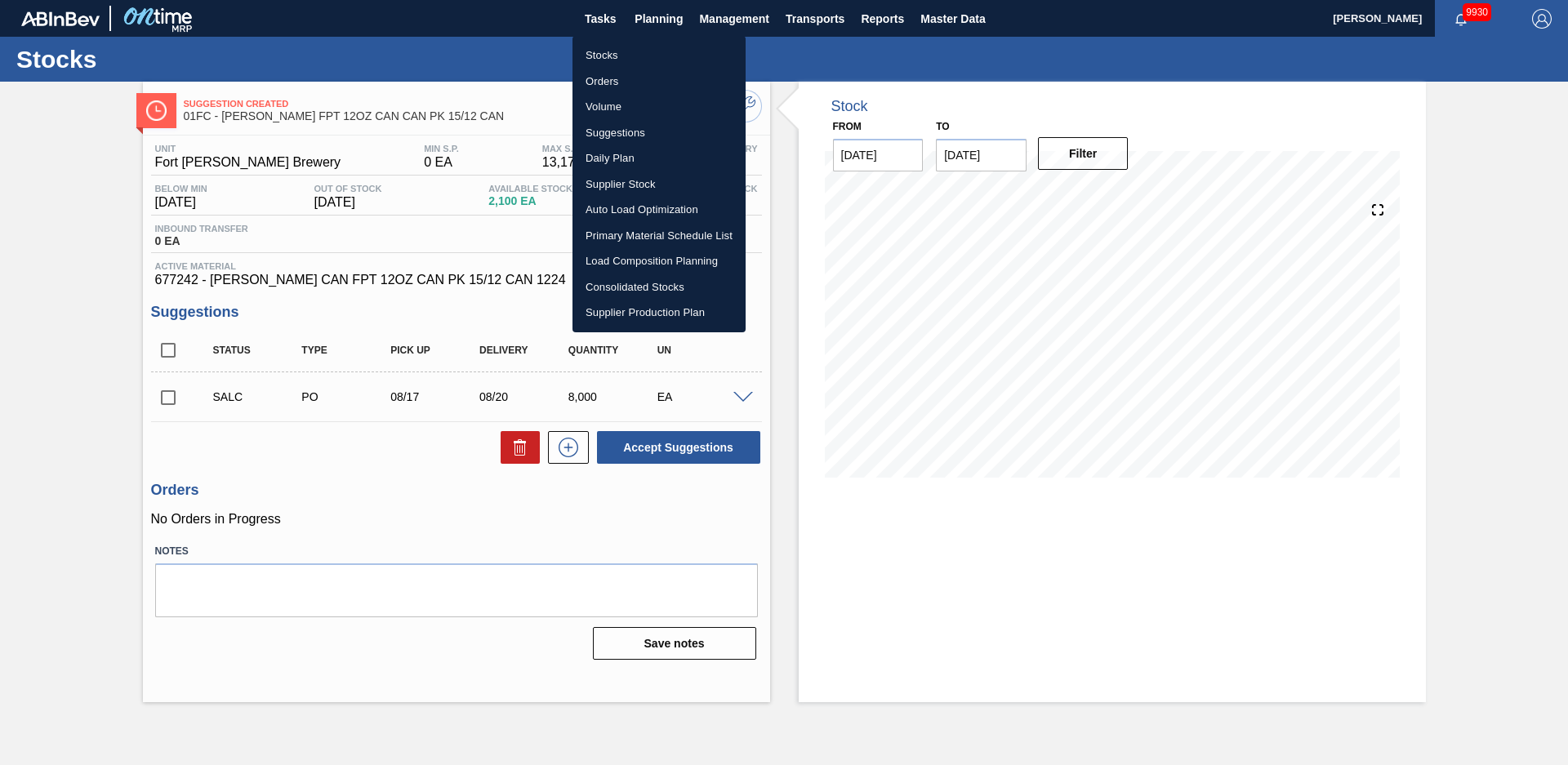
click at [630, 39] on ul "Stocks Orders Volume Suggestions Daily Plan Supplier Stock Auto Load Optimizati…" at bounding box center [659, 184] width 173 height 297
click at [633, 51] on li "Stocks" at bounding box center [659, 55] width 173 height 26
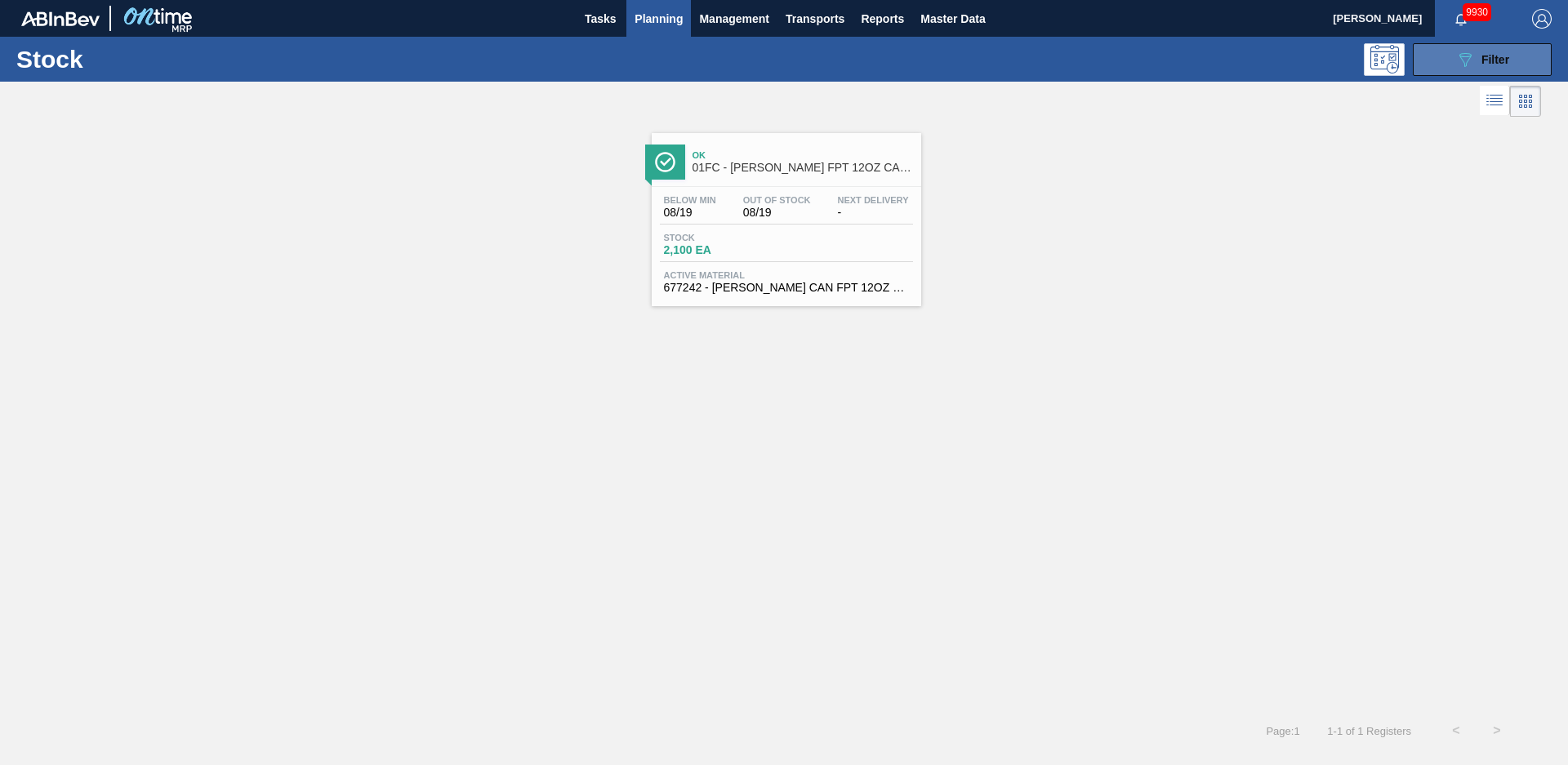
click at [1496, 58] on span "Filter" at bounding box center [1495, 60] width 27 height 13
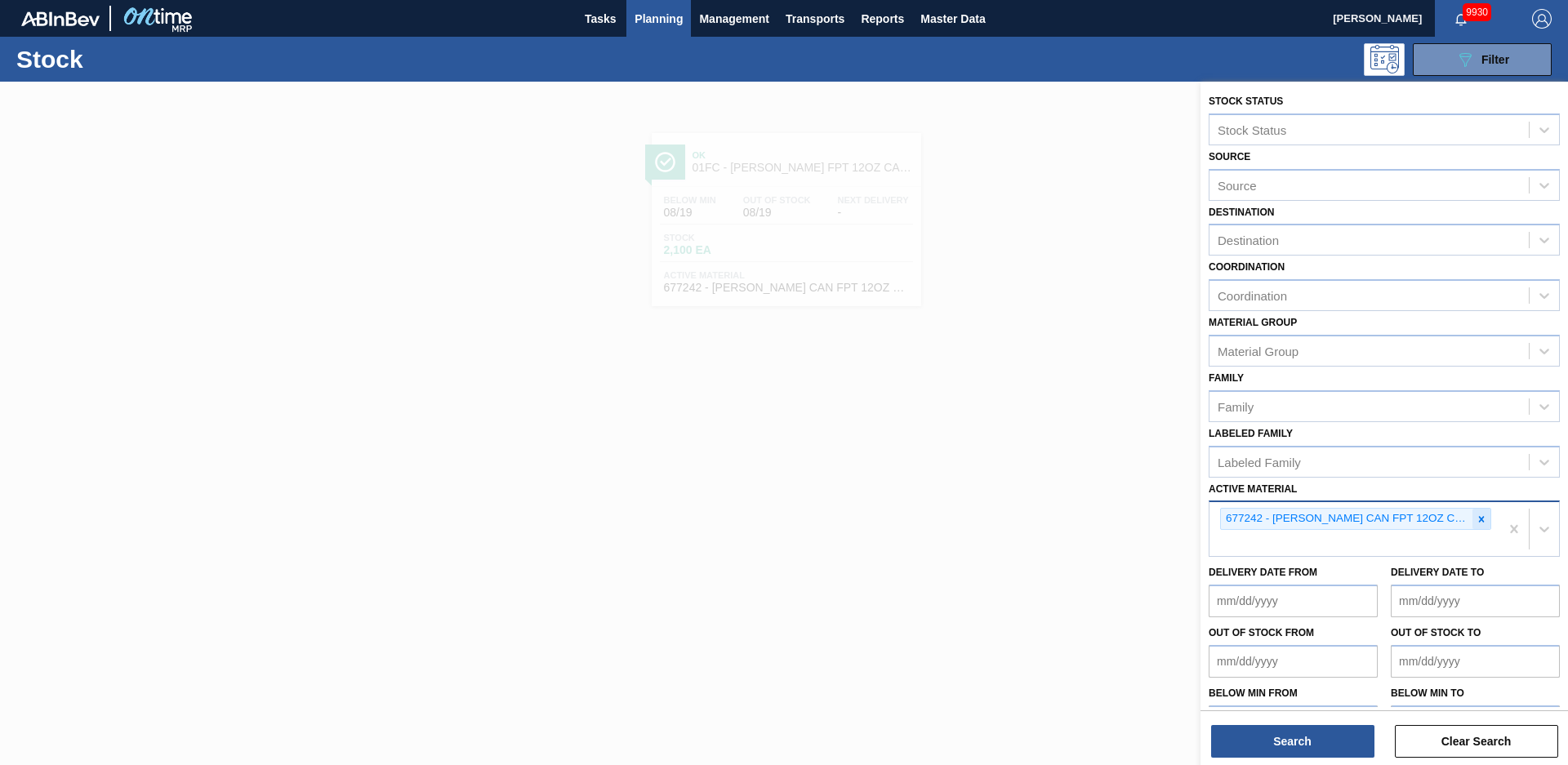
click at [1481, 514] on icon at bounding box center [1481, 519] width 12 height 12
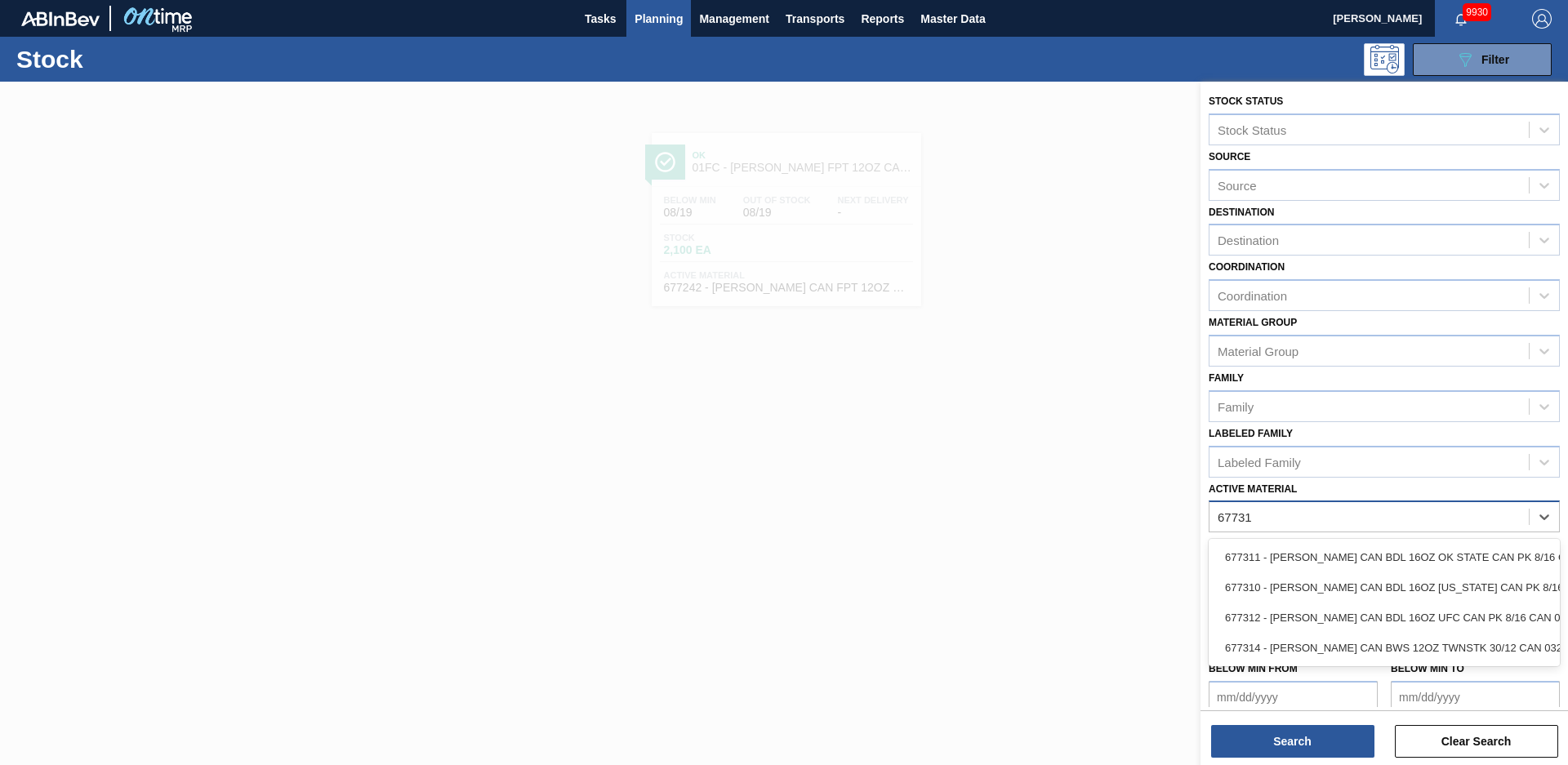
type Material "677310"
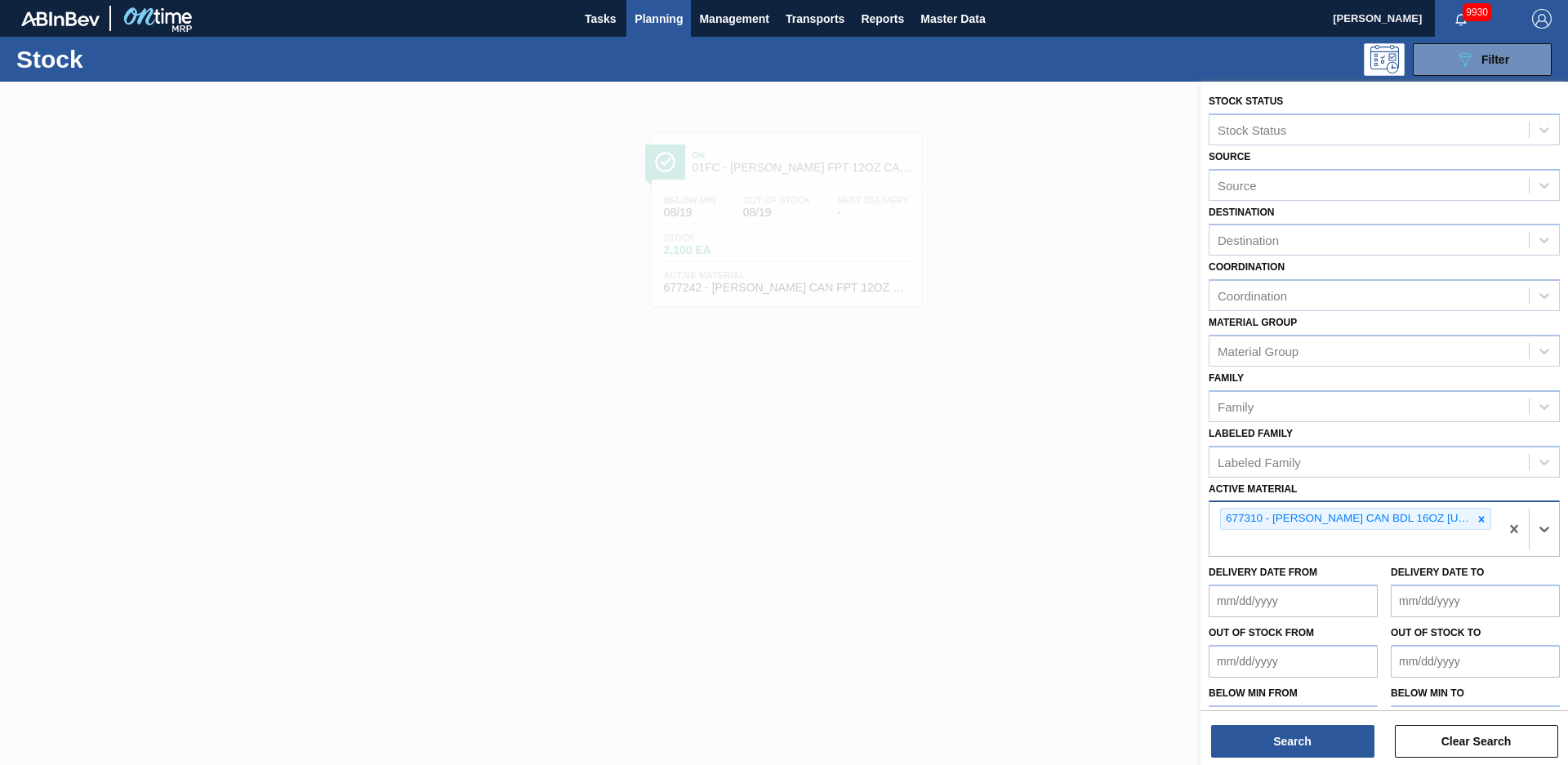
click at [1306, 758] on div "Stock Status Stock Status Source Source Destination Destination Coordination Co…" at bounding box center [1384, 425] width 367 height 687
click at [1308, 747] on button "Search" at bounding box center [1292, 741] width 163 height 32
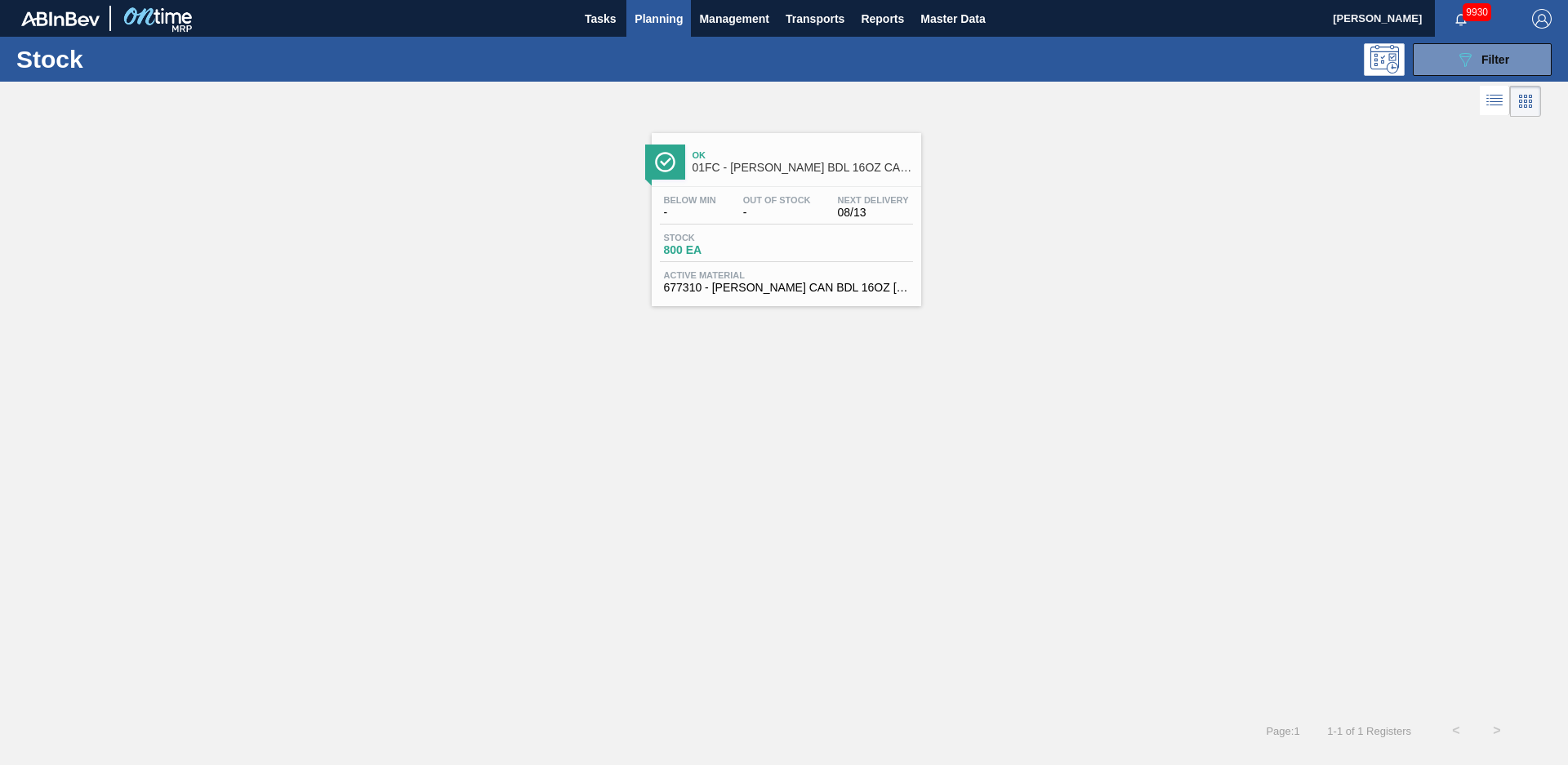
click at [737, 142] on div "Ok 01FC - [PERSON_NAME] BDL 16OZ CAN 8/16 CAN PK OU SOONERS" at bounding box center [786, 160] width 269 height 37
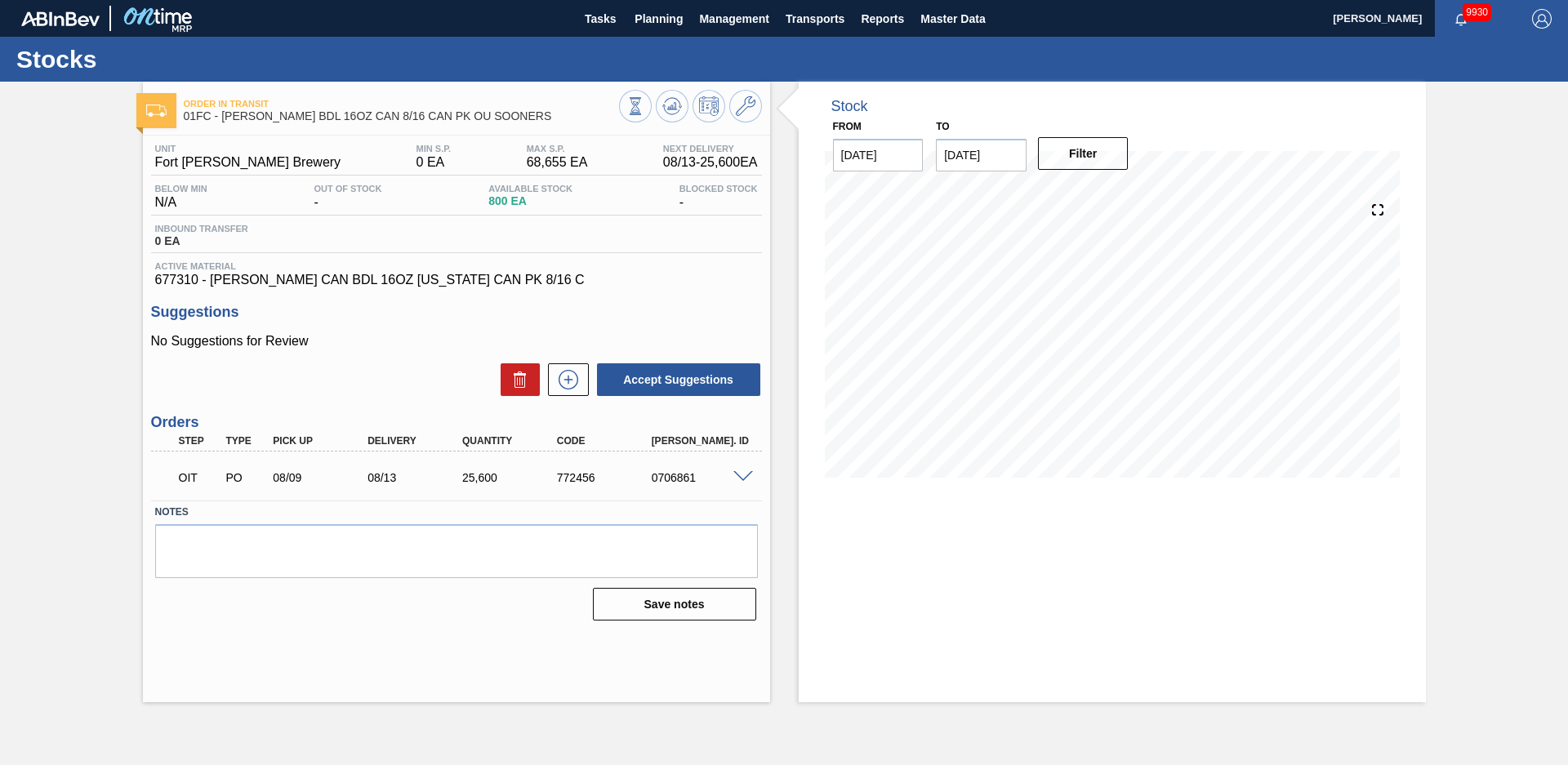
click at [396, 380] on div "Accept Suggestions" at bounding box center [456, 379] width 611 height 36
click at [644, 105] on icon at bounding box center [636, 107] width 18 height 18
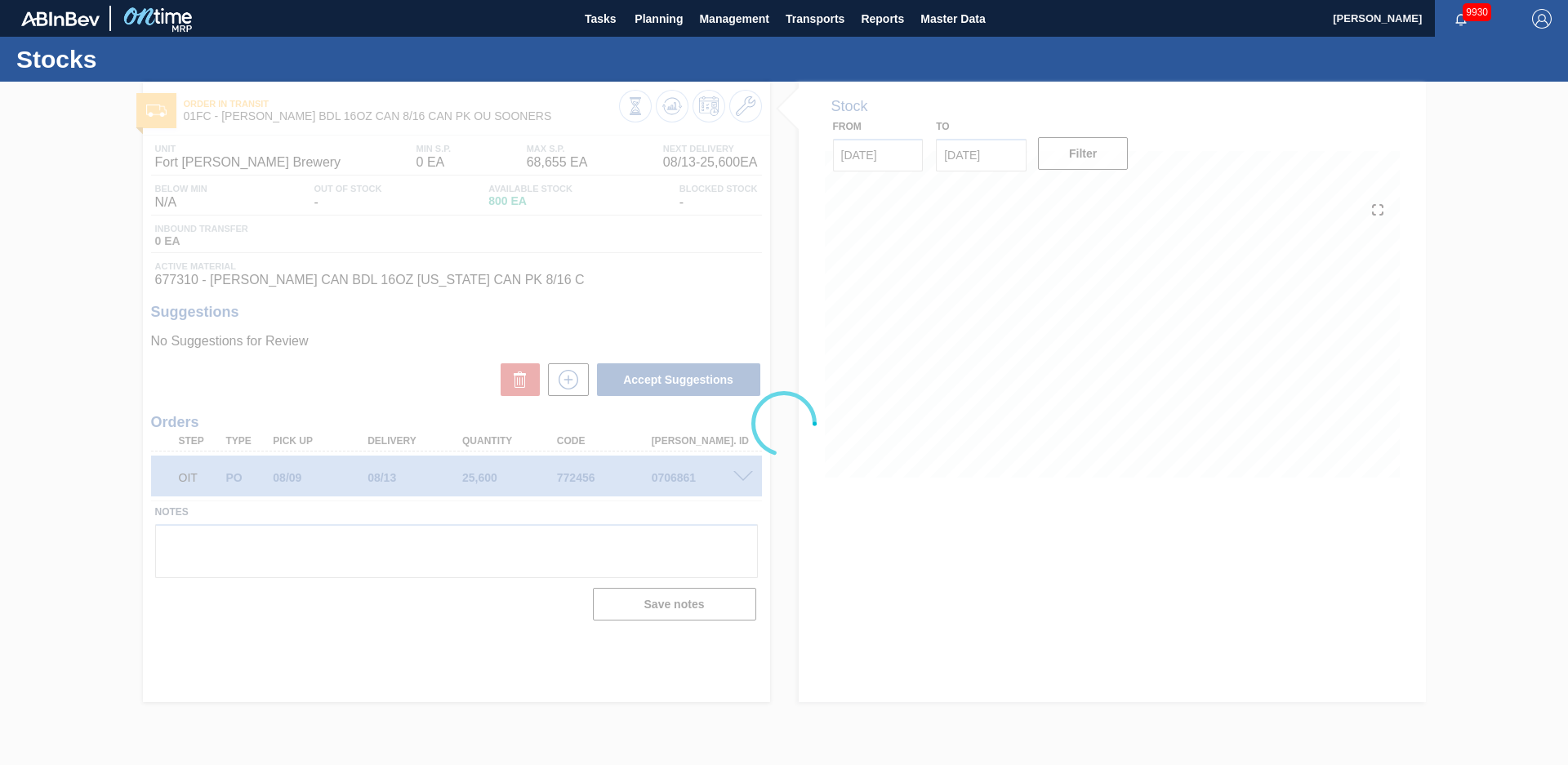
click at [792, 281] on div at bounding box center [784, 423] width 1568 height 683
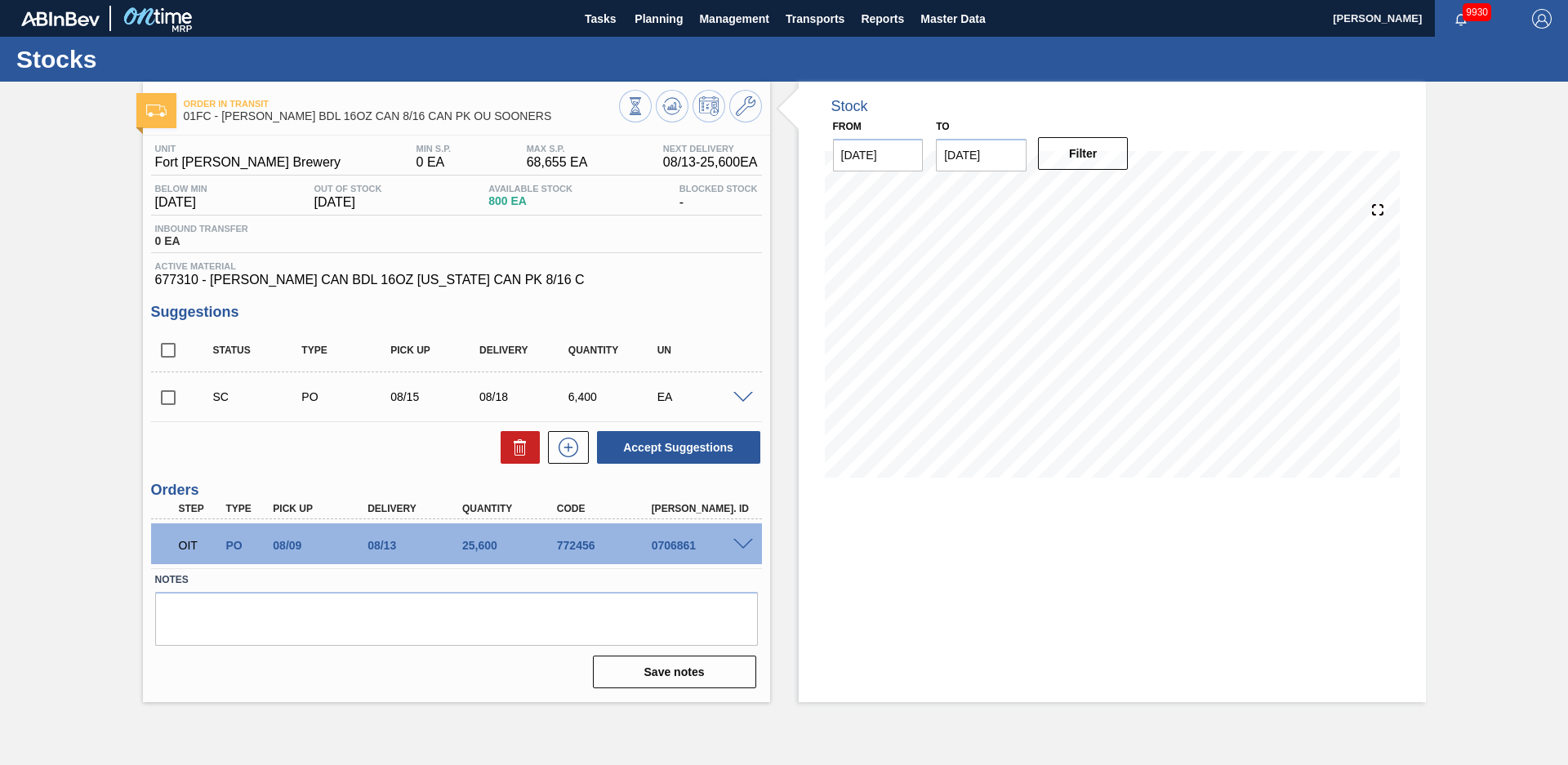
click at [744, 392] on span at bounding box center [743, 398] width 20 height 12
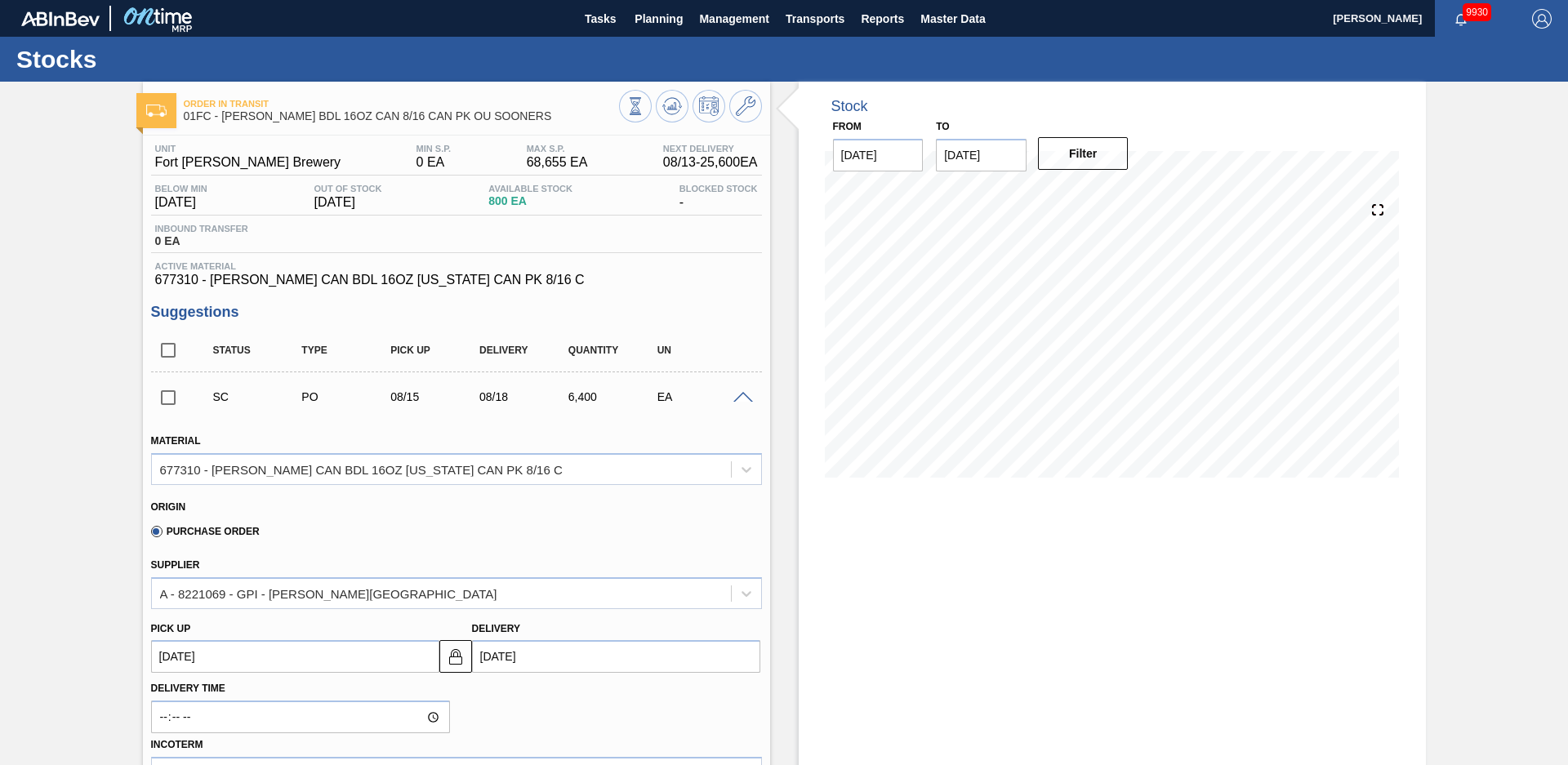
click at [747, 395] on span at bounding box center [743, 398] width 20 height 12
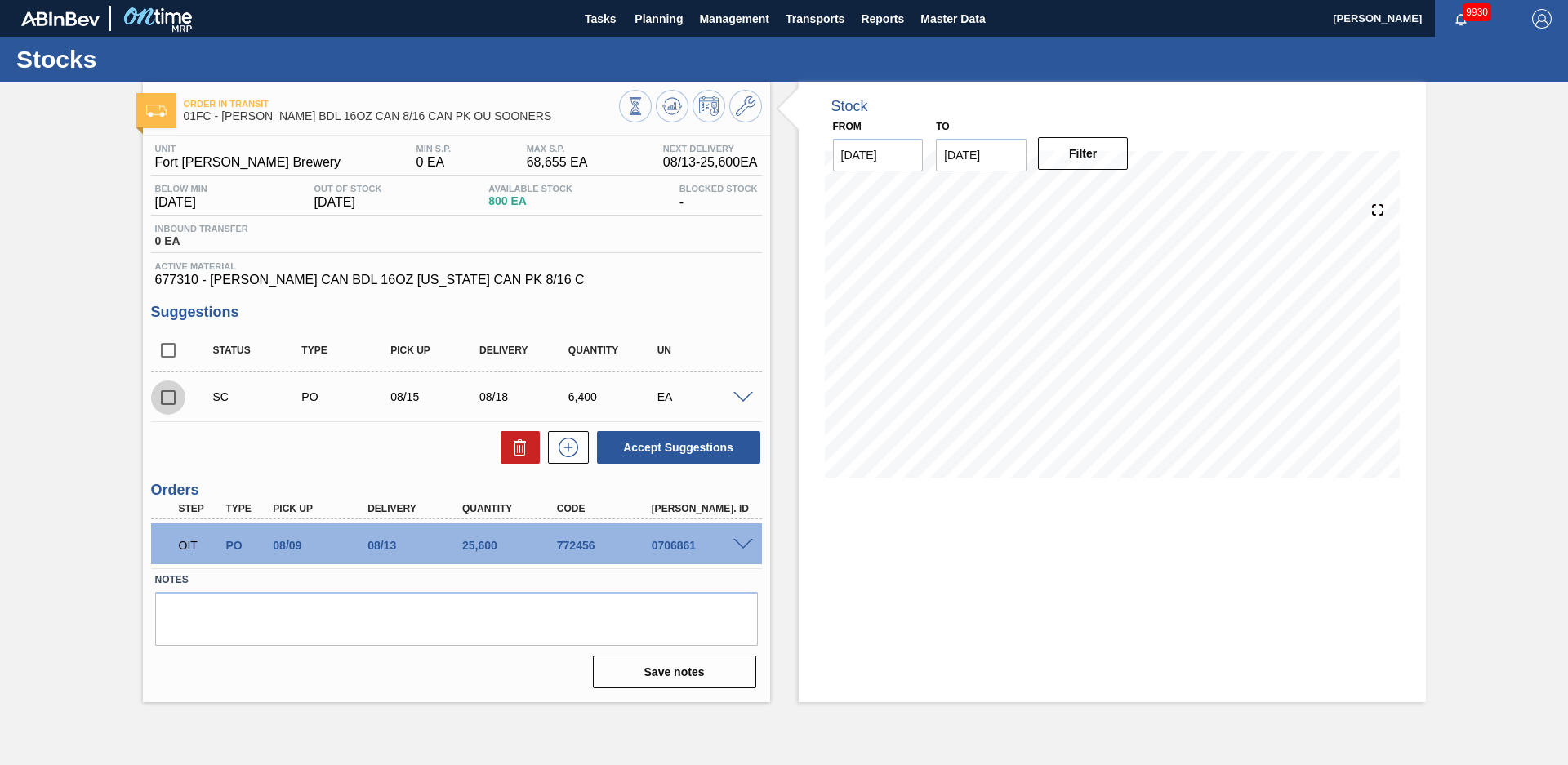
click at [165, 398] on input "checkbox" at bounding box center [167, 398] width 34 height 34
click at [732, 390] on div "EA" at bounding box center [702, 397] width 99 height 13
click at [744, 393] on span at bounding box center [743, 398] width 20 height 12
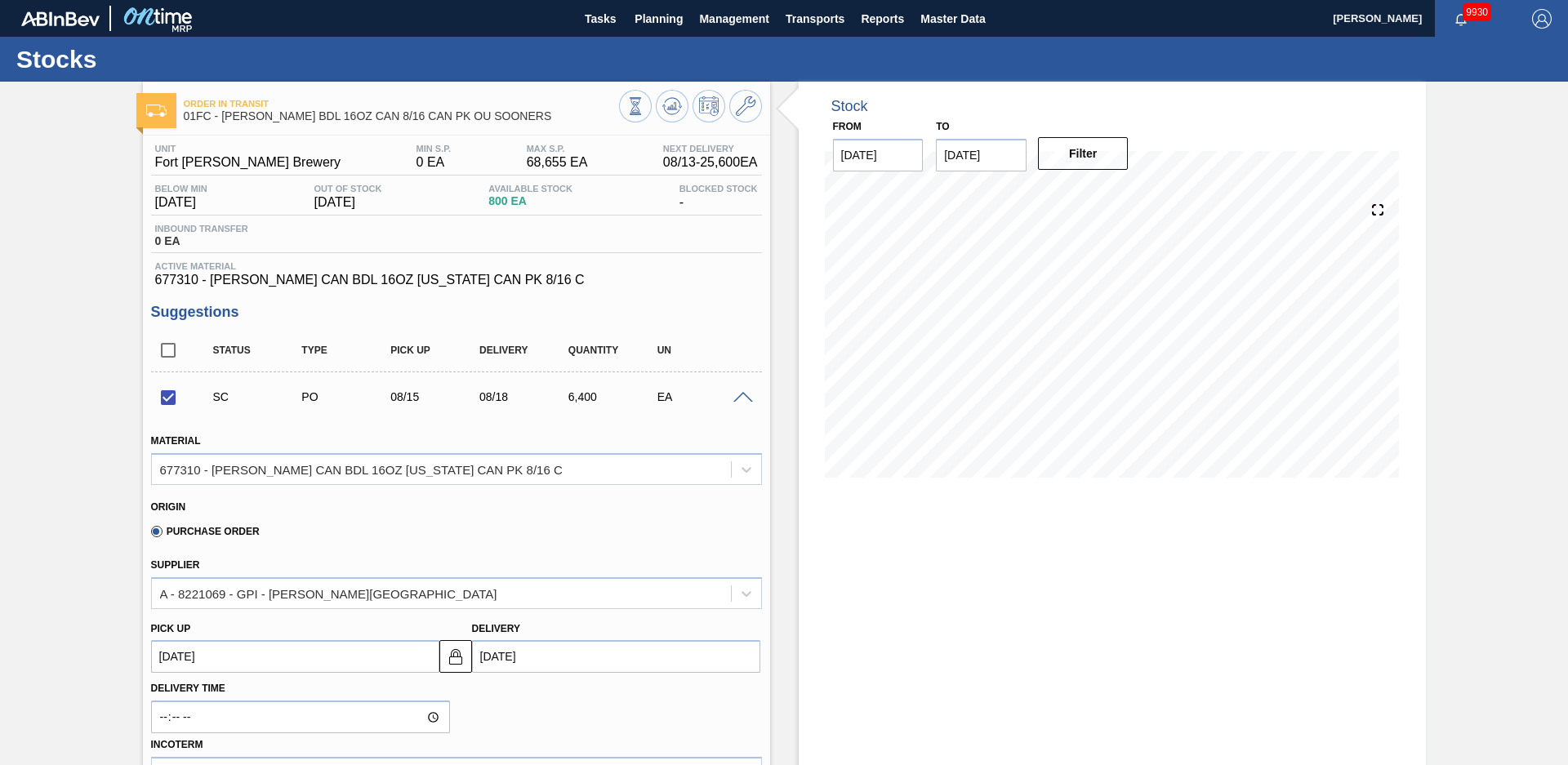
scroll to position [229, 0]
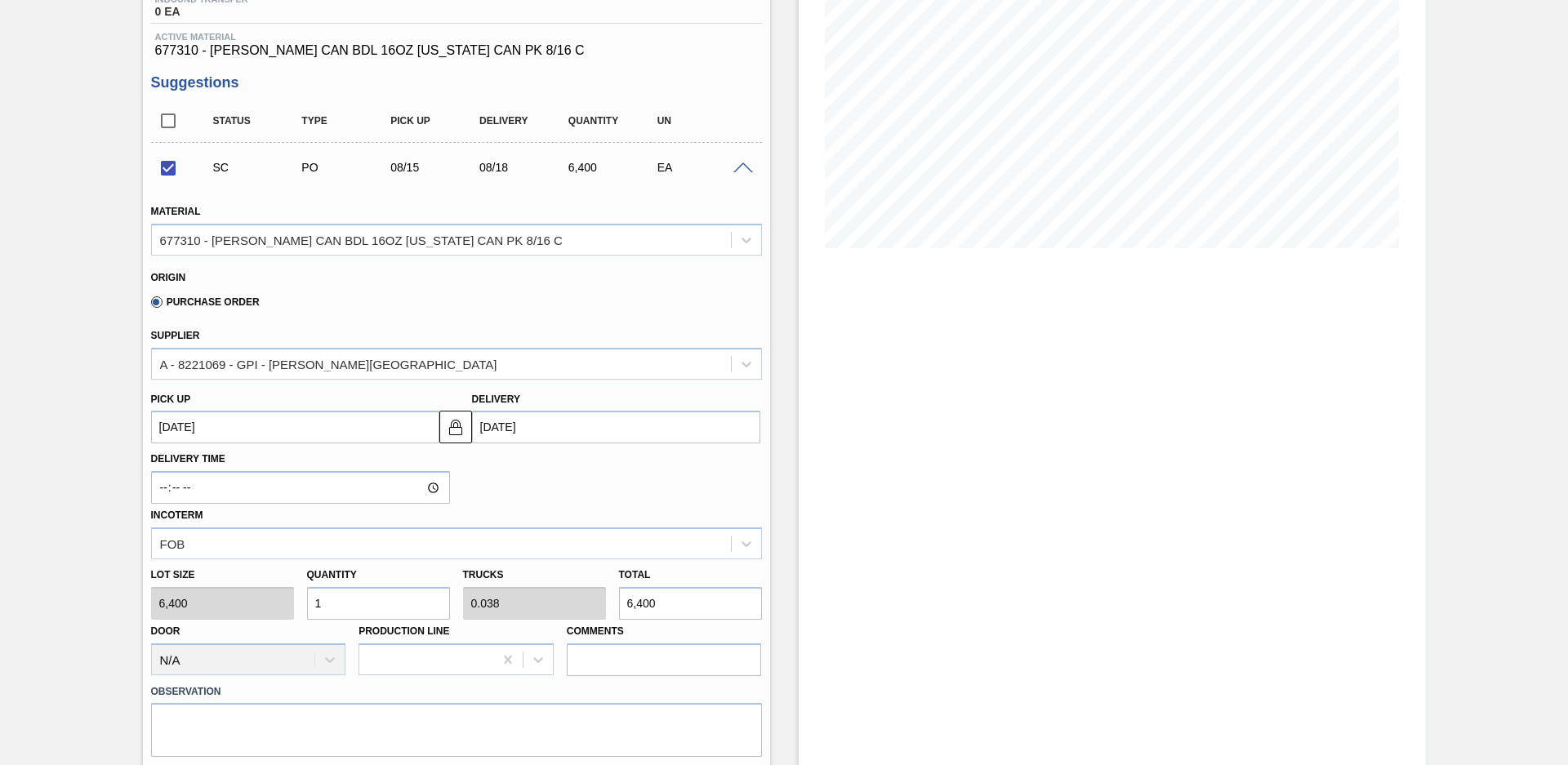
click at [582, 416] on input "[DATE]" at bounding box center [616, 427] width 288 height 32
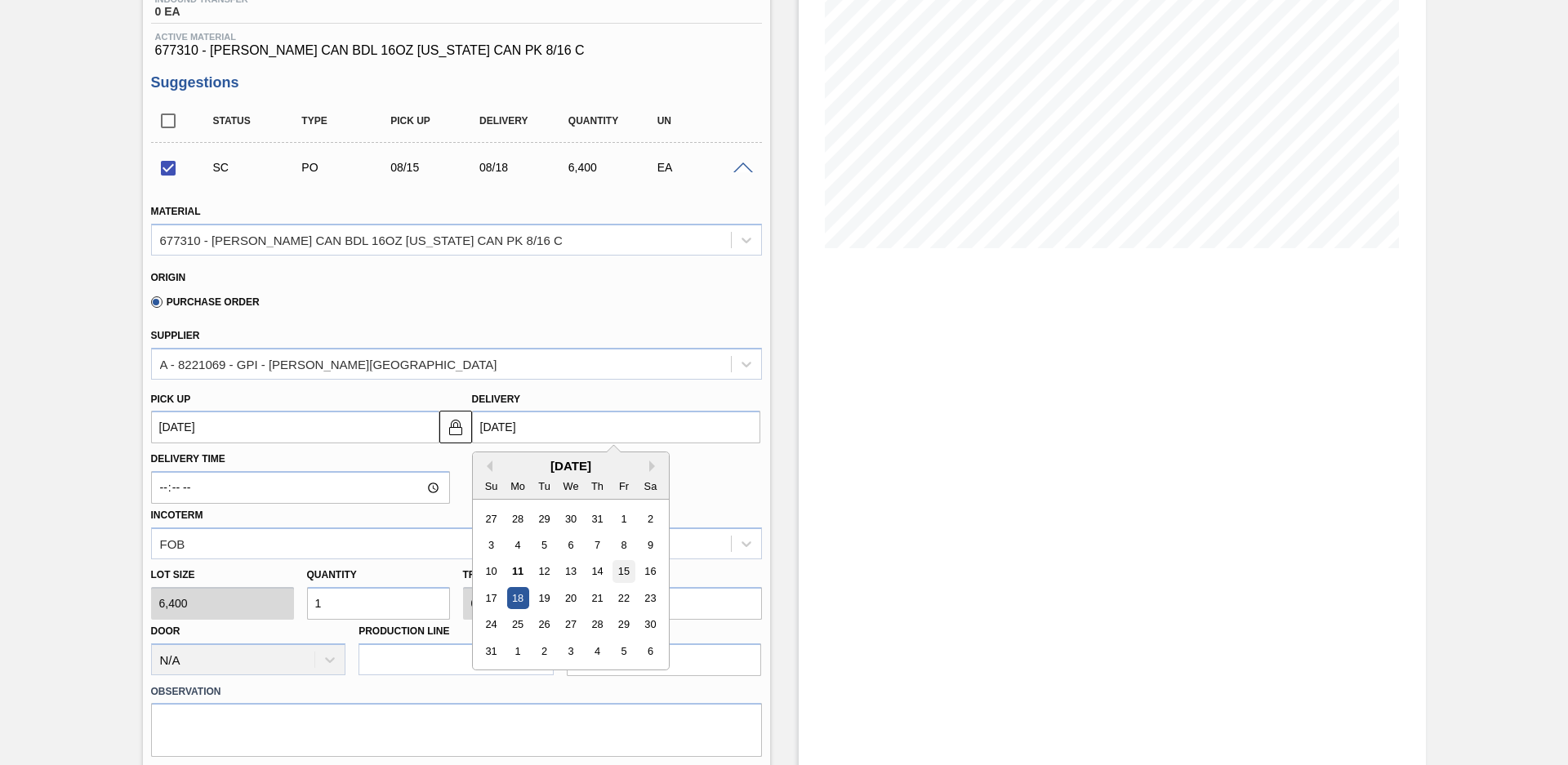
click at [619, 573] on div "15" at bounding box center [623, 572] width 22 height 22
checkbox input "false"
type up "[DATE]"
type input "[DATE]"
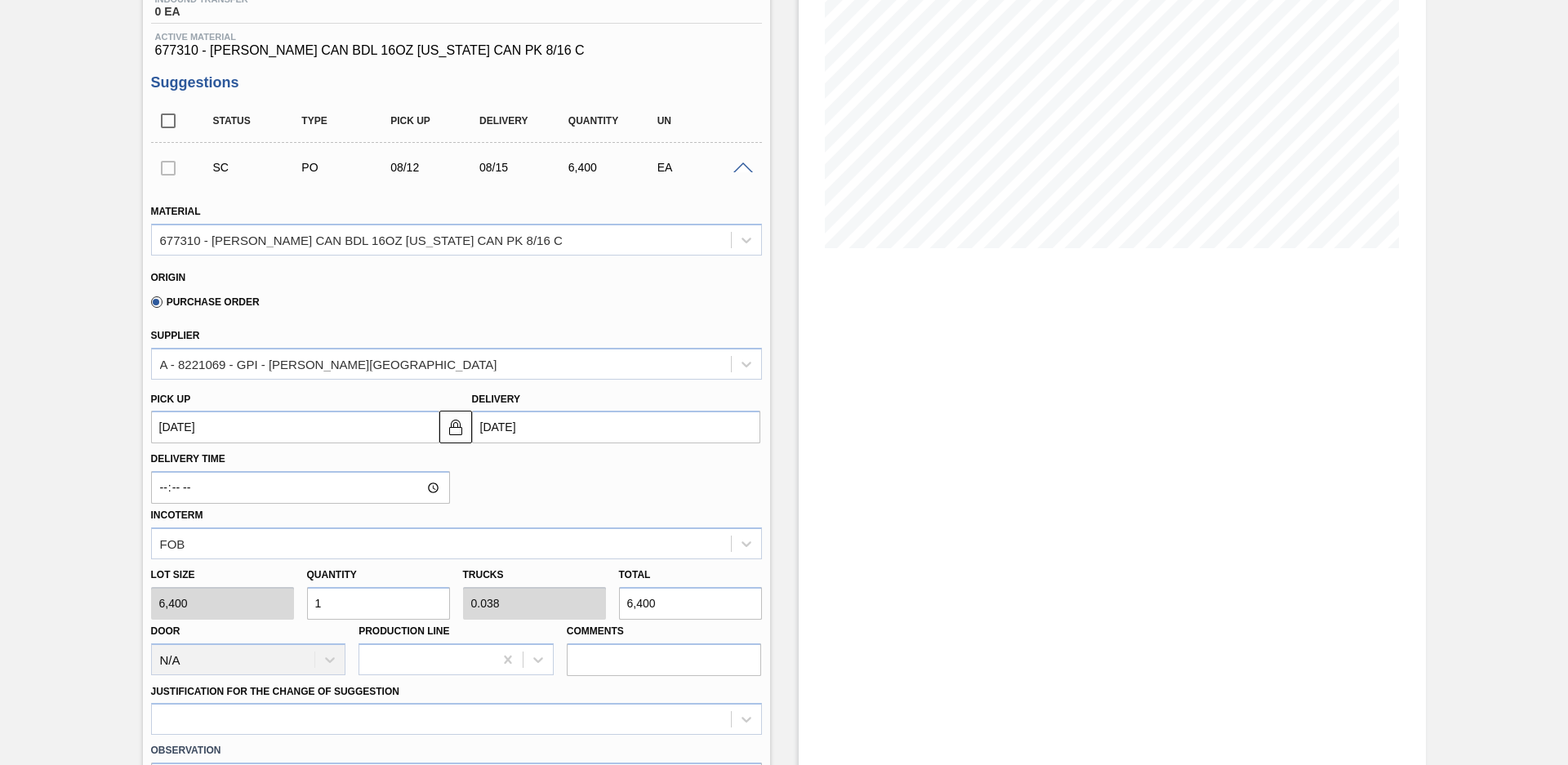
click at [620, 511] on div "Incoterm FOB" at bounding box center [456, 532] width 611 height 56
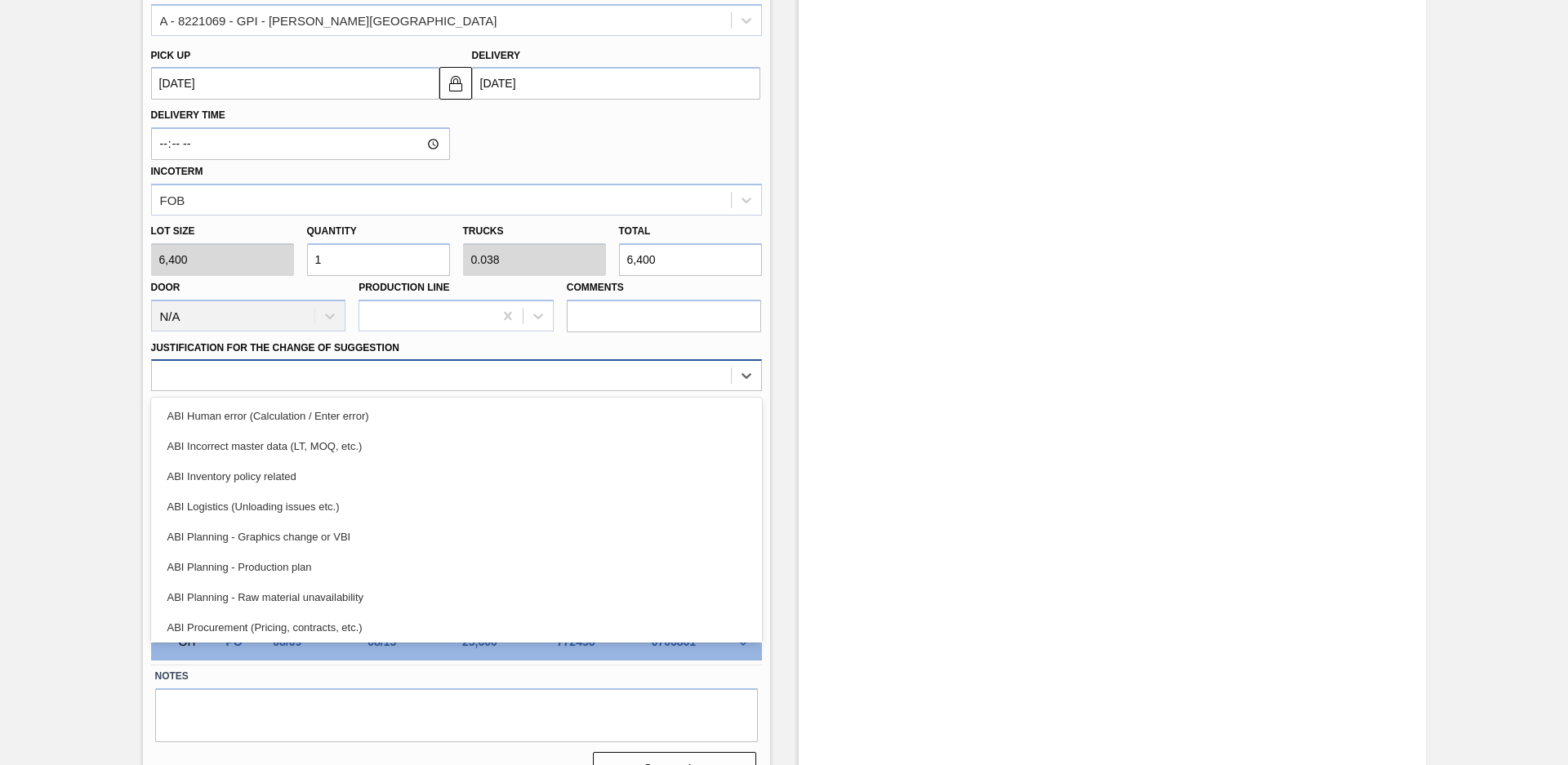
click at [693, 367] on div at bounding box center [441, 376] width 579 height 23
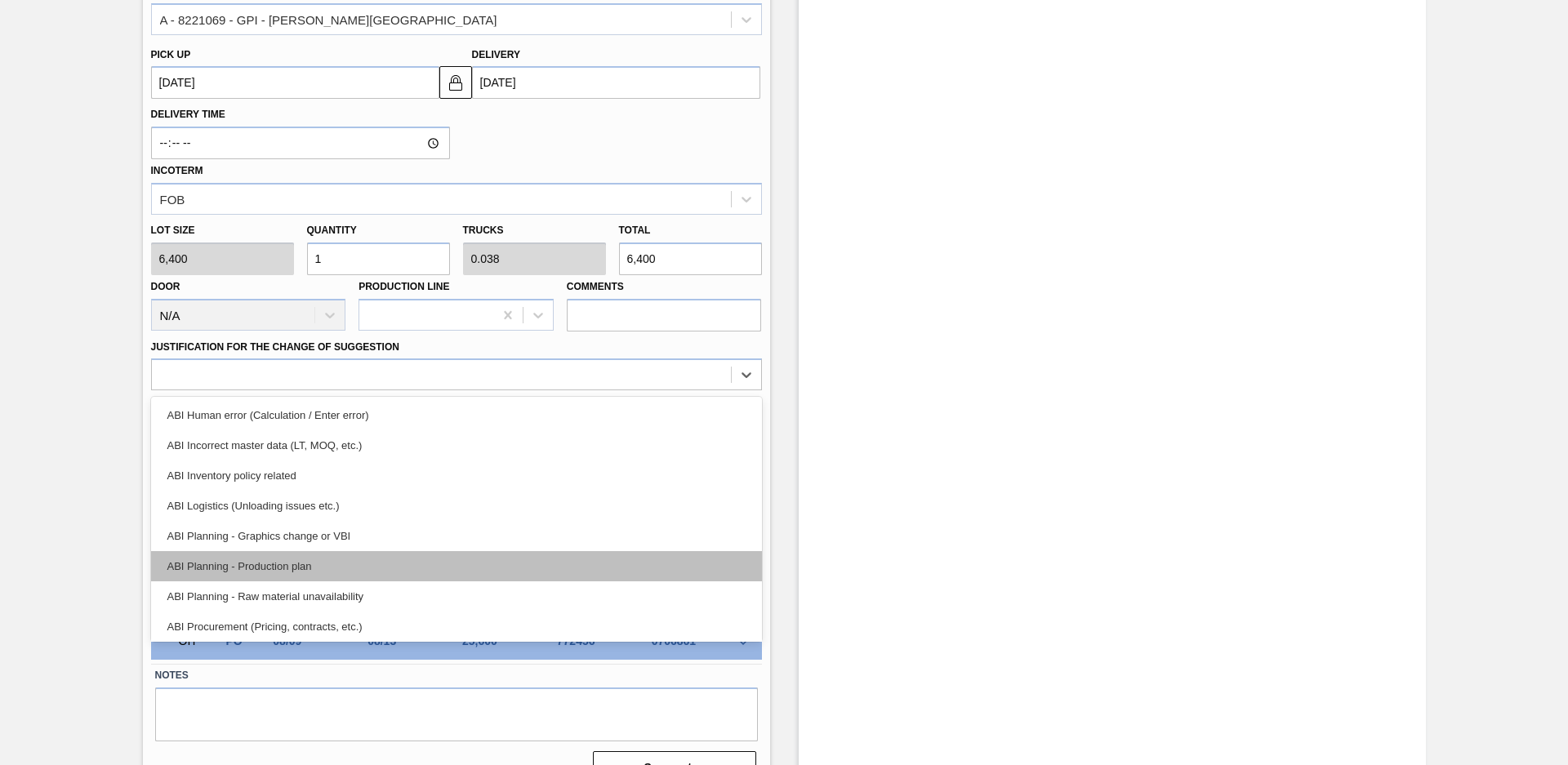
click at [362, 558] on div "ABI Planning - Production plan" at bounding box center [456, 566] width 611 height 30
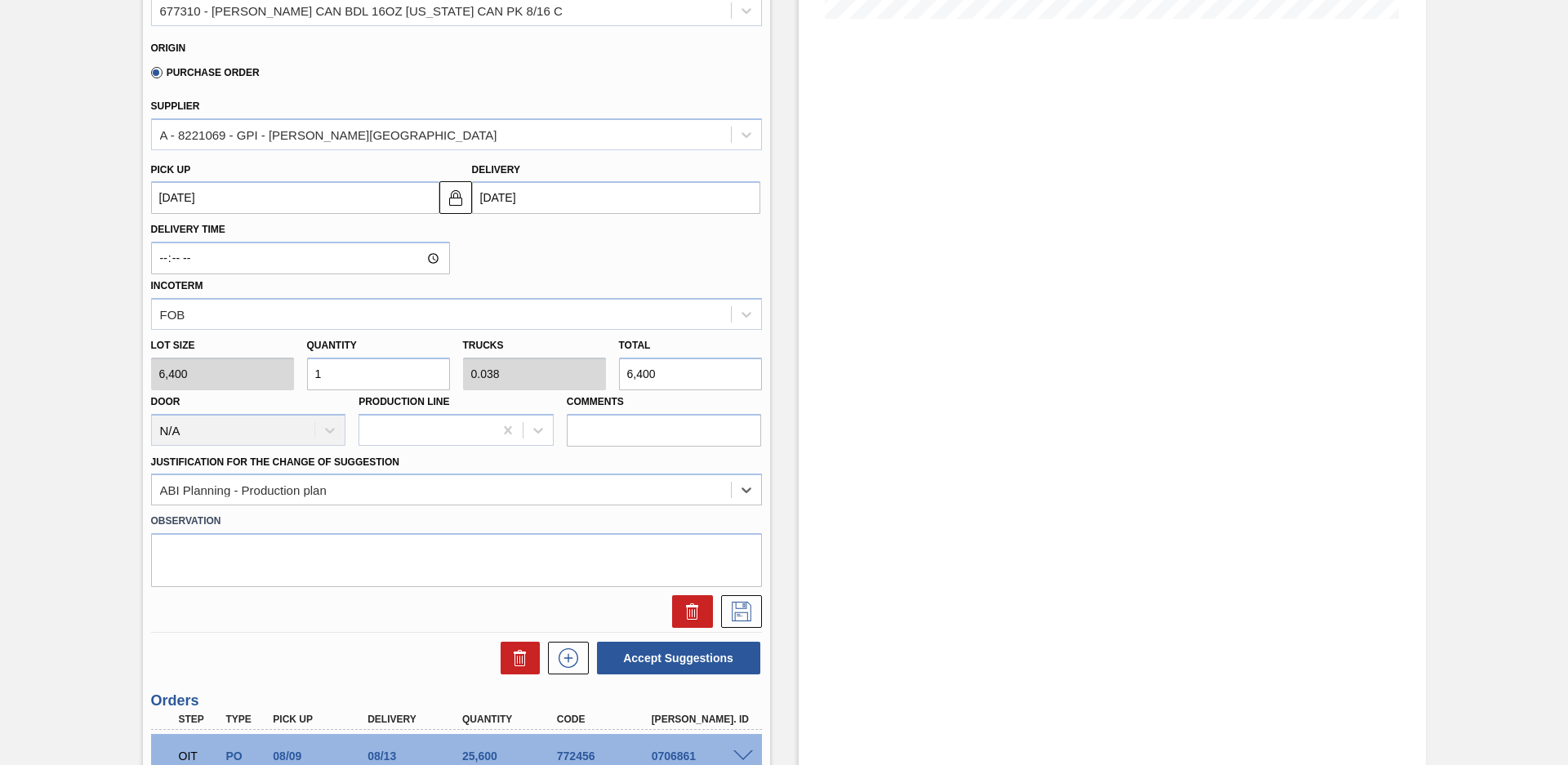
scroll to position [344, 0]
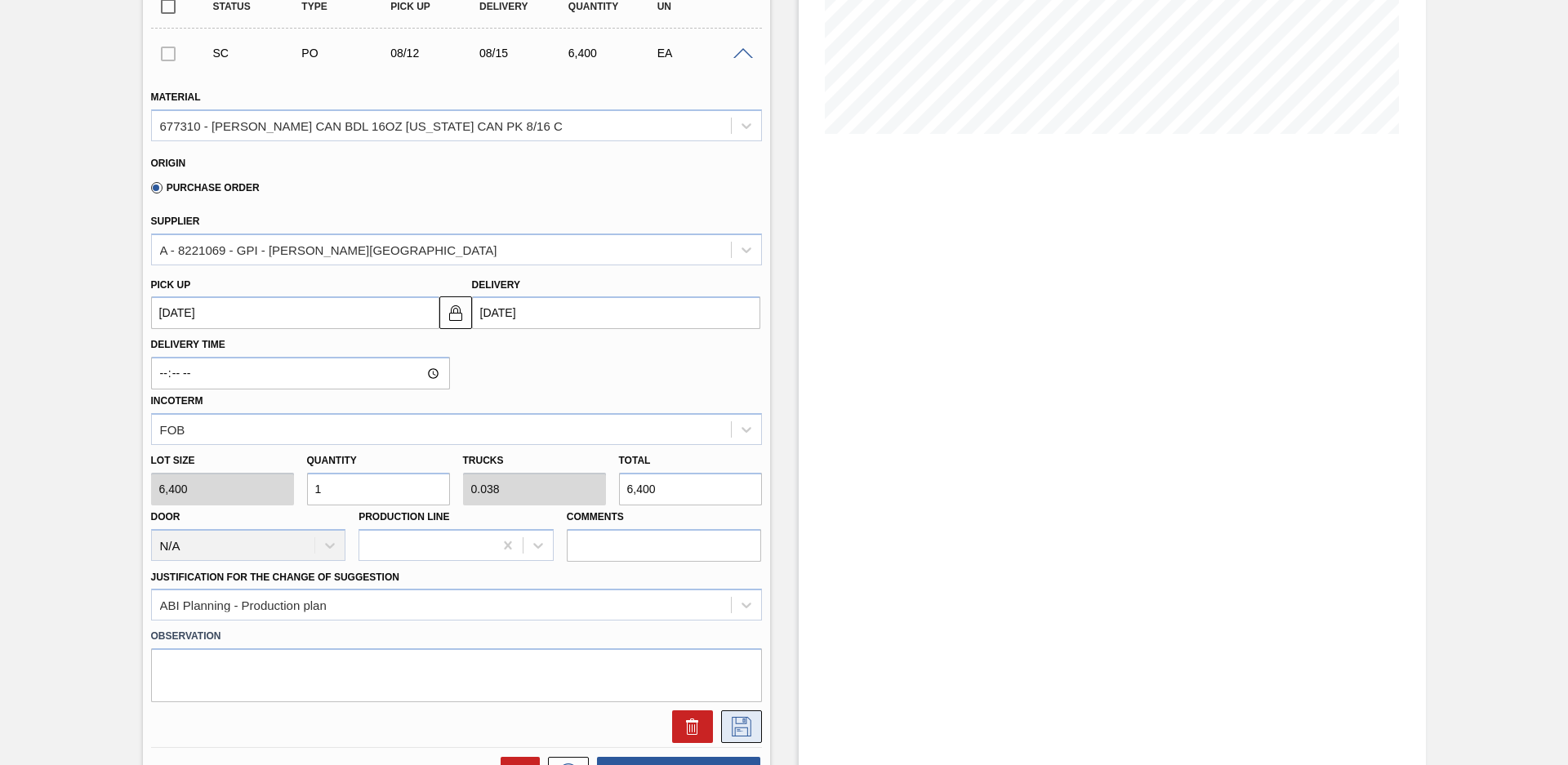
click at [734, 727] on icon at bounding box center [741, 727] width 26 height 20
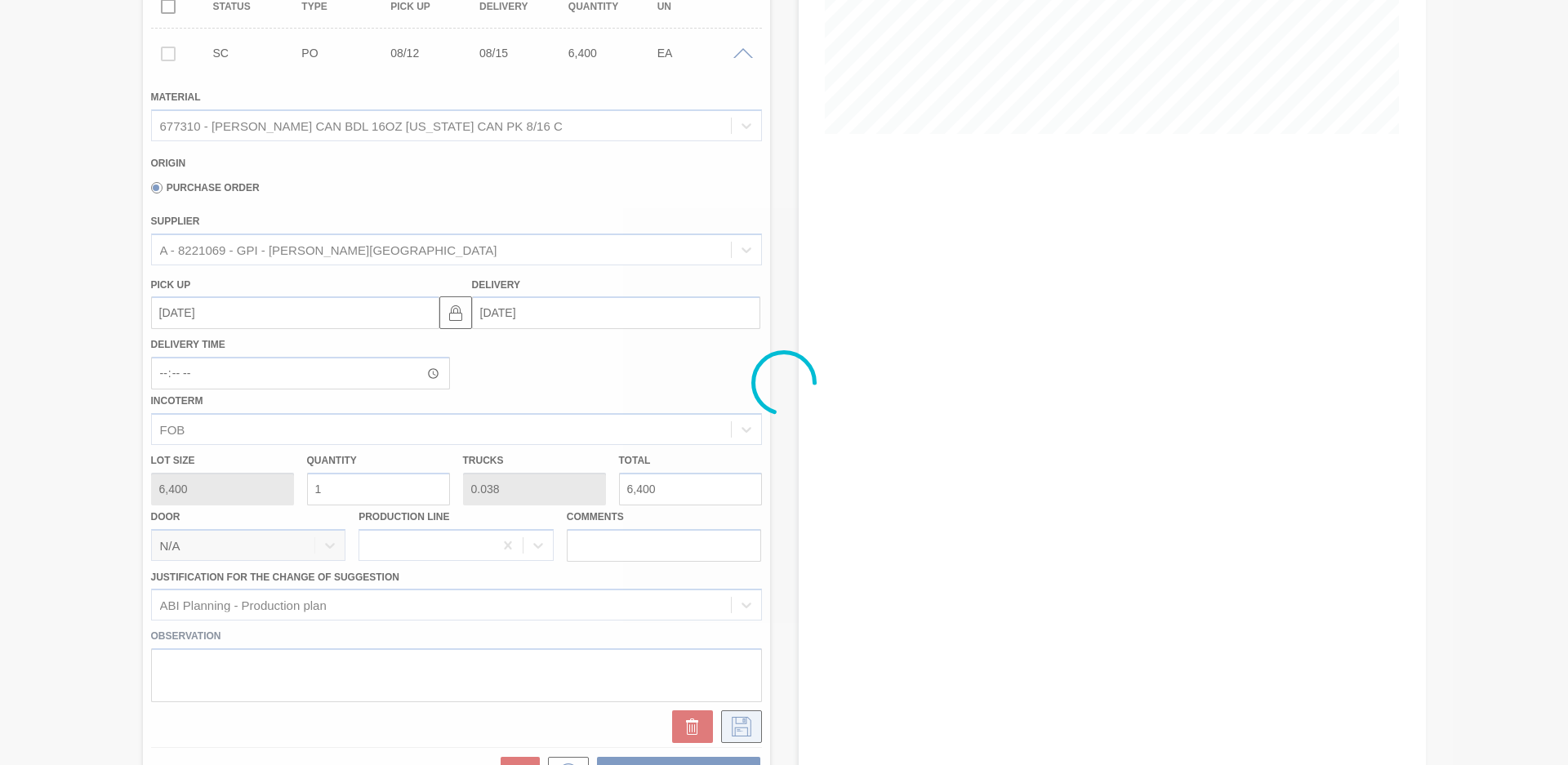
checkbox input "true"
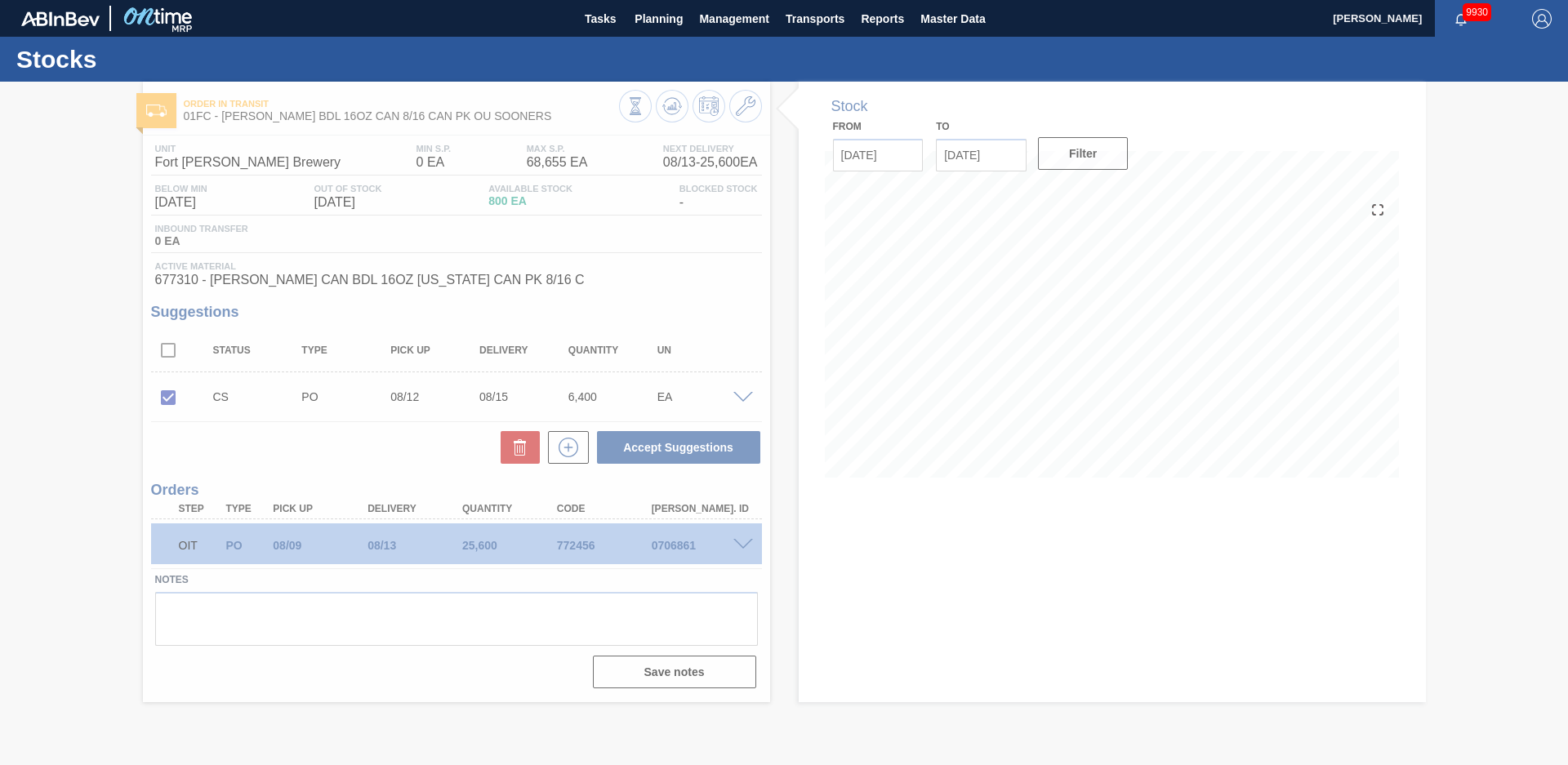
scroll to position [0, 0]
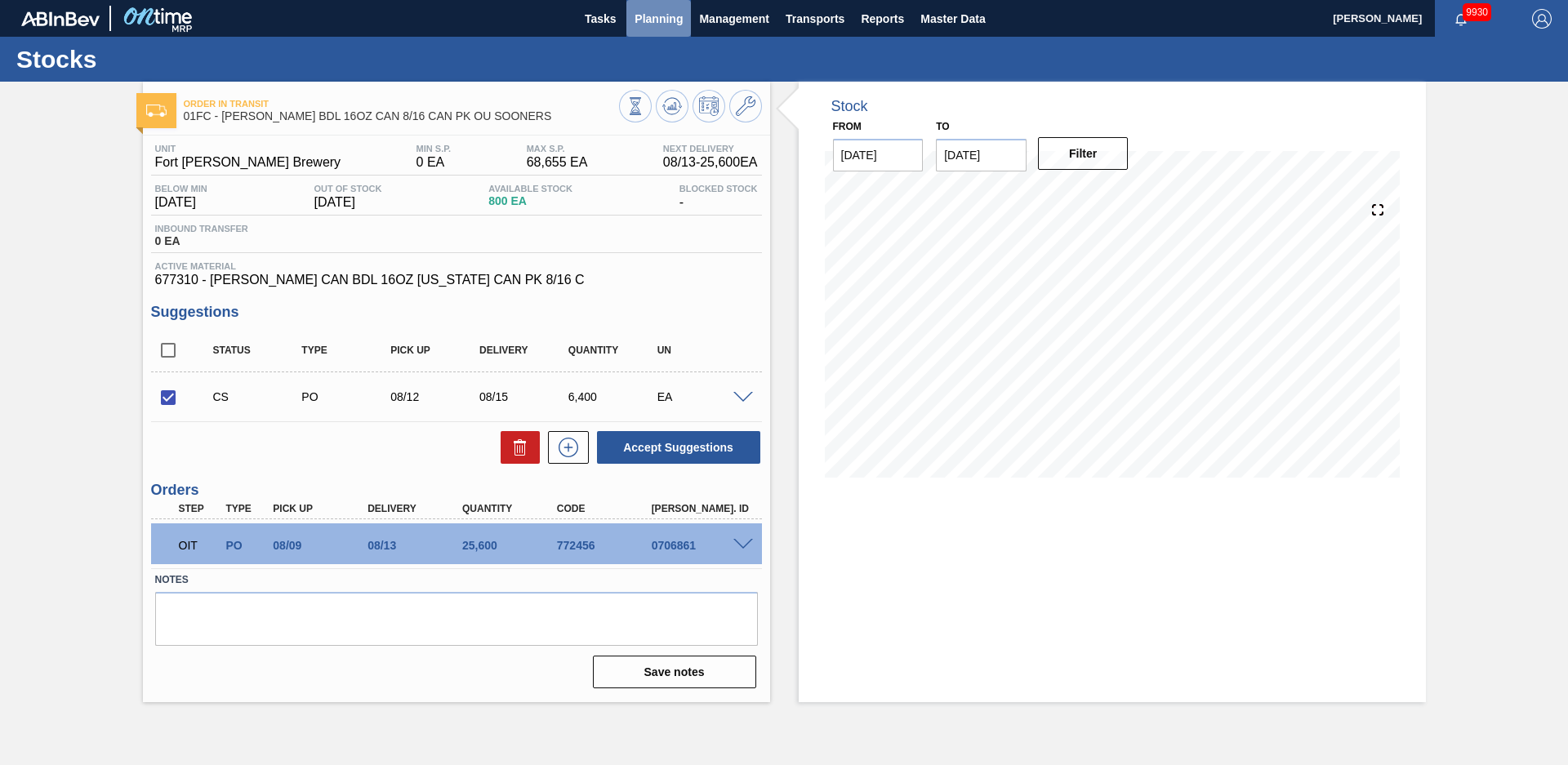
click at [665, 32] on button "Planning" at bounding box center [658, 18] width 64 height 37
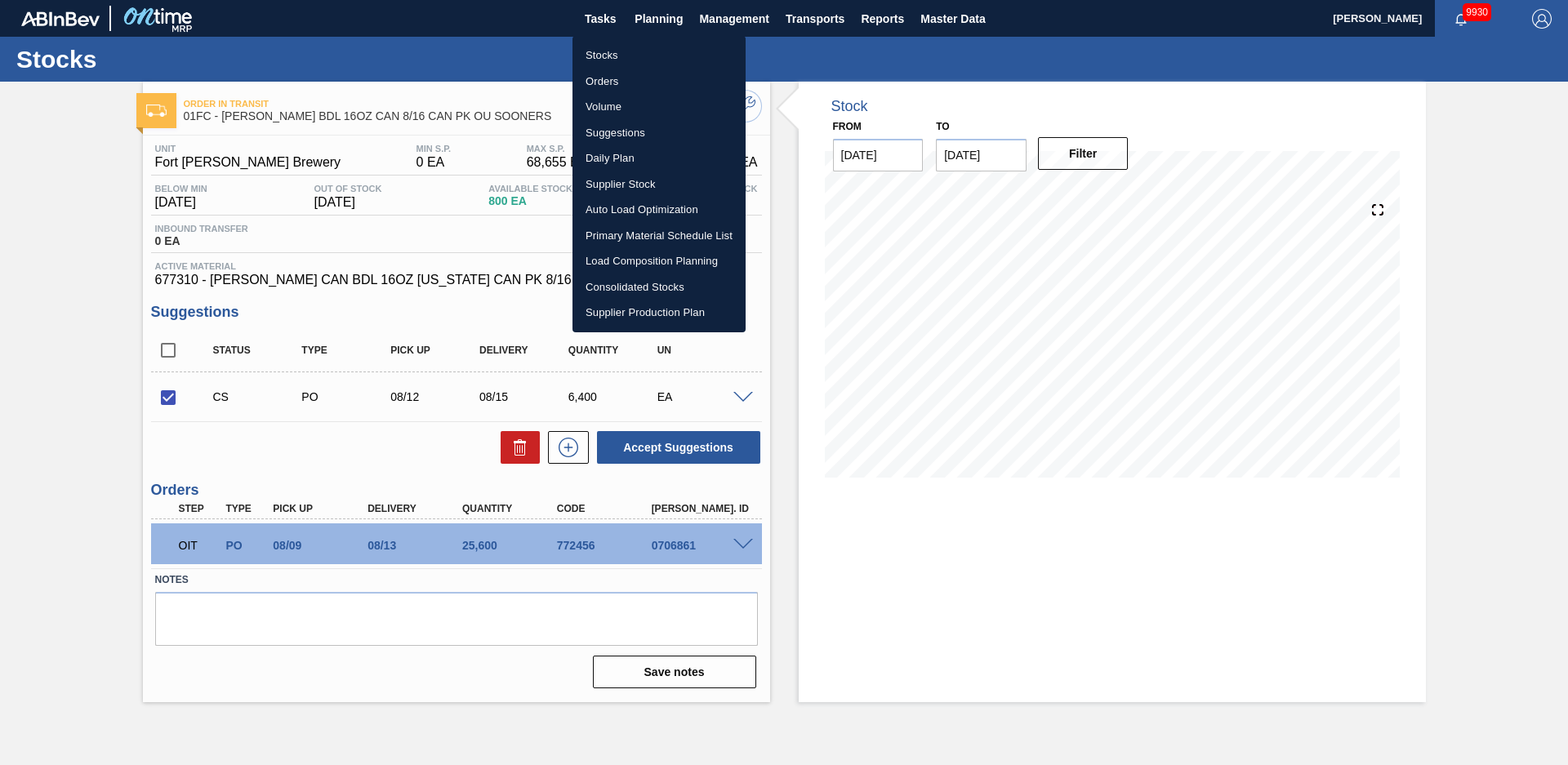
click at [645, 53] on li "Stocks" at bounding box center [659, 55] width 173 height 26
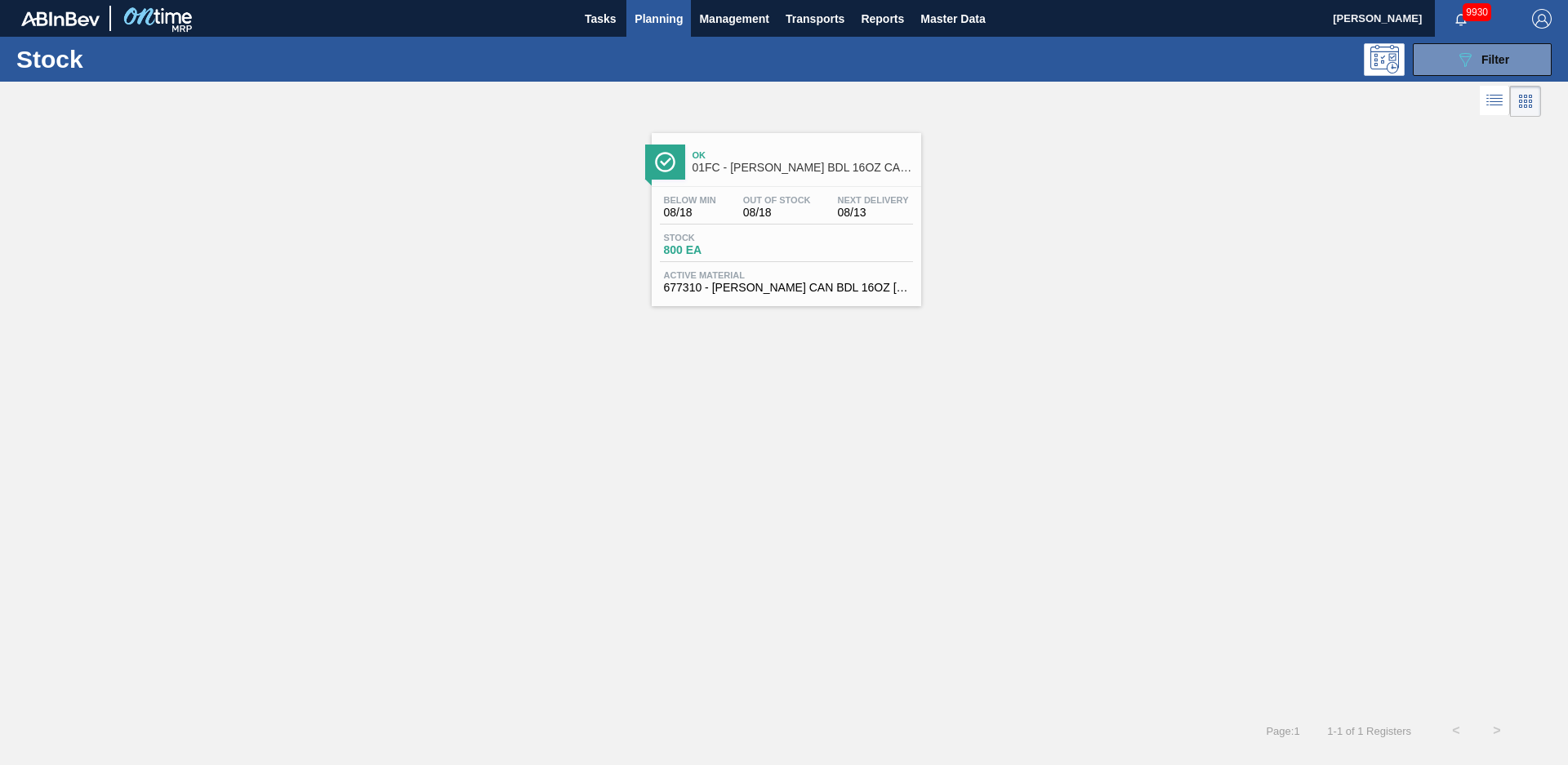
click at [848, 372] on div "Ok 01FC - [PERSON_NAME] BDL 16OZ CAN 8/16 CAN PK OU SOONERS Below Min 08/18 Out…" at bounding box center [784, 416] width 1568 height 590
click at [1027, 250] on div "Ok 01FC - [PERSON_NAME] BDL 16OZ CAN 8/16 CAN PK OU SOONERS Below Min 08/18 Out…" at bounding box center [784, 213] width 1568 height 185
click at [508, 548] on div "Ok 01FC - [PERSON_NAME] BDL 16OZ CAN 8/16 CAN PK OU SOONERS Below Min 08/18 Out…" at bounding box center [784, 416] width 1568 height 590
click at [500, 541] on div "Ok 01FC - [PERSON_NAME] BDL 16OZ CAN 8/16 CAN PK OU SOONERS Below Min 08/18 Out…" at bounding box center [784, 416] width 1568 height 590
